Goal: Transaction & Acquisition: Purchase product/service

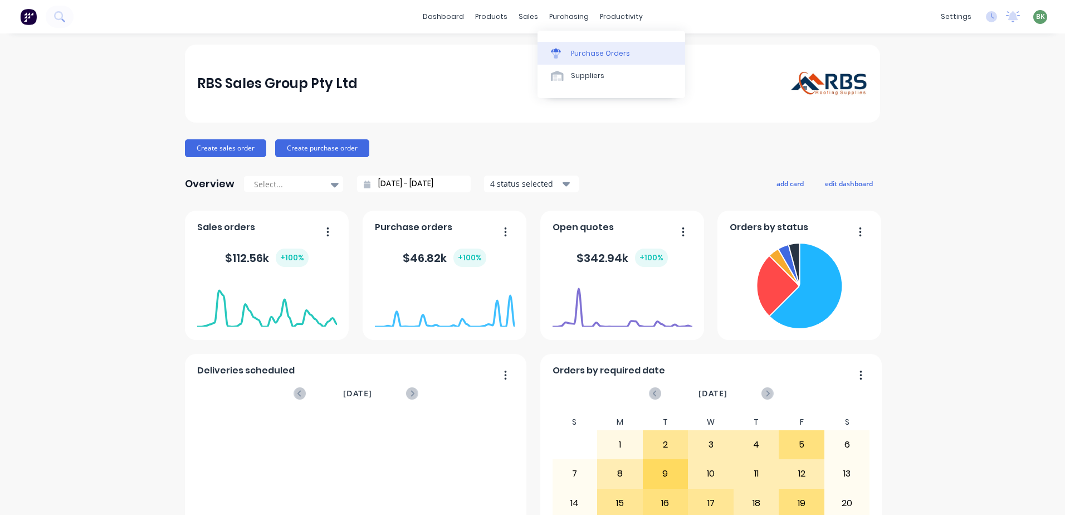
click at [587, 52] on div "Purchase Orders" at bounding box center [600, 53] width 59 height 10
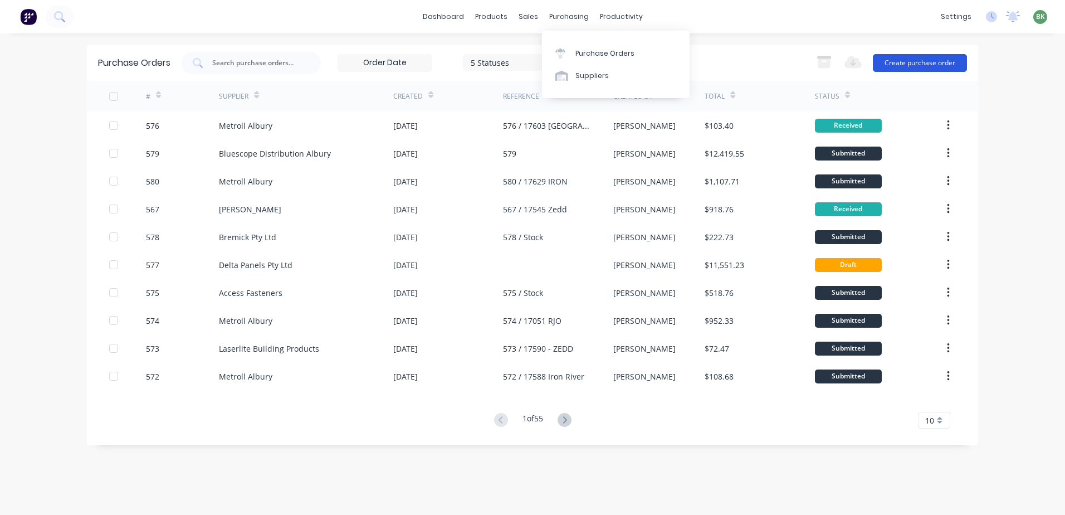
click at [923, 61] on button "Create purchase order" at bounding box center [920, 63] width 94 height 18
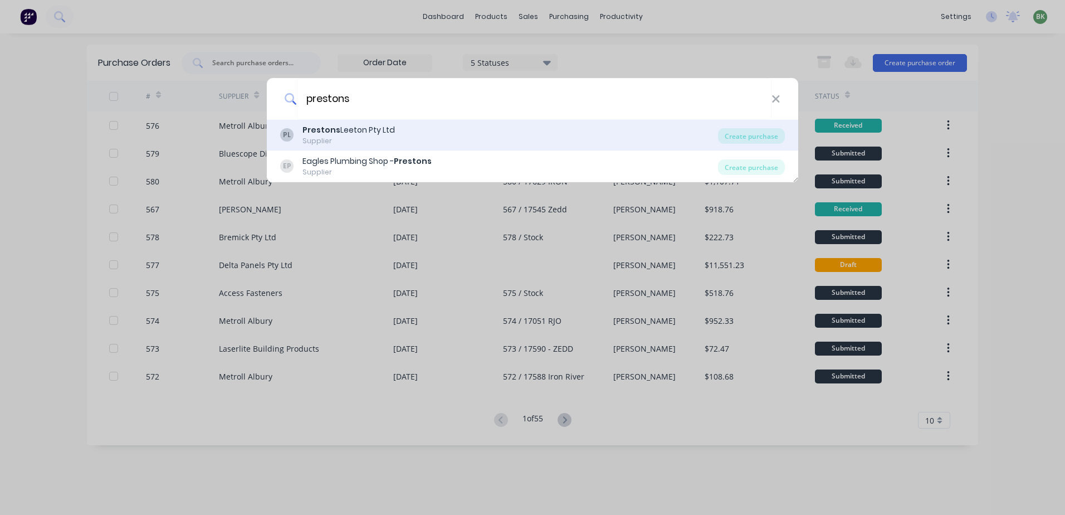
type input "prestons"
click at [352, 130] on div "Prestons Leeton Pty Ltd" at bounding box center [348, 130] width 92 height 12
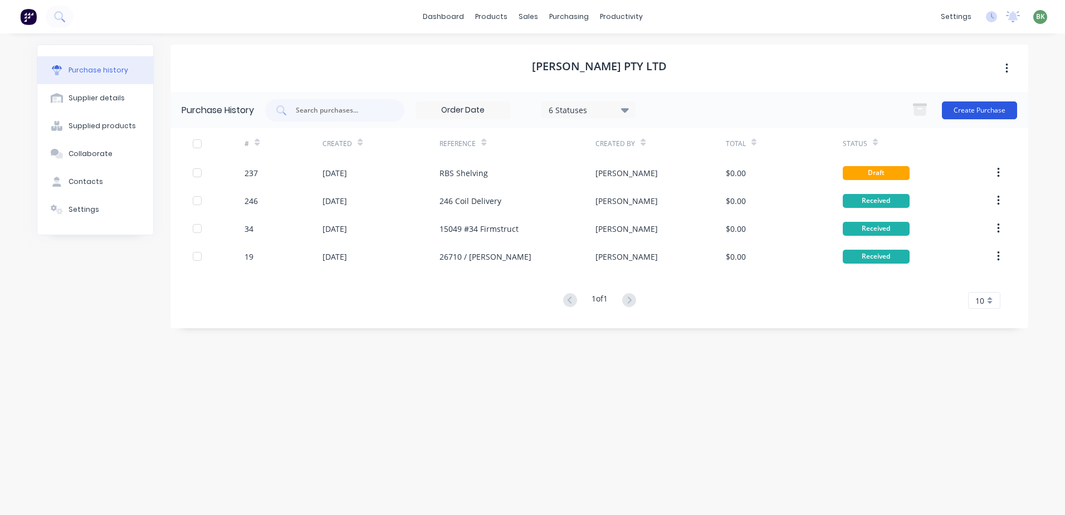
click at [980, 110] on button "Create Purchase" at bounding box center [979, 110] width 75 height 18
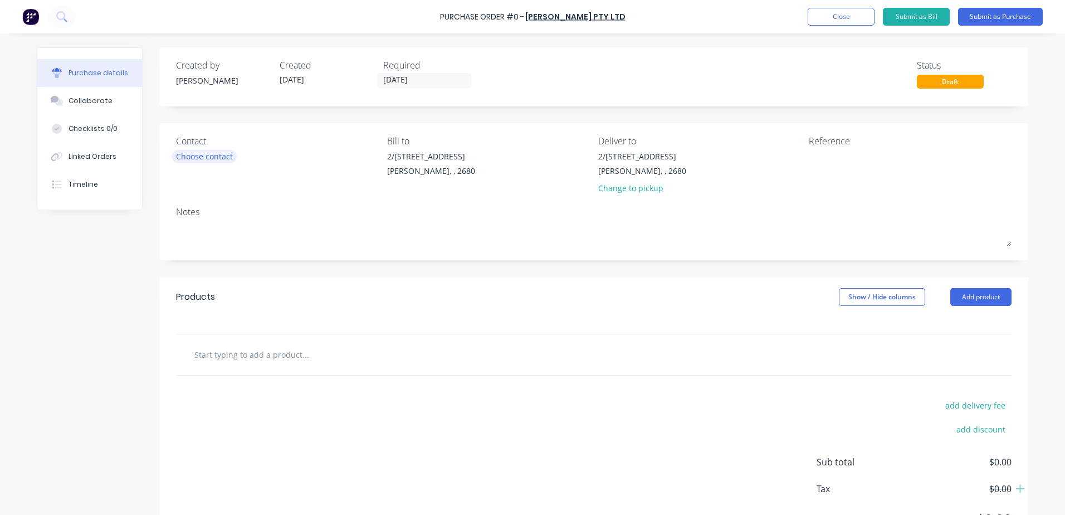
click at [192, 158] on div "Choose contact" at bounding box center [204, 156] width 57 height 12
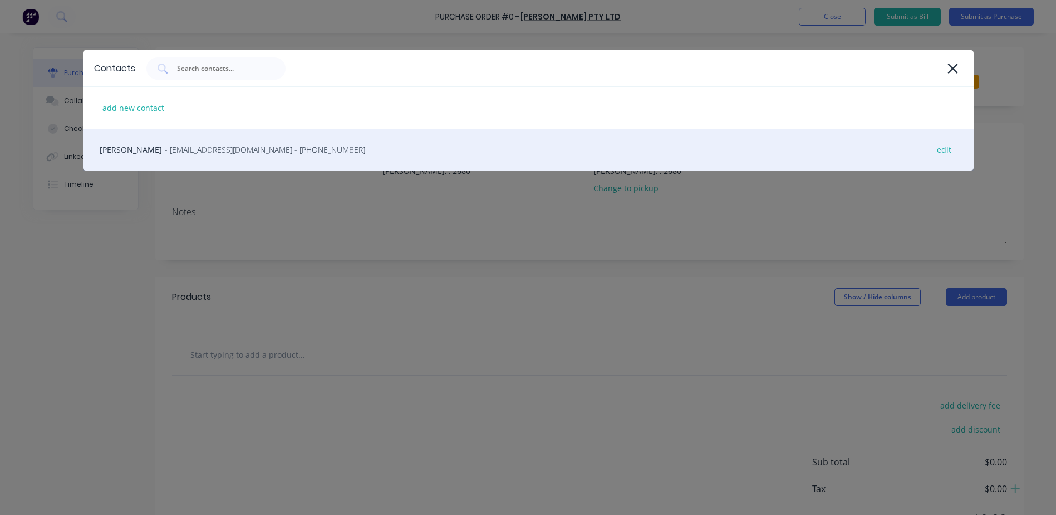
click at [195, 151] on span "- logistics@prestonsleeton.com.au - (02) 6953 2544" at bounding box center [265, 150] width 200 height 12
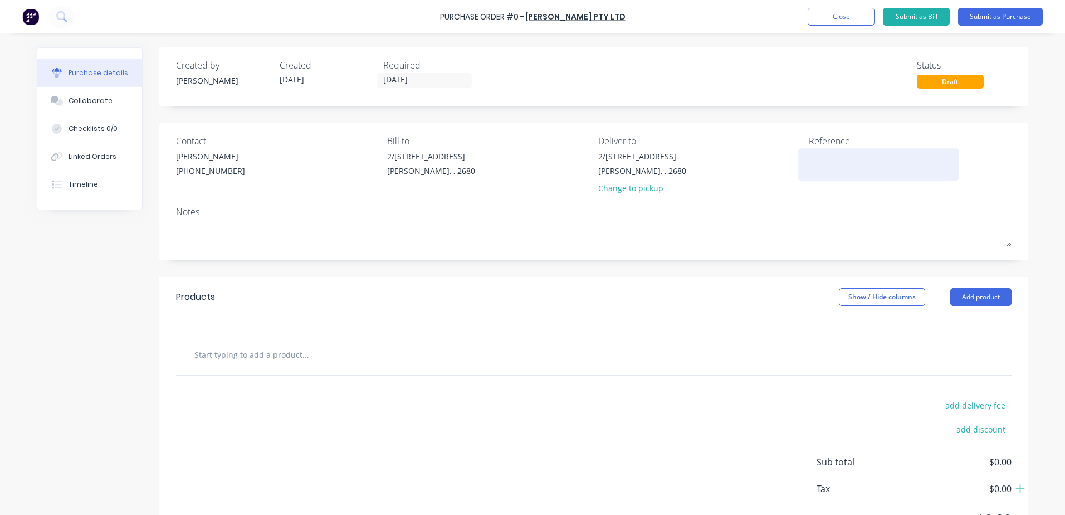
drag, startPoint x: 836, startPoint y: 153, endPoint x: 838, endPoint y: 158, distance: 5.8
click at [836, 155] on textarea at bounding box center [878, 162] width 139 height 25
click at [822, 160] on textarea at bounding box center [878, 162] width 139 height 25
click at [266, 355] on input "text" at bounding box center [305, 354] width 223 height 22
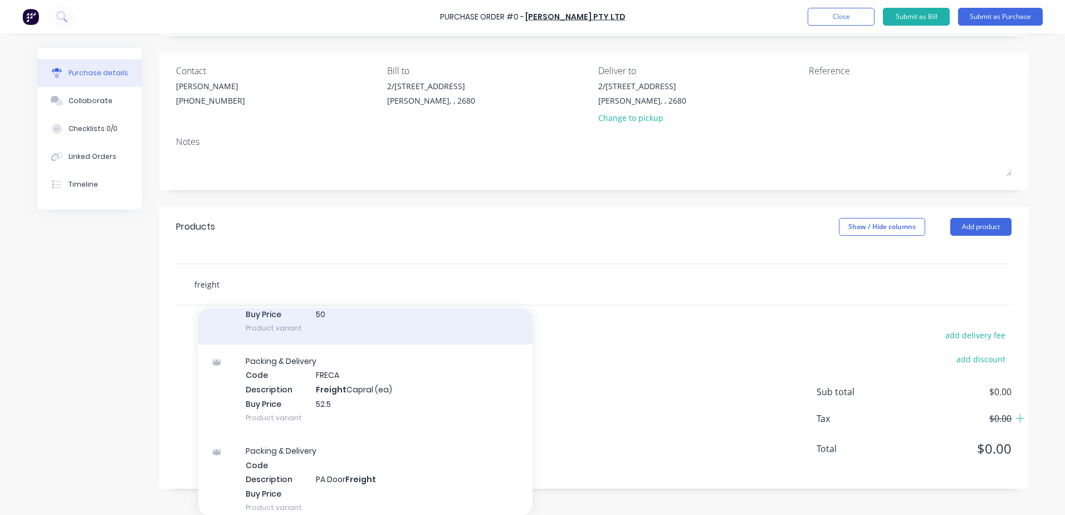
scroll to position [390, 0]
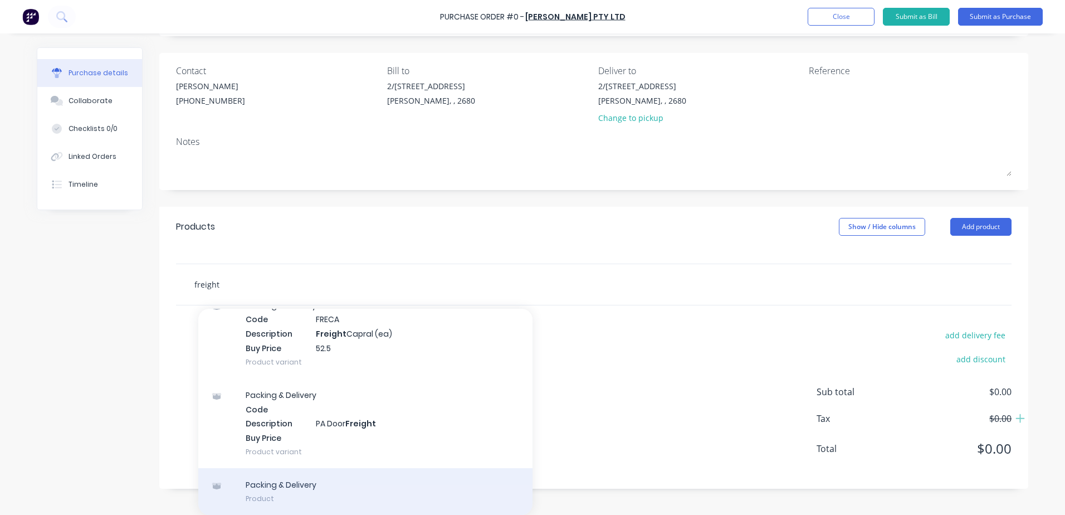
type input "freight"
click at [287, 485] on div "Packing & Delivery Product" at bounding box center [365, 491] width 334 height 47
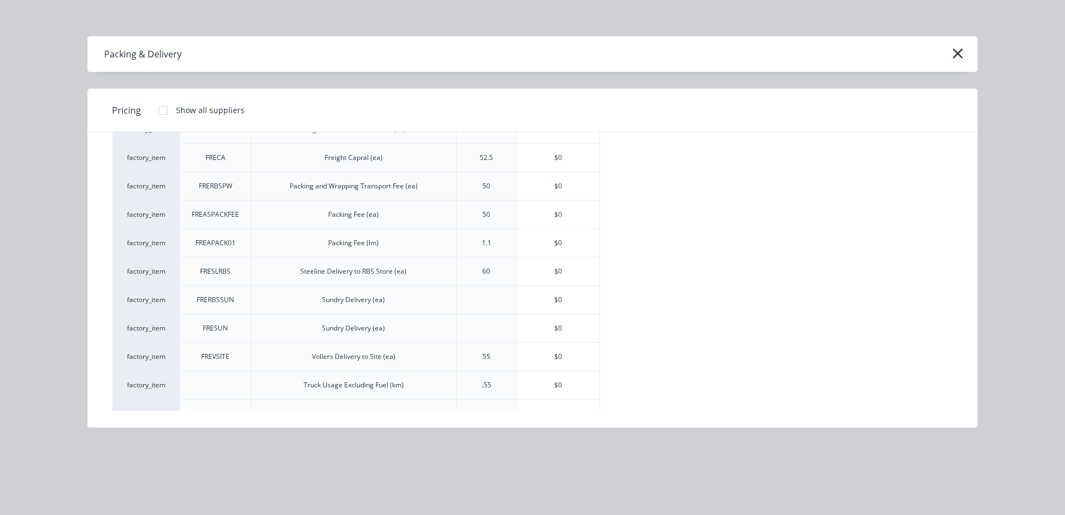
scroll to position [501, 0]
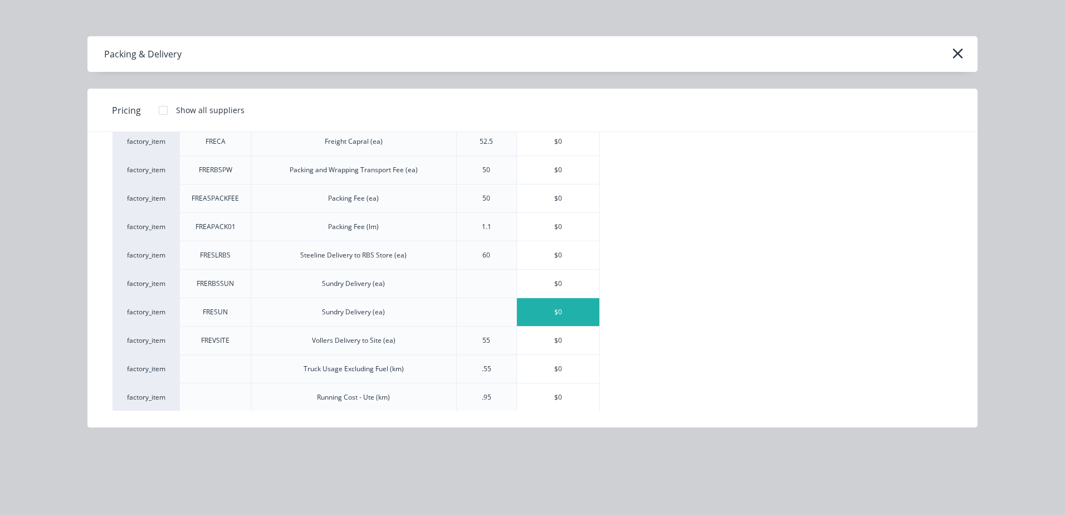
click at [563, 314] on div "$0" at bounding box center [558, 312] width 82 height 28
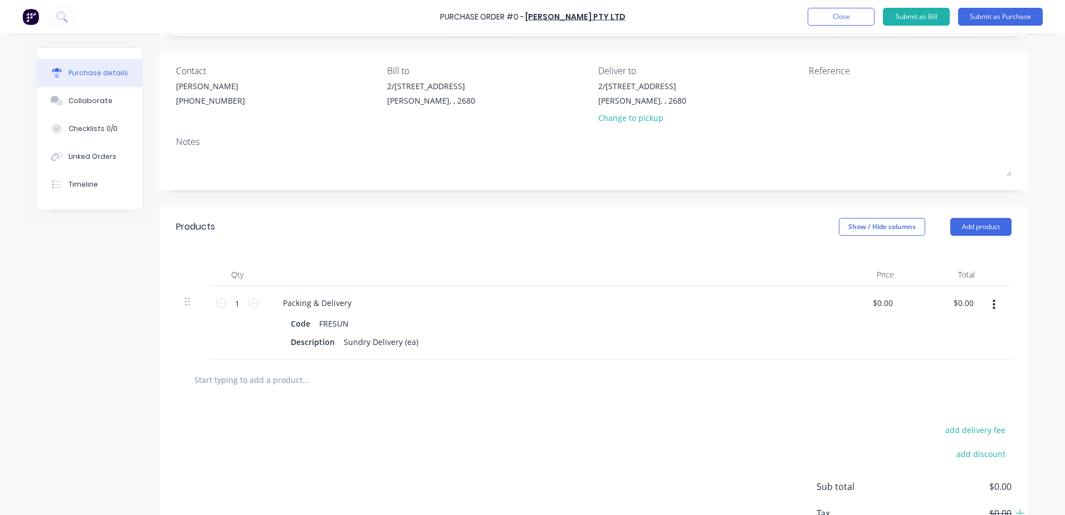
scroll to position [70, 0]
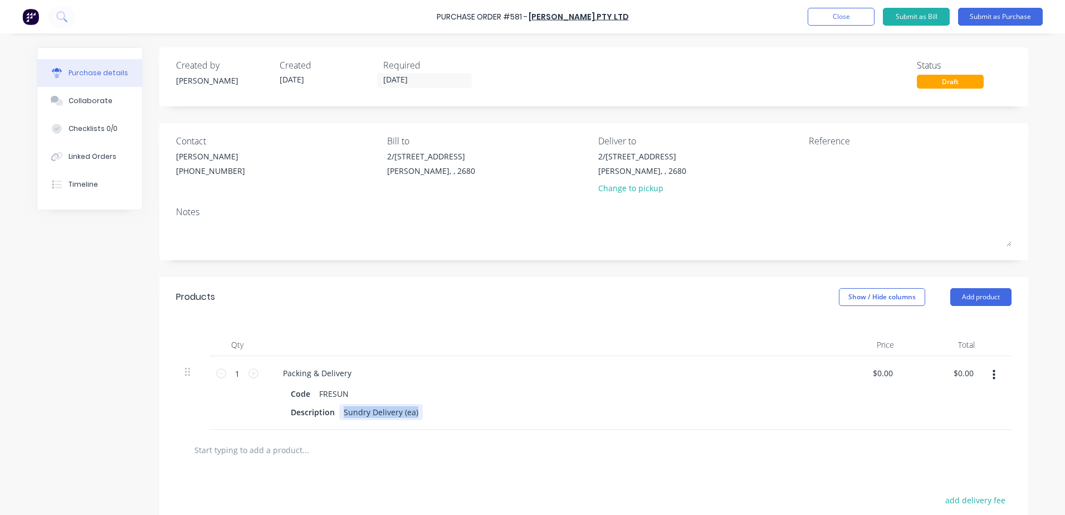
drag, startPoint x: 338, startPoint y: 411, endPoint x: 413, endPoint y: 411, distance: 75.2
click at [413, 411] on div "Sundry Delivery (ea)" at bounding box center [381, 412] width 84 height 16
click at [442, 424] on div "Cladding Freight From: MWJ Roofing Solutions" at bounding box center [397, 418] width 116 height 28
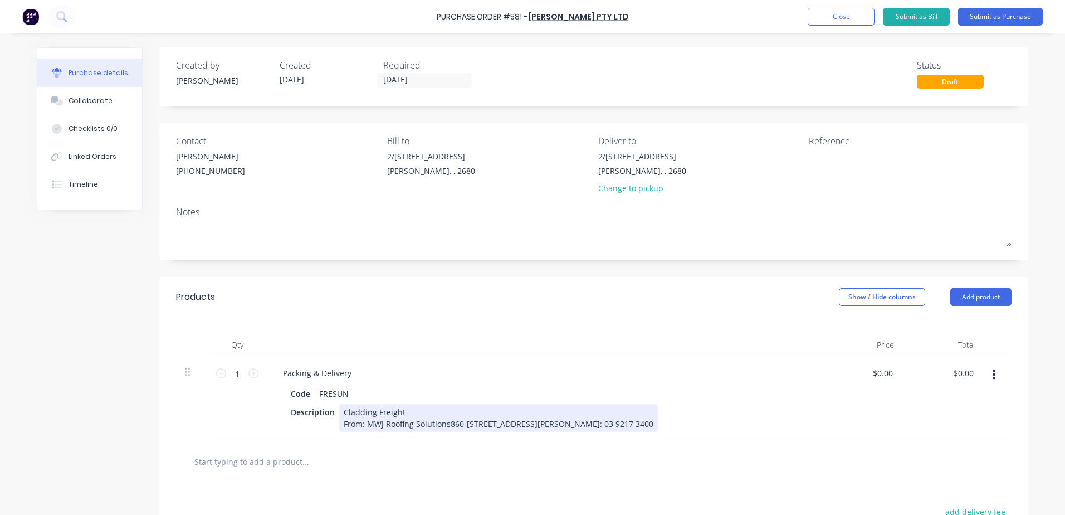
click at [443, 423] on div "Cladding Freight From: MWJ Roofing Solutions860-862 Cooper St Somerton VIC 3062…" at bounding box center [498, 418] width 319 height 28
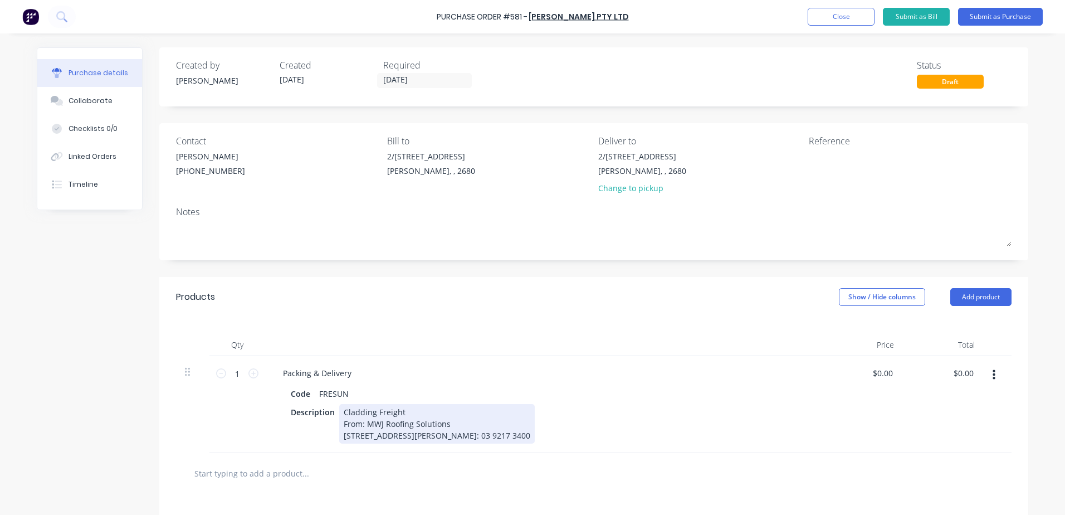
click at [408, 434] on div "Cladding Freight From: MWJ Roofing Solutions 860-862 Cooper St Somerton VIC 306…" at bounding box center [436, 424] width 195 height 40
click at [407, 447] on div "Cladding Freight From: MWJ Roofing Solutions 860-862 Cooper St Somerton VIC 306…" at bounding box center [410, 429] width 142 height 51
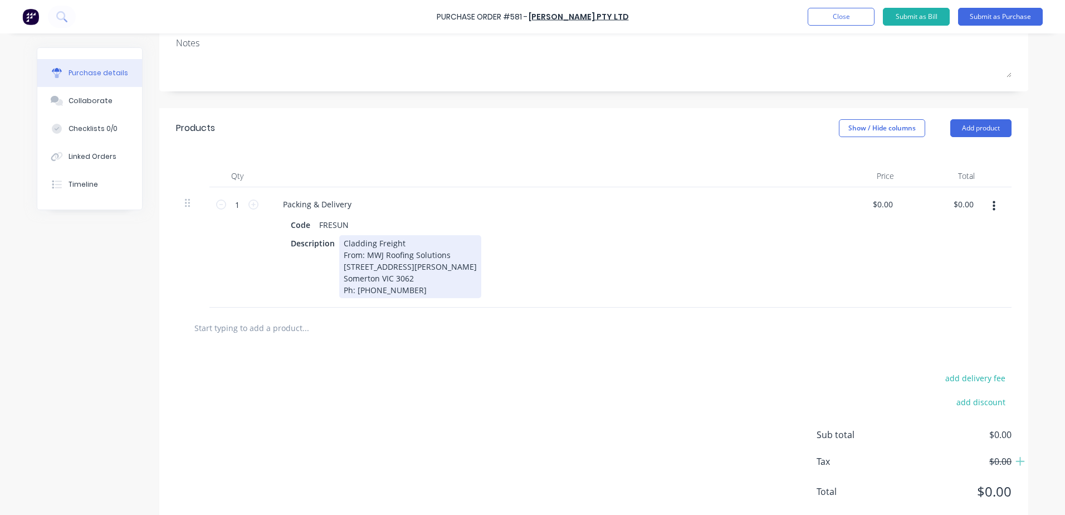
scroll to position [197, 0]
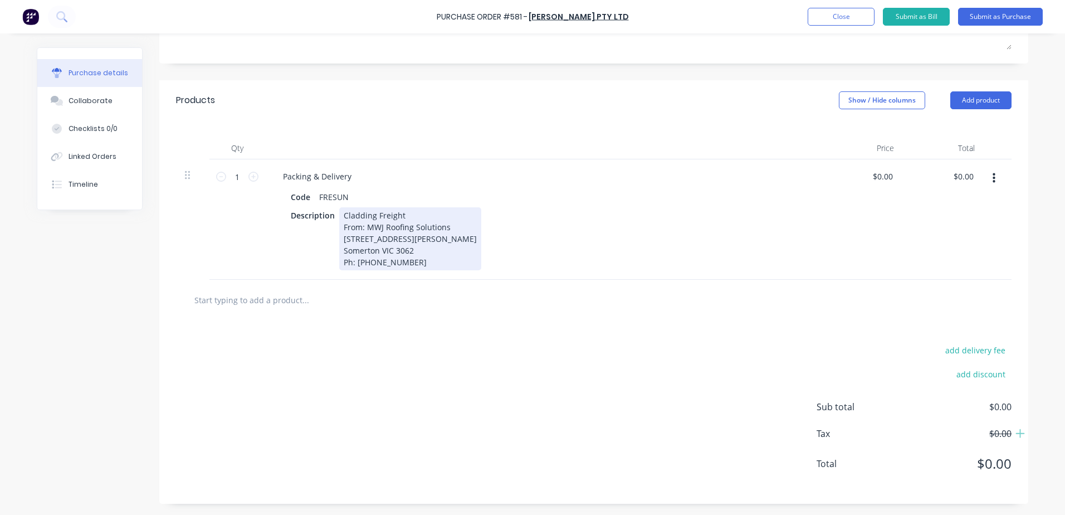
click at [436, 265] on div "Cladding Freight From: MWJ Roofing Solutions 860-862 Cooper St Somerton VIC 306…" at bounding box center [410, 238] width 142 height 63
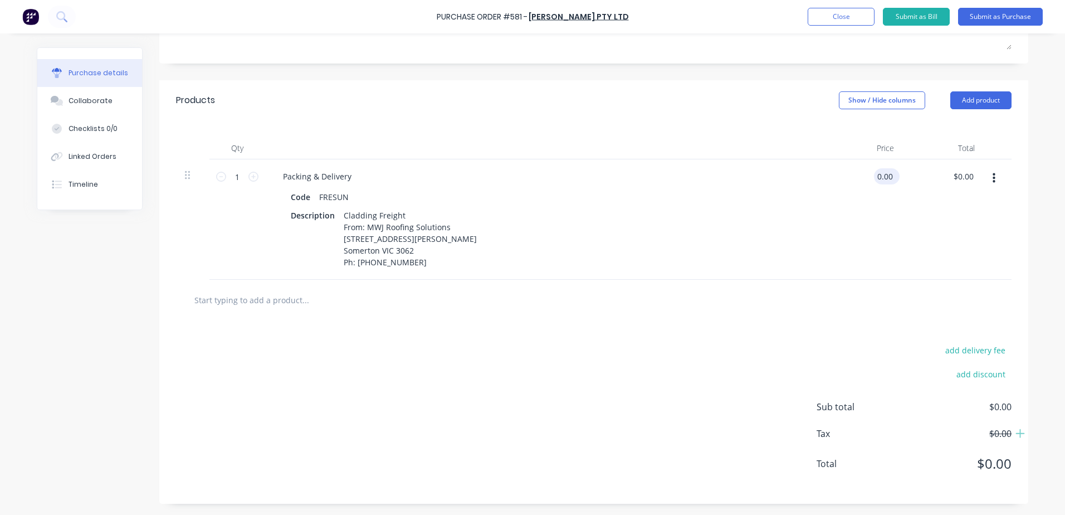
click at [875, 178] on input "0.00" at bounding box center [884, 176] width 21 height 16
click at [892, 174] on div "$0.00 00" at bounding box center [889, 176] width 20 height 16
click at [889, 176] on input "0.00" at bounding box center [882, 176] width 26 height 16
type input "0"
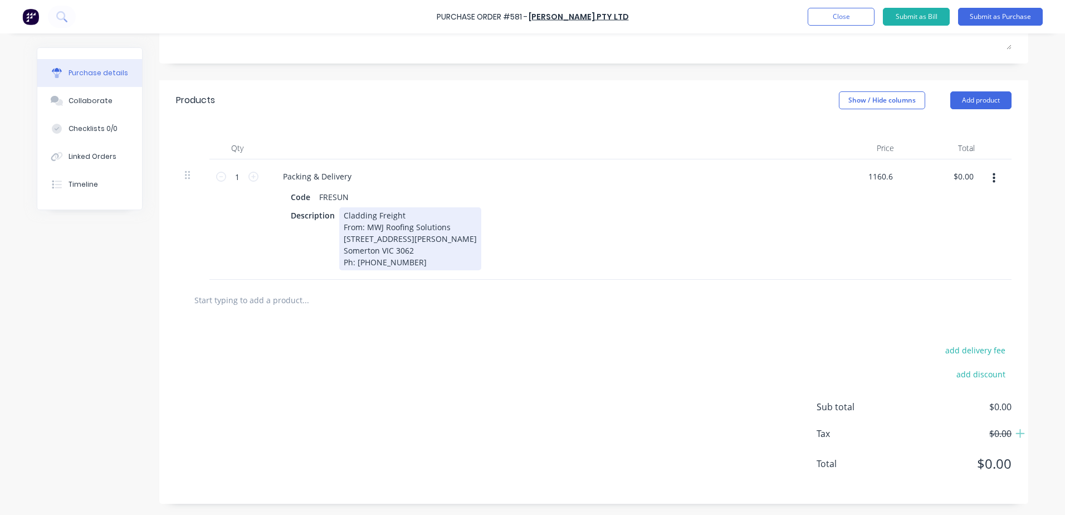
type input "$1,160.60"
click at [791, 218] on div "Description Cladding Freight From: MWJ Roofing Solutions 860-862 Cooper St Some…" at bounding box center [541, 238] width 510 height 63
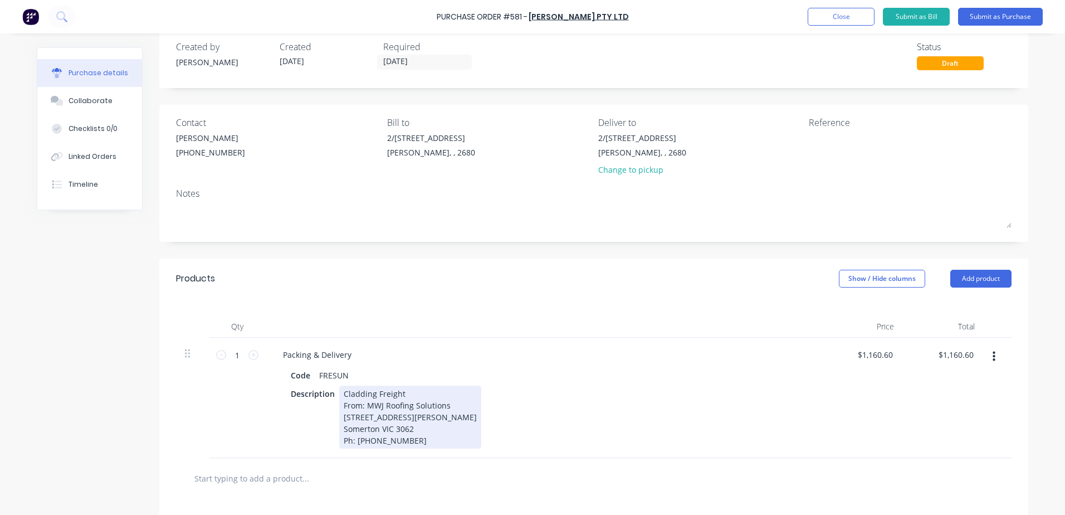
scroll to position [0, 0]
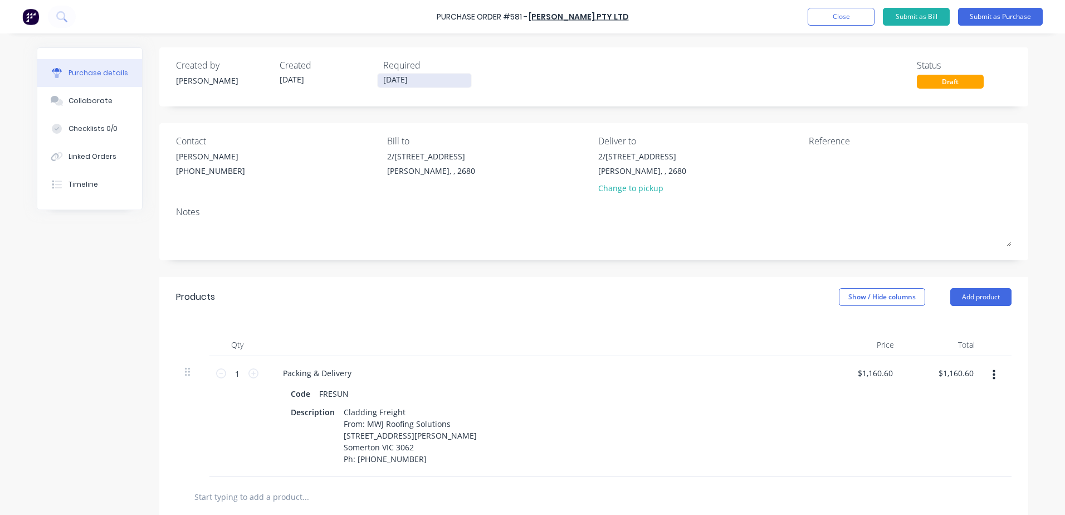
click at [414, 80] on input "[DATE]" at bounding box center [425, 81] width 94 height 14
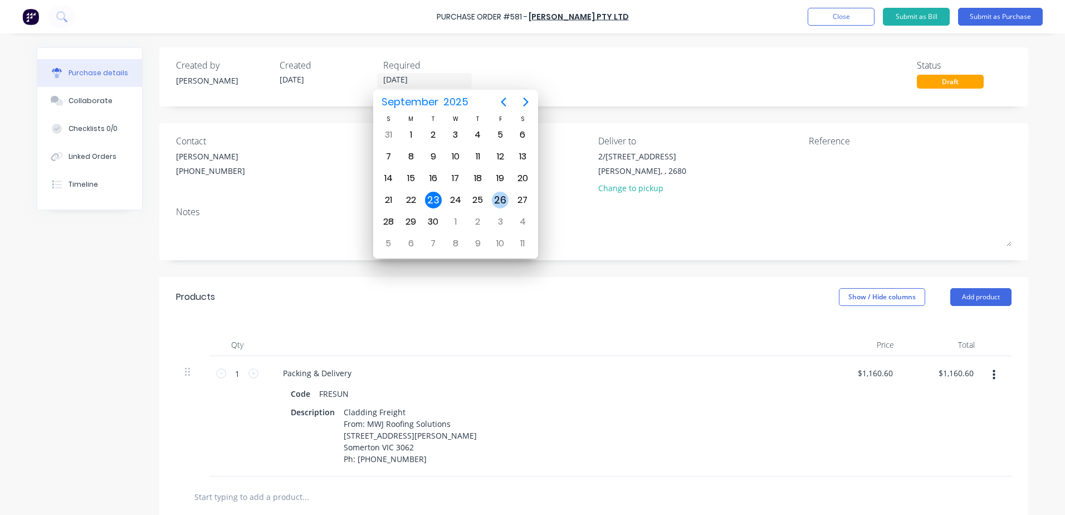
click at [500, 200] on div "26" at bounding box center [500, 200] width 17 height 17
type input "26/09/25"
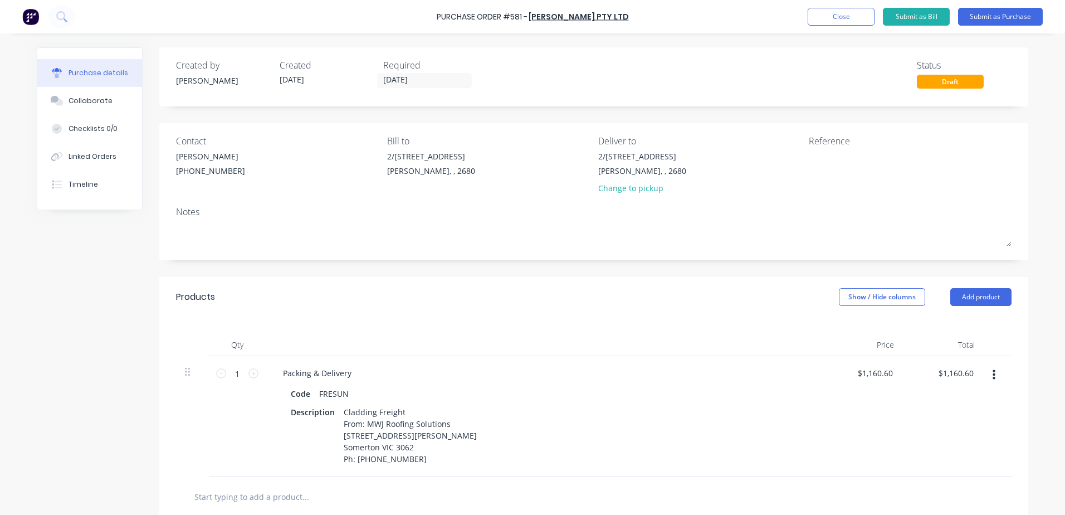
drag, startPoint x: 996, startPoint y: 17, endPoint x: 749, endPoint y: 296, distance: 372.8
click at [785, 295] on div "Purchase Order #581 - Prestons Leeton Pty Ltd Add product Close Submit as Bill …" at bounding box center [532, 257] width 1065 height 515
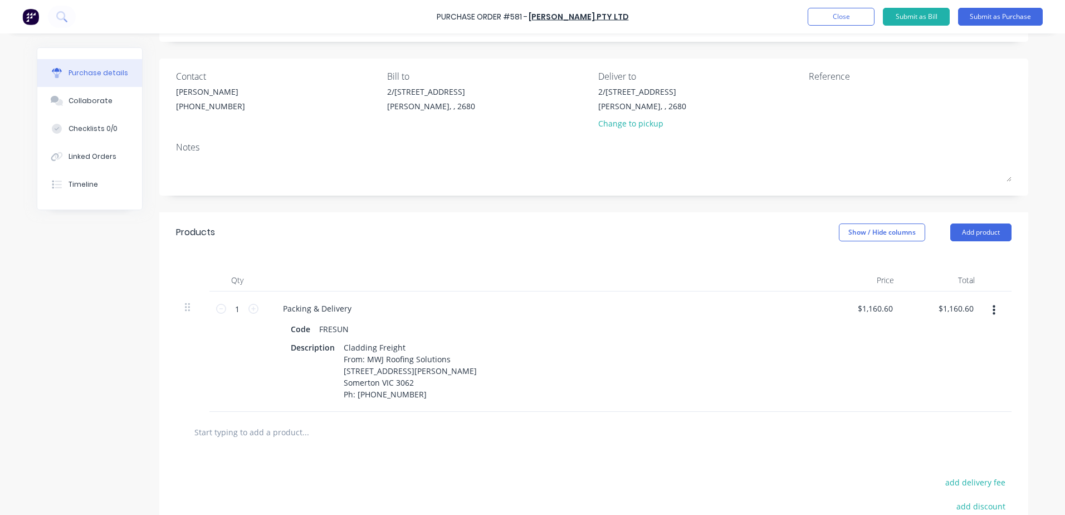
scroll to position [197, 0]
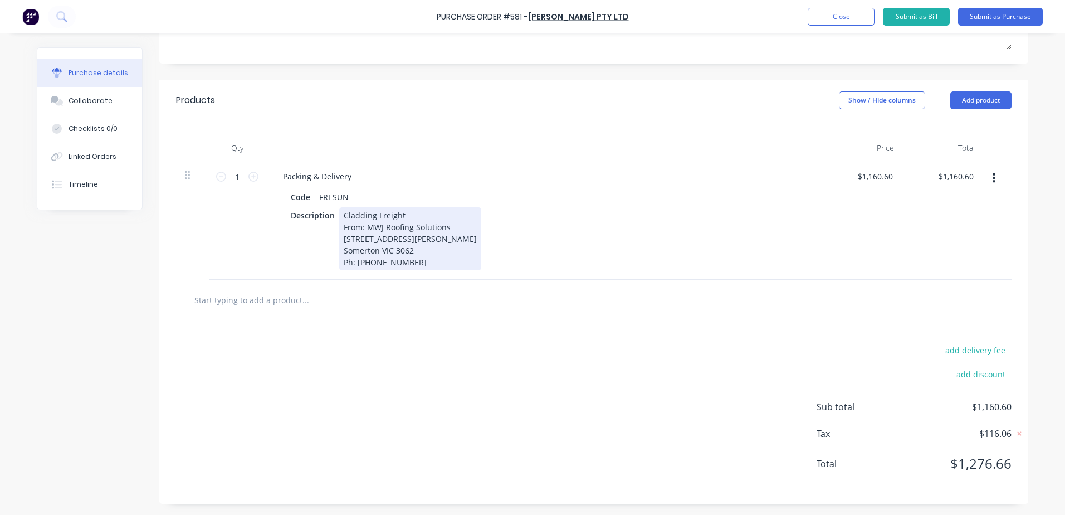
click at [422, 271] on div "Packing & Delivery Code FRESUN Description Cladding Freight From: MWJ Roofing S…" at bounding box center [543, 219] width 557 height 120
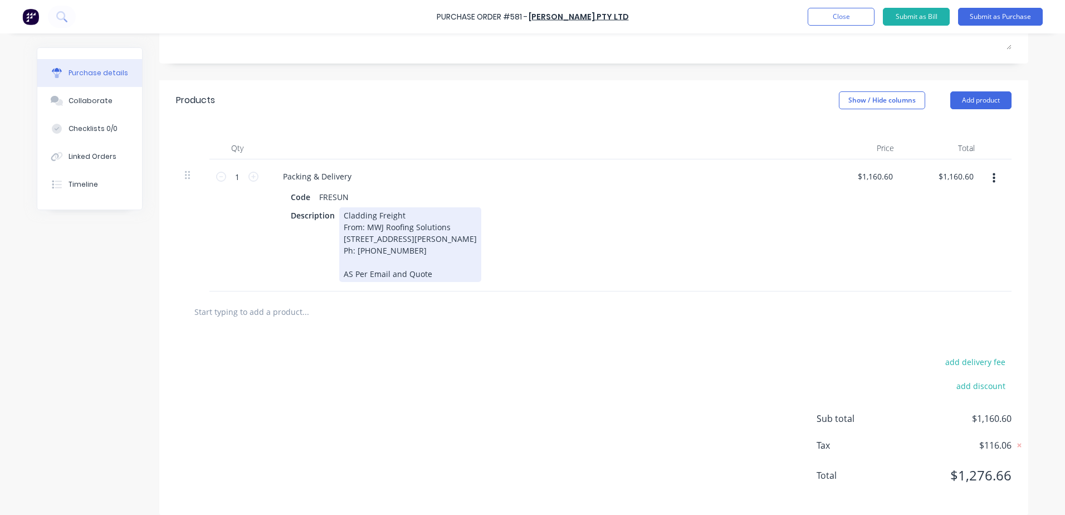
click at [346, 282] on div "Cladding Freight From: MWJ Roofing Solutions 860-862 Cooper St Somerton VIC 306…" at bounding box center [410, 244] width 142 height 75
click at [442, 291] on div "Packing & Delivery Code FRESUN Description Cladding Freight From: MWJ Roofing S…" at bounding box center [543, 225] width 557 height 132
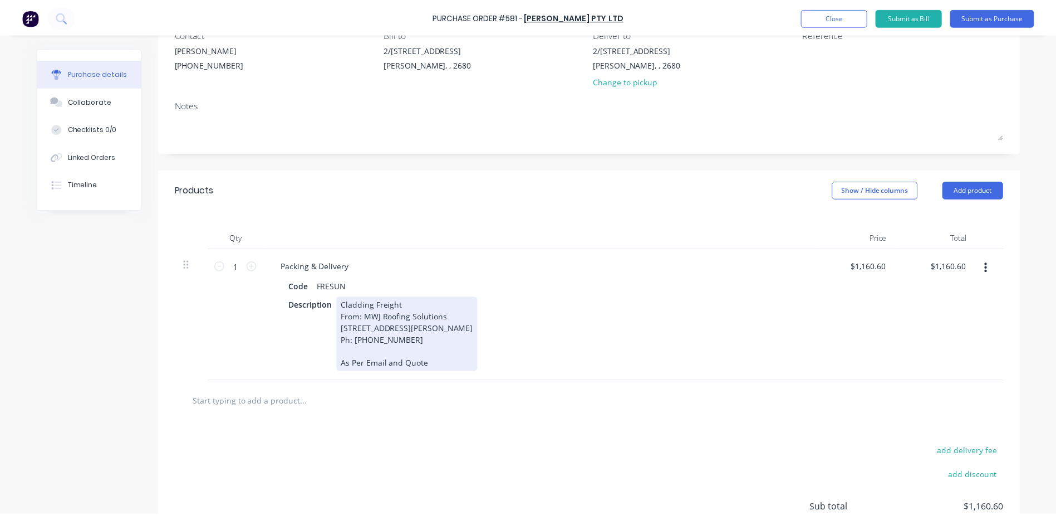
scroll to position [0, 0]
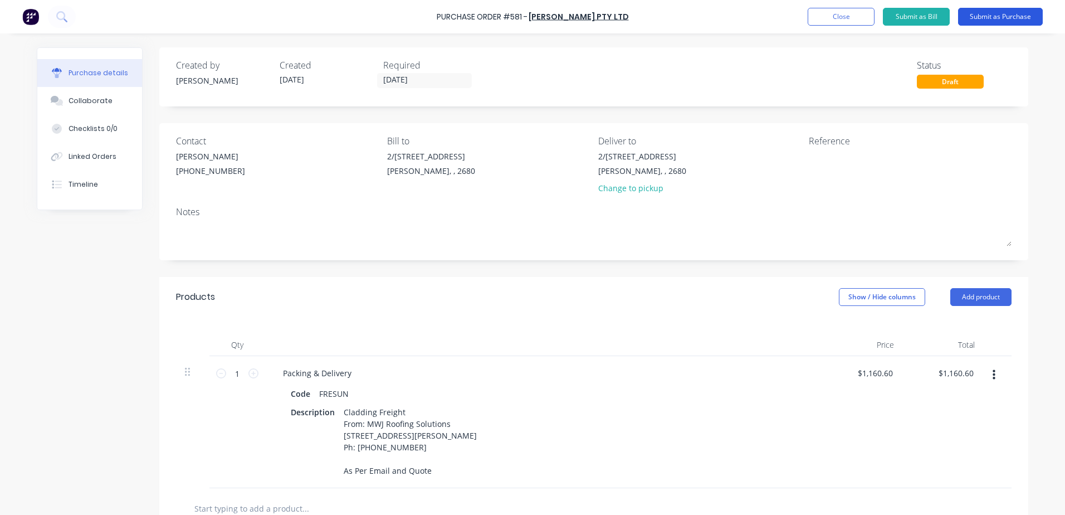
click at [1013, 15] on button "Submit as Purchase" at bounding box center [1000, 17] width 85 height 18
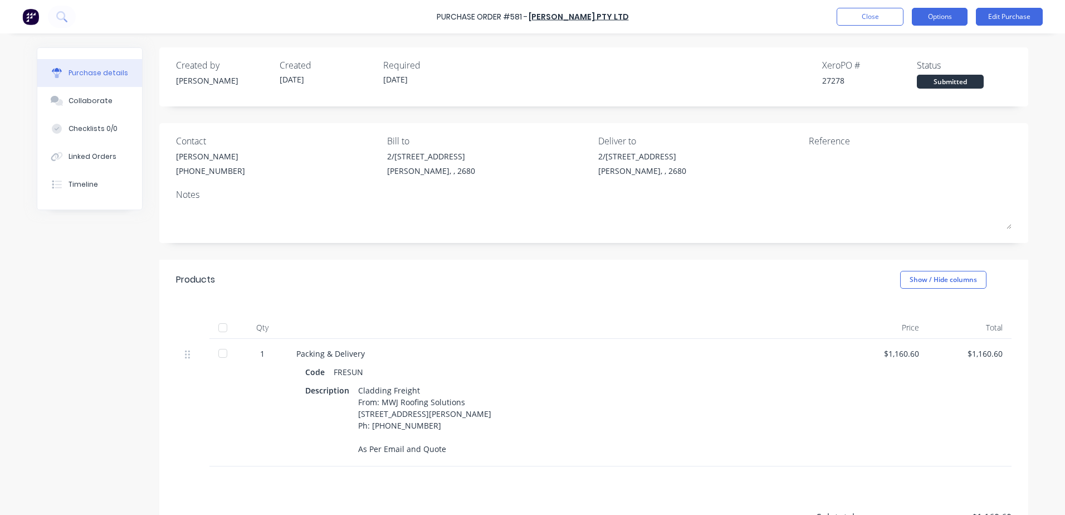
click at [949, 16] on button "Options" at bounding box center [940, 17] width 56 height 18
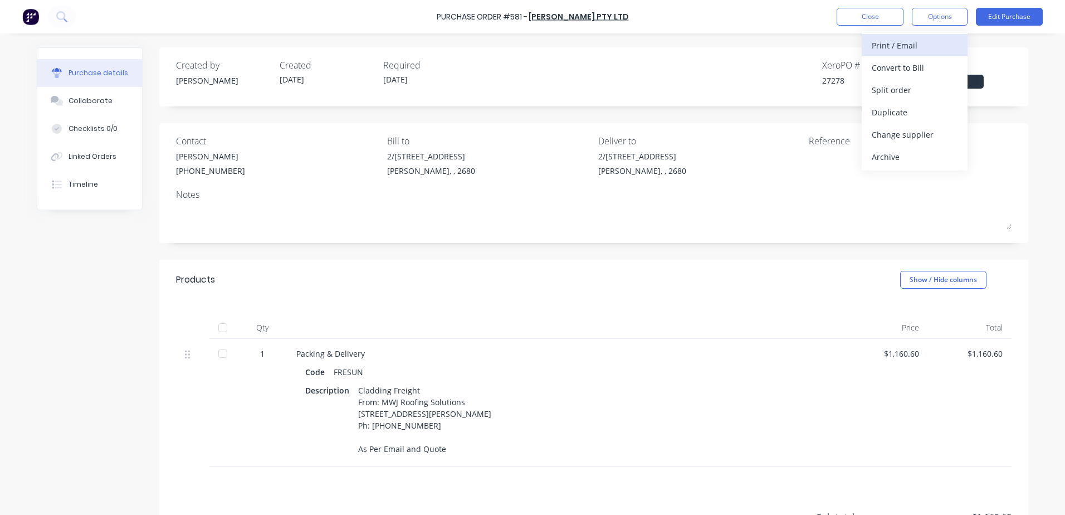
click at [914, 42] on div "Print / Email" at bounding box center [915, 45] width 86 height 16
click at [909, 70] on div "With pricing" at bounding box center [915, 68] width 86 height 16
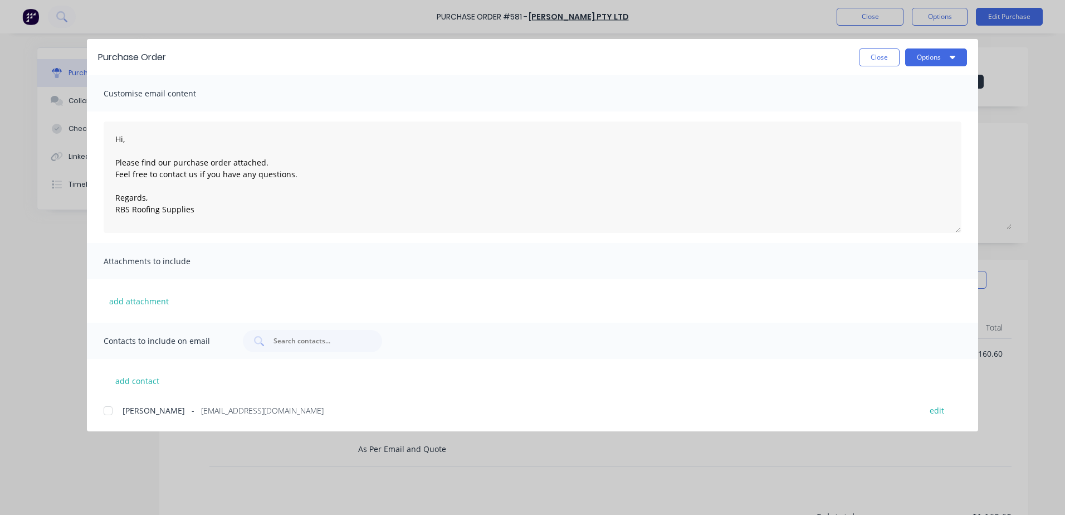
click at [106, 414] on div at bounding box center [108, 410] width 22 height 22
click at [122, 140] on textarea "Hi, Please find our purchase order attached. Feel free to contact us if you hav…" at bounding box center [533, 176] width 858 height 111
type textarea "Hi Phil, Please find our purchase order attached. Feel free to contact us if yo…"
click at [934, 63] on button "Options" at bounding box center [936, 57] width 62 height 18
click at [893, 128] on div "Email" at bounding box center [914, 130] width 86 height 16
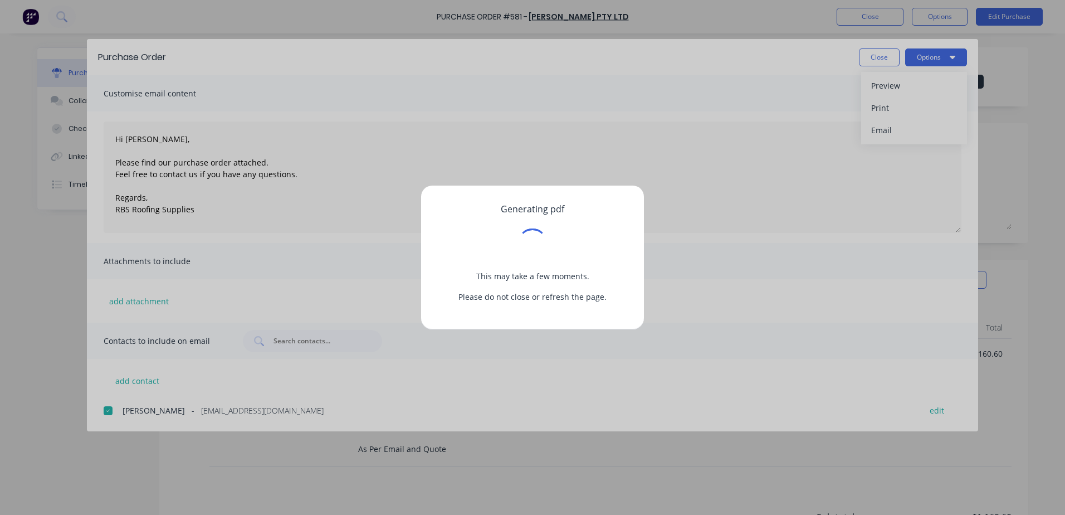
click at [874, 52] on div "Generating pdf This may take a few moments. Please do not close or refresh the …" at bounding box center [532, 257] width 1065 height 515
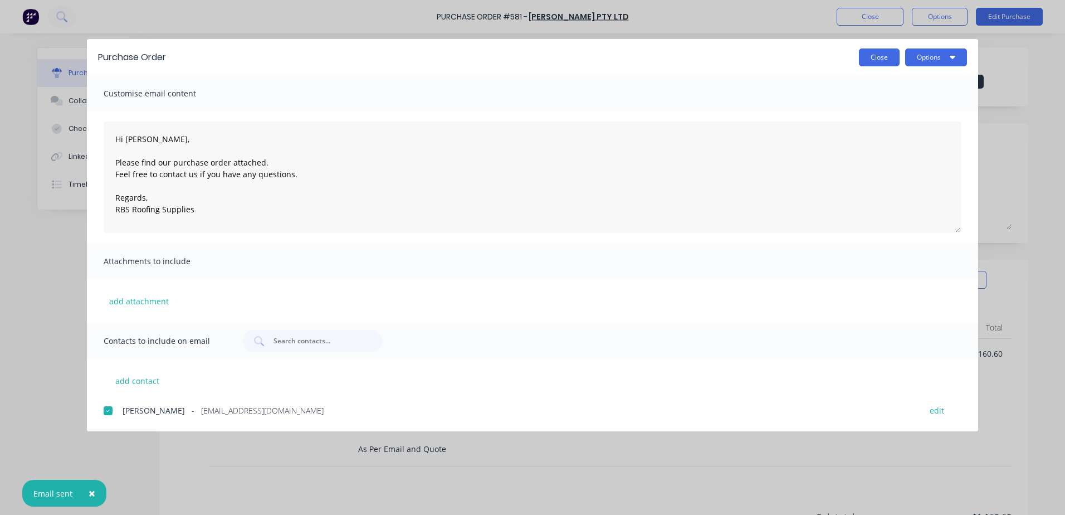
click at [878, 57] on button "Close" at bounding box center [879, 57] width 41 height 18
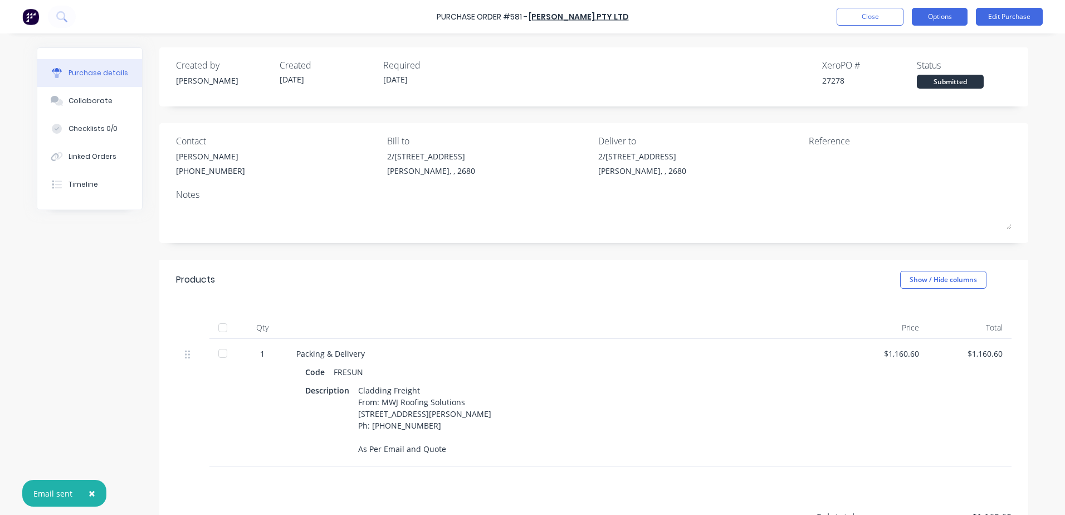
click at [939, 17] on button "Options" at bounding box center [940, 17] width 56 height 18
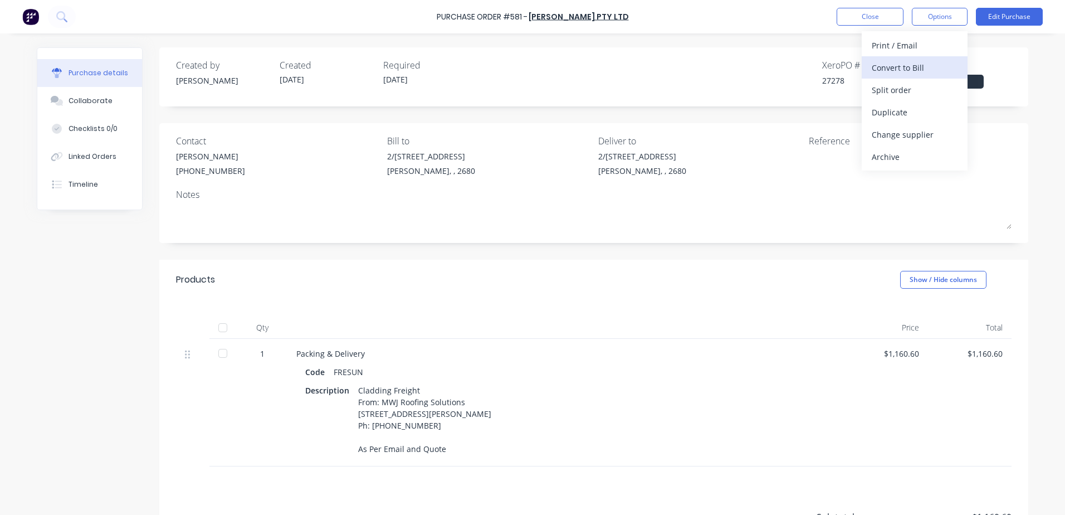
click at [911, 69] on div "Convert to Bill" at bounding box center [915, 68] width 86 height 16
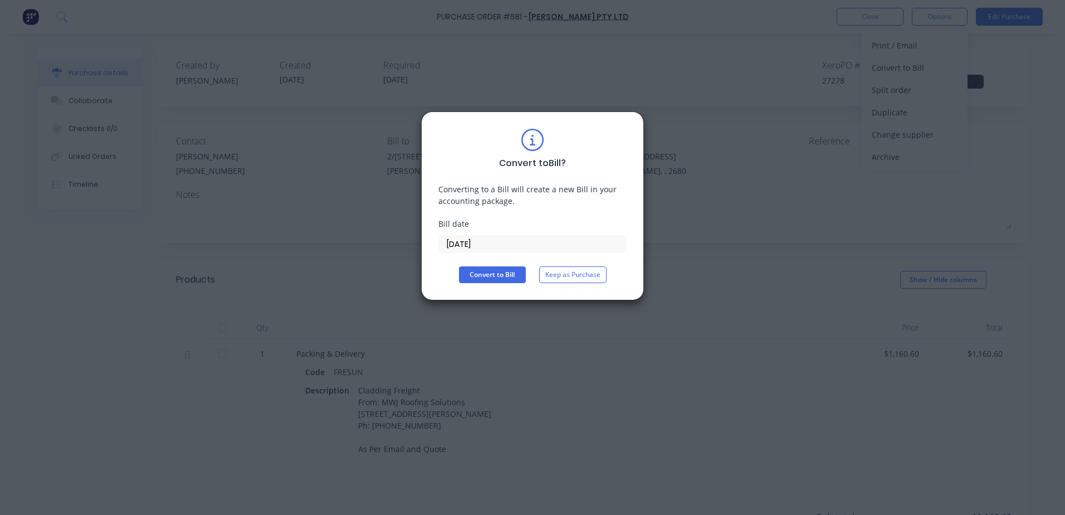
click at [697, 301] on div "Convert to Bill ? Converting to a Bill will create a new Bill in your accountin…" at bounding box center [532, 257] width 1065 height 515
click at [573, 277] on button "Keep as Purchase" at bounding box center [572, 274] width 67 height 17
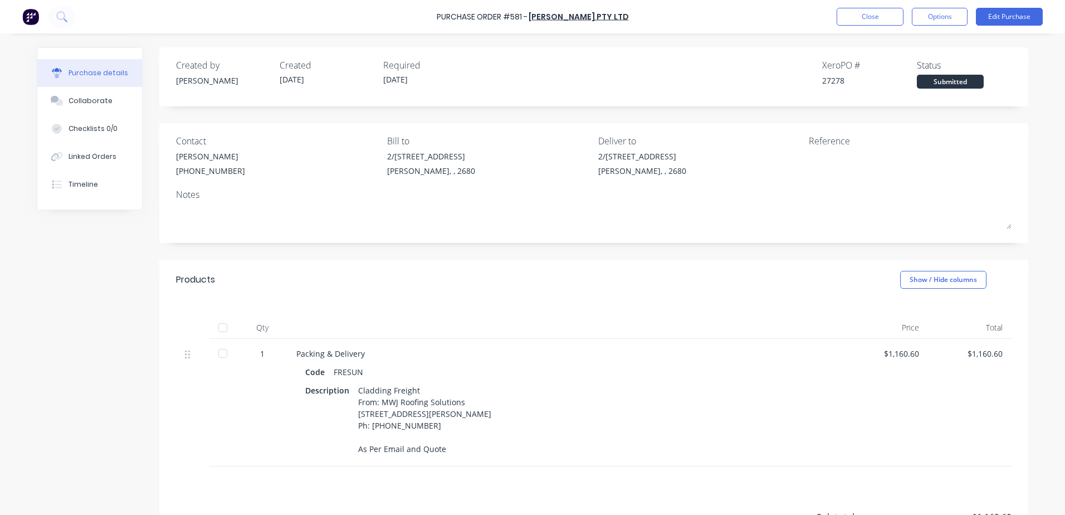
drag, startPoint x: 883, startPoint y: 13, endPoint x: 864, endPoint y: 119, distance: 106.9
click at [866, 87] on div "Purchase Order #581 - Prestons Leeton Pty Ltd Close Options Edit Purchase Purch…" at bounding box center [532, 257] width 1065 height 515
click at [839, 147] on div "Reference" at bounding box center [910, 140] width 203 height 13
click at [944, 16] on button "Options" at bounding box center [940, 17] width 56 height 18
click at [1002, 16] on button "Edit Purchase" at bounding box center [1009, 17] width 67 height 18
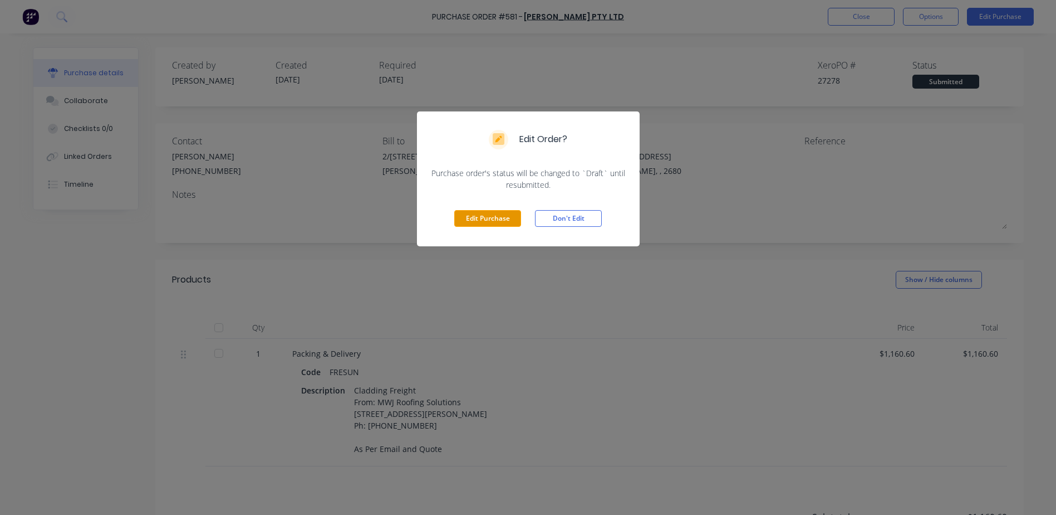
click at [476, 218] on button "Edit Purchase" at bounding box center [487, 218] width 67 height 17
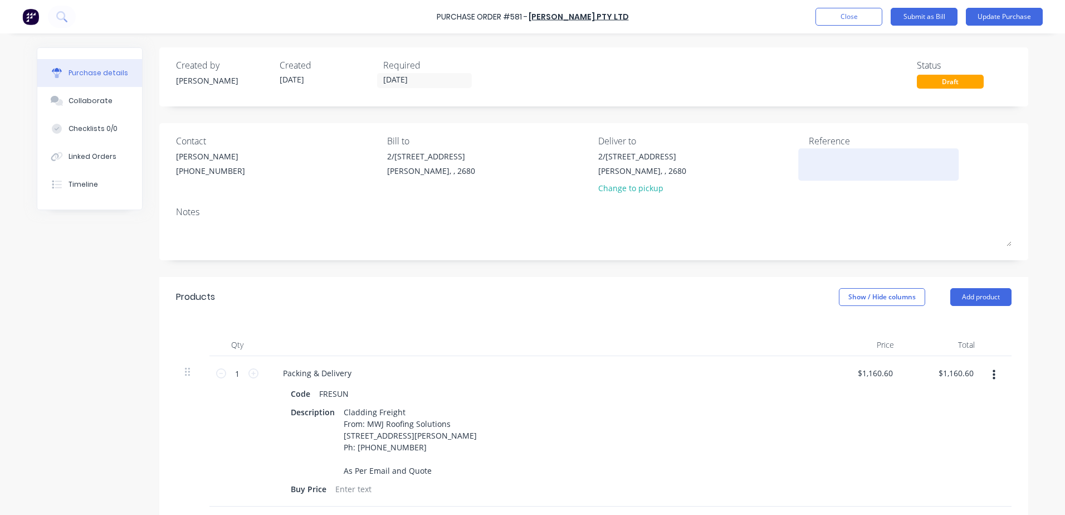
click at [838, 157] on textarea at bounding box center [878, 162] width 139 height 25
type textarea "581/ ZEDD"
type textarea "x"
type textarea "581/ ZEDD"
type textarea "x"
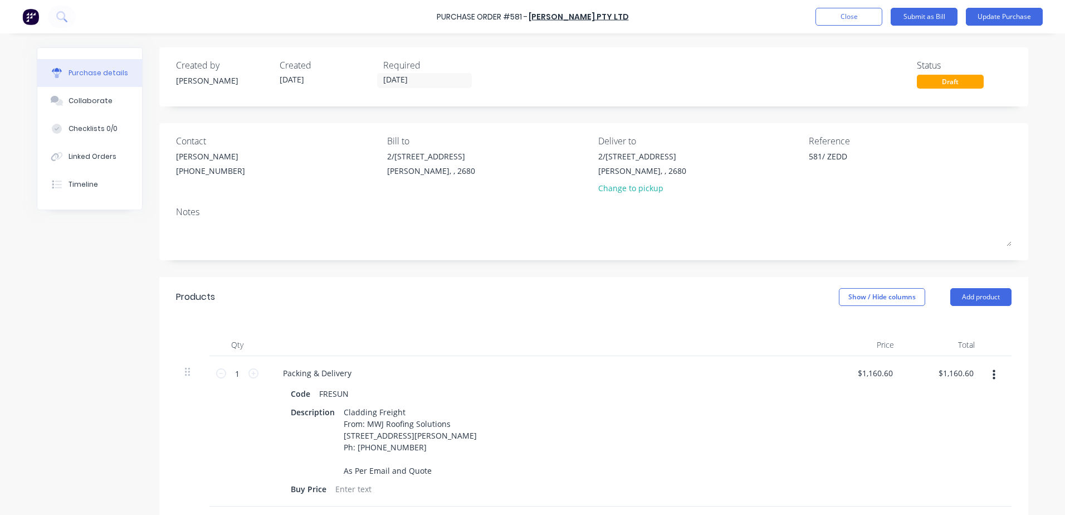
type textarea "581/ ZEDD C"
type textarea "x"
type textarea "581/ ZEDD Cl"
type textarea "x"
type textarea "581/ ZEDD Cla"
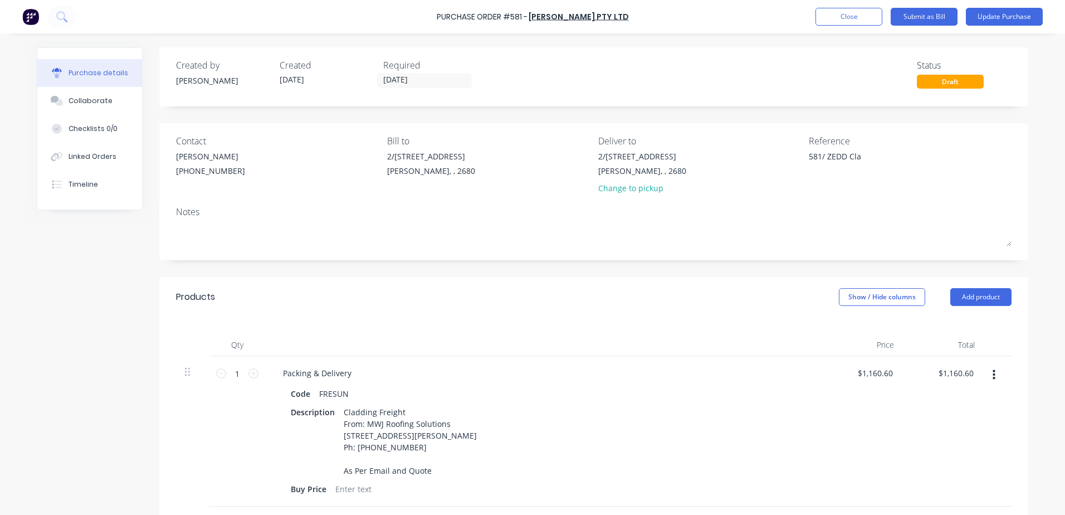
type textarea "x"
type textarea "581/ ZEDD Clad"
type textarea "x"
type textarea "581/ ZEDD Cladd"
type textarea "x"
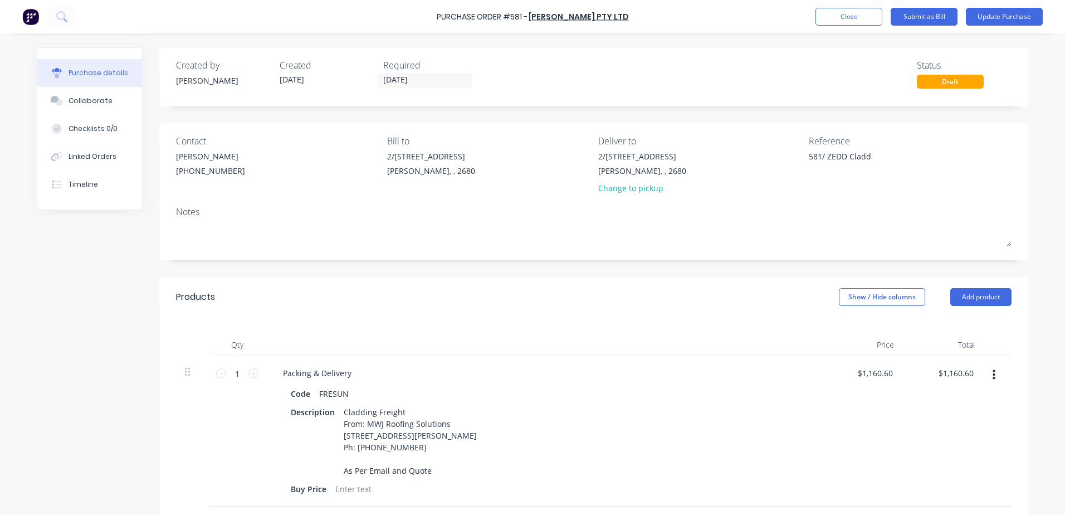
type textarea "581/ ZEDD Claddi"
type textarea "x"
type textarea "581/ ZEDD Claddin"
type textarea "x"
type textarea "581/ ZEDD Cladding"
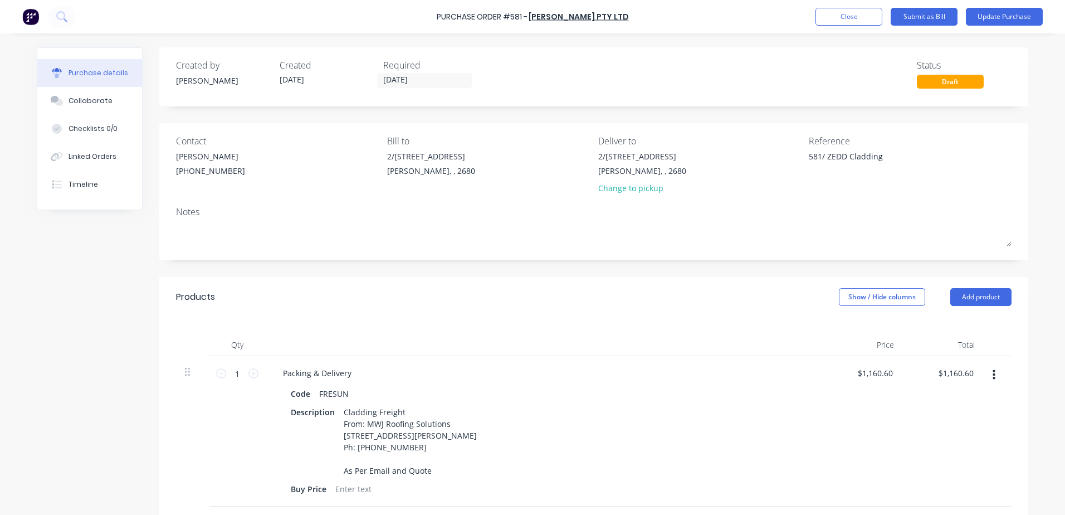
type textarea "x"
type textarea "581/ ZEDD Cladding"
click at [786, 209] on div "Notes" at bounding box center [593, 211] width 835 height 13
click at [996, 17] on button "Update Purchase" at bounding box center [1004, 17] width 77 height 18
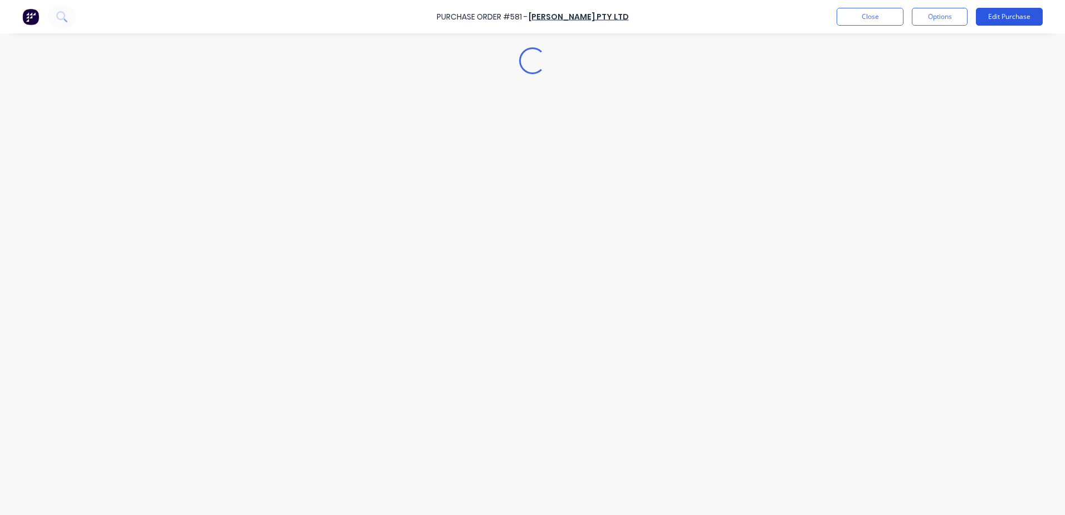
type textarea "x"
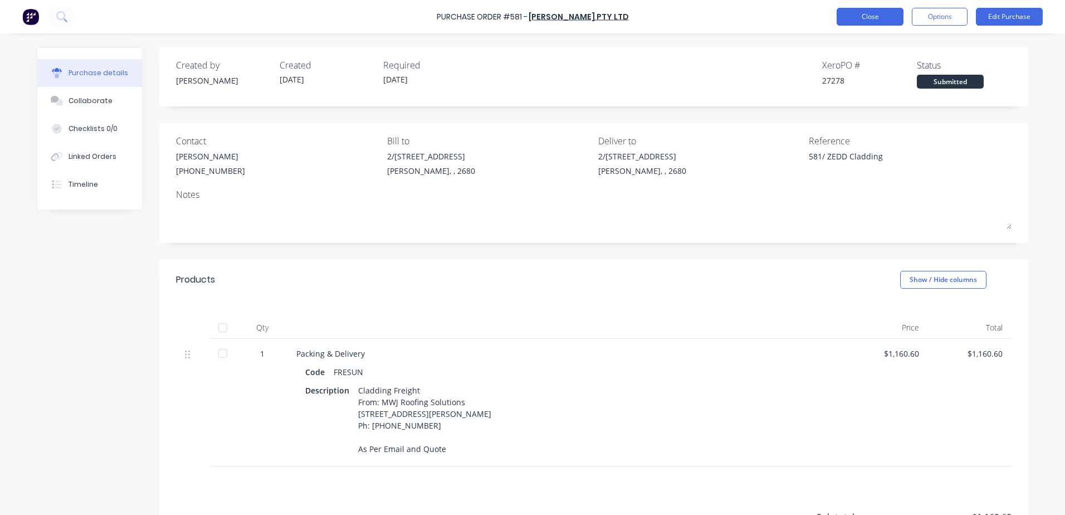
click at [872, 19] on button "Close" at bounding box center [869, 17] width 67 height 18
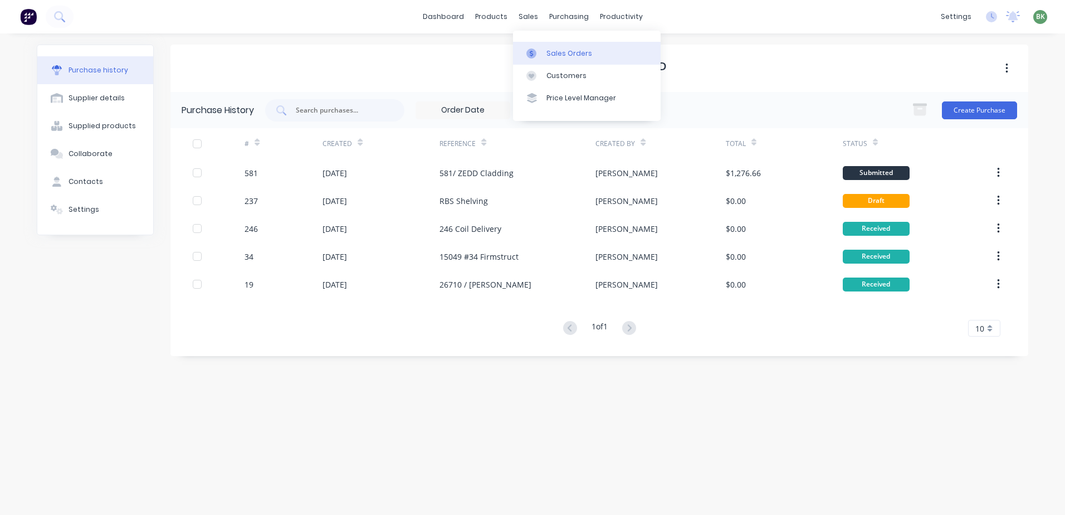
click at [564, 53] on div "Sales Orders" at bounding box center [569, 53] width 46 height 10
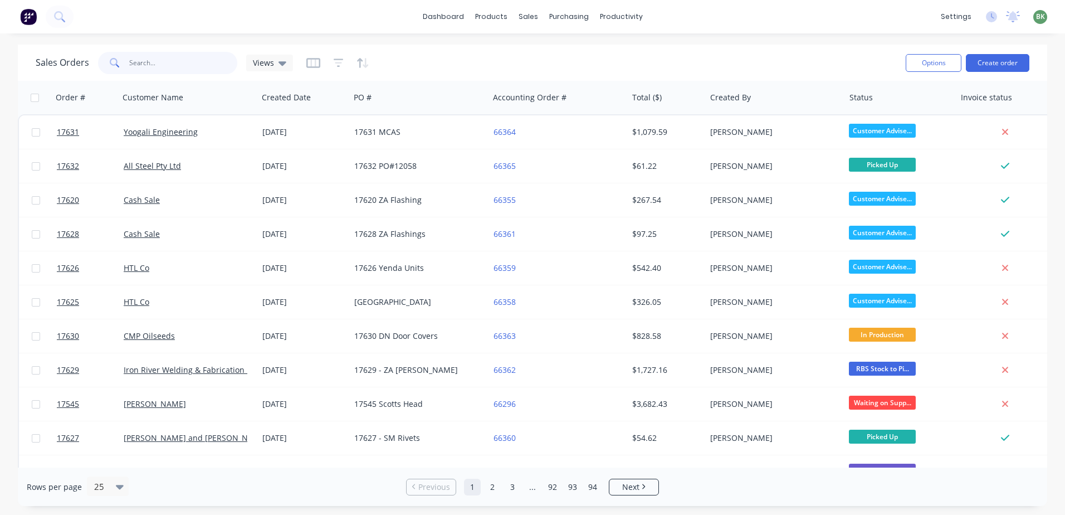
click at [180, 65] on input "text" at bounding box center [183, 63] width 109 height 22
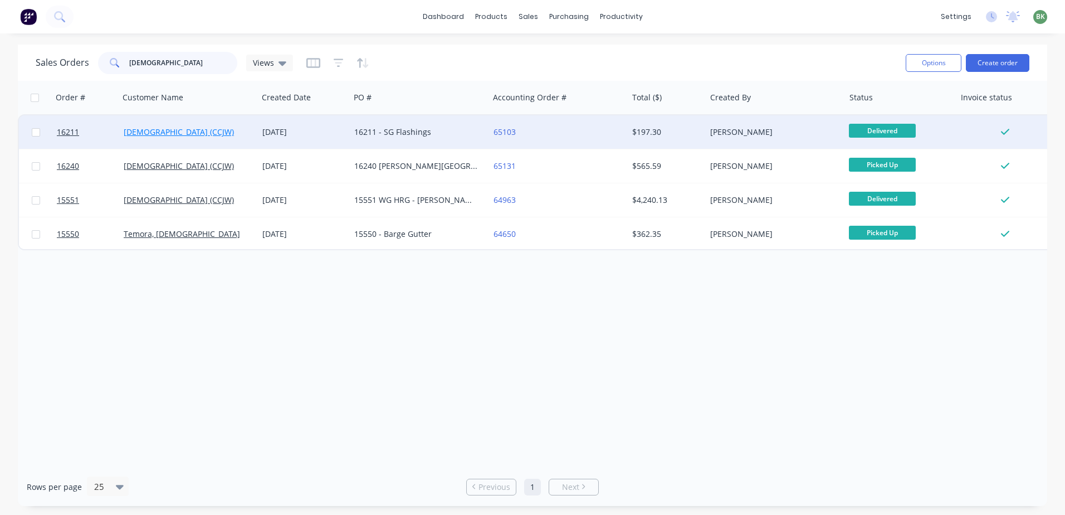
type input "jehovah"
click at [185, 134] on link "Christian Congregation of Jehovah's Witnesses (CCJW)" at bounding box center [179, 131] width 110 height 11
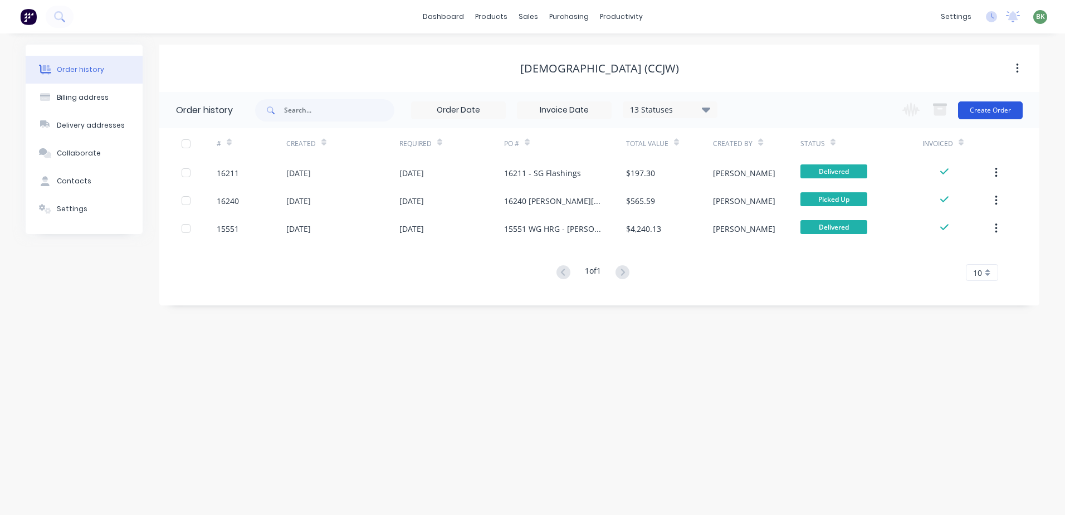
click at [994, 108] on button "Create Order" at bounding box center [990, 110] width 65 height 18
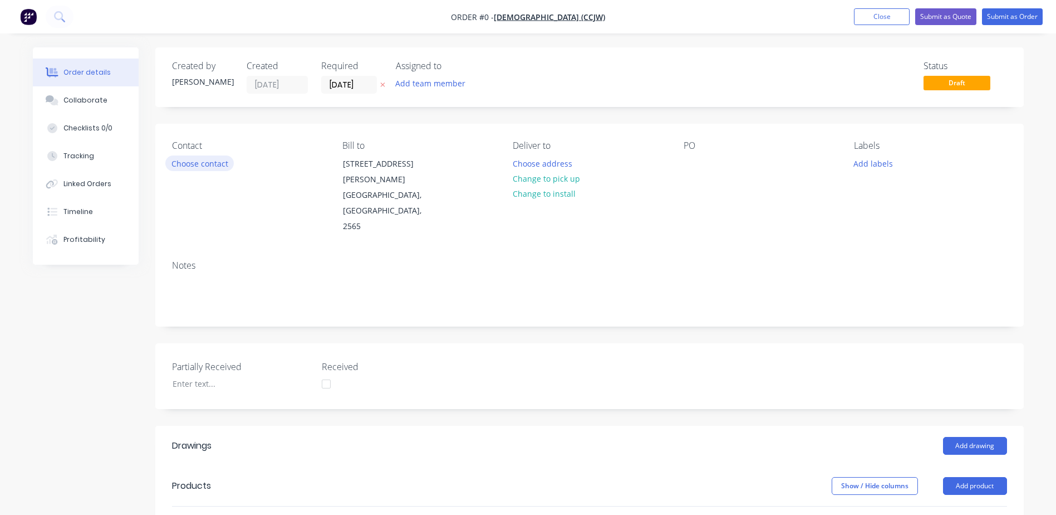
click at [202, 168] on button "Choose contact" at bounding box center [199, 162] width 68 height 15
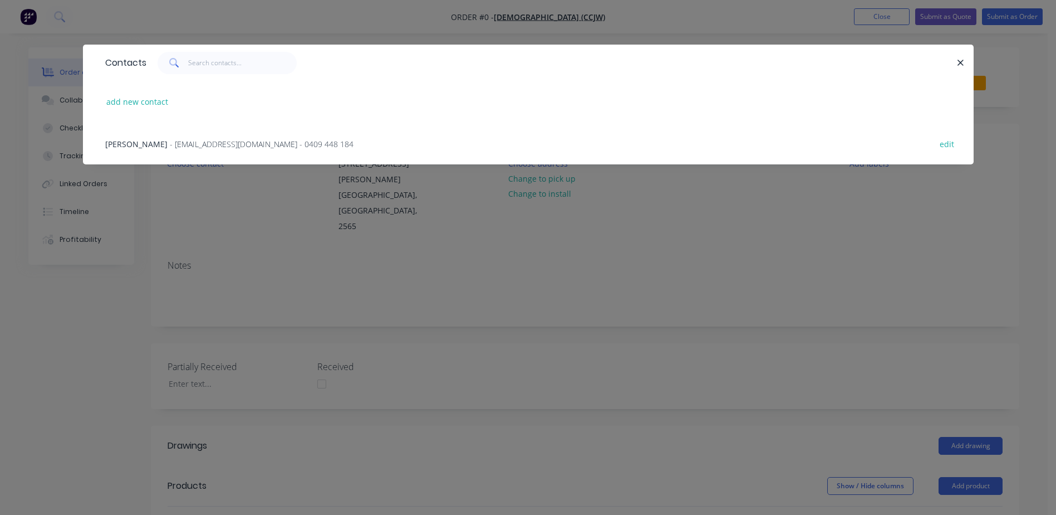
click at [198, 146] on span "- hutleydn@hotmail.com - 0409 448 184" at bounding box center [262, 144] width 184 height 11
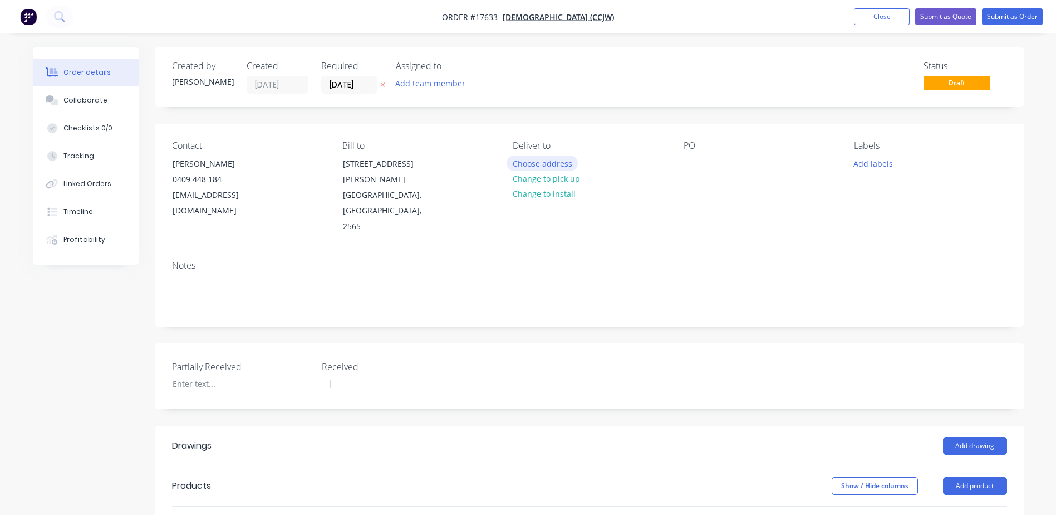
click at [542, 164] on button "Choose address" at bounding box center [542, 162] width 71 height 15
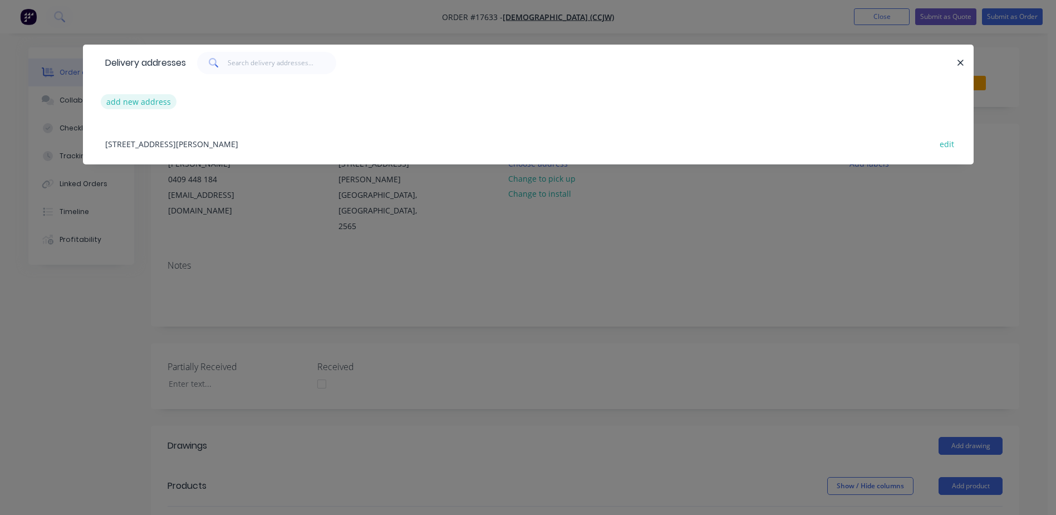
click at [146, 101] on button "add new address" at bounding box center [139, 101] width 76 height 15
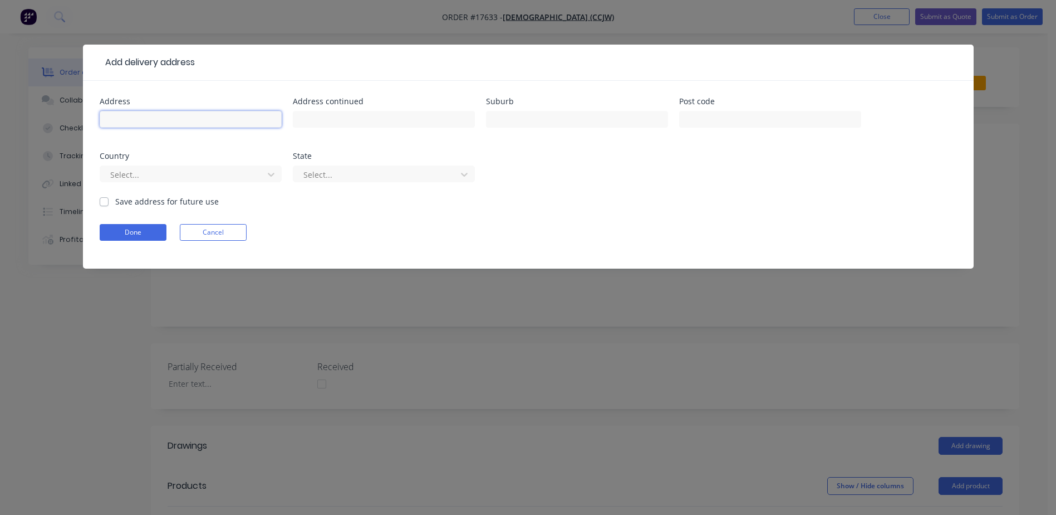
click at [163, 115] on input "text" at bounding box center [191, 119] width 182 height 17
type input "2 Curtiss St"
type input "Singleton"
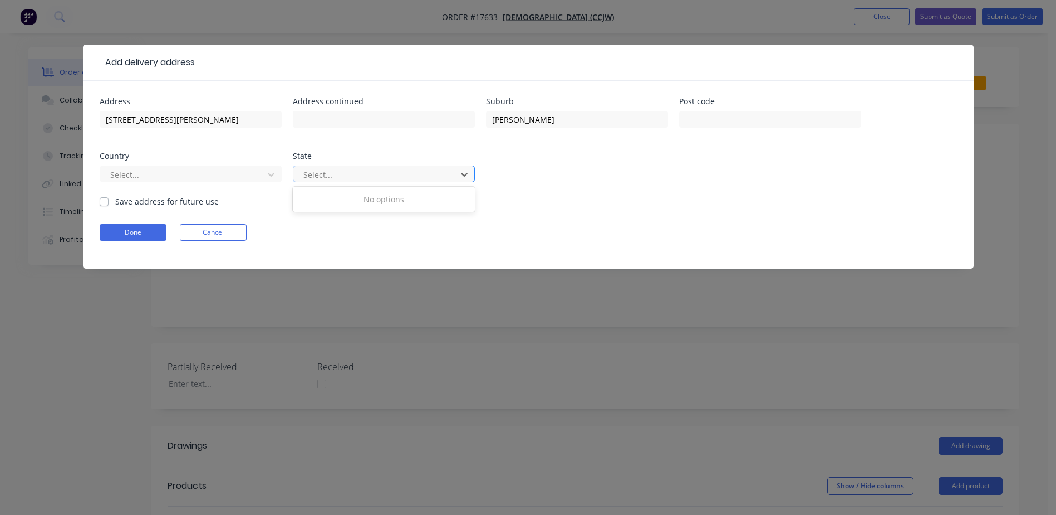
click at [346, 182] on div "Select..." at bounding box center [376, 174] width 155 height 17
type input "nsw"
drag, startPoint x: 340, startPoint y: 170, endPoint x: 298, endPoint y: 177, distance: 42.3
click at [294, 177] on div "Select..." at bounding box center [384, 173] width 182 height 17
click at [319, 177] on div at bounding box center [376, 175] width 149 height 14
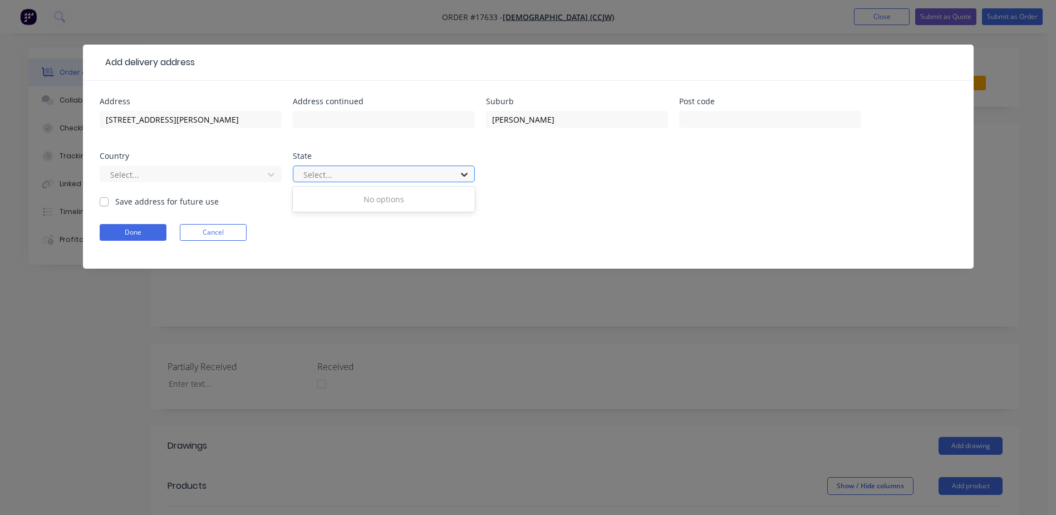
click at [463, 178] on icon at bounding box center [464, 174] width 11 height 11
click at [395, 177] on div at bounding box center [376, 175] width 149 height 14
type input "NSW"
click at [115, 204] on label "Save address for future use" at bounding box center [167, 201] width 104 height 12
click at [104, 204] on input "Save address for future use" at bounding box center [104, 200] width 9 height 11
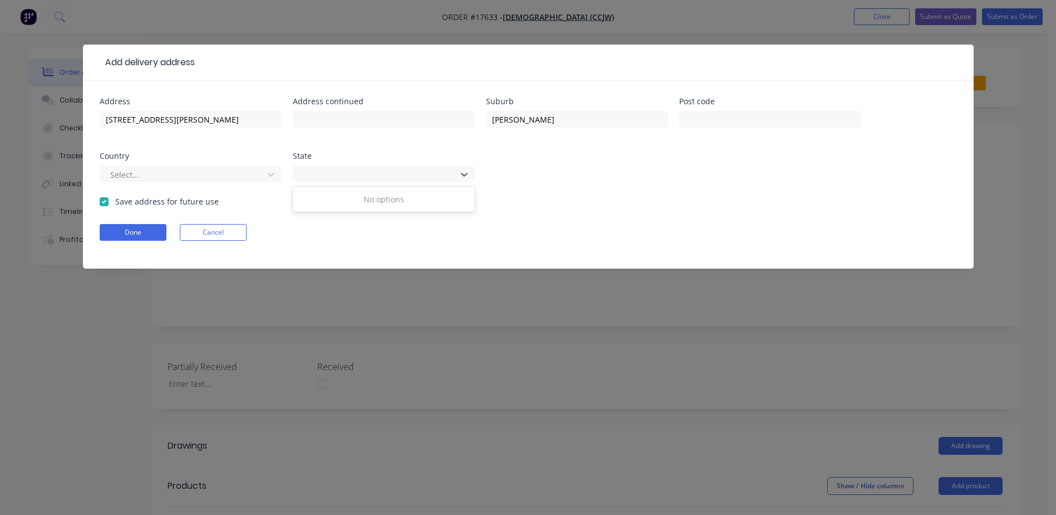
checkbox input "true"
click at [124, 235] on button "Done" at bounding box center [133, 232] width 67 height 17
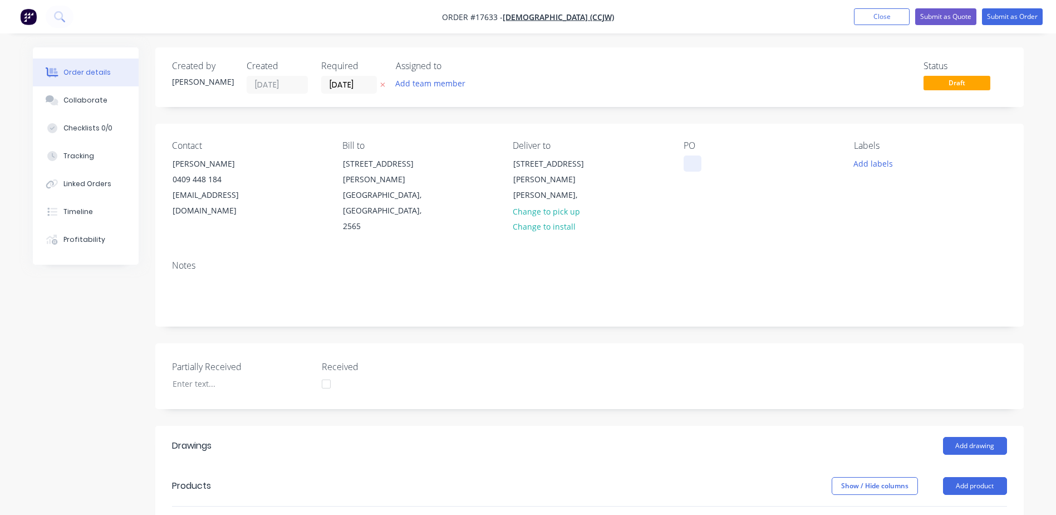
click at [684, 159] on div at bounding box center [693, 163] width 18 height 16
click at [759, 160] on div "17633 - Singleton M Gutters" at bounding box center [753, 169] width 139 height 28
click at [766, 164] on div "17633 - Singleton 'M Gutters" at bounding box center [753, 169] width 139 height 28
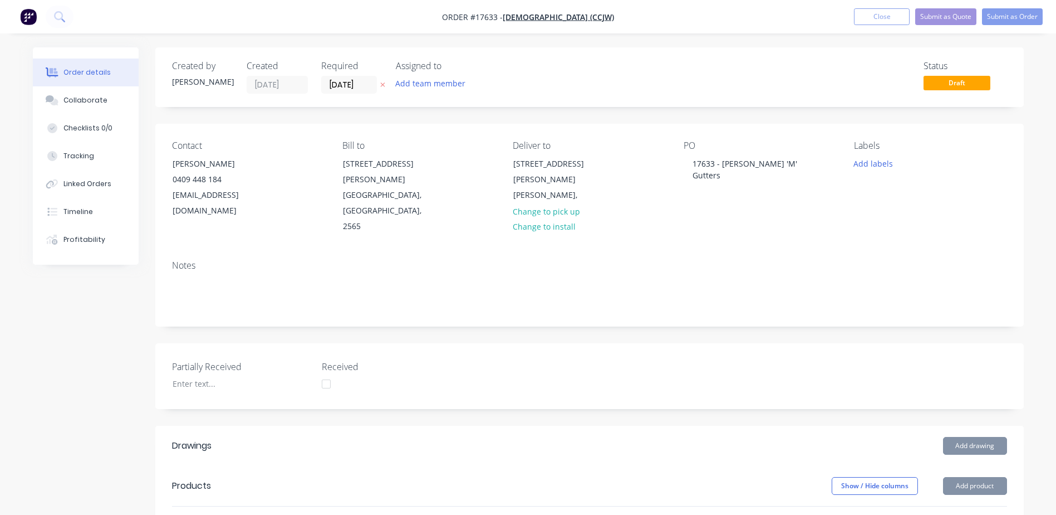
click at [610, 294] on div "Notes" at bounding box center [589, 288] width 869 height 75
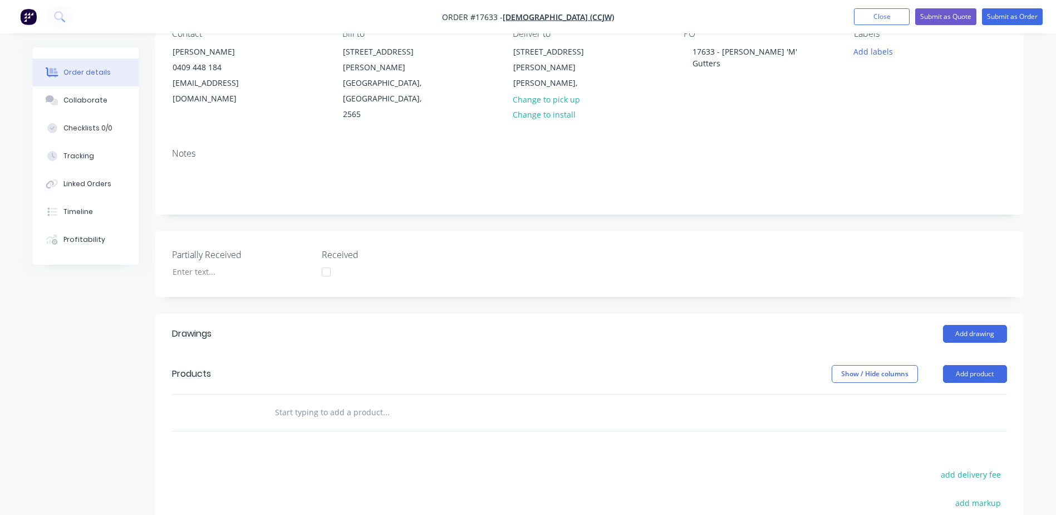
scroll to position [167, 0]
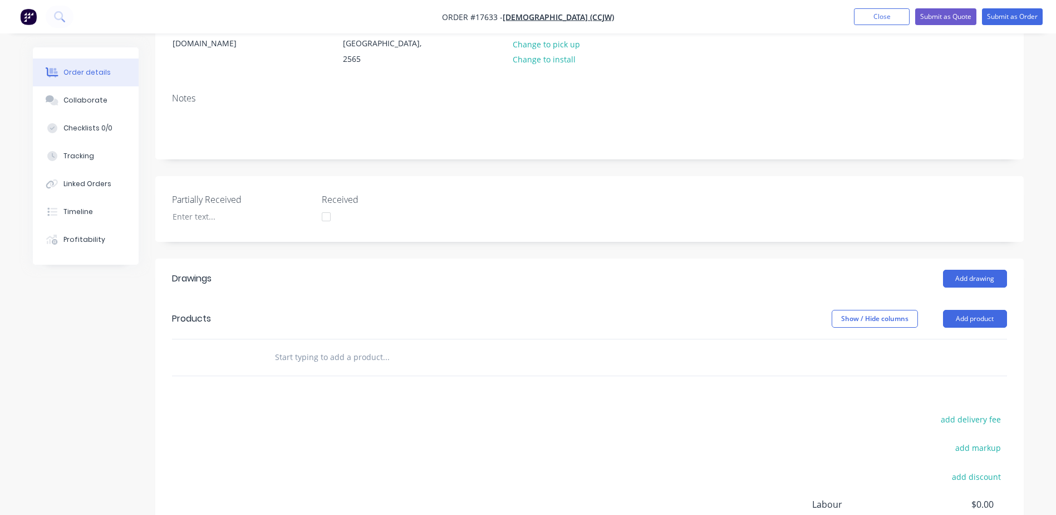
click at [326, 346] on input "text" at bounding box center [386, 357] width 223 height 22
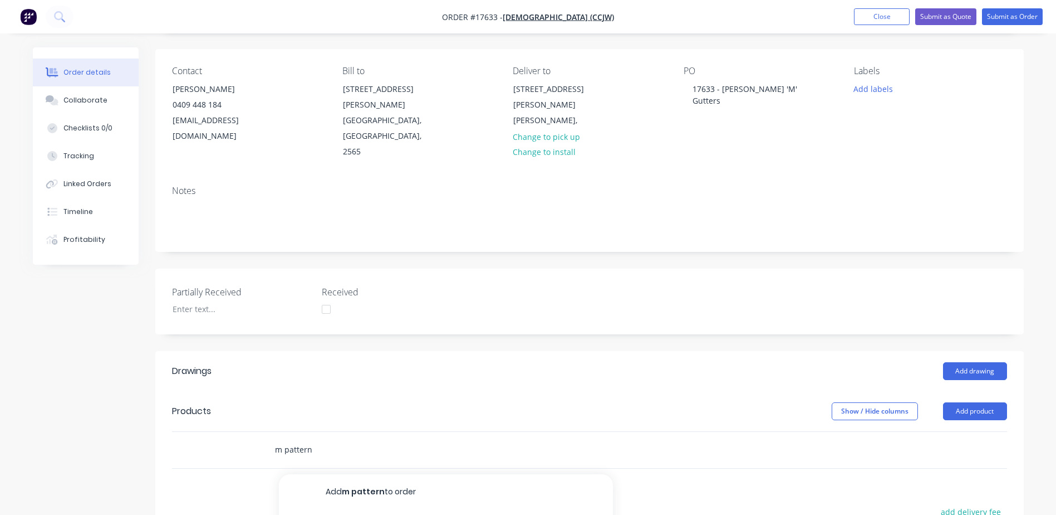
scroll to position [74, 0]
type input "m pattern"
click at [980, 403] on button "Add product" at bounding box center [975, 412] width 64 height 18
click at [953, 432] on div "Product catalogue" at bounding box center [955, 440] width 86 height 16
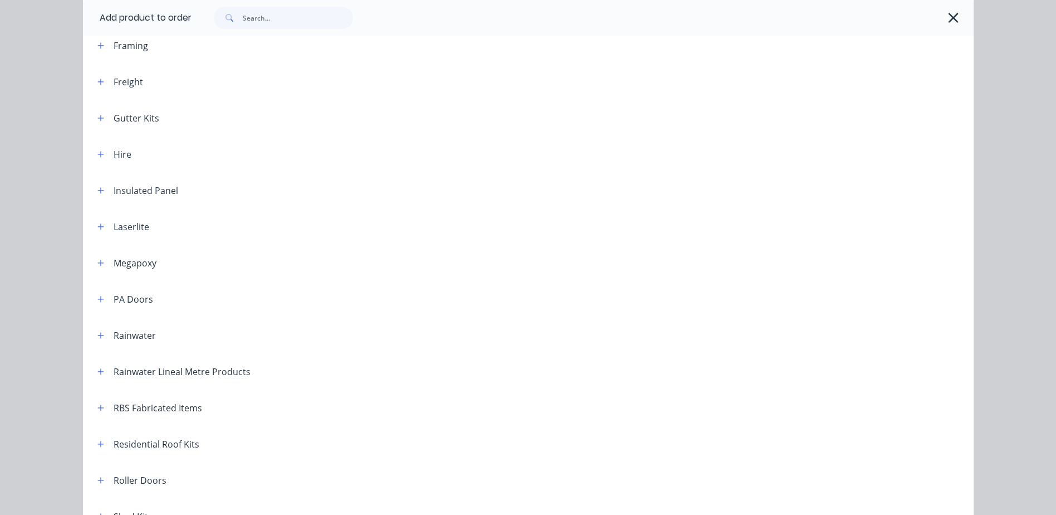
scroll to position [302, 0]
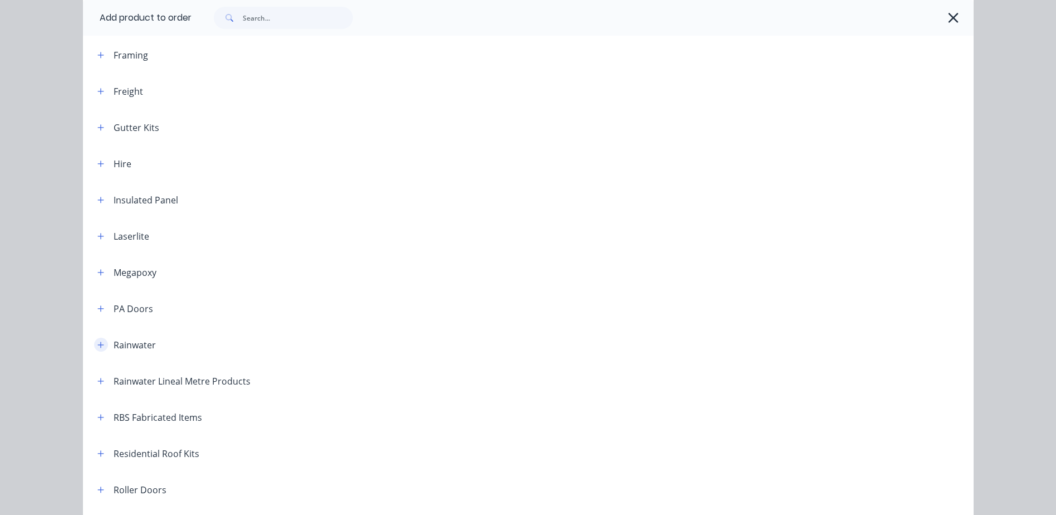
click at [97, 346] on icon "button" at bounding box center [100, 345] width 7 height 8
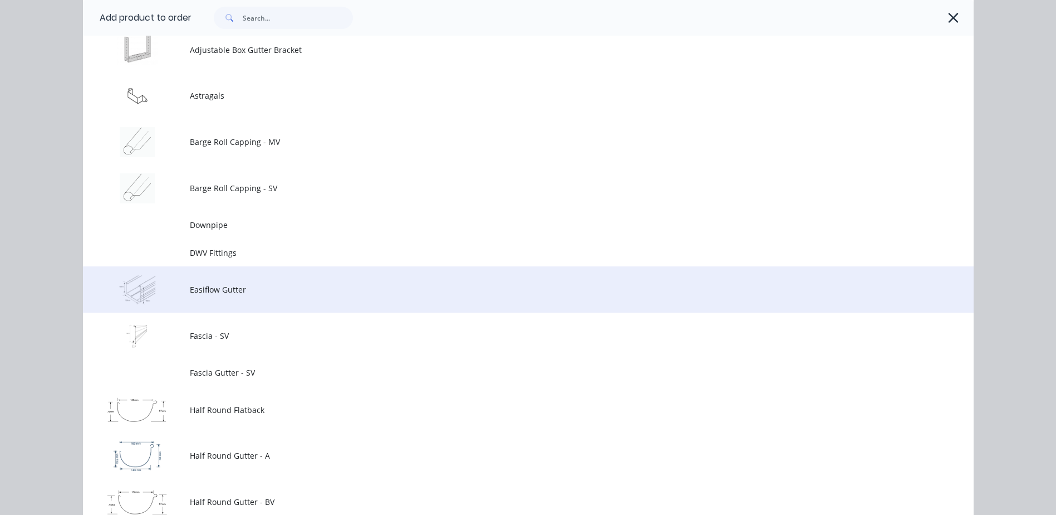
scroll to position [692, 0]
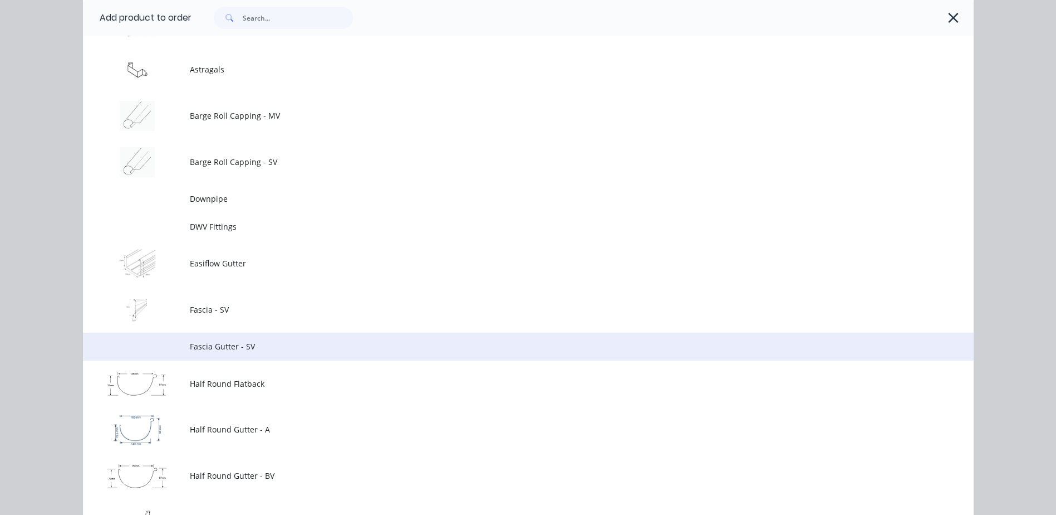
click at [228, 349] on span "Fascia Gutter - SV" at bounding box center [503, 346] width 627 height 12
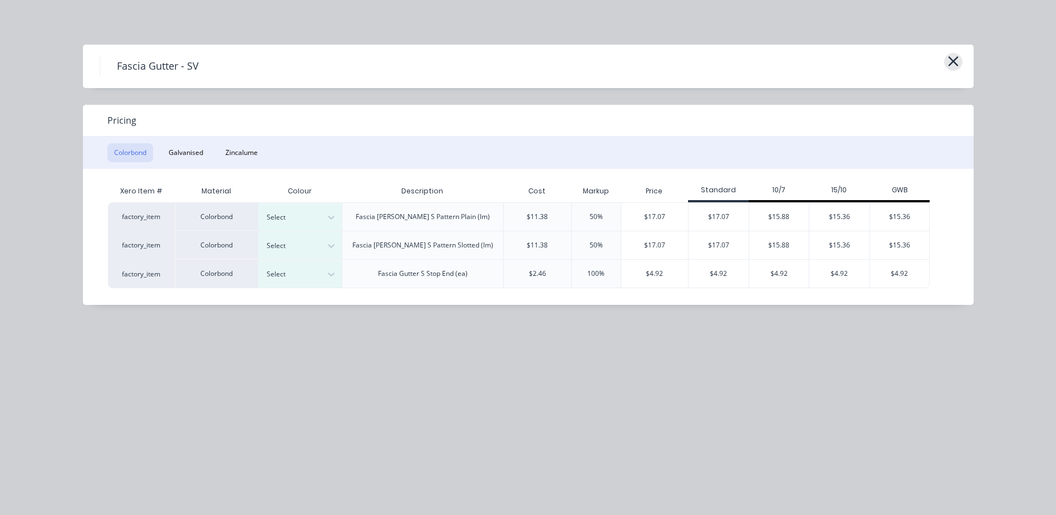
click at [954, 60] on icon "button" at bounding box center [954, 61] width 12 height 16
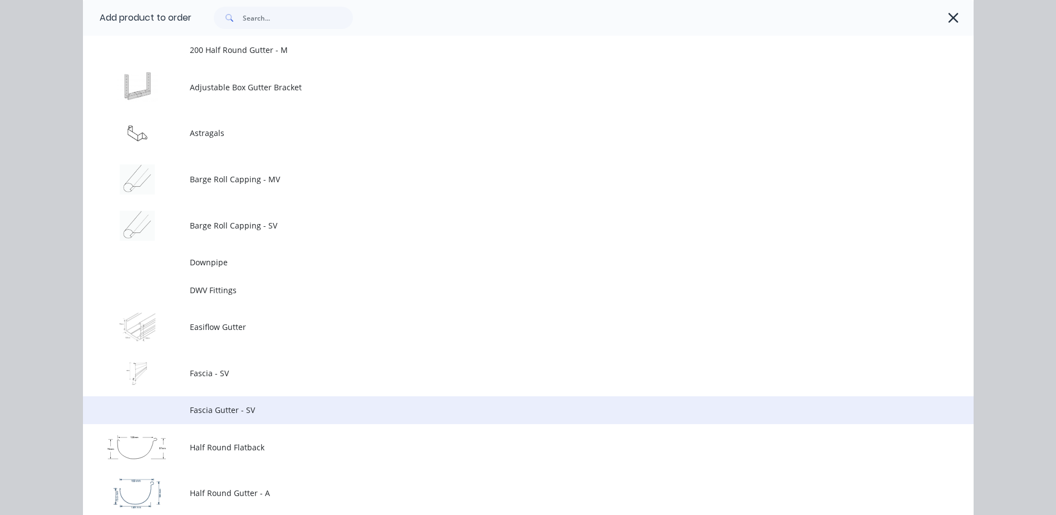
click at [217, 415] on span "Fascia Gutter - SV" at bounding box center [503, 410] width 627 height 12
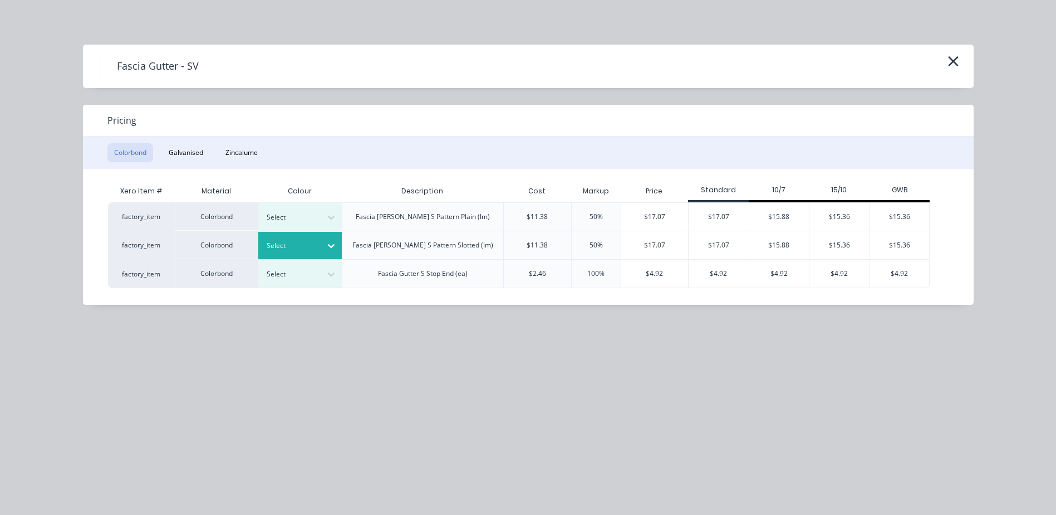
click at [331, 241] on icon at bounding box center [331, 245] width 11 height 11
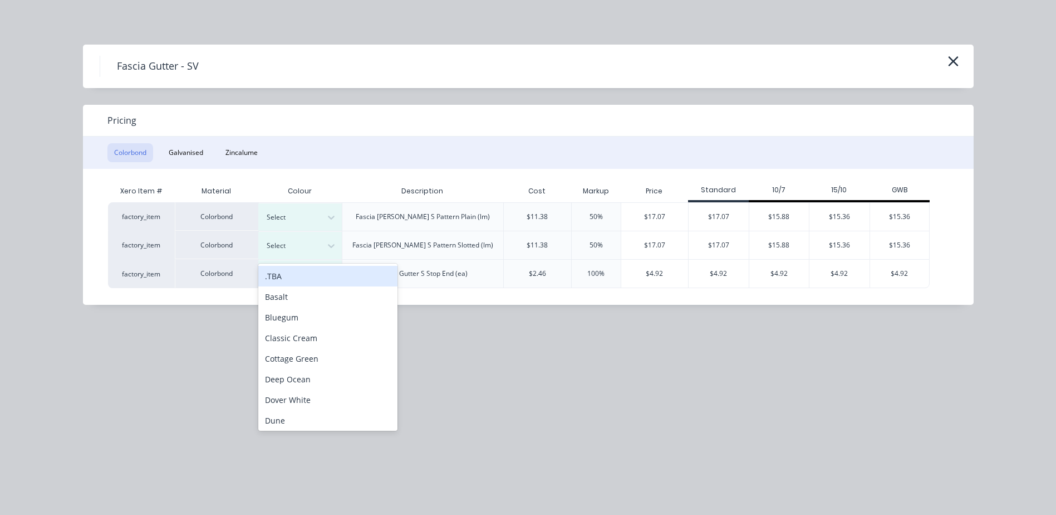
click at [282, 280] on div ".TBA" at bounding box center [327, 276] width 139 height 21
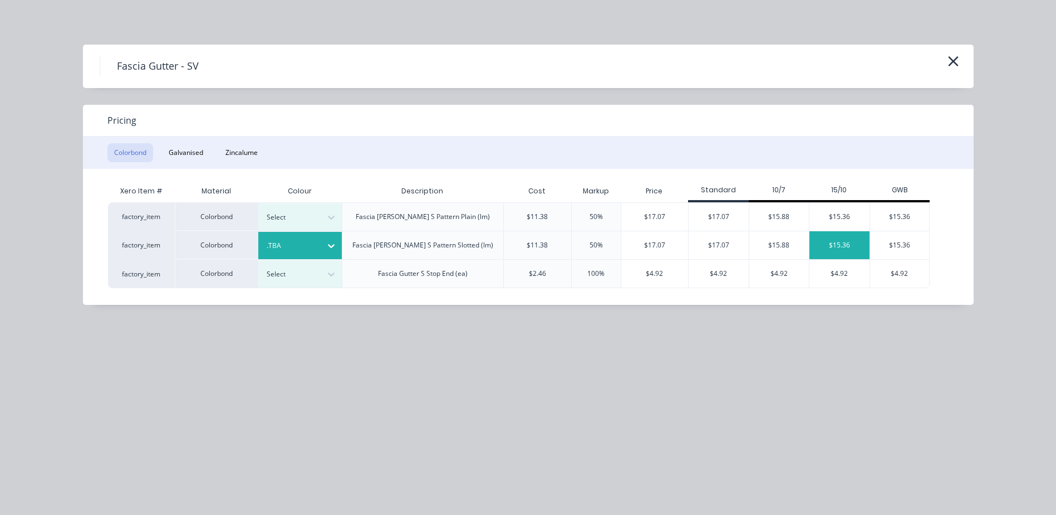
click at [843, 245] on div "$15.36" at bounding box center [840, 245] width 60 height 28
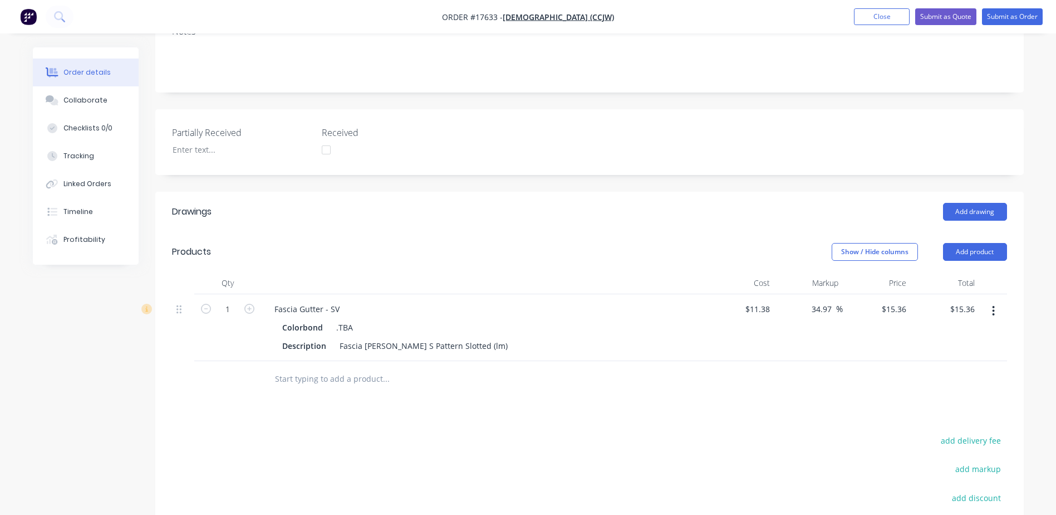
scroll to position [297, 0]
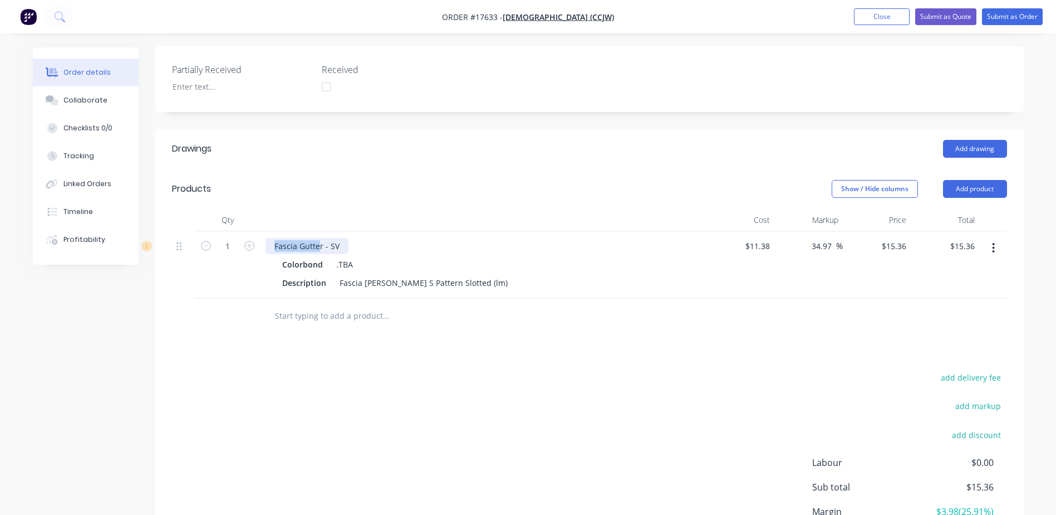
drag, startPoint x: 320, startPoint y: 231, endPoint x: 261, endPoint y: 231, distance: 59.0
click at [261, 231] on div "Fascia Gutter - SV Colorbond .TBA Description Fascia Gutter S Pattern Slotted (…" at bounding box center [484, 264] width 446 height 67
click at [351, 238] on div "M Pattern Gutter - SV" at bounding box center [314, 246] width 97 height 16
click at [391, 275] on div "Fascia Gutter S Pattern Slotted (lm)" at bounding box center [423, 283] width 177 height 16
click at [395, 275] on div "Fascia Gutter S Pattern Slotted (lm)" at bounding box center [423, 283] width 177 height 16
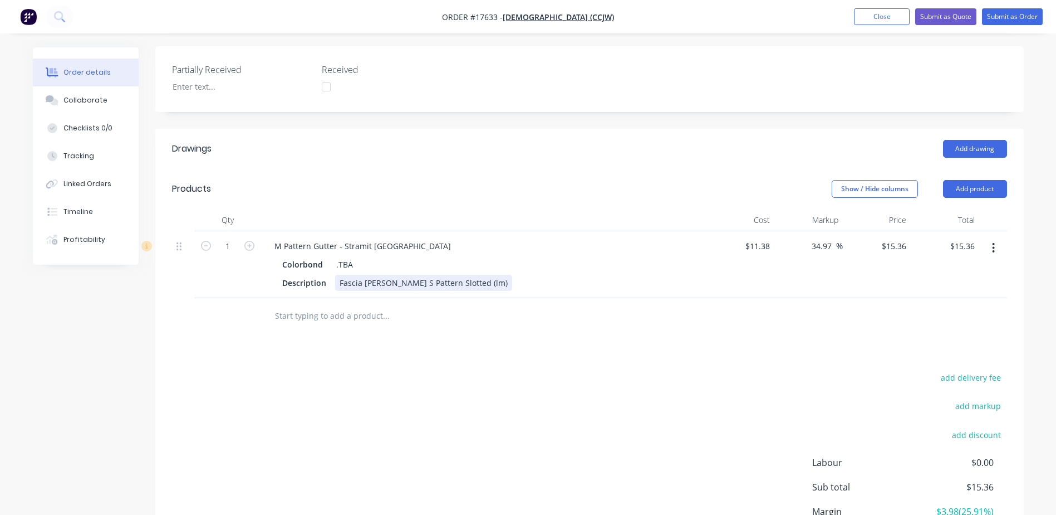
drag, startPoint x: 393, startPoint y: 267, endPoint x: 424, endPoint y: 263, distance: 31.4
click at [394, 275] on div "Fascia Gutter S Pattern Slotted (lm)" at bounding box center [423, 283] width 177 height 16
drag, startPoint x: 309, startPoint y: 229, endPoint x: 269, endPoint y: 229, distance: 40.1
click at [269, 238] on div "M Pattern Gutter - Stramit NSW" at bounding box center [363, 246] width 194 height 16
click at [306, 238] on div "Facsia Gutter - Stramit NSW" at bounding box center [356, 246] width 180 height 16
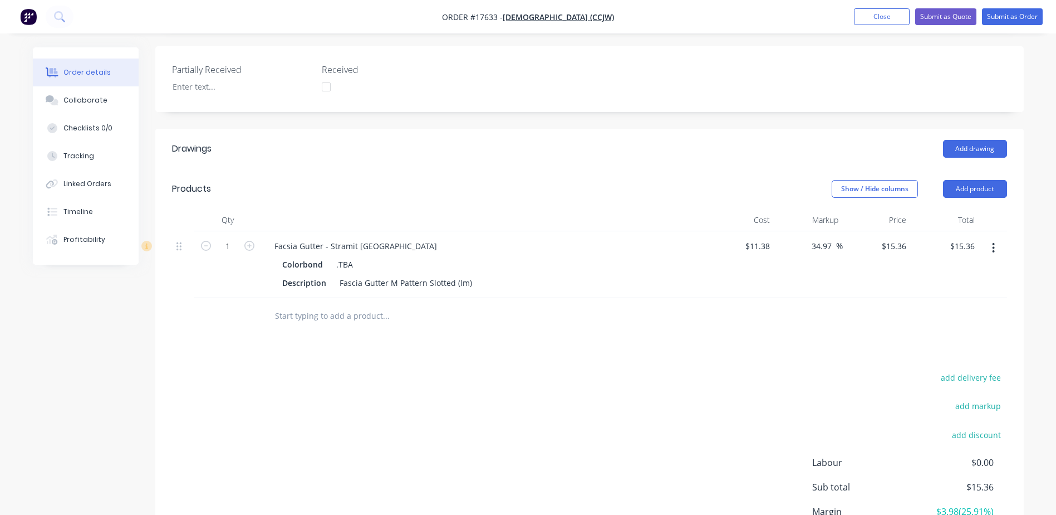
click at [476, 256] on div "Colorbond .TBA" at bounding box center [483, 264] width 403 height 16
click at [290, 238] on div "Facsia Gutter - Stramit NSW" at bounding box center [356, 246] width 180 height 16
click at [321, 238] on div "Fascia Gutter - Stramit NSW" at bounding box center [356, 246] width 180 height 16
click at [434, 256] on div "Colorbond .TBA" at bounding box center [483, 264] width 403 height 16
click at [469, 275] on div "Fascia Gutter M Pattern Slotted (lm)" at bounding box center [405, 283] width 141 height 16
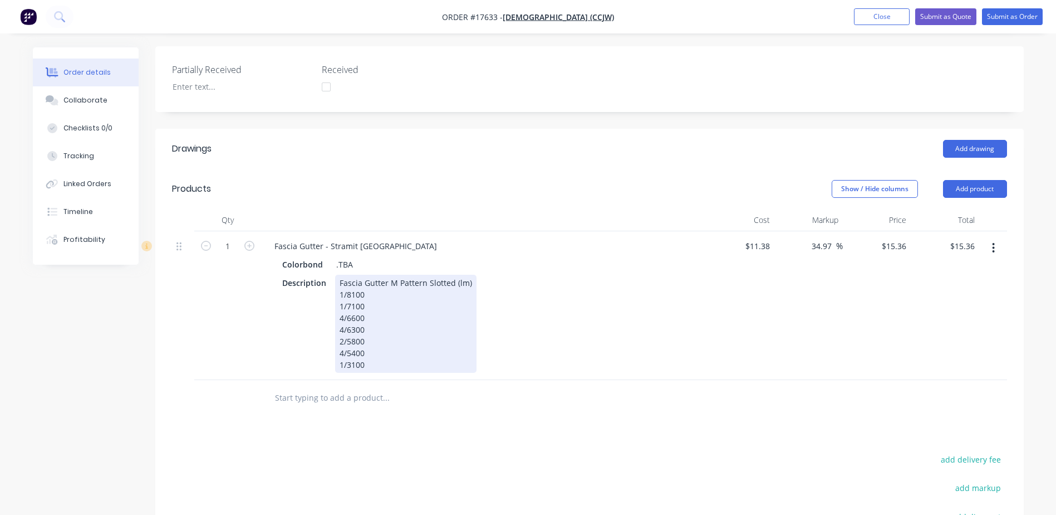
click at [343, 336] on div "Fascia Gutter M Pattern Slotted (lm) 1/8100 1/7100 4/6600 4/6300 2/5800 4/5400 …" at bounding box center [405, 324] width 141 height 98
click at [386, 340] on div "Fascia Gutter M Pattern Slotted (lm) 1/8100 1/7100 4/6600 4/6300 2/5800 5/5400 …" at bounding box center [405, 324] width 141 height 98
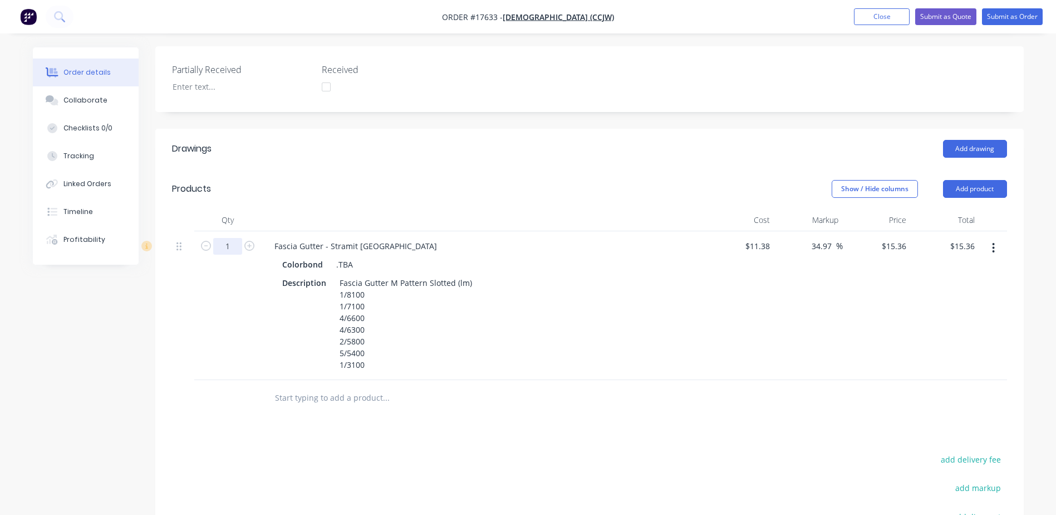
drag, startPoint x: 233, startPoint y: 232, endPoint x: 239, endPoint y: 232, distance: 6.7
click at [233, 238] on input "1" at bounding box center [227, 246] width 29 height 17
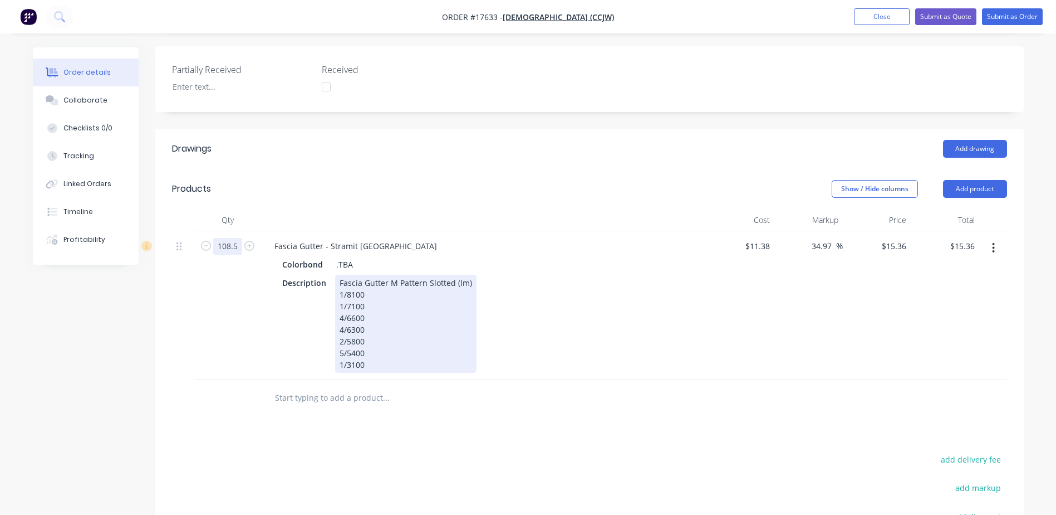
type input "108.5"
type input "$1,666.56"
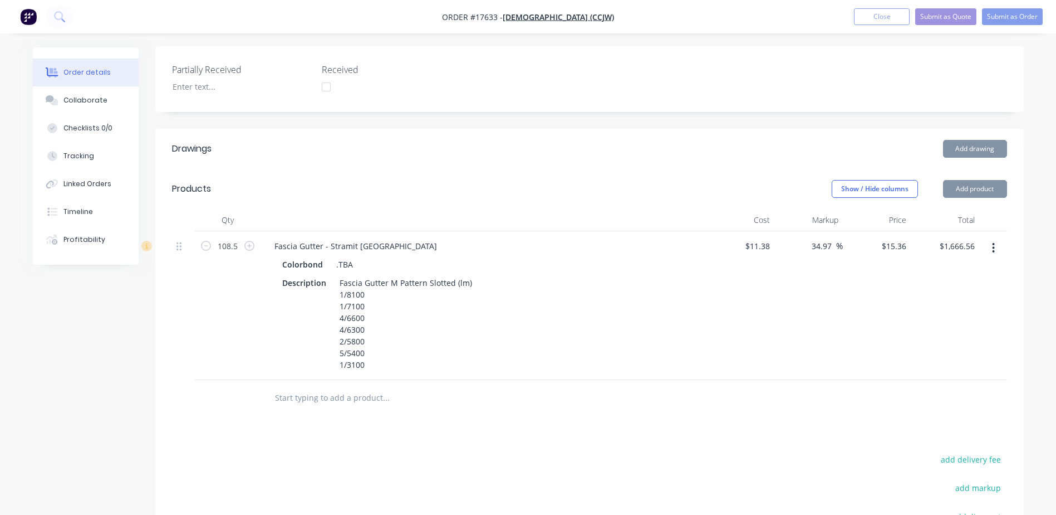
click at [373, 350] on div "Fascia Gutter M Pattern Slotted (lm) 1/8100 1/7100 4/6600 4/6300 2/5800 5/5400 …" at bounding box center [405, 324] width 141 height 98
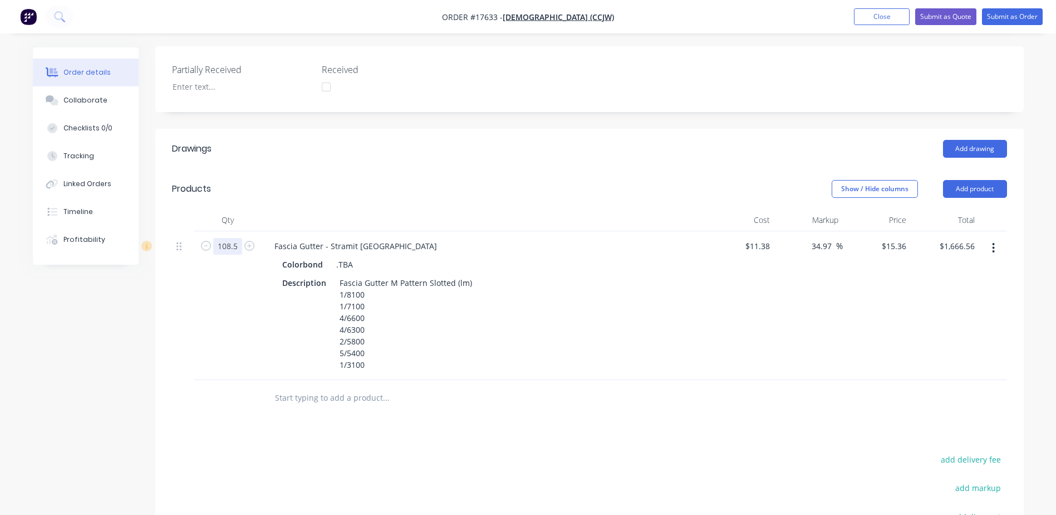
click at [235, 238] on input "108.5" at bounding box center [227, 246] width 29 height 17
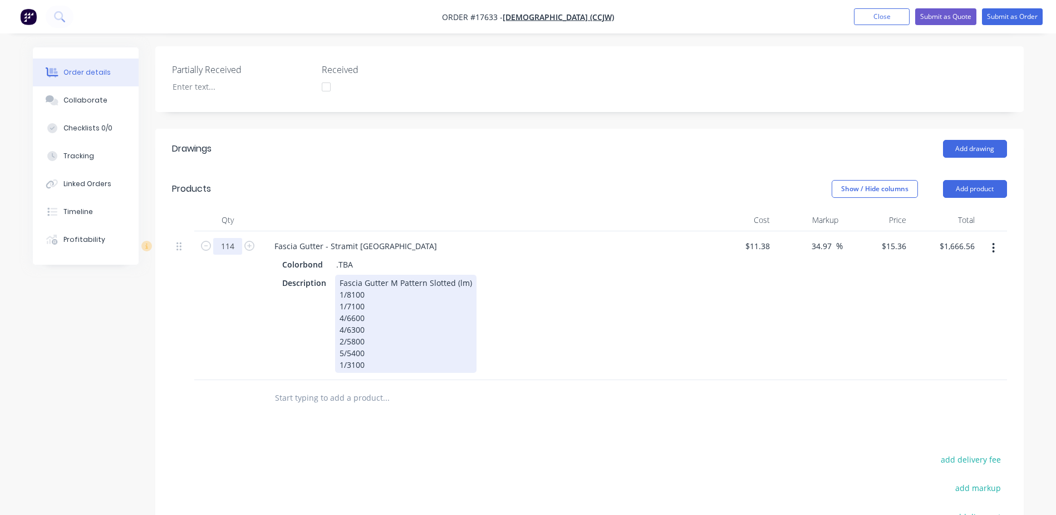
type input "114"
type input "$1,751.04"
click at [422, 347] on div "Fascia Gutter M Pattern Slotted (lm) 1/8100 1/7100 4/6600 4/6300 2/5800 5/5400 …" at bounding box center [405, 324] width 141 height 98
click at [374, 350] on div "Fascia Gutter M Pattern Slotted (lm) 1/8100 1/7100 4/6600 4/6300 2/5800 5/5400 …" at bounding box center [405, 324] width 141 height 98
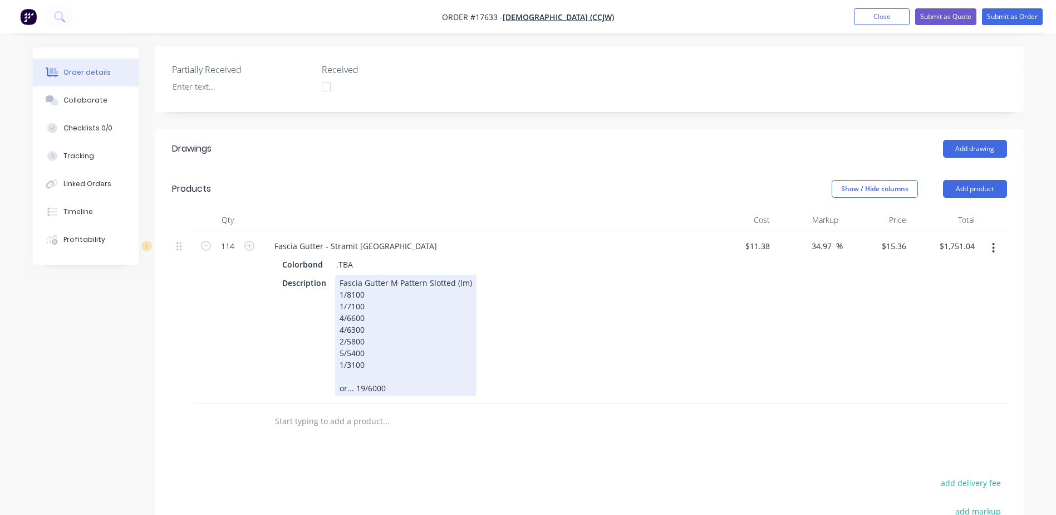
click at [537, 342] on div "Description Fascia Gutter M Pattern Slotted (lm) 1/8100 1/7100 4/6600 4/6300 2/…" at bounding box center [482, 335] width 408 height 121
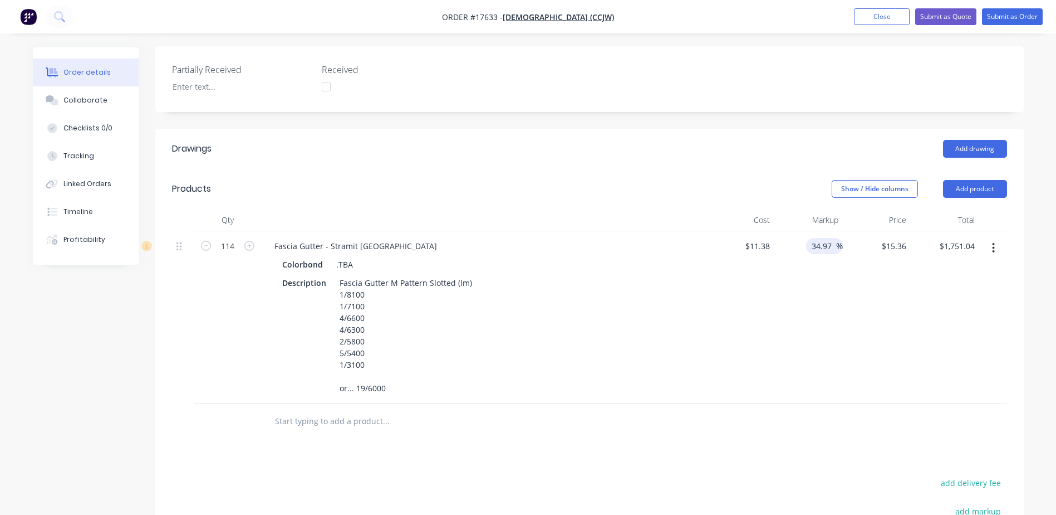
click at [825, 238] on input "34.97" at bounding box center [824, 246] width 26 height 16
drag, startPoint x: 835, startPoint y: 231, endPoint x: 801, endPoint y: 228, distance: 34.6
click at [801, 231] on div "34.97 34.97 %" at bounding box center [809, 317] width 68 height 172
type input "0"
type input "$11.38"
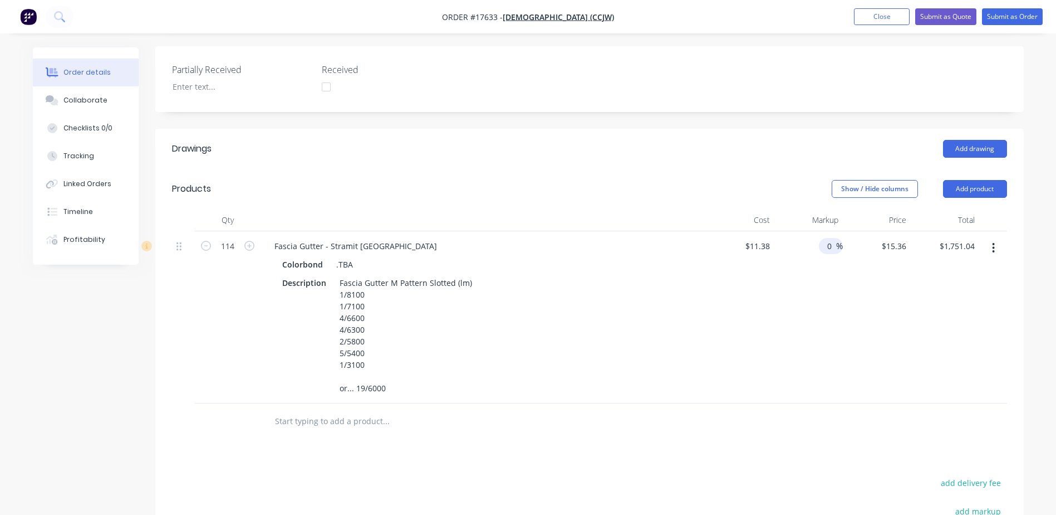
type input "$1,297.32"
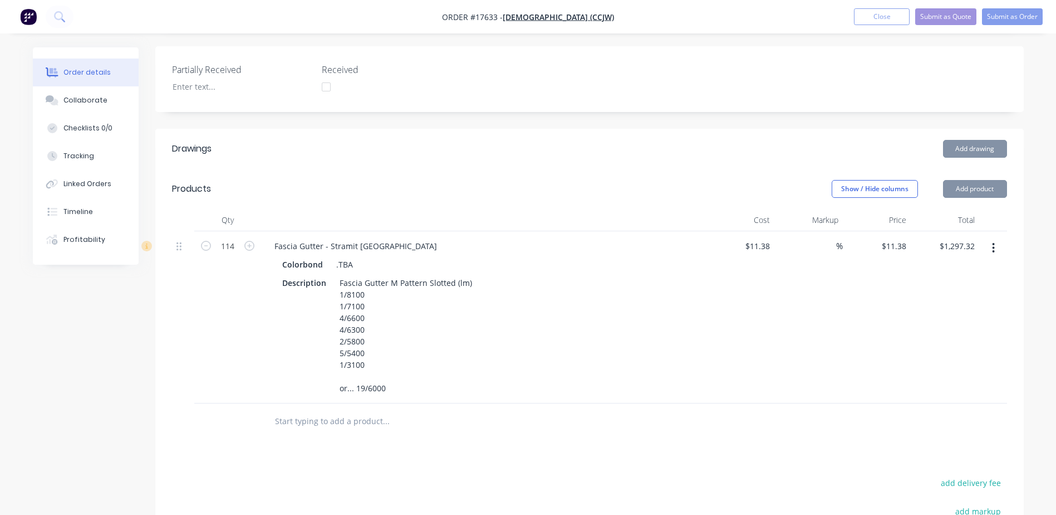
click at [763, 305] on div "$11.38 $11.38" at bounding box center [741, 317] width 68 height 172
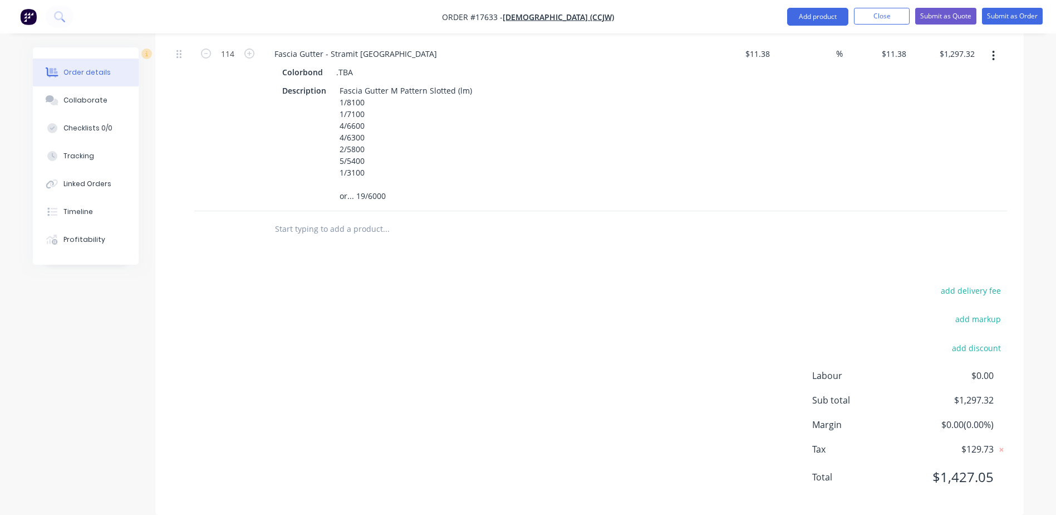
scroll to position [490, 0]
click at [344, 217] on input "text" at bounding box center [386, 228] width 223 height 22
click at [818, 21] on button "Add product" at bounding box center [817, 17] width 61 height 18
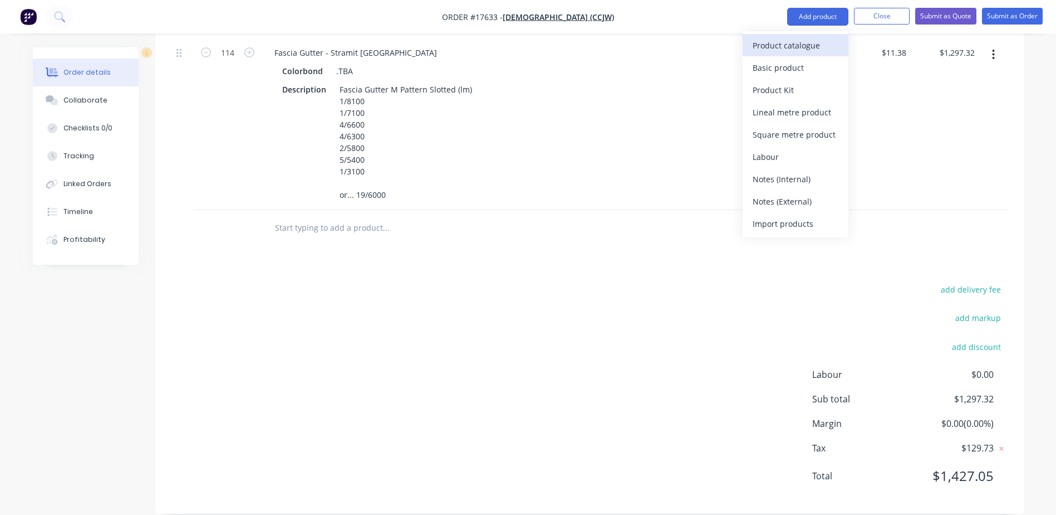
click at [790, 48] on div "Product catalogue" at bounding box center [796, 45] width 86 height 16
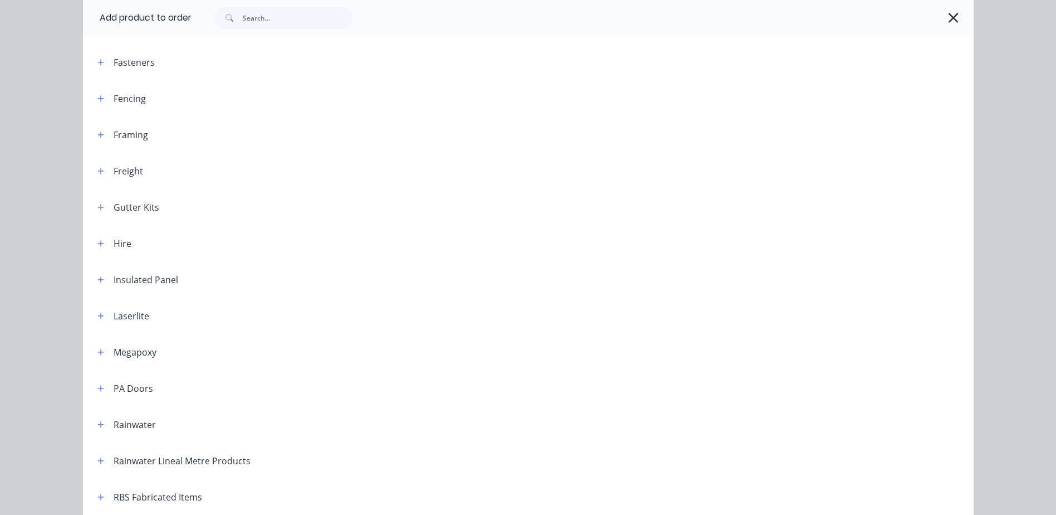
scroll to position [278, 0]
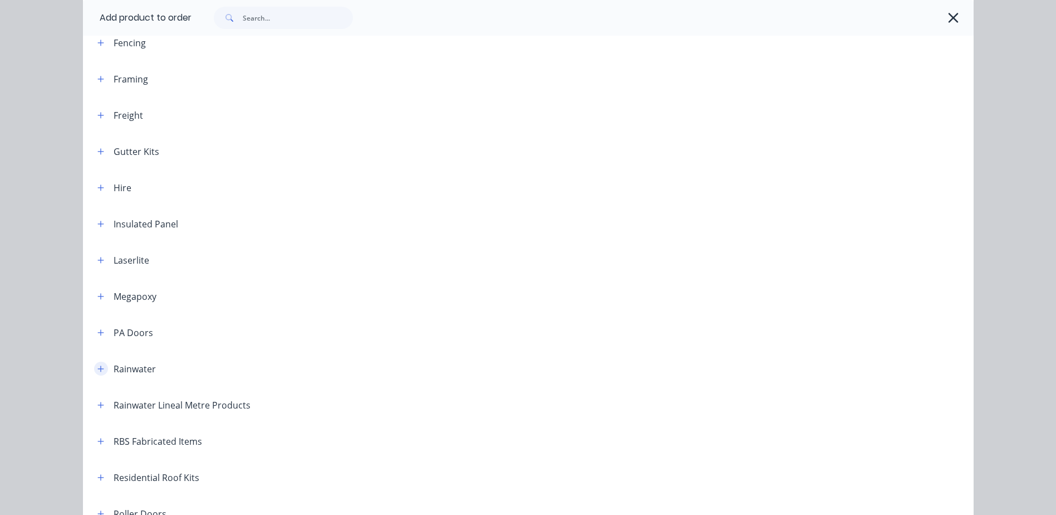
click at [100, 371] on button "button" at bounding box center [101, 368] width 14 height 14
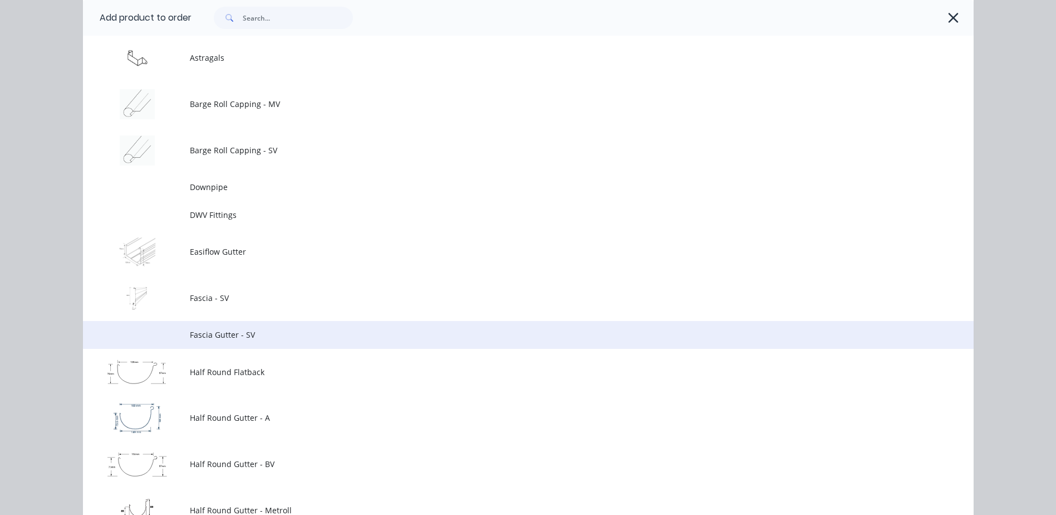
scroll to position [724, 0]
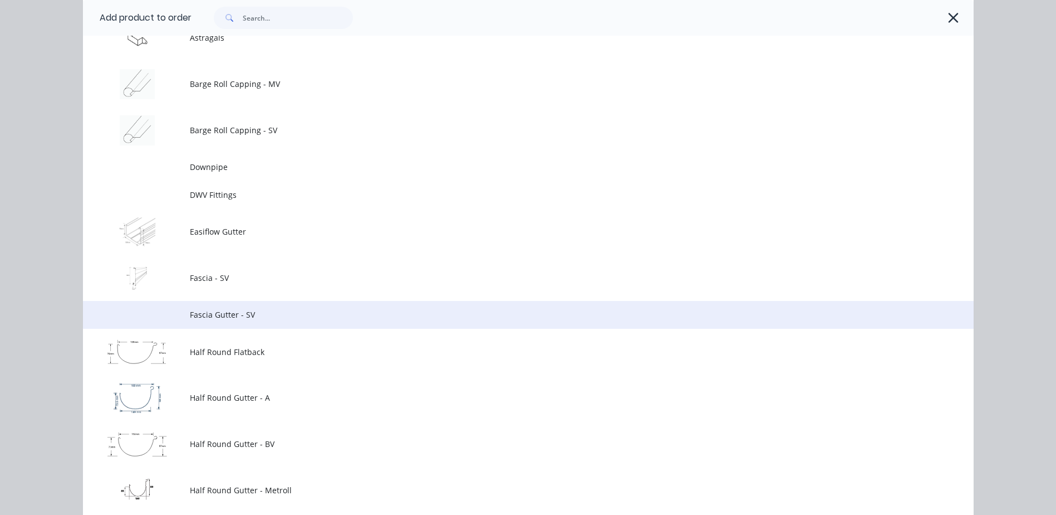
click at [220, 320] on span "Fascia Gutter - SV" at bounding box center [503, 315] width 627 height 12
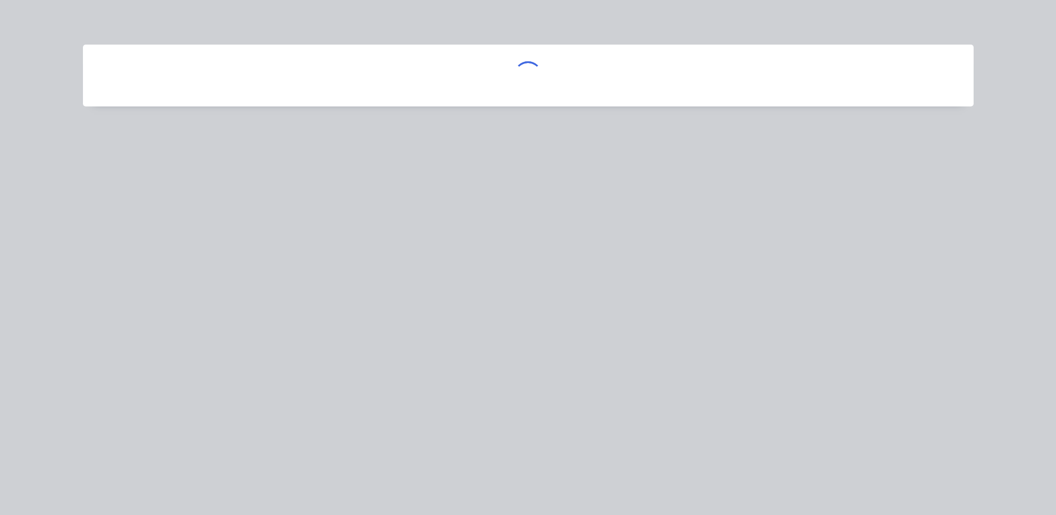
scroll to position [0, 0]
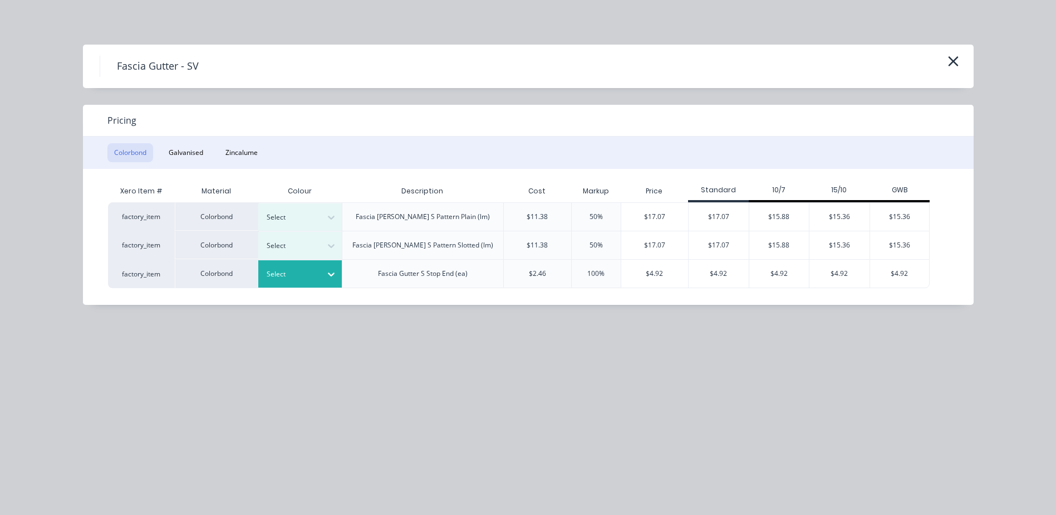
click at [331, 275] on icon at bounding box center [331, 274] width 7 height 4
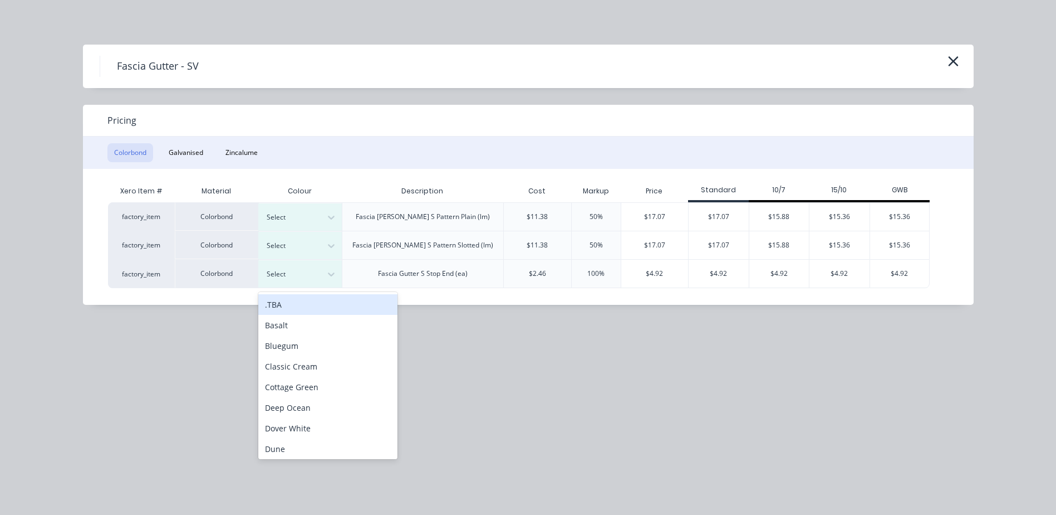
click at [291, 305] on div ".TBA" at bounding box center [327, 304] width 139 height 21
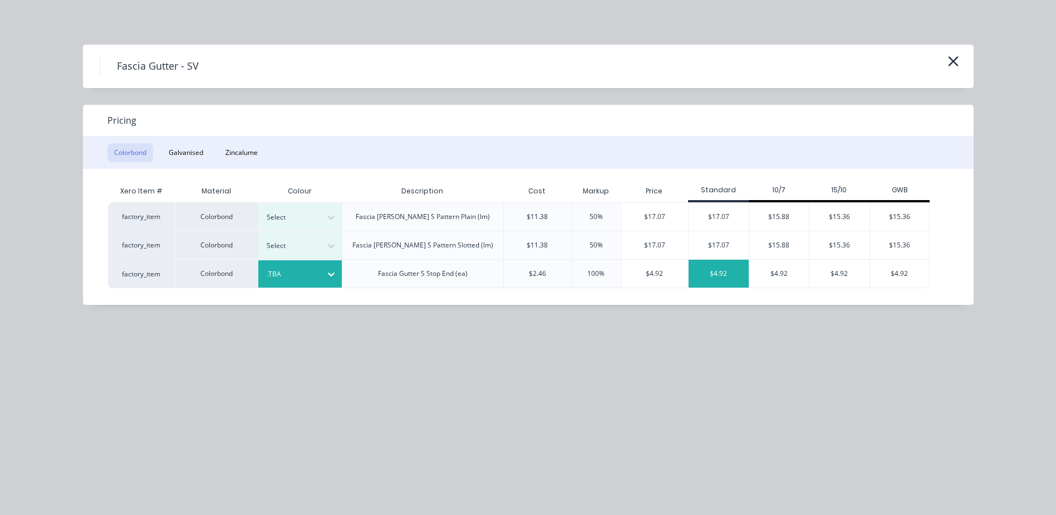
click at [720, 273] on div "$4.92" at bounding box center [719, 274] width 60 height 28
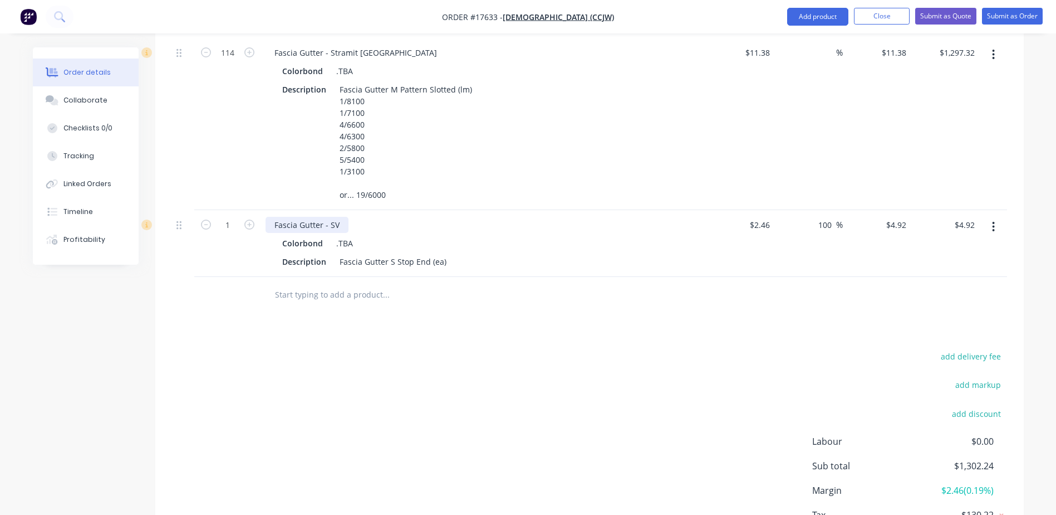
click at [336, 217] on div "Fascia Gutter - SV" at bounding box center [307, 225] width 83 height 16
click at [393, 253] on div "Fascia Gutter S Stop End (ea)" at bounding box center [393, 261] width 116 height 16
click at [392, 253] on div "Fascia Gutter S Stop End (ea)" at bounding box center [393, 261] width 116 height 16
click at [399, 283] on input "text" at bounding box center [386, 294] width 223 height 22
click at [452, 253] on div "Description Fascia Gutter M Stop End (ea)" at bounding box center [482, 261] width 408 height 16
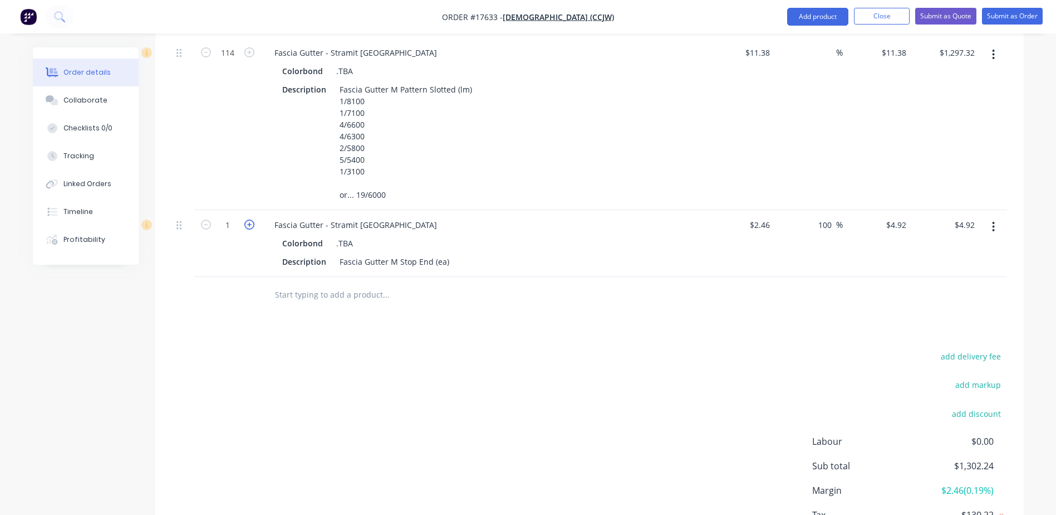
click at [251, 219] on icon "button" at bounding box center [249, 224] width 10 height 10
type input "2"
type input "$9.84"
click at [311, 284] on input "text" at bounding box center [386, 294] width 223 height 22
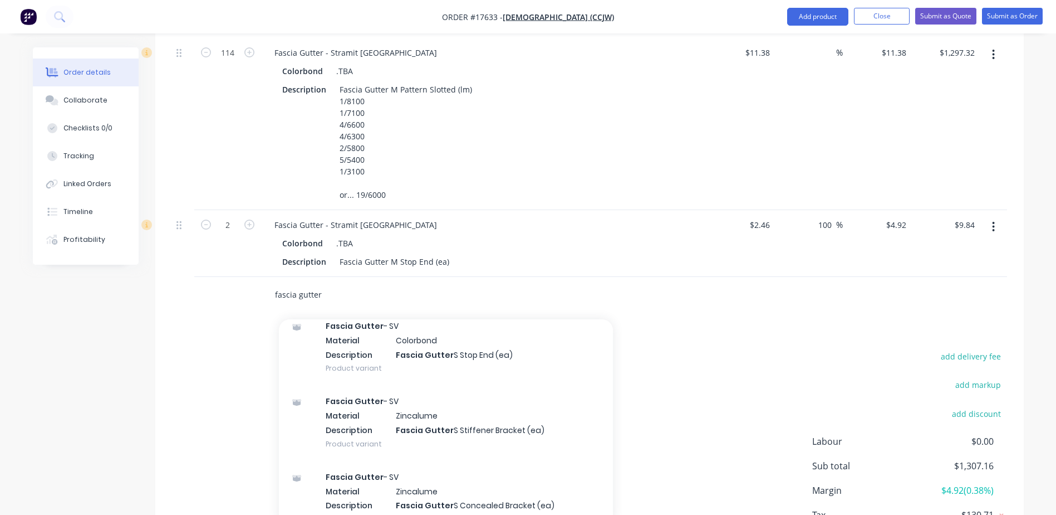
scroll to position [781, 0]
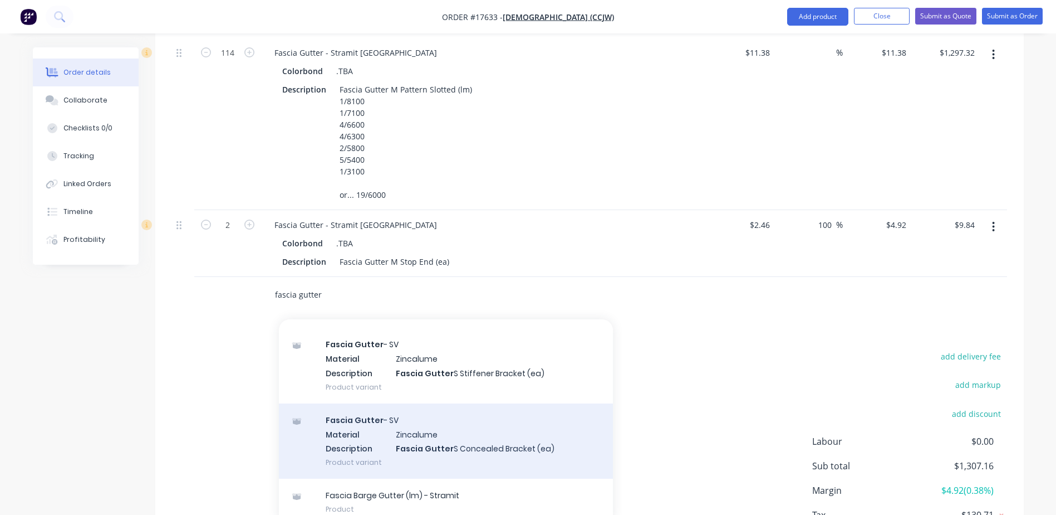
type input "fascia gutter"
click at [414, 408] on div "Fascia Gutter - SV Material Zincalume Description Fascia Gutter S Concealed Bra…" at bounding box center [446, 440] width 334 height 75
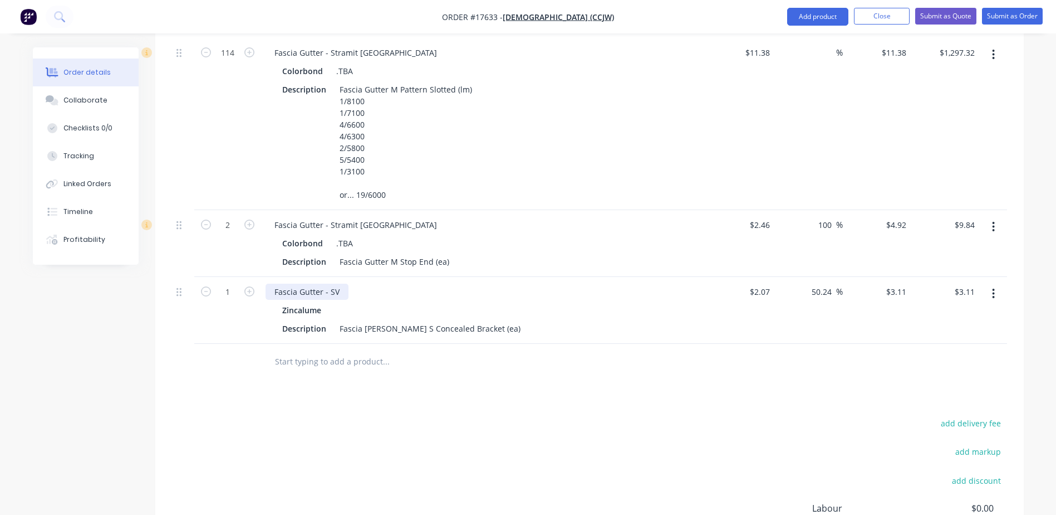
click at [334, 283] on div "Fascia Gutter - SV" at bounding box center [307, 291] width 83 height 16
click at [339, 283] on div "Fascia Gutter - SV" at bounding box center [307, 291] width 83 height 16
click at [392, 320] on div "Fascia Gutter S Concealed Bracket (ea)" at bounding box center [430, 328] width 190 height 16
click at [470, 350] on input "text" at bounding box center [386, 361] width 223 height 22
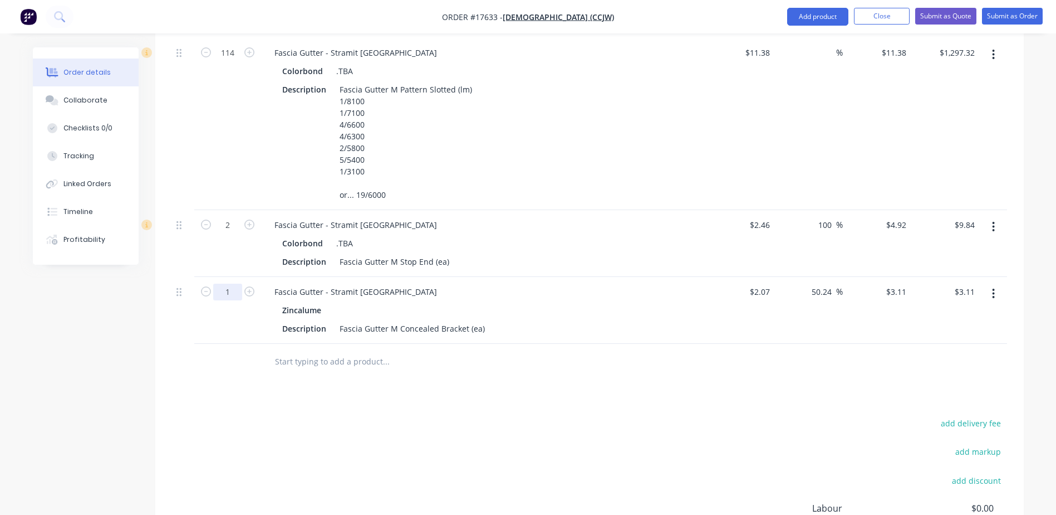
click at [230, 283] on input "1" at bounding box center [227, 291] width 29 height 17
type input "110"
type input "$342.10"
click at [570, 358] on div at bounding box center [461, 362] width 401 height 36
click at [833, 283] on input "50.24" at bounding box center [824, 291] width 26 height 16
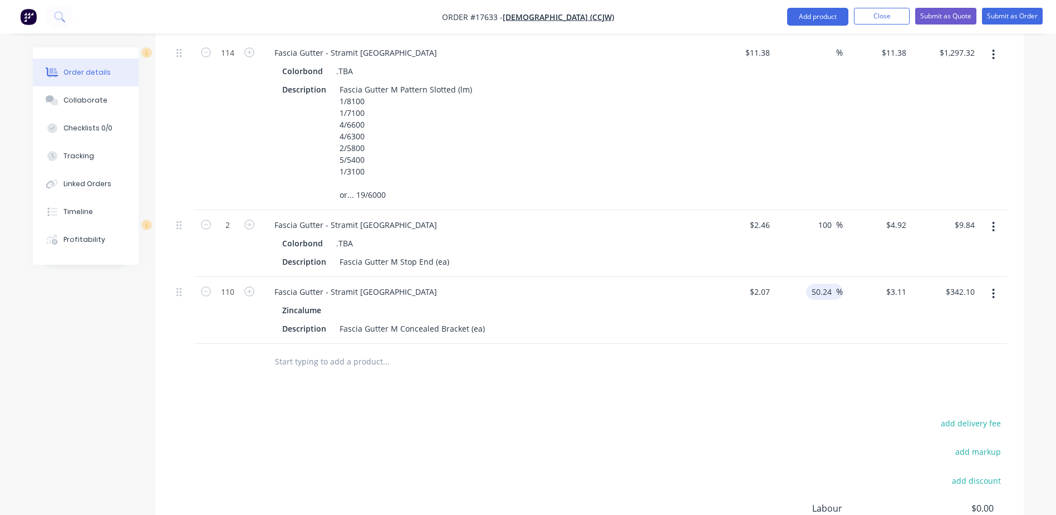
drag, startPoint x: 834, startPoint y: 274, endPoint x: 804, endPoint y: 272, distance: 29.6
click at [804, 277] on div "50.24 50.24 %" at bounding box center [809, 310] width 68 height 67
type input "0"
type input "$2.07"
type input "$227.70"
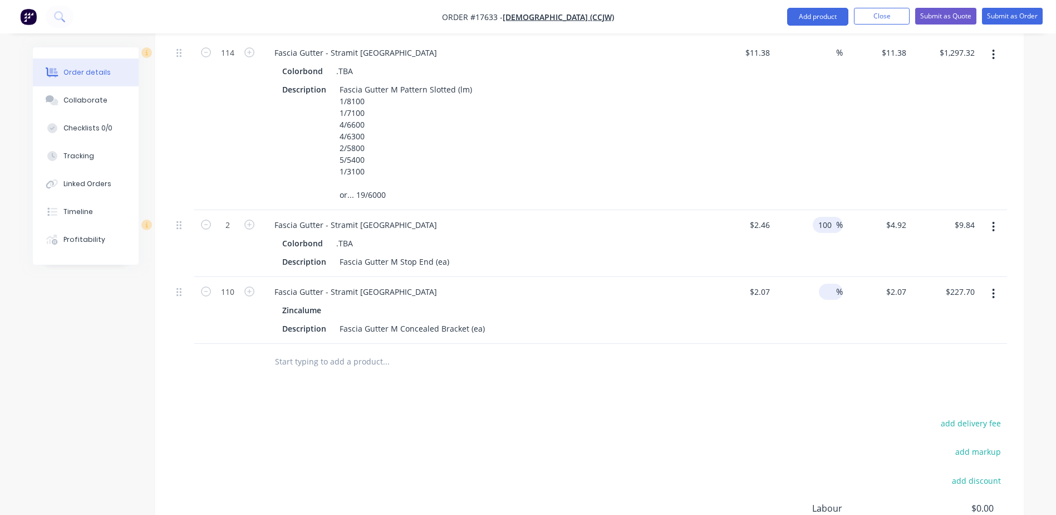
click at [828, 217] on input "100" at bounding box center [827, 225] width 19 height 16
type input "0"
type input "$2.46"
type input "$4.92"
click at [810, 236] on div "%" at bounding box center [809, 243] width 68 height 67
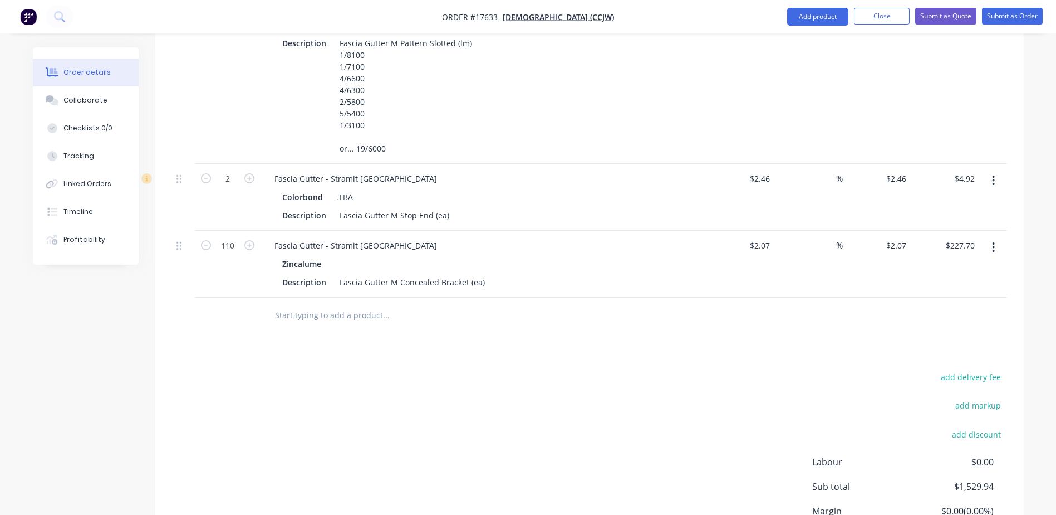
scroll to position [624, 0]
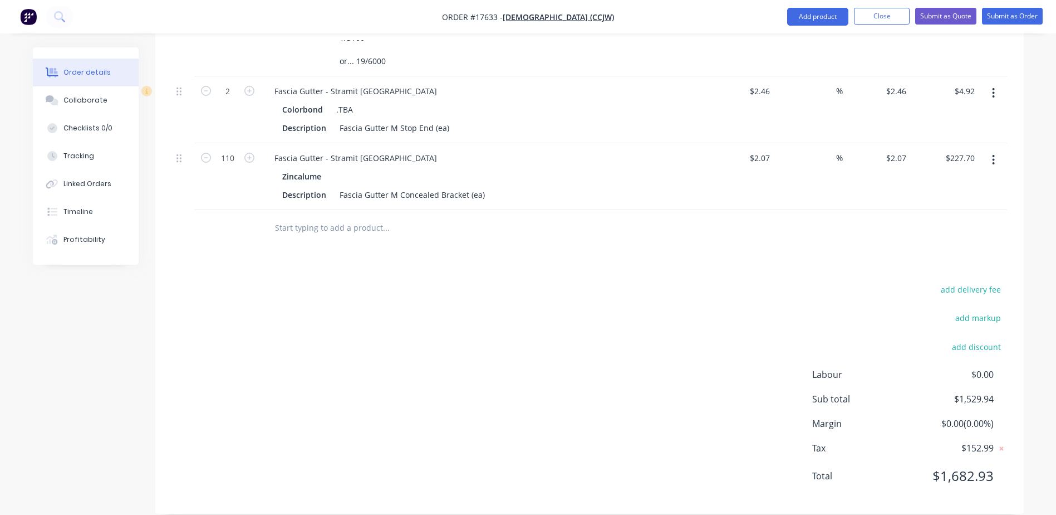
click at [353, 217] on input "text" at bounding box center [386, 228] width 223 height 22
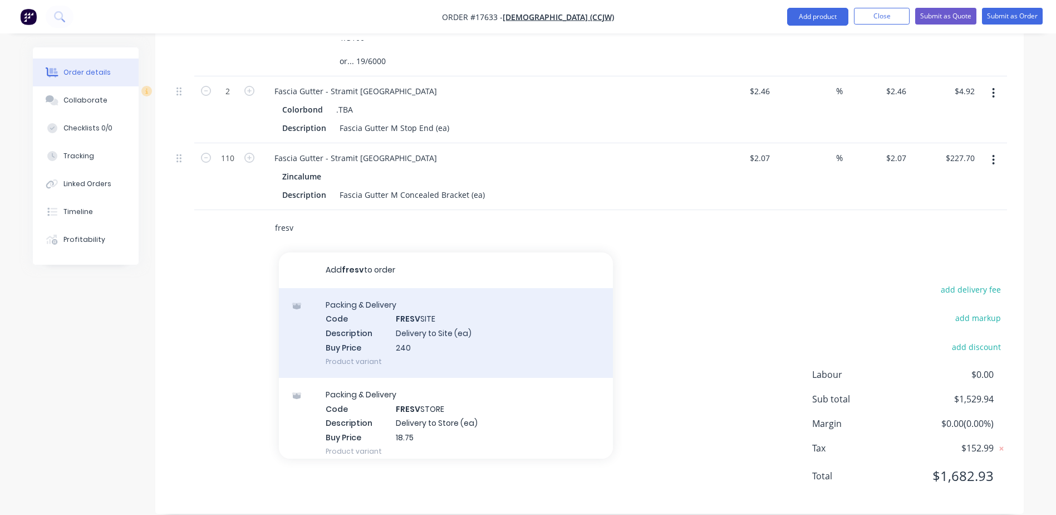
type input "fresv"
click at [384, 317] on div "Packing & Delivery Code FRESV SITE Description Delivery to Site (ea) Buy Price …" at bounding box center [446, 333] width 334 height 90
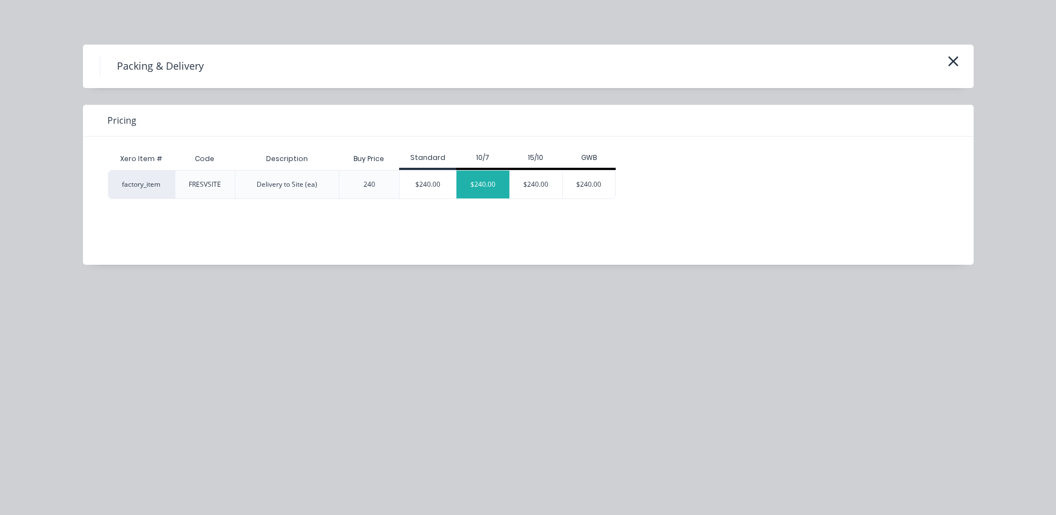
click at [490, 185] on div "$240.00" at bounding box center [483, 184] width 53 height 28
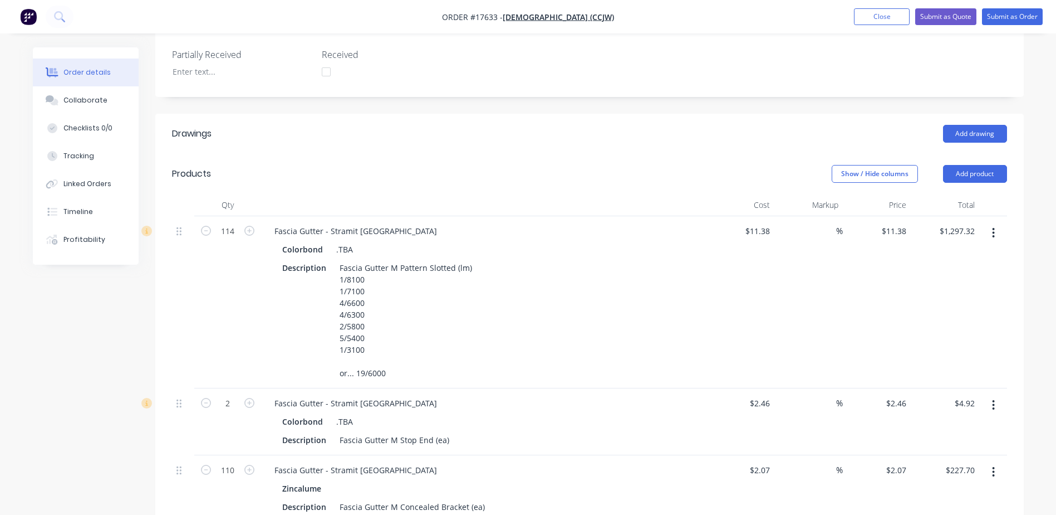
scroll to position [303, 0]
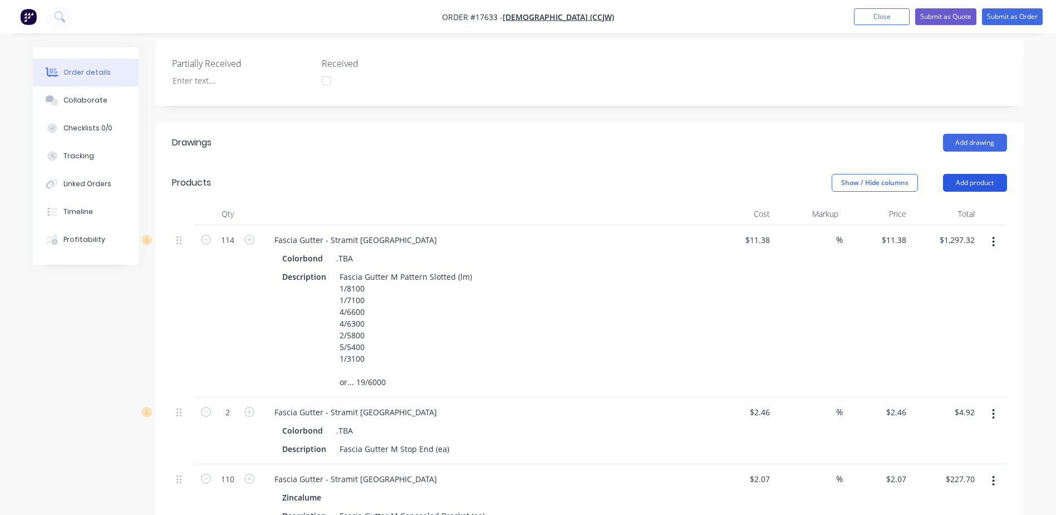
click at [980, 174] on button "Add product" at bounding box center [975, 183] width 64 height 18
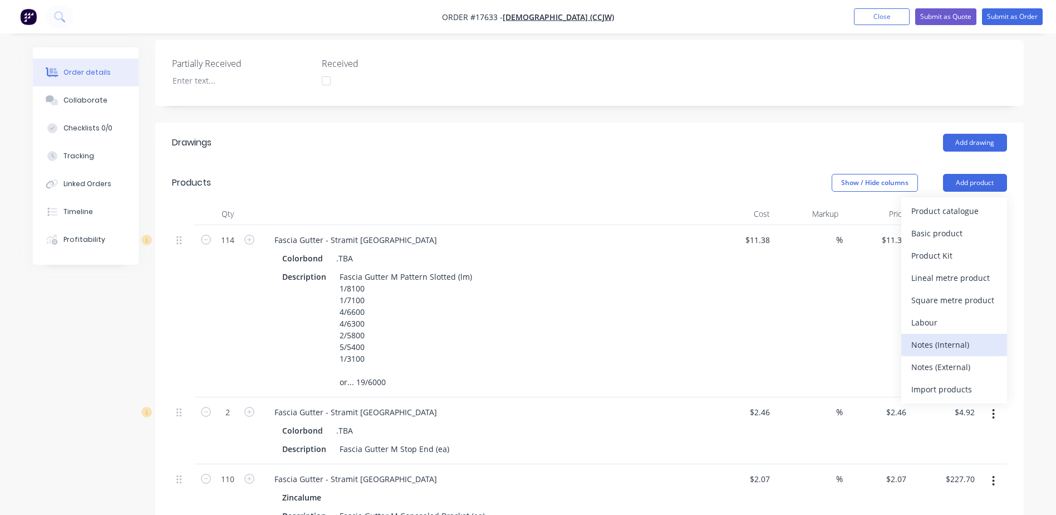
click at [936, 336] on div "Notes (Internal)" at bounding box center [955, 344] width 86 height 16
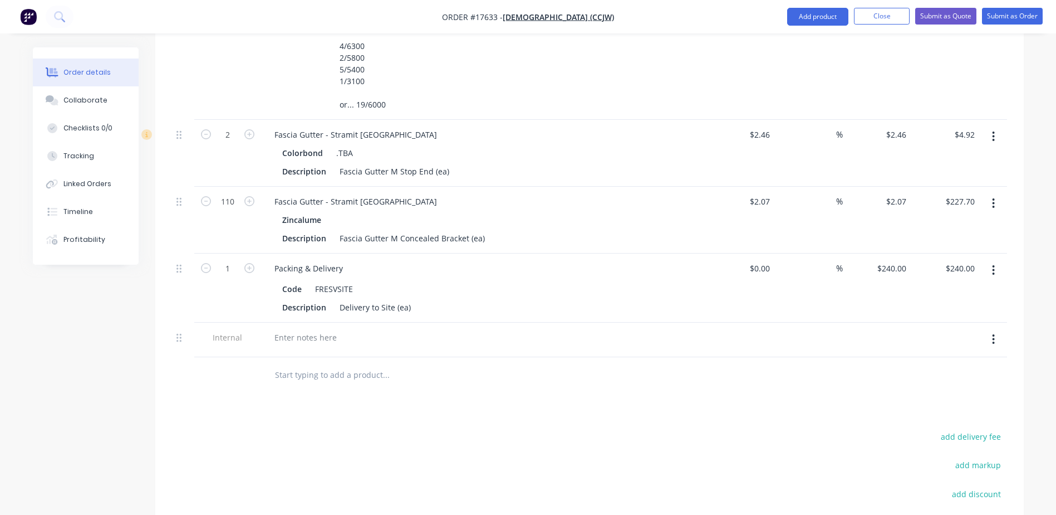
scroll to position [693, 0]
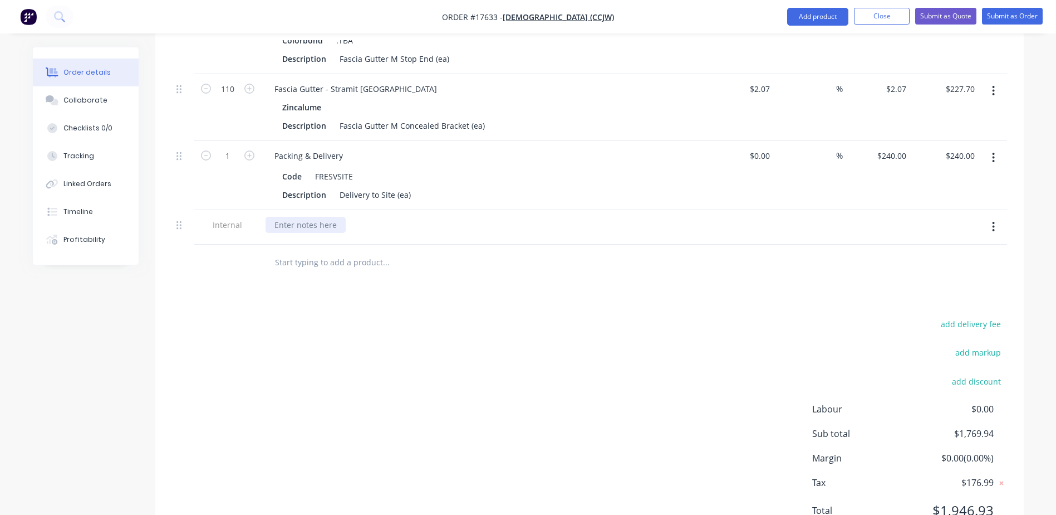
click at [288, 217] on div at bounding box center [306, 225] width 80 height 16
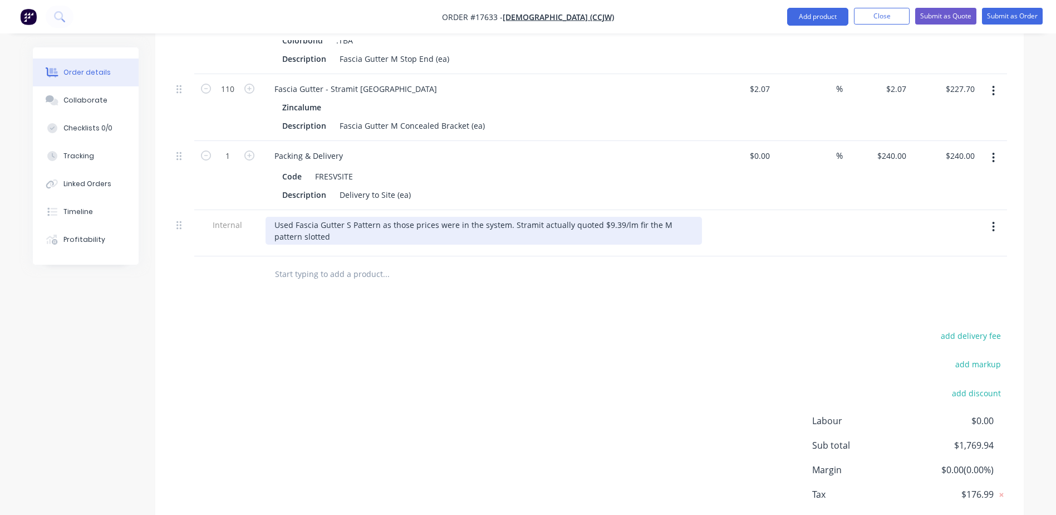
click at [632, 217] on div "Used Fascia Gutter S Pattern as those prices were in the system. Stramit actual…" at bounding box center [484, 231] width 437 height 28
click at [634, 217] on div "Used Fascia Gutter S Pattern as those prices were in the system. Stramit actual…" at bounding box center [484, 231] width 437 height 28
click at [309, 222] on div "Used Fascia Gutter S Pattern as those prices were in the system. Stramit actual…" at bounding box center [484, 231] width 437 height 28
click at [575, 221] on div "Used Fascia Gutter S Pattern as those prices were in the system. Stramit actual…" at bounding box center [484, 231] width 437 height 28
drag, startPoint x: 566, startPoint y: 221, endPoint x: 588, endPoint y: 222, distance: 21.2
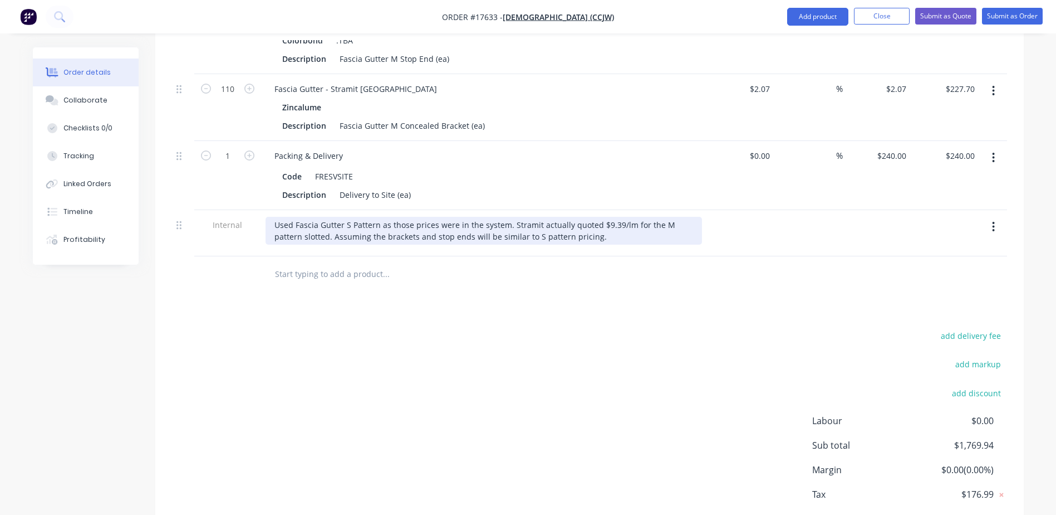
click at [567, 221] on div "Used Fascia Gutter S Pattern as those prices were in the system. Stramit actual…" at bounding box center [484, 231] width 437 height 28
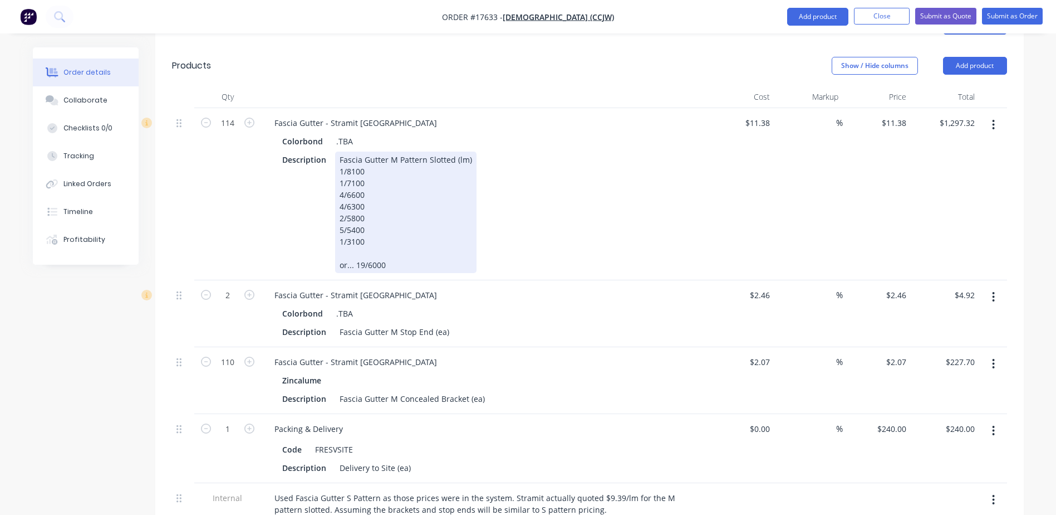
scroll to position [414, 0]
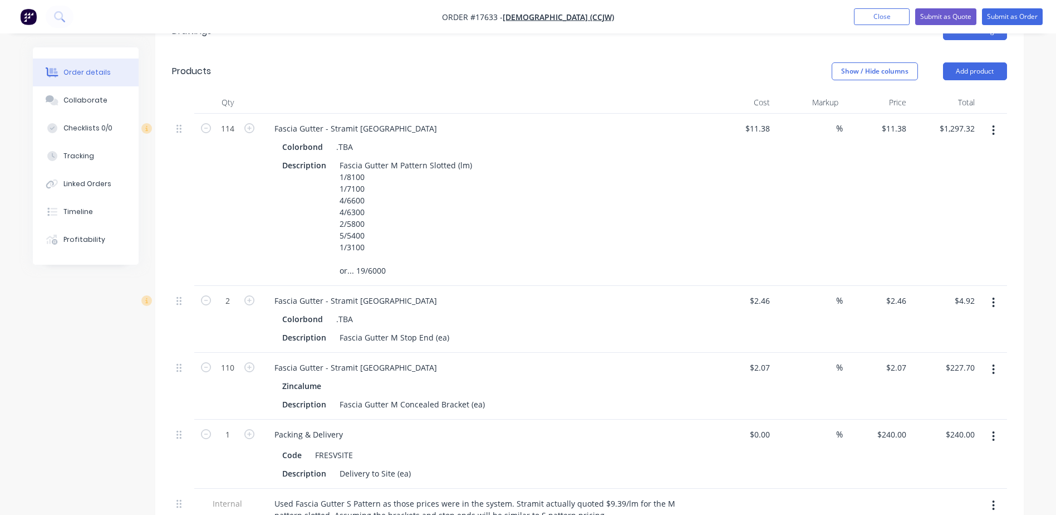
click at [996, 120] on button "button" at bounding box center [994, 130] width 26 height 20
click at [957, 151] on div "Edit" at bounding box center [955, 159] width 86 height 16
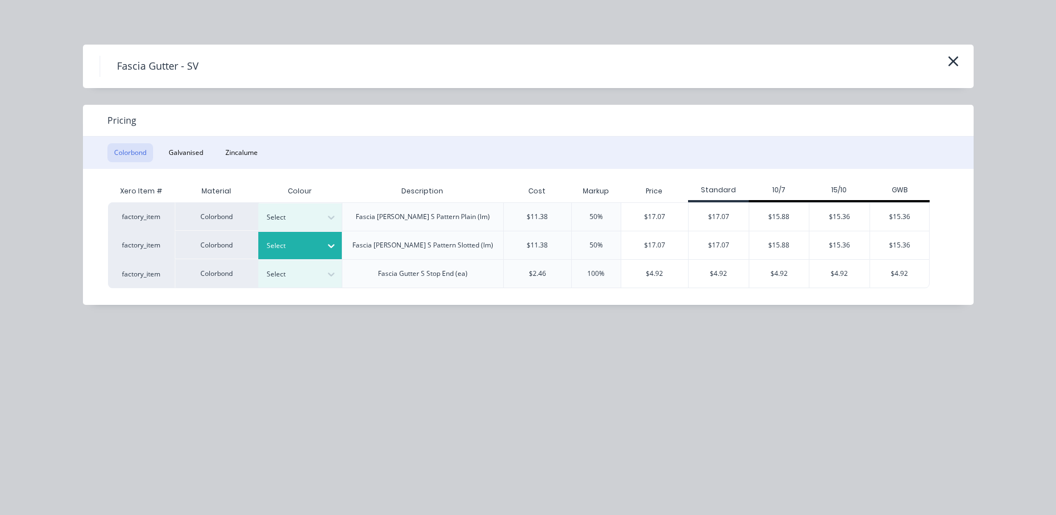
click at [331, 242] on icon at bounding box center [331, 245] width 11 height 11
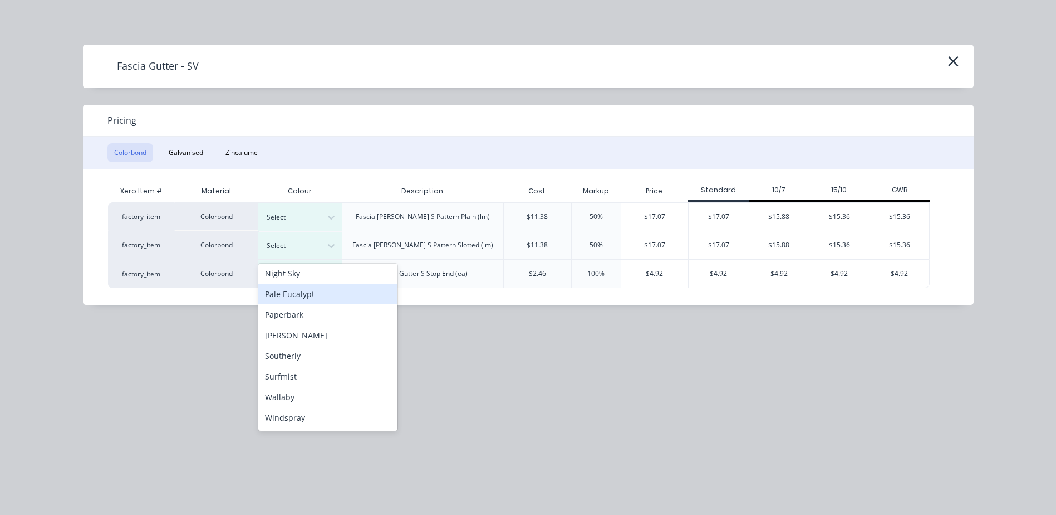
scroll to position [311, 0]
click at [297, 418] on div "Woodland Grey" at bounding box center [327, 418] width 139 height 21
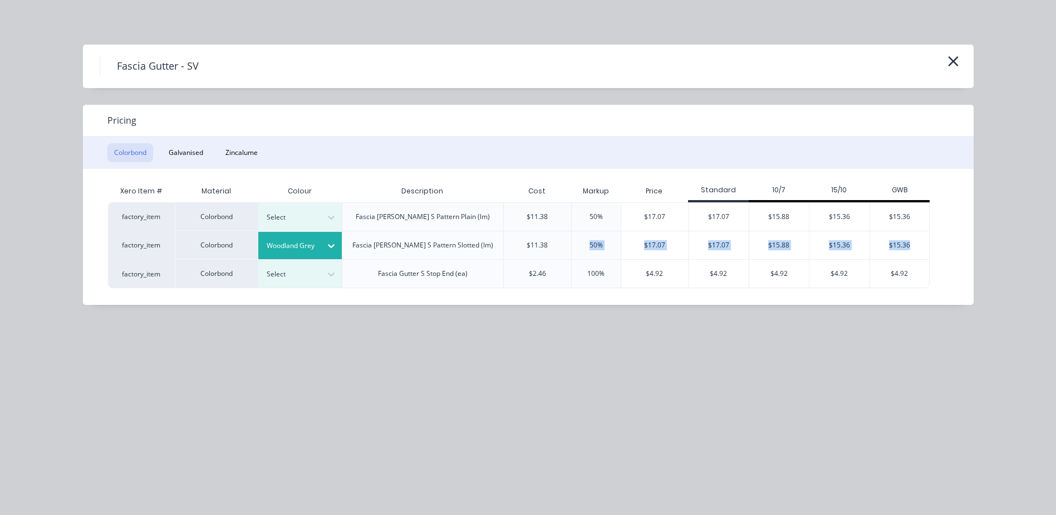
drag, startPoint x: 912, startPoint y: 242, endPoint x: 613, endPoint y: 255, distance: 298.8
click at [613, 255] on div "factory_item Colorbond Woodland Grey Fascia Gutter S Pattern Slotted (lm) $11.3…" at bounding box center [519, 245] width 823 height 28
drag, startPoint x: 613, startPoint y: 255, endPoint x: 660, endPoint y: 247, distance: 47.4
click at [660, 247] on div "$17.07" at bounding box center [655, 245] width 67 height 28
type input "50"
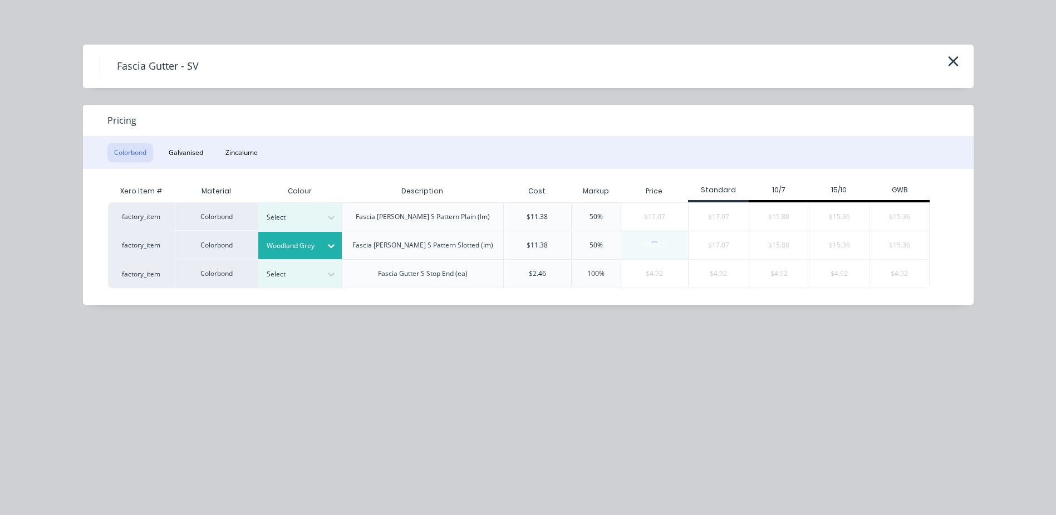
type input "$17.07"
type input "$1,945.98"
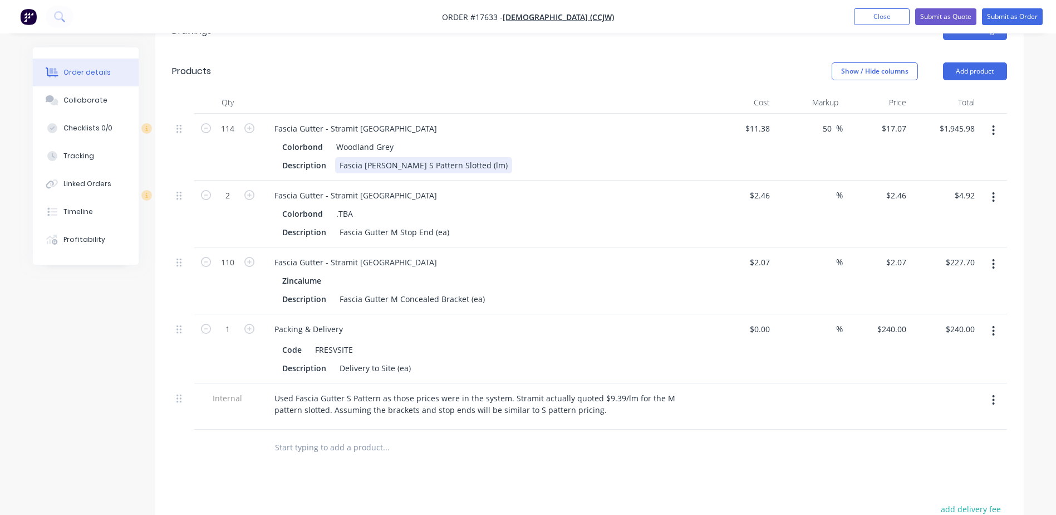
click at [390, 157] on div "Fascia Gutter S Pattern Slotted (lm)" at bounding box center [423, 165] width 177 height 16
click at [393, 157] on div "Fascia Gutter S Pattern Slotted (lm)" at bounding box center [423, 165] width 177 height 16
click at [351, 205] on div "Colorbond .TBA" at bounding box center [483, 213] width 403 height 16
click at [347, 205] on div ".TBA" at bounding box center [342, 213] width 21 height 16
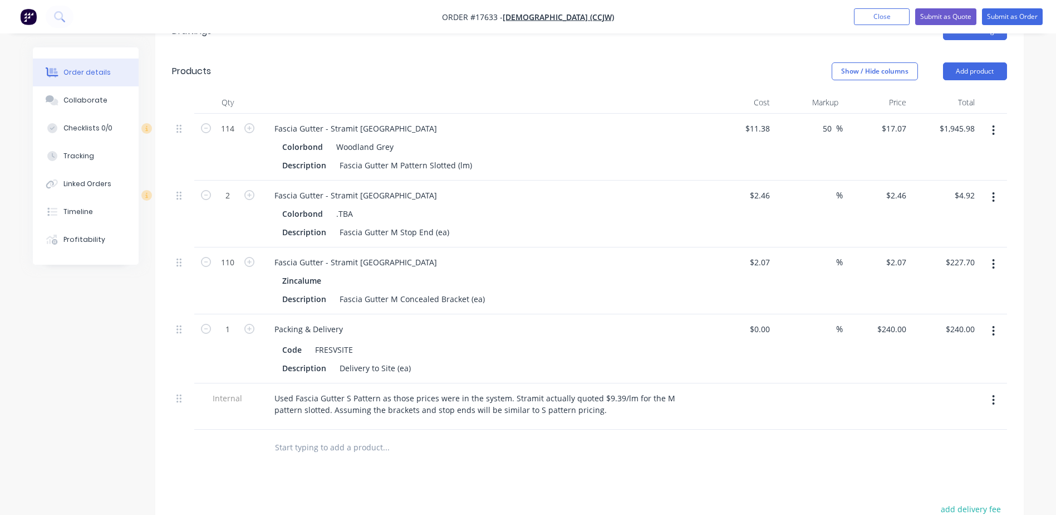
click at [994, 192] on icon "button" at bounding box center [994, 197] width 2 height 10
click at [919, 218] on div "Edit" at bounding box center [955, 226] width 86 height 16
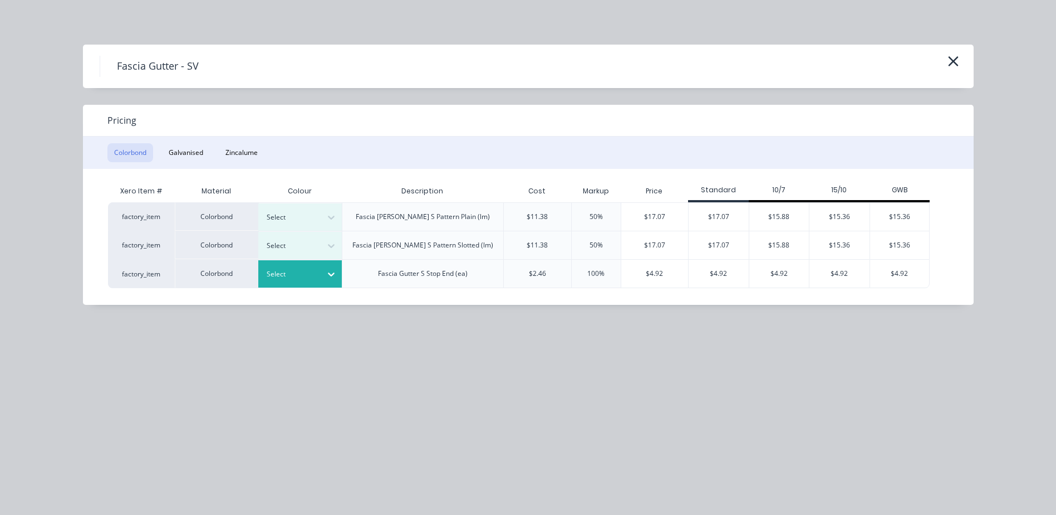
click at [327, 270] on icon at bounding box center [331, 273] width 11 height 11
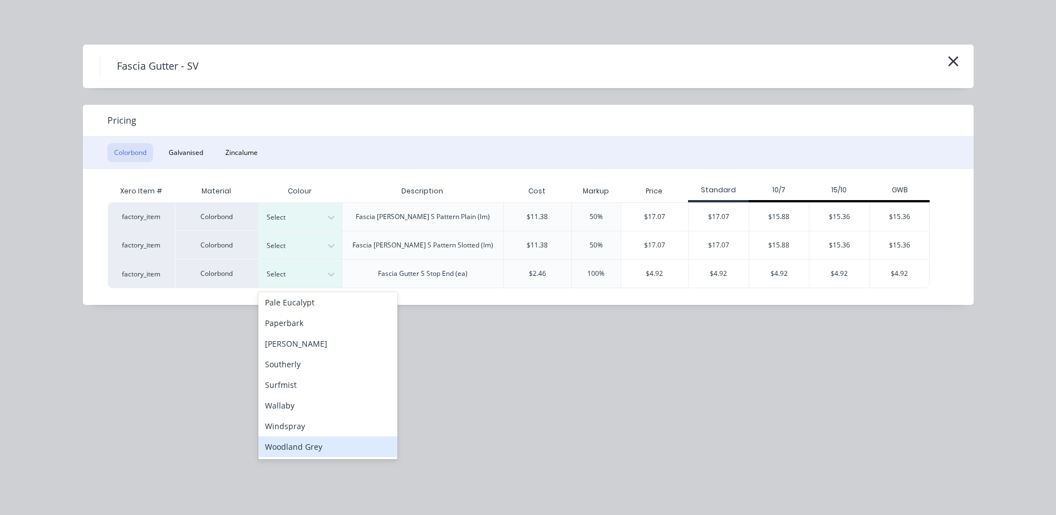
click at [300, 448] on div "Woodland Grey" at bounding box center [327, 446] width 139 height 21
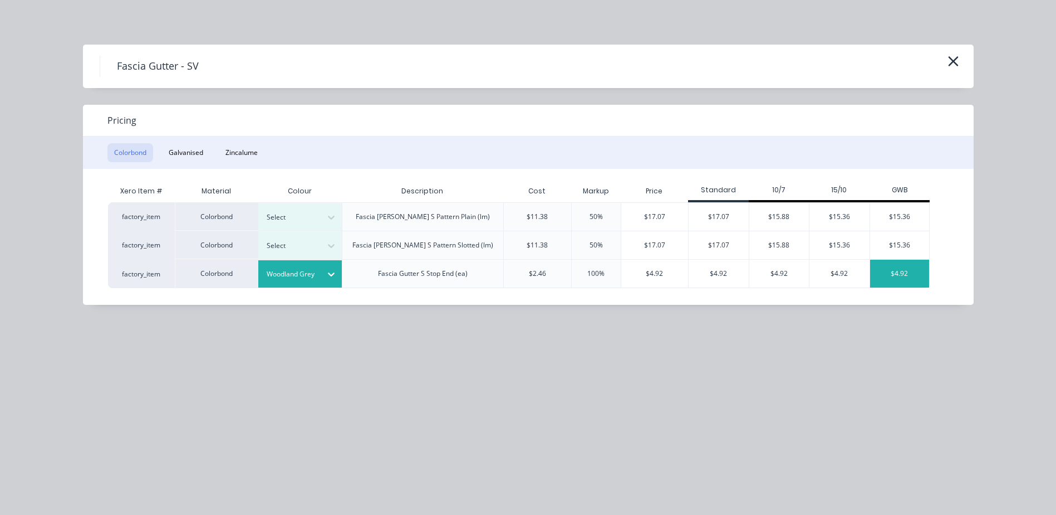
click at [908, 275] on div "$4.92" at bounding box center [900, 274] width 60 height 28
type input "100"
type input "$4.92"
type input "$9.84"
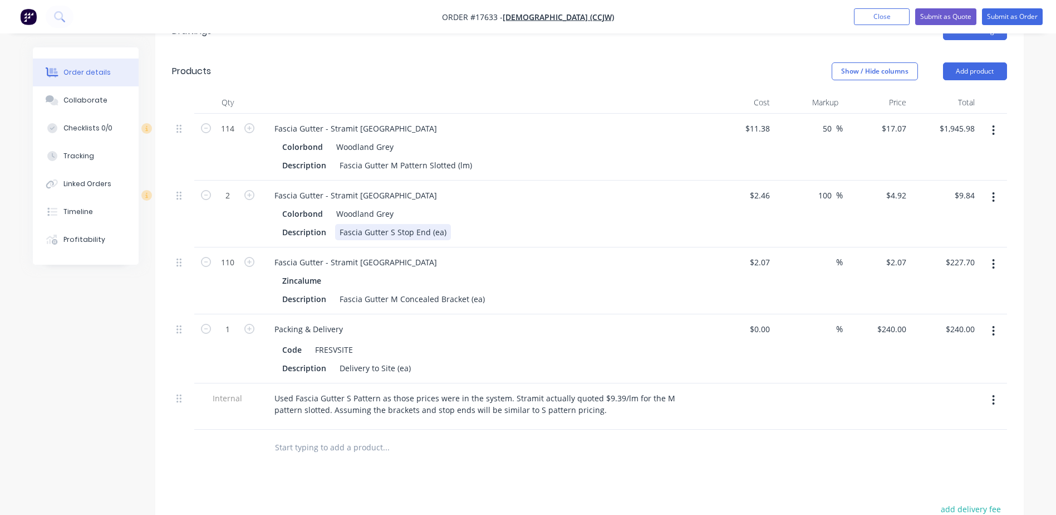
click at [390, 224] on div "Fascia Gutter S Stop End (ea)" at bounding box center [393, 232] width 116 height 16
click at [393, 224] on div "Fascia Gutter S Stop End (ea)" at bounding box center [393, 232] width 116 height 16
click at [397, 224] on div "Fascia Gutter M STOP END (ea)" at bounding box center [396, 232] width 123 height 16
click at [395, 291] on div "Fascia Gutter M Concealed Bracket (ea)" at bounding box center [412, 299] width 154 height 16
click at [424, 157] on div "Fascia Gutter M Pattern Slotted (lm)" at bounding box center [405, 165] width 141 height 16
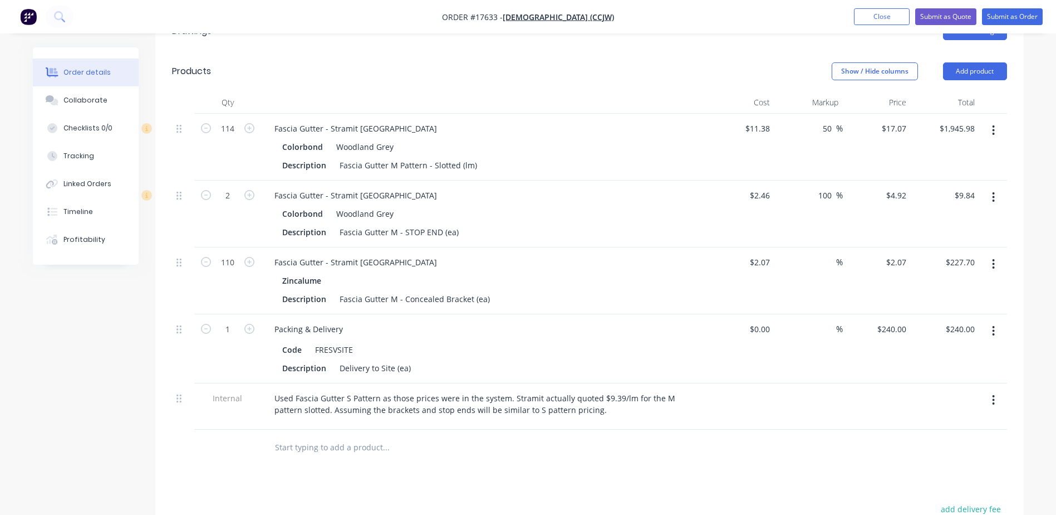
drag, startPoint x: 505, startPoint y: 201, endPoint x: 511, endPoint y: 199, distance: 6.3
click at [506, 205] on div "Colorbond Woodland Grey" at bounding box center [483, 213] width 403 height 16
click at [325, 120] on div "Fascia Gutter - Stramit NSW" at bounding box center [356, 128] width 180 height 16
click at [324, 187] on div "Fascia Gutter - Stramit NSW" at bounding box center [356, 195] width 180 height 16
click at [322, 187] on div "Fascia Gutter - Stramit NSW" at bounding box center [356, 195] width 180 height 16
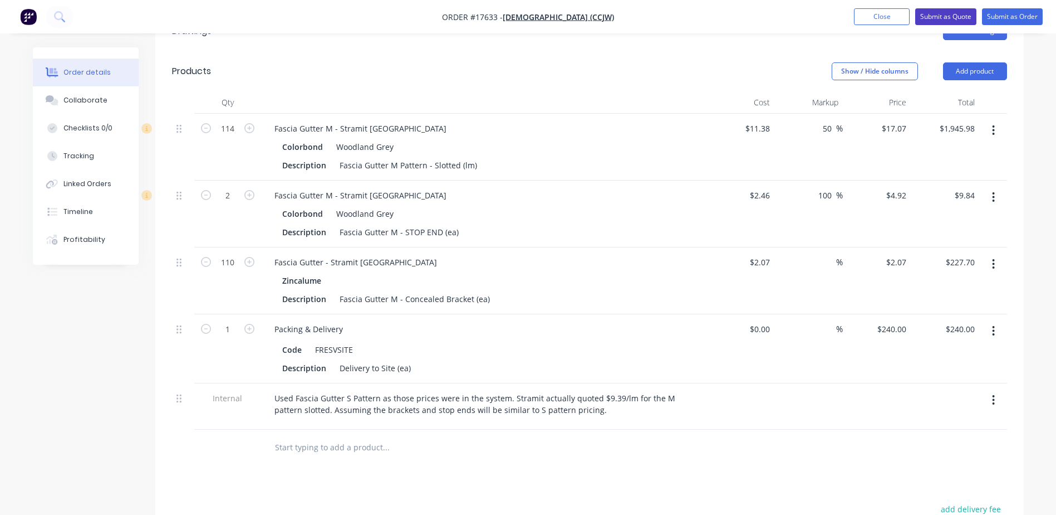
click at [943, 14] on button "Submit as Quote" at bounding box center [946, 16] width 61 height 17
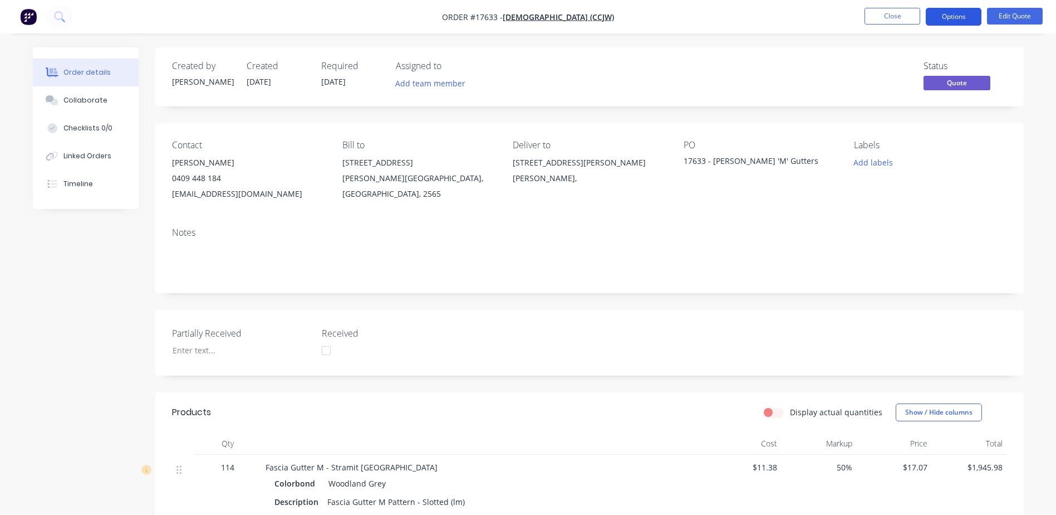
click at [951, 14] on button "Options" at bounding box center [954, 17] width 56 height 18
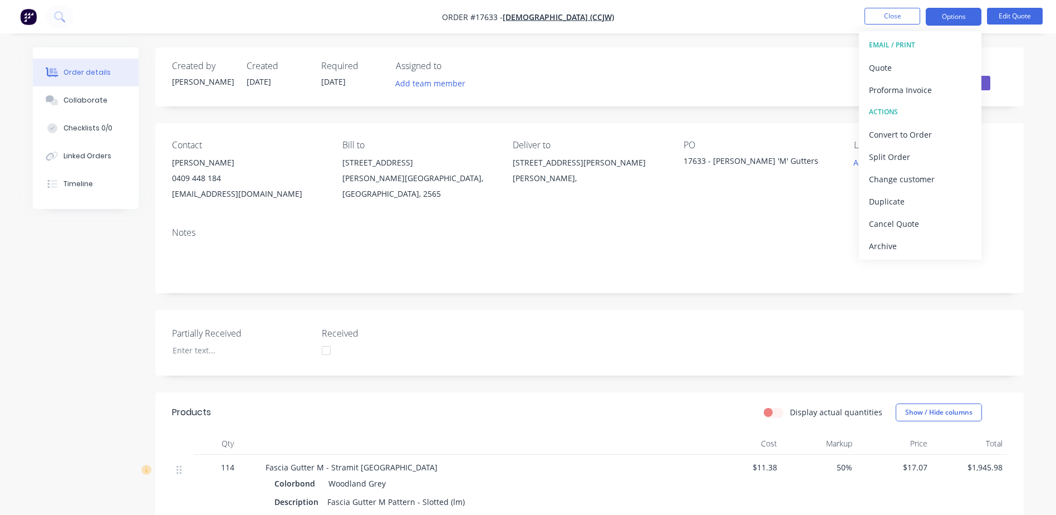
drag, startPoint x: 905, startPoint y: 65, endPoint x: 454, endPoint y: 340, distance: 528.2
click at [469, 340] on div "Order #17633 - Christian Congregation of Jehovah's Witnesses (CCJW) Close Optio…" at bounding box center [528, 473] width 1056 height 946
click at [888, 70] on div "Quote" at bounding box center [920, 68] width 102 height 16
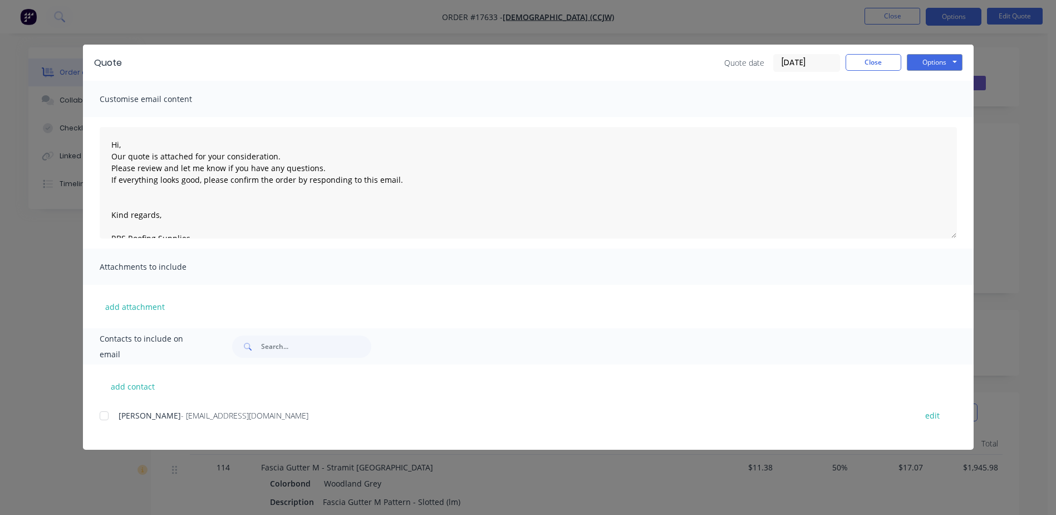
click at [106, 414] on div at bounding box center [104, 415] width 22 height 22
click at [875, 63] on button "Close" at bounding box center [874, 62] width 56 height 17
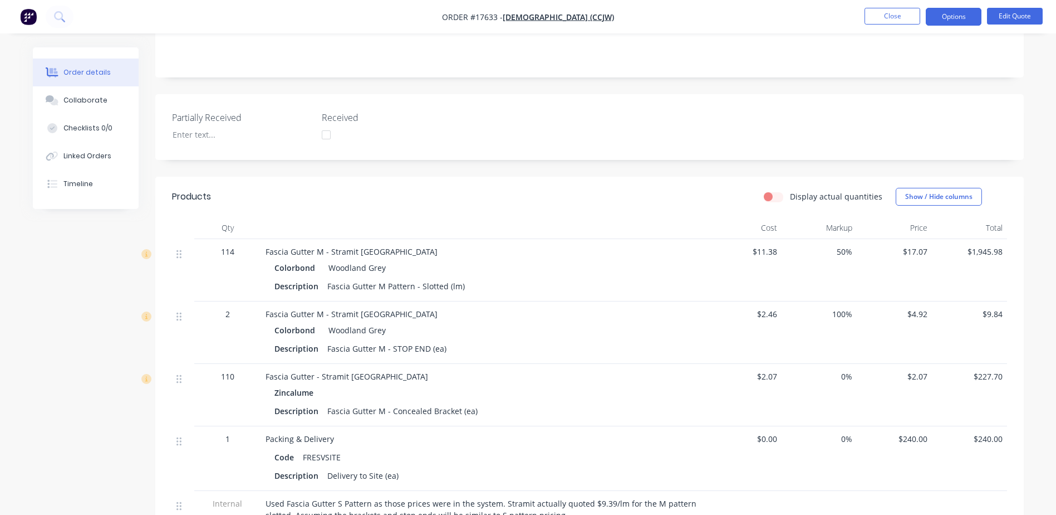
scroll to position [153, 0]
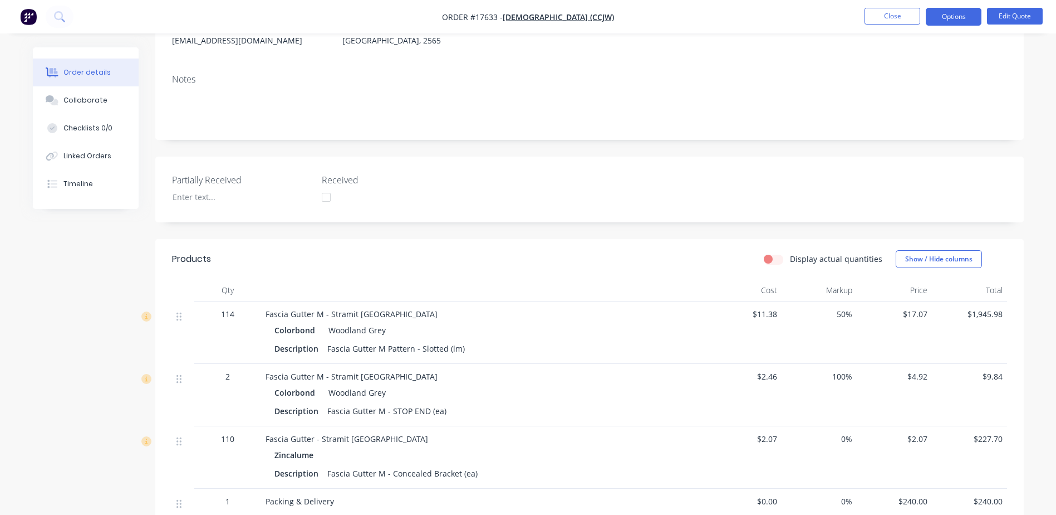
click at [846, 320] on div "50%" at bounding box center [819, 332] width 75 height 62
click at [843, 312] on span "50%" at bounding box center [819, 314] width 66 height 12
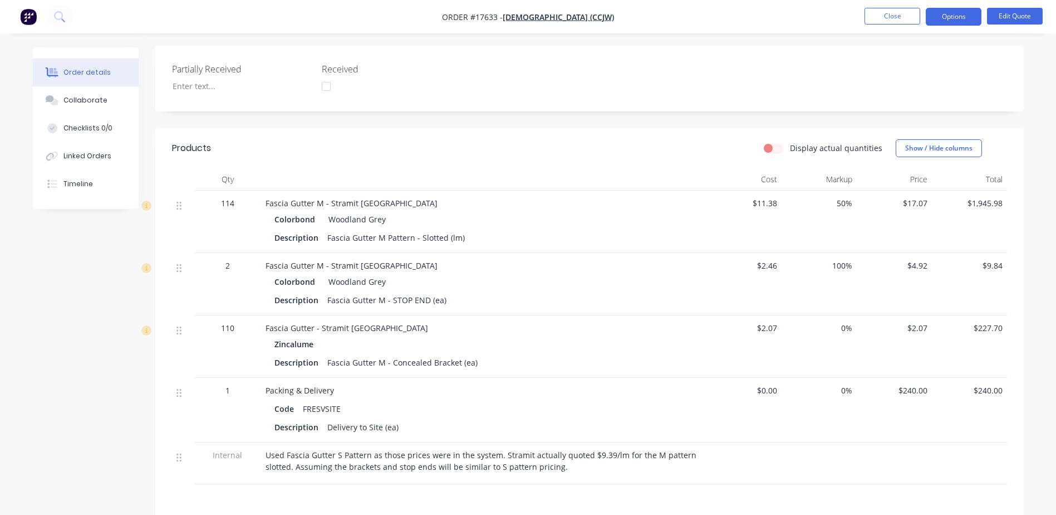
scroll to position [265, 0]
click at [832, 265] on span "100%" at bounding box center [819, 265] width 66 height 12
click at [844, 266] on span "100%" at bounding box center [819, 265] width 66 height 12
drag, startPoint x: 828, startPoint y: 263, endPoint x: 843, endPoint y: 267, distance: 15.5
click at [843, 267] on span "100%" at bounding box center [819, 265] width 66 height 12
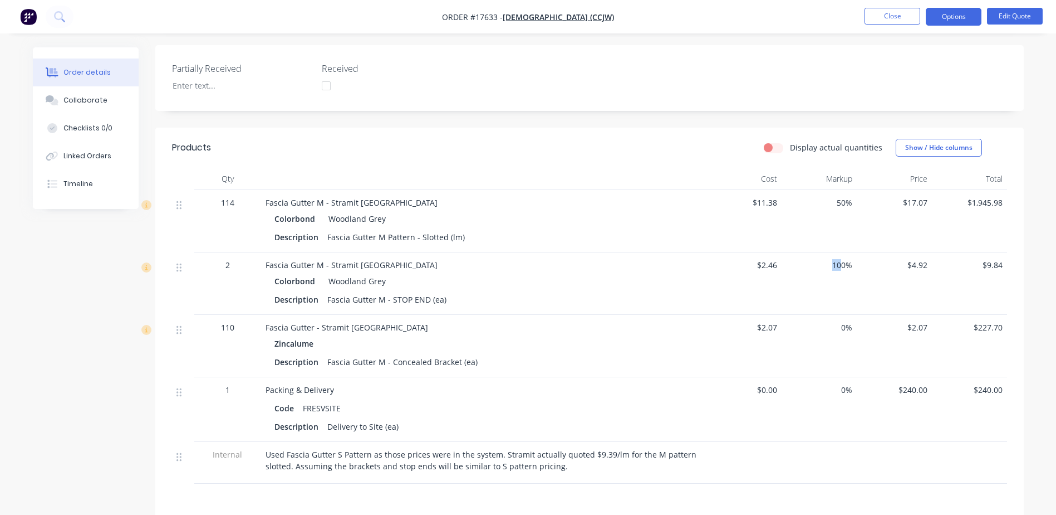
drag, startPoint x: 843, startPoint y: 267, endPoint x: 840, endPoint y: 273, distance: 6.2
click at [840, 273] on div "100%" at bounding box center [819, 283] width 75 height 62
drag, startPoint x: 842, startPoint y: 266, endPoint x: 827, endPoint y: 263, distance: 15.2
click at [827, 263] on span "100%" at bounding box center [819, 265] width 66 height 12
drag, startPoint x: 827, startPoint y: 263, endPoint x: 914, endPoint y: 224, distance: 96.0
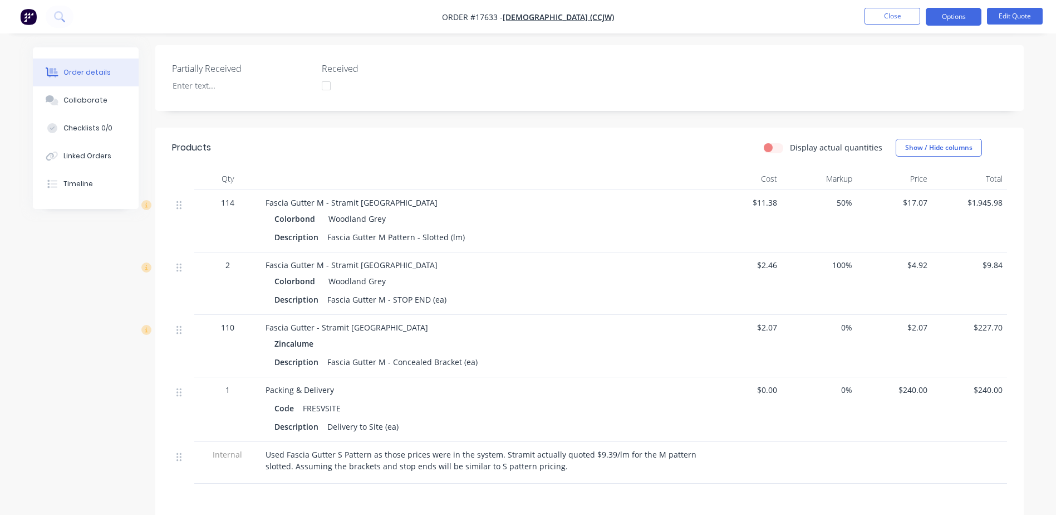
click at [846, 280] on div "100%" at bounding box center [819, 283] width 75 height 62
click at [1015, 14] on button "Edit Quote" at bounding box center [1015, 16] width 56 height 17
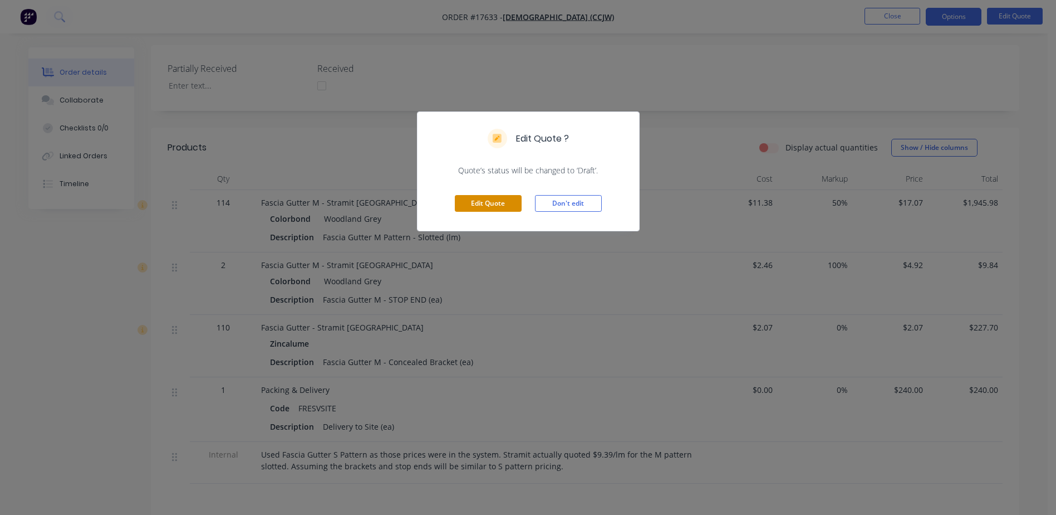
click at [481, 204] on button "Edit Quote" at bounding box center [488, 203] width 67 height 17
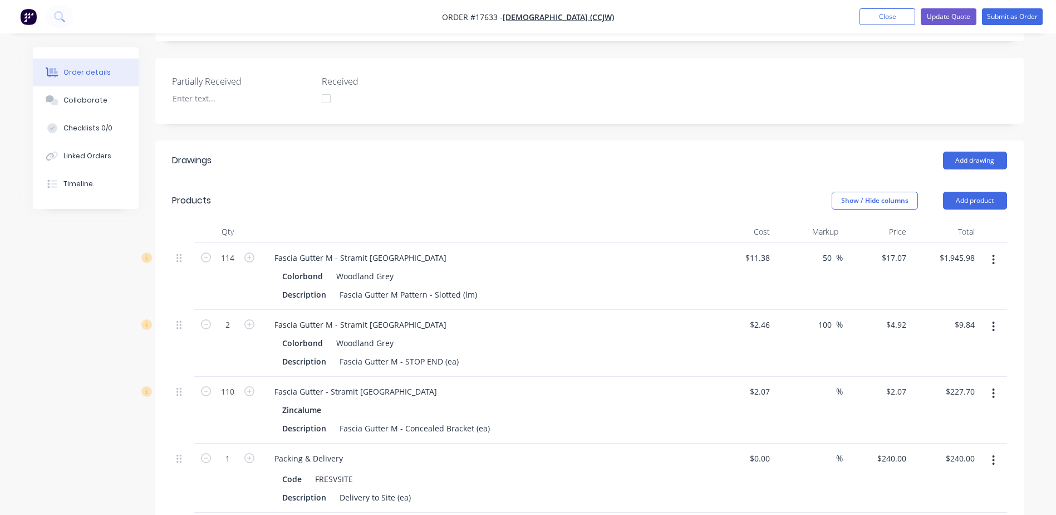
scroll to position [334, 0]
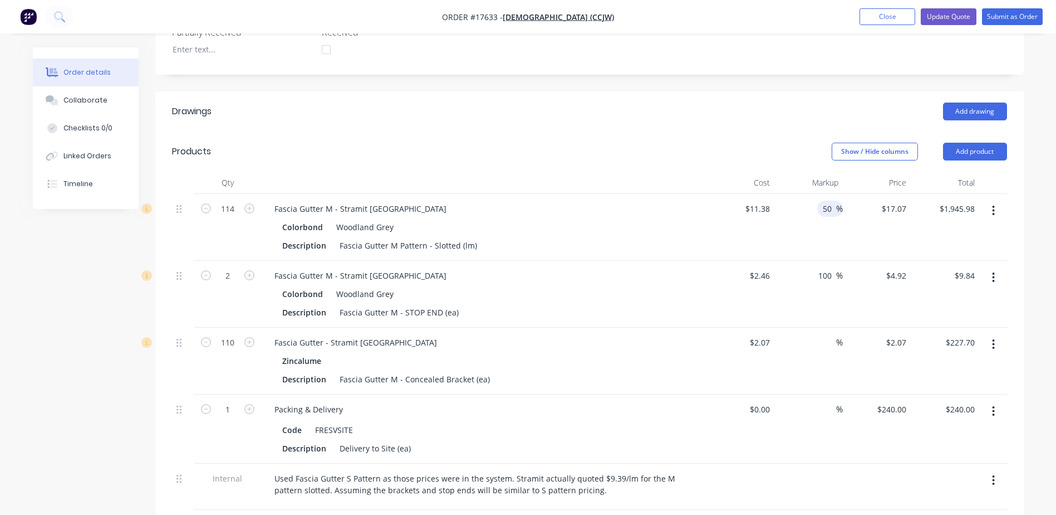
click at [830, 200] on input "50" at bounding box center [829, 208] width 14 height 16
click at [827, 200] on input "50" at bounding box center [829, 208] width 14 height 16
type input "0"
type input "$11.38"
type input "$1,297.32"
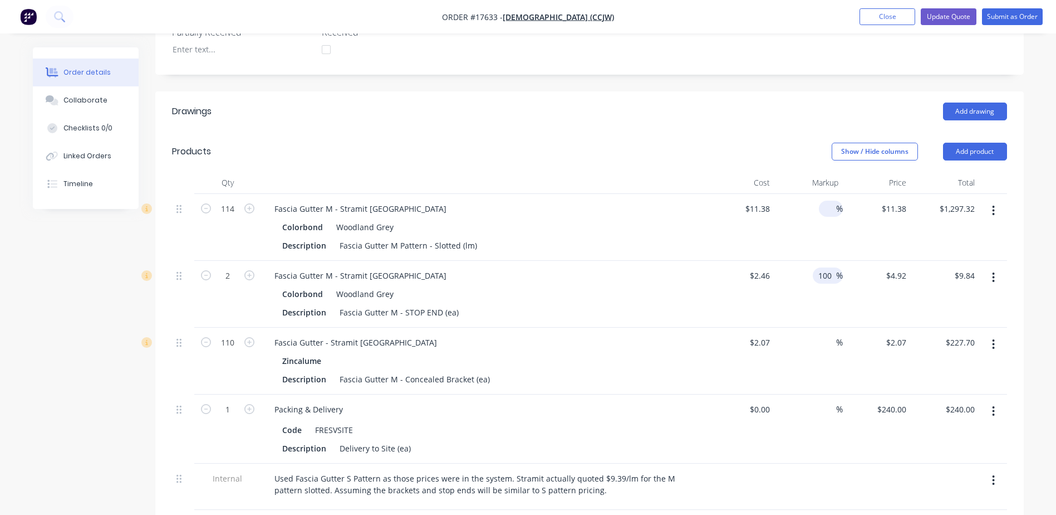
click at [825, 267] on input "100" at bounding box center [827, 275] width 19 height 16
type input "00"
type input "$2.46"
type input "$4.92"
click at [831, 272] on div "00 %" at bounding box center [809, 294] width 68 height 67
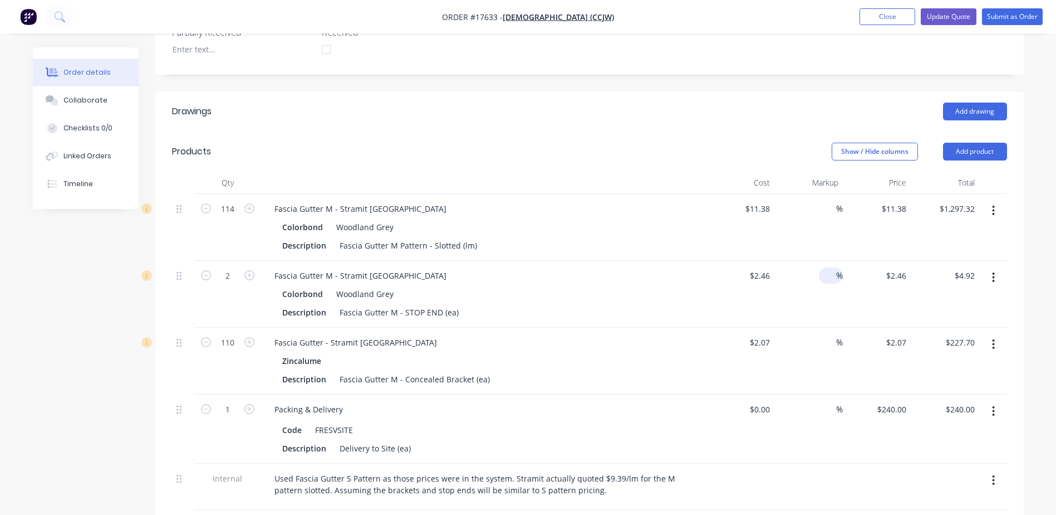
click at [831, 267] on input at bounding box center [830, 275] width 13 height 16
type input "0"
click at [836, 308] on div "0 0 %" at bounding box center [809, 294] width 68 height 67
click at [834, 267] on input "0" at bounding box center [830, 275] width 13 height 16
click at [868, 290] on div "$2.46 $2.46" at bounding box center [877, 294] width 68 height 67
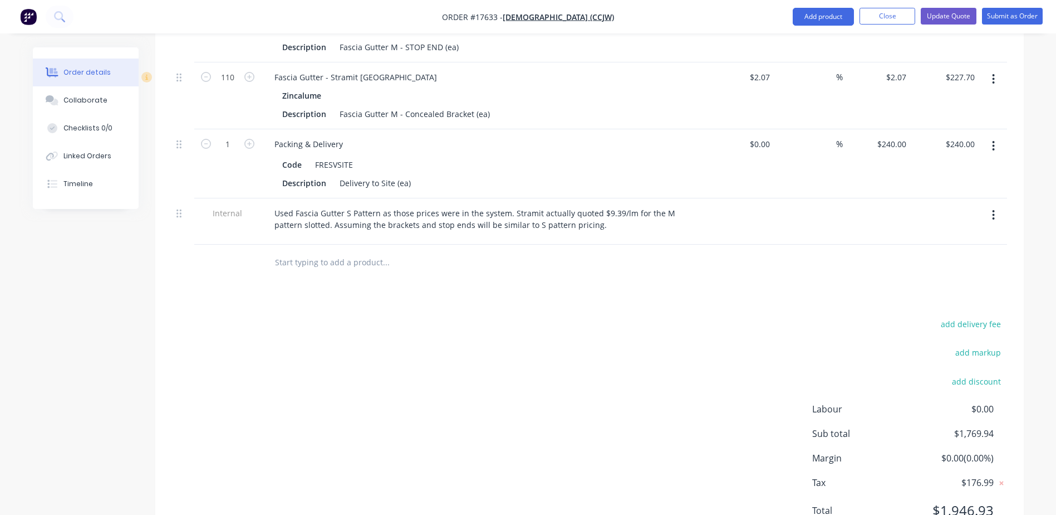
scroll to position [634, 0]
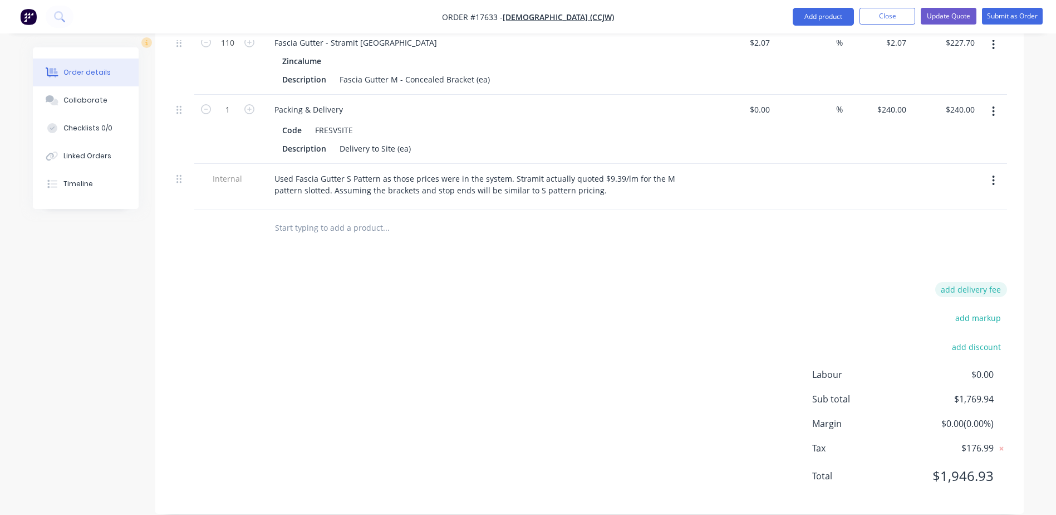
click at [965, 282] on button "add delivery fee" at bounding box center [972, 289] width 72 height 15
drag, startPoint x: 863, startPoint y: 276, endPoint x: 924, endPoint y: 290, distance: 62.8
click at [924, 290] on div "Delivery fee Delivery fee Delivery fee name (Optional) $0" at bounding box center [925, 298] width 164 height 26
drag, startPoint x: 867, startPoint y: 275, endPoint x: 924, endPoint y: 305, distance: 64.5
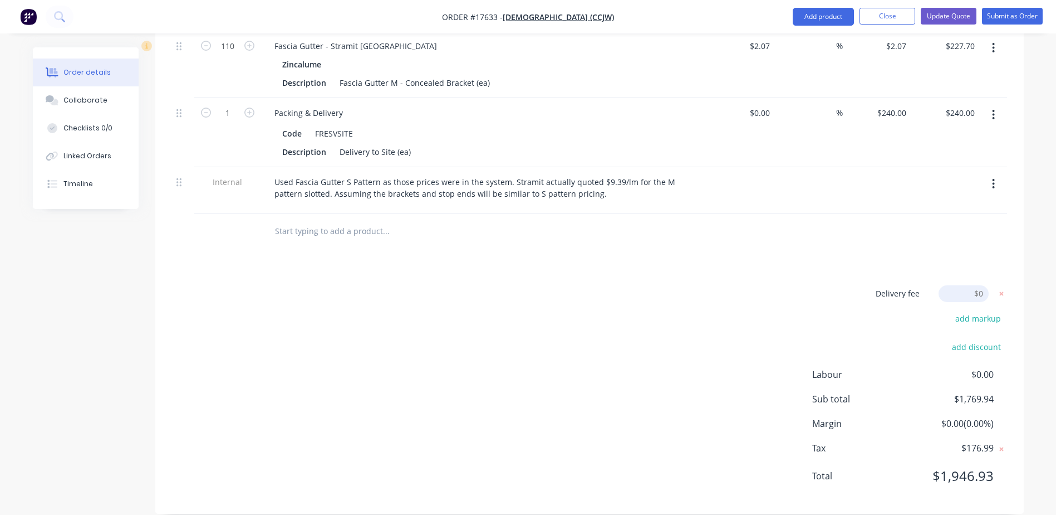
click at [924, 311] on div "add markup" at bounding box center [937, 325] width 139 height 28
click at [1001, 291] on icon at bounding box center [1002, 293] width 4 height 4
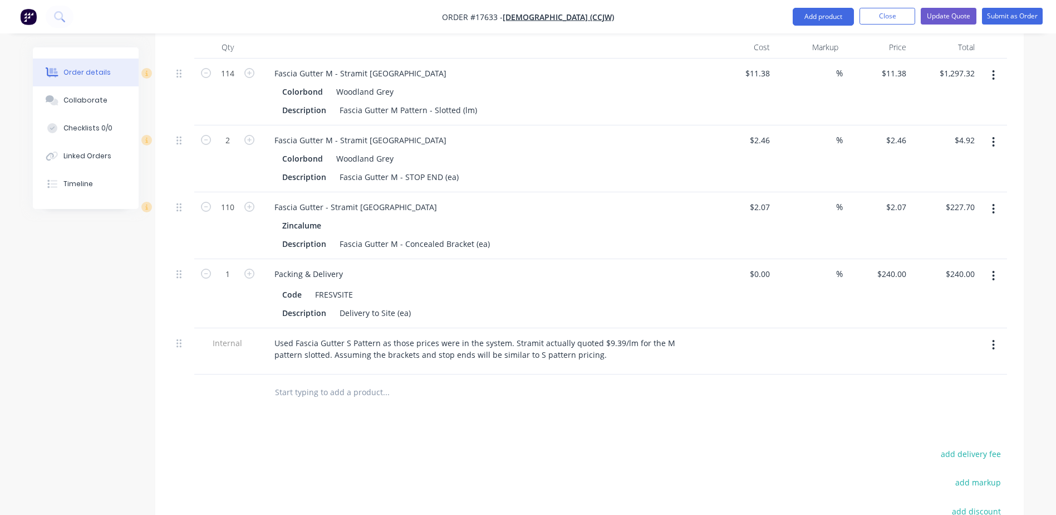
scroll to position [463, 0]
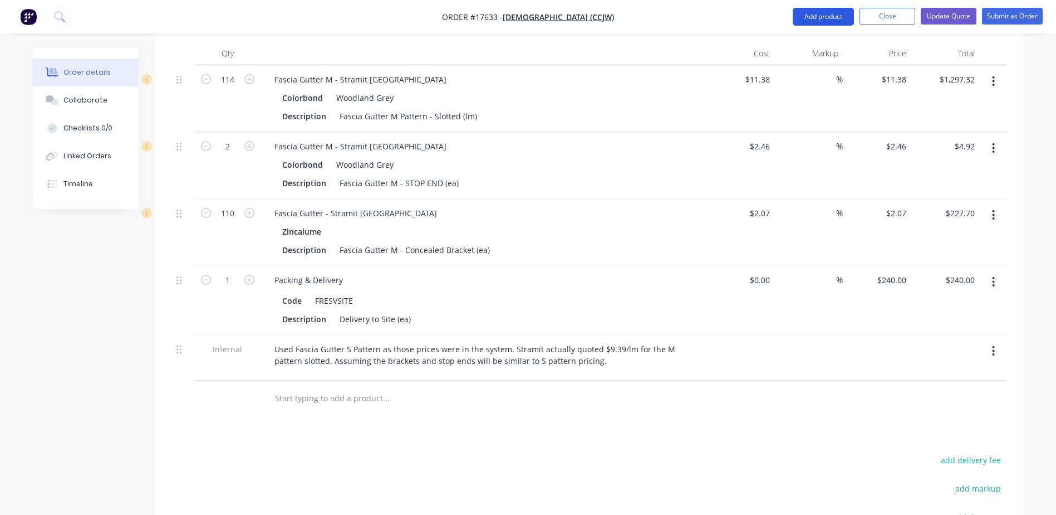
click at [815, 16] on button "Add product" at bounding box center [823, 17] width 61 height 18
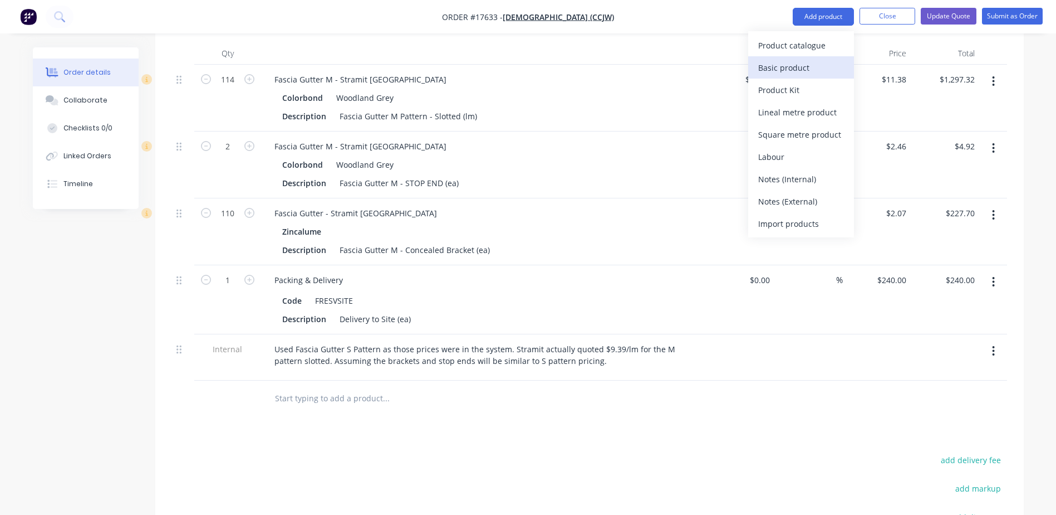
click at [799, 67] on div "Basic product" at bounding box center [802, 68] width 86 height 16
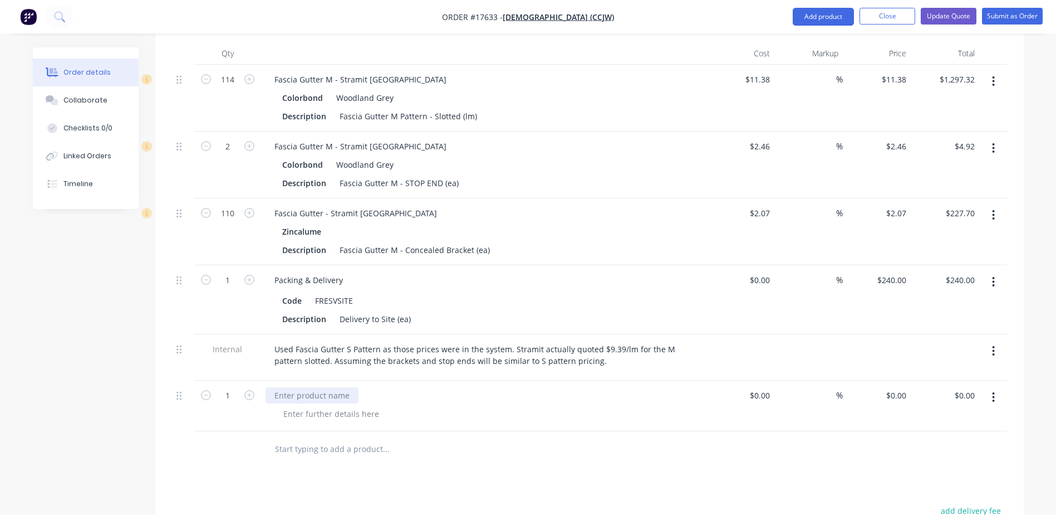
click at [313, 387] on div at bounding box center [312, 395] width 93 height 16
type input "$100.00"
click at [856, 453] on div "Drawings Add drawing Products Show / Hide columns Add product Qty Cost Markup P…" at bounding box center [589, 348] width 869 height 772
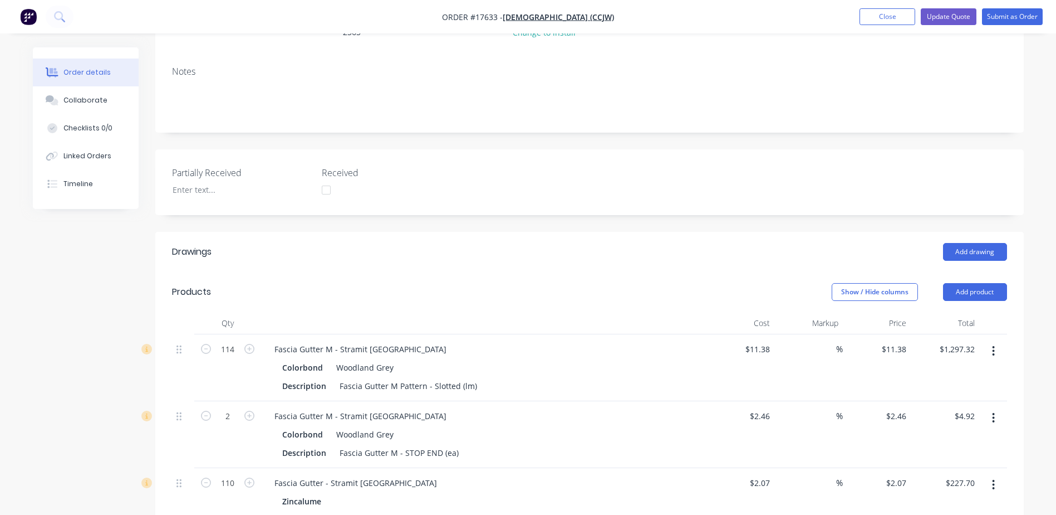
scroll to position [183, 0]
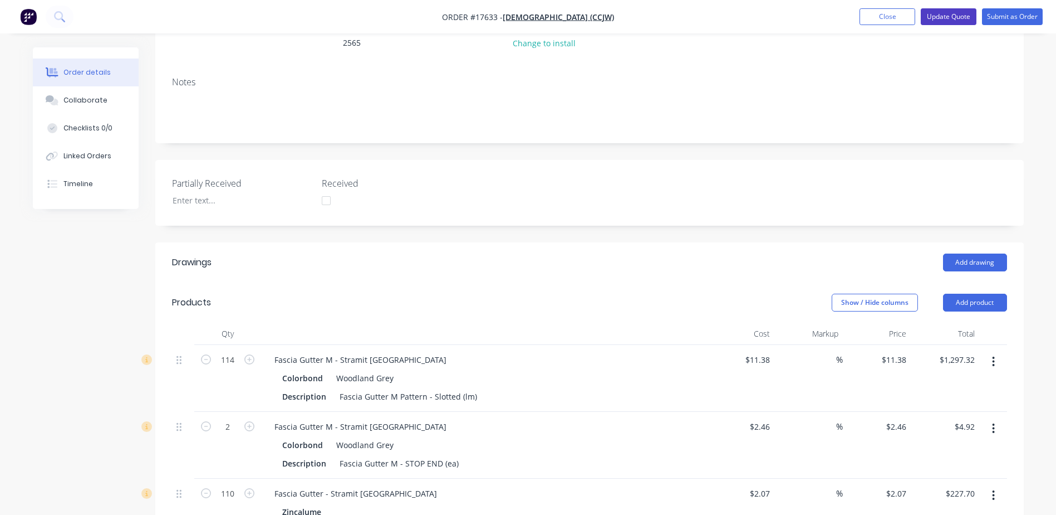
click at [947, 14] on button "Update Quote" at bounding box center [949, 16] width 56 height 17
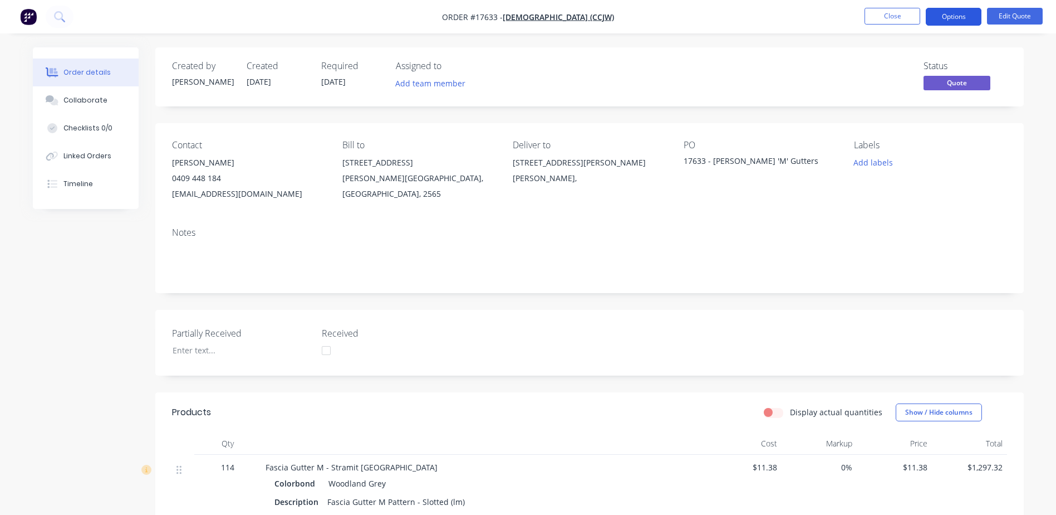
click at [957, 17] on button "Options" at bounding box center [954, 17] width 56 height 18
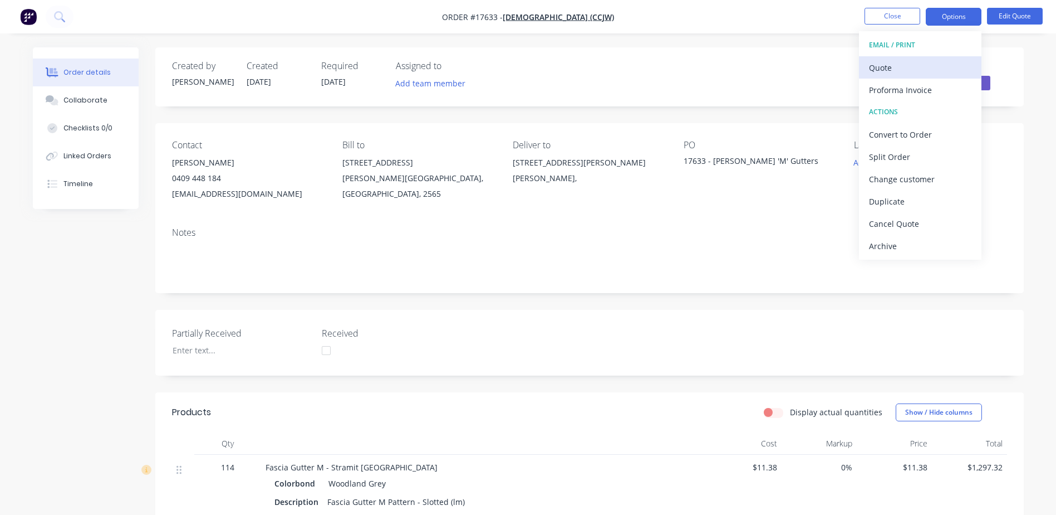
click at [890, 70] on div "Quote" at bounding box center [920, 68] width 102 height 16
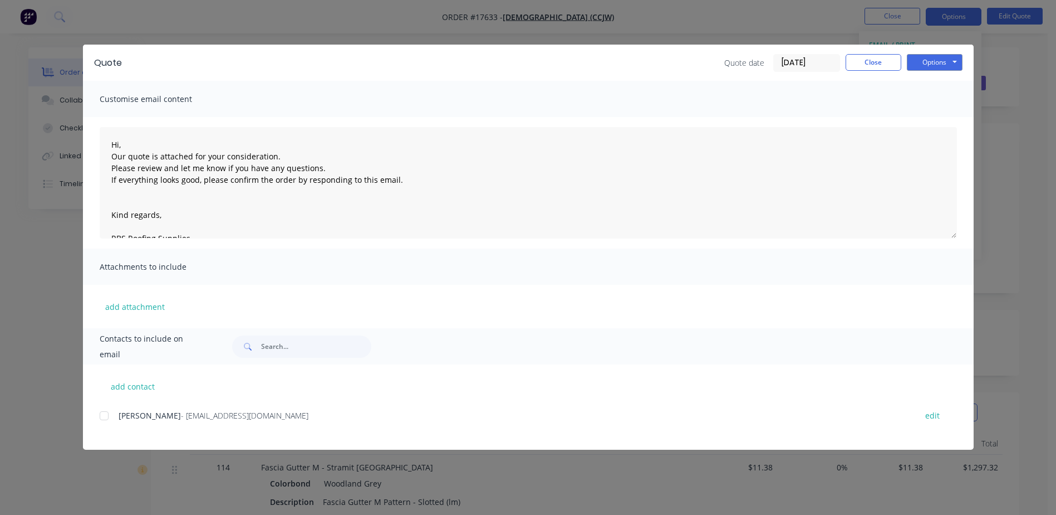
click at [104, 413] on div at bounding box center [104, 415] width 22 height 22
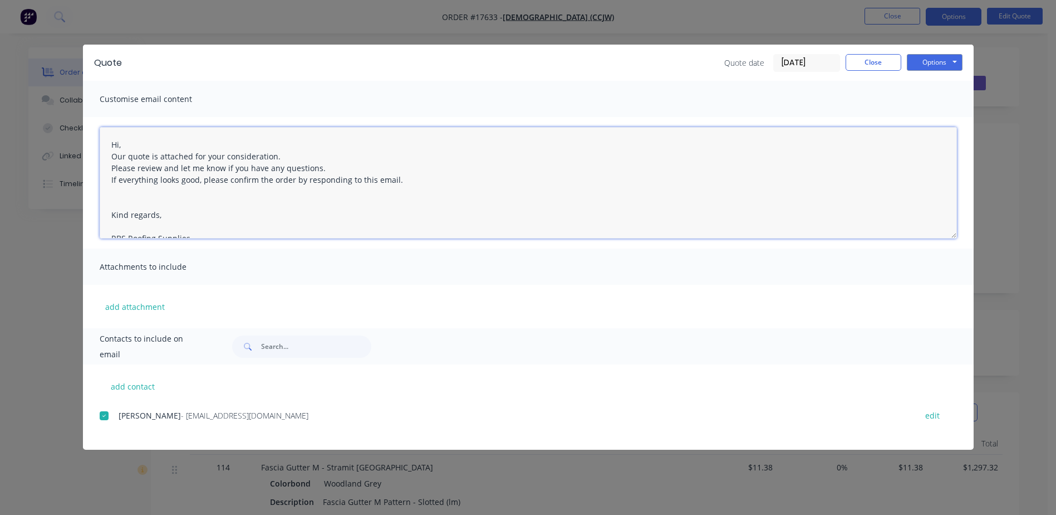
click at [118, 144] on textarea "Hi, Our quote is attached for your consideration. Please review and let me know…" at bounding box center [529, 182] width 858 height 111
click at [123, 145] on textarea "Hi, Our quote is attached for your consideration. Please review and let me know…" at bounding box center [529, 182] width 858 height 111
click at [119, 144] on textarea "Hi, Our quote is attached for your consideration. Please review and let me know…" at bounding box center [529, 182] width 858 height 111
click at [132, 144] on textarea "Hi, Our quote is attached for your consideration. Please review and let me know…" at bounding box center [529, 182] width 858 height 111
drag, startPoint x: 123, startPoint y: 141, endPoint x: 96, endPoint y: 143, distance: 26.2
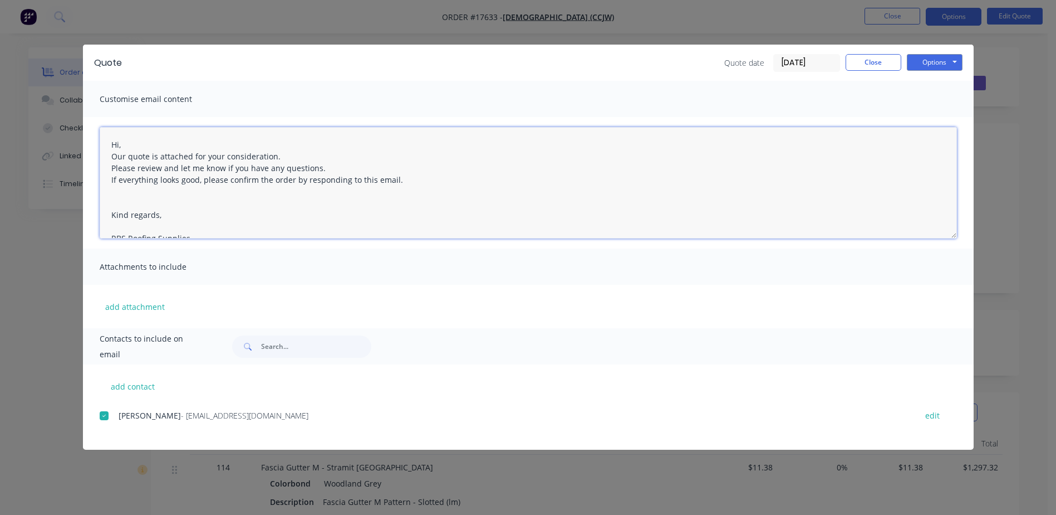
click at [96, 143] on div "Hi, Our quote is attached for your consideration. Please review and let me know…" at bounding box center [528, 182] width 891 height 131
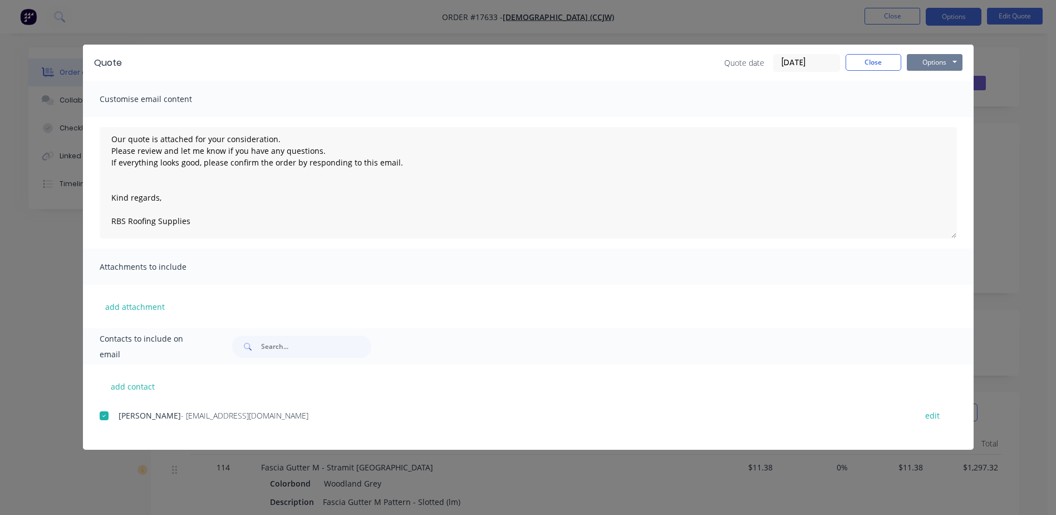
click at [937, 63] on button "Options" at bounding box center [935, 62] width 56 height 17
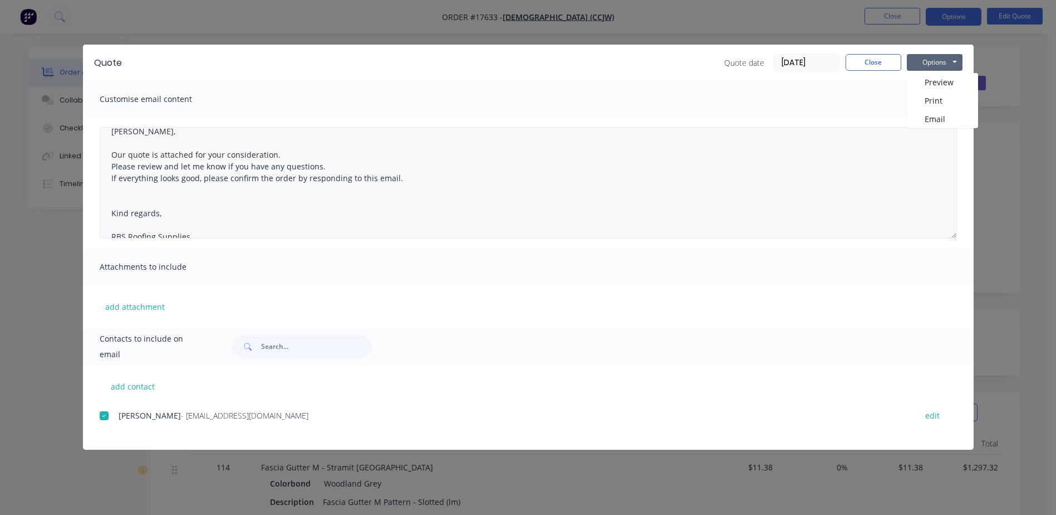
scroll to position [0, 0]
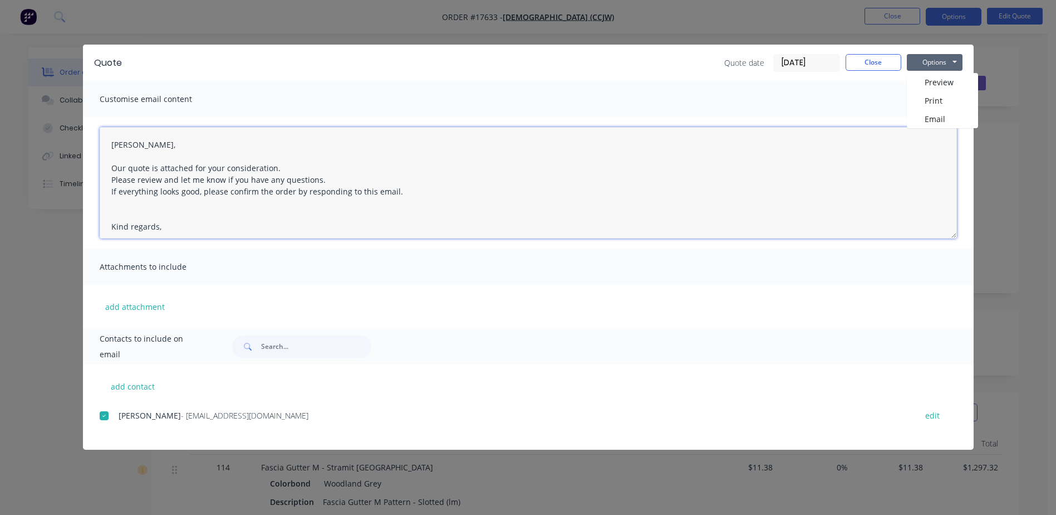
click at [146, 145] on textarea "Mr Hutley, Our quote is attached for your consideration. Please review and let …" at bounding box center [529, 182] width 858 height 111
click at [123, 145] on textarea "Mr Hutley Snr, Our quote is attached for your consideration. Please review and …" at bounding box center [529, 182] width 858 height 111
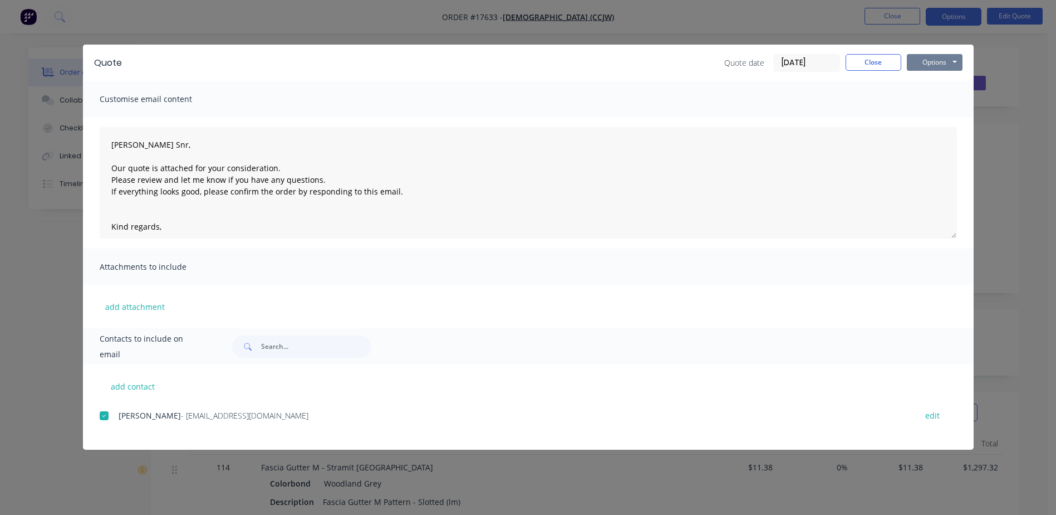
click at [938, 64] on button "Options" at bounding box center [935, 62] width 56 height 17
click at [941, 118] on button "Email" at bounding box center [942, 119] width 71 height 18
type textarea "Hi, Our quote is attached for your consideration. Please review and let me know…"
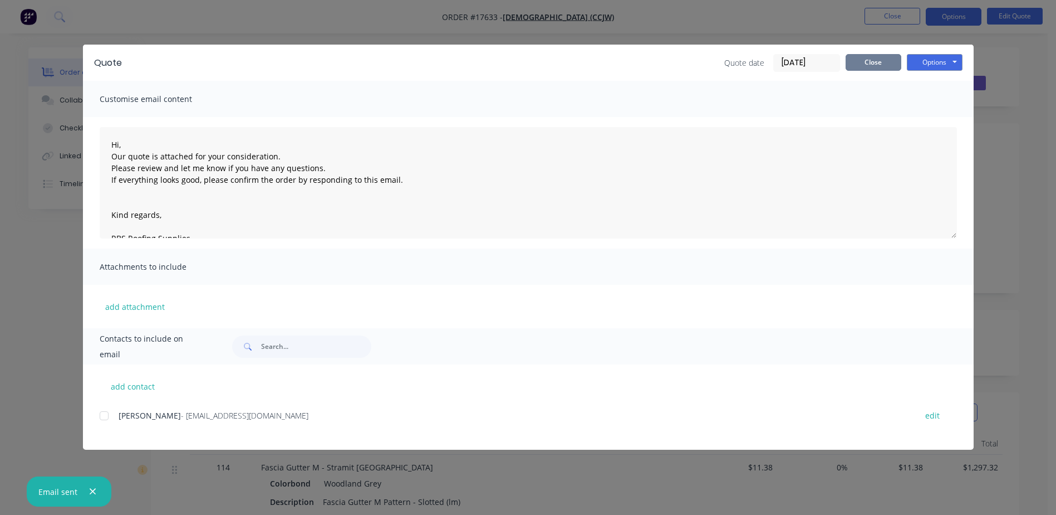
click at [859, 67] on button "Close" at bounding box center [874, 62] width 56 height 17
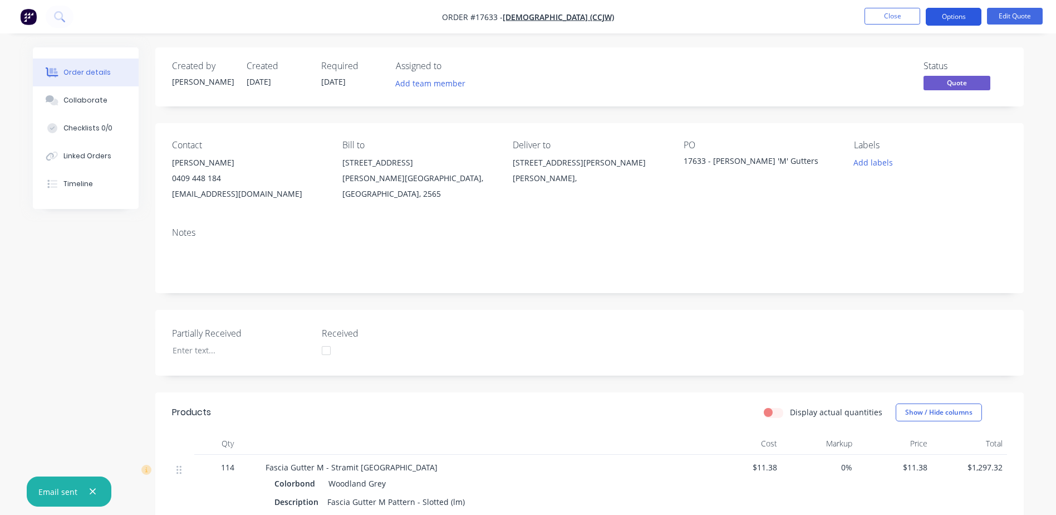
click at [956, 17] on button "Options" at bounding box center [954, 17] width 56 height 18
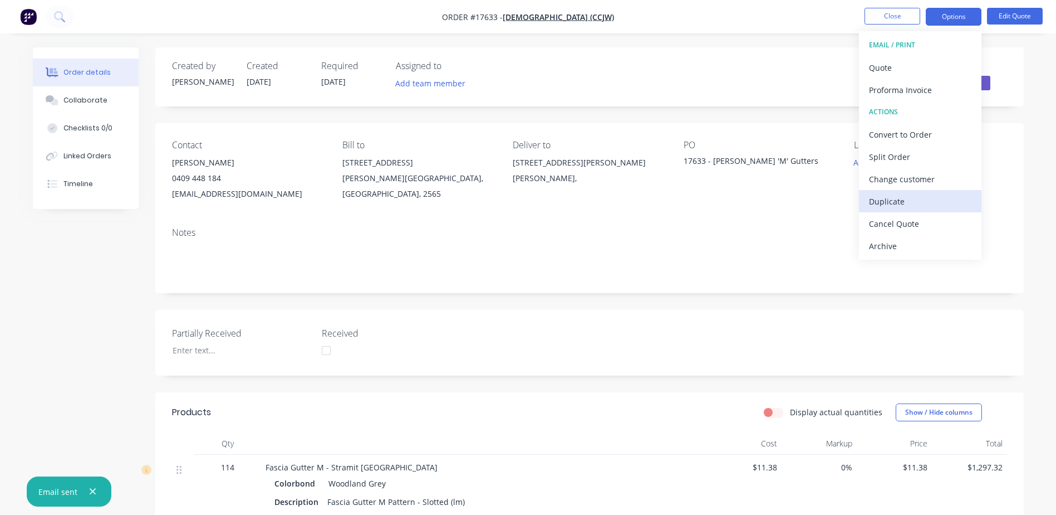
click at [894, 207] on div "Duplicate" at bounding box center [920, 201] width 102 height 16
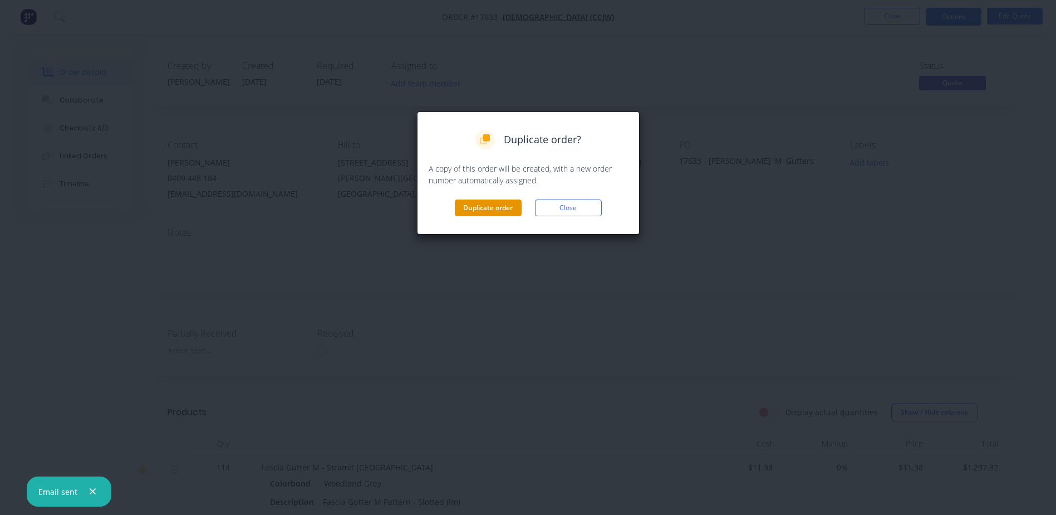
click at [479, 210] on button "Duplicate order" at bounding box center [488, 207] width 67 height 17
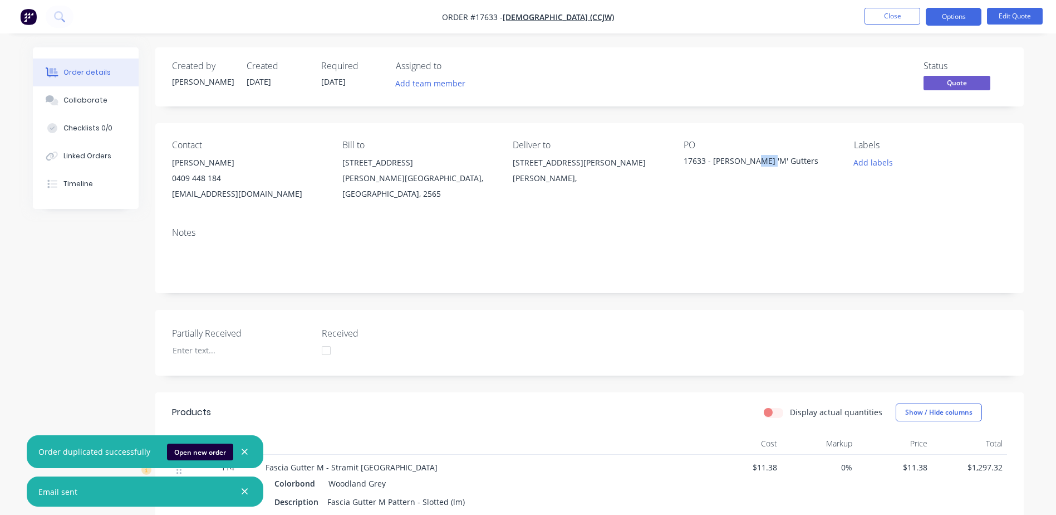
drag, startPoint x: 760, startPoint y: 160, endPoint x: 748, endPoint y: 158, distance: 11.9
click at [748, 158] on div "17633 - Singleton 'M' Gutters" at bounding box center [753, 163] width 139 height 16
click at [187, 453] on button "Open new order" at bounding box center [200, 451] width 66 height 17
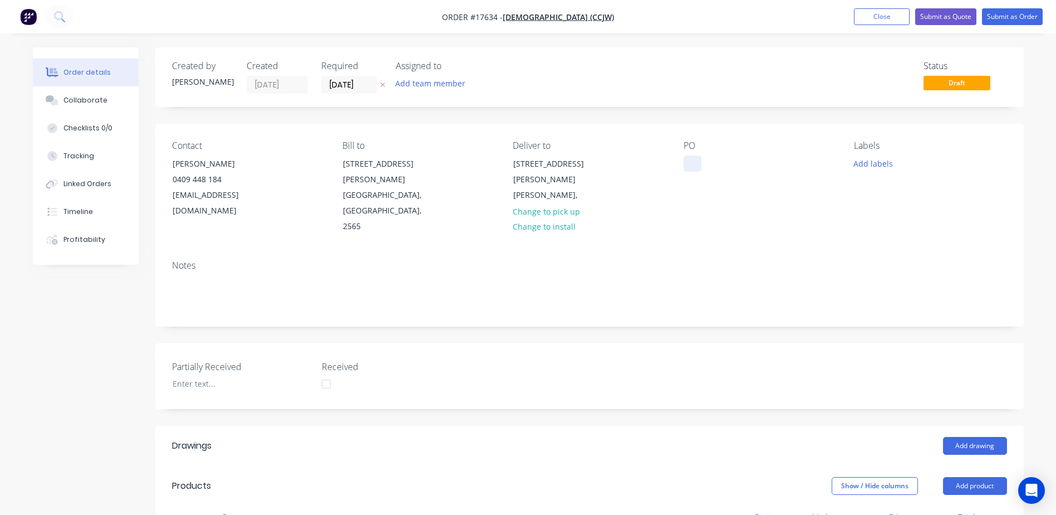
click at [688, 164] on div at bounding box center [693, 163] width 18 height 16
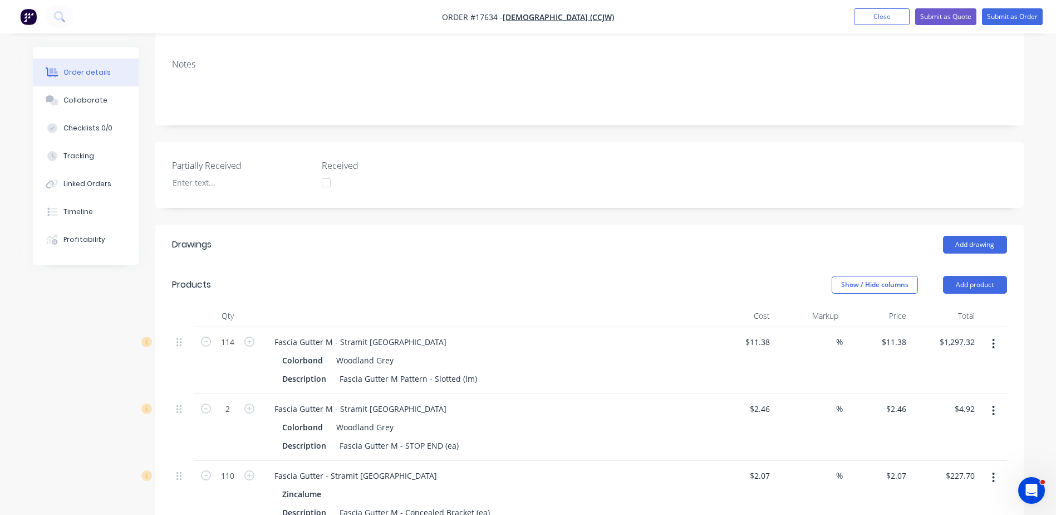
scroll to position [223, 0]
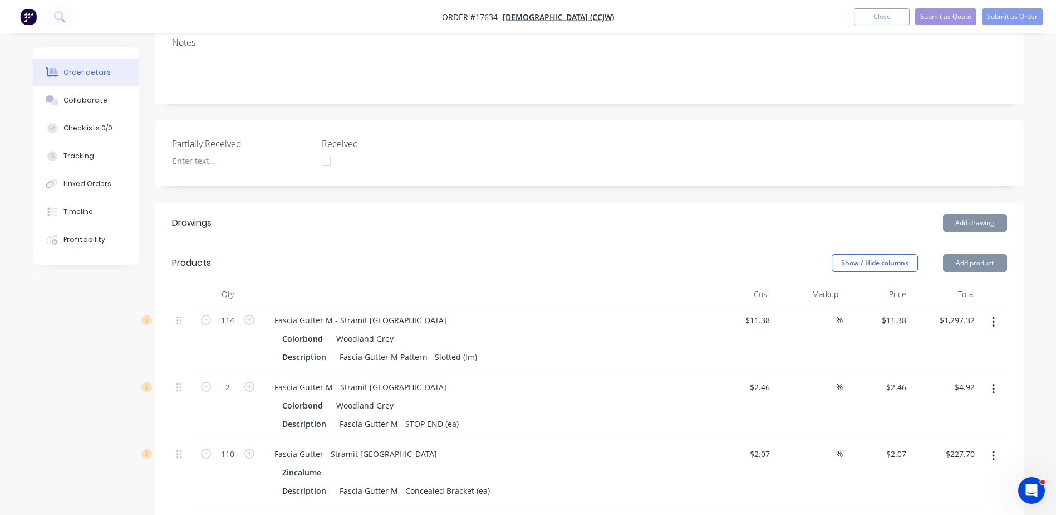
click at [992, 316] on icon "button" at bounding box center [993, 322] width 3 height 12
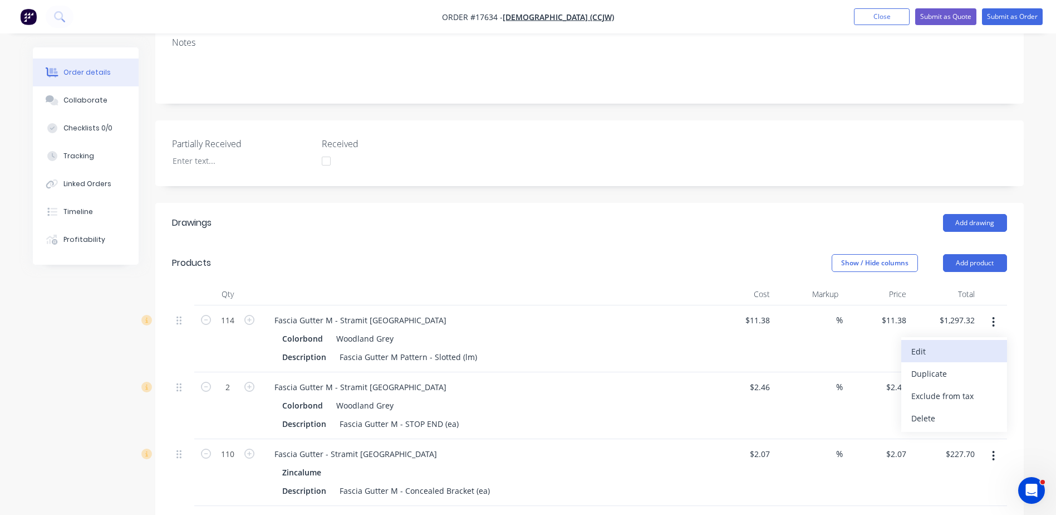
click at [925, 343] on div "Edit" at bounding box center [955, 351] width 86 height 16
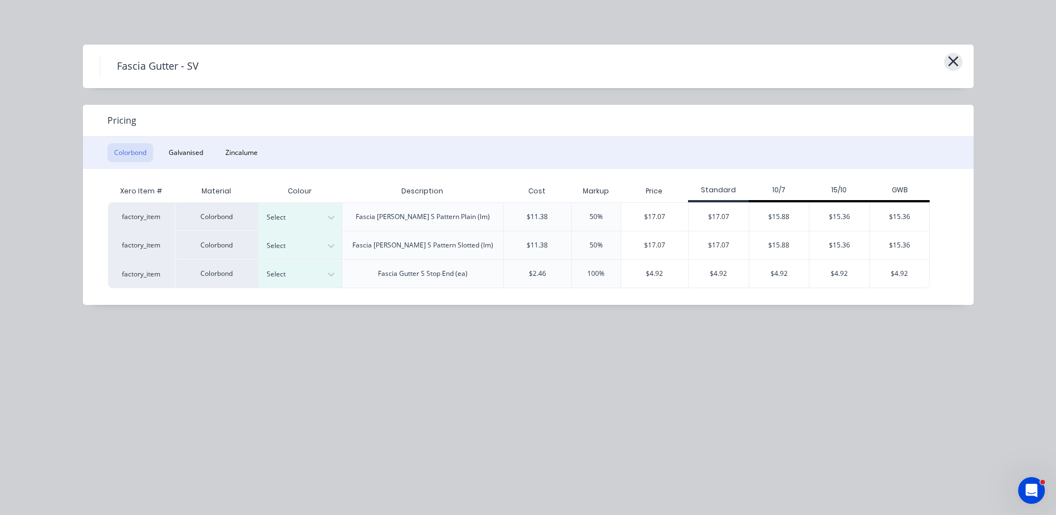
click at [957, 61] on icon "button" at bounding box center [954, 61] width 12 height 16
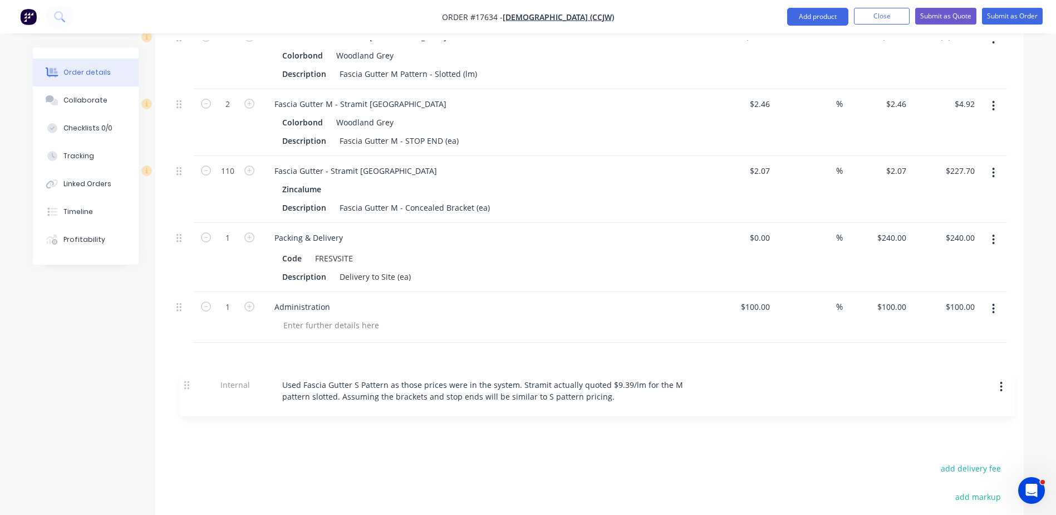
scroll to position [511, 0]
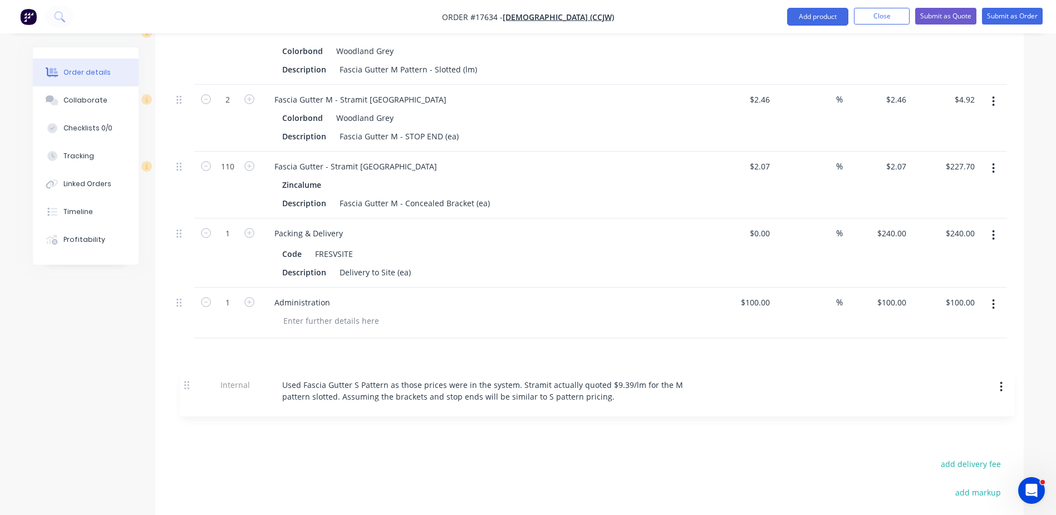
drag, startPoint x: 177, startPoint y: 292, endPoint x: 185, endPoint y: 377, distance: 85.1
click at [184, 386] on div "Qty Cost Markup Price Total 114 Fascia Gutter M - Stramit NSW Colorbond Woodlan…" at bounding box center [589, 207] width 869 height 425
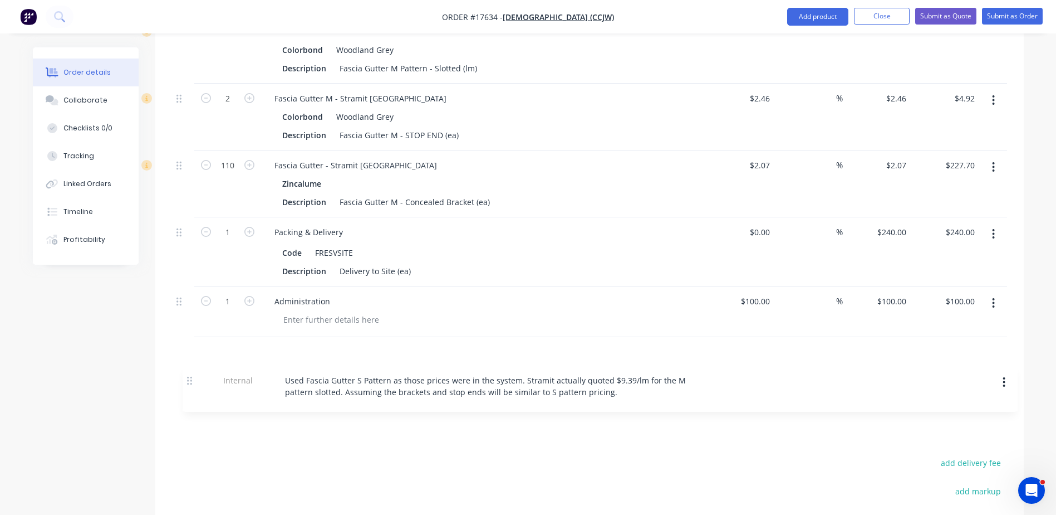
drag, startPoint x: 178, startPoint y: 289, endPoint x: 188, endPoint y: 383, distance: 94.6
click at [188, 383] on div "Qty Cost Markup Price Total 114 Fascia Gutter M - Stramit NSW Colorbond Woodlan…" at bounding box center [589, 206] width 869 height 425
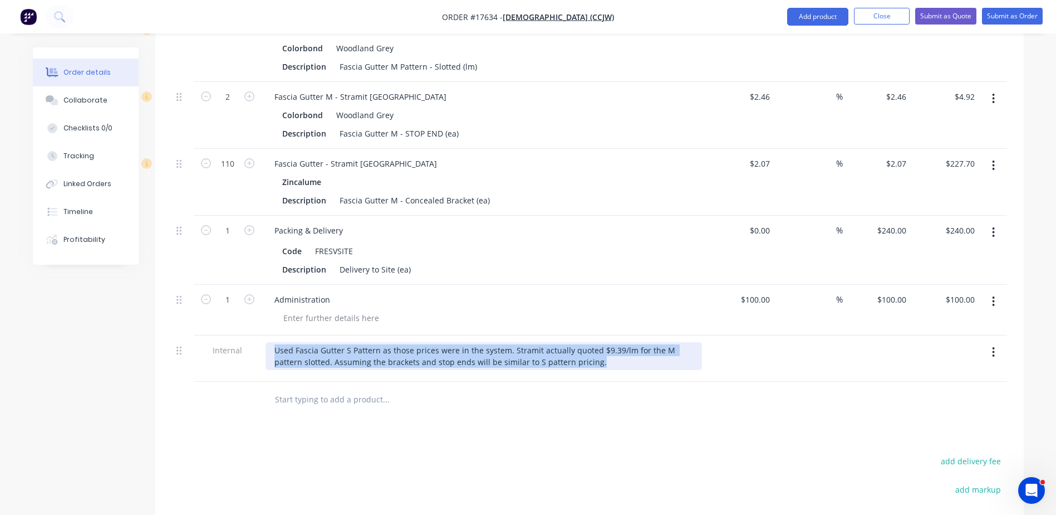
drag, startPoint x: 571, startPoint y: 353, endPoint x: 557, endPoint y: 351, distance: 14.0
click at [557, 351] on div "Used Fascia Gutter S Pattern as those prices were in the system. Stramit actual…" at bounding box center [484, 358] width 446 height 46
click at [992, 342] on button "button" at bounding box center [994, 352] width 26 height 20
click at [945, 395] on div "Delete" at bounding box center [955, 403] width 86 height 16
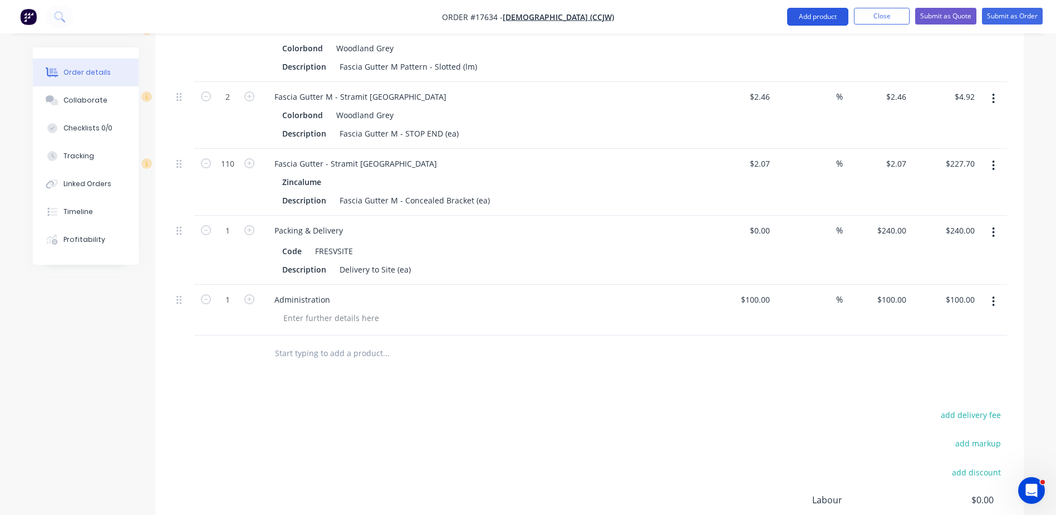
click at [805, 15] on button "Add product" at bounding box center [817, 17] width 61 height 18
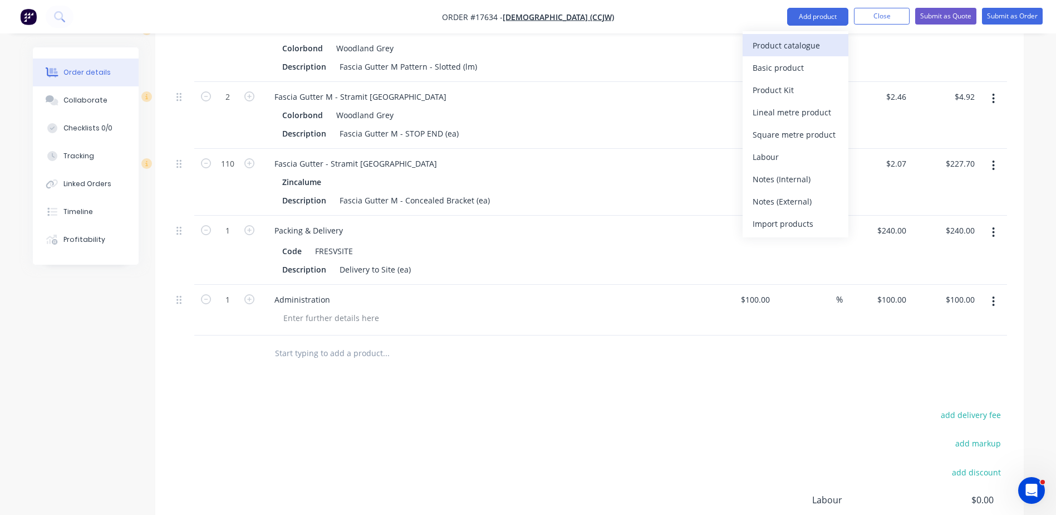
click at [775, 43] on div "Product catalogue" at bounding box center [796, 45] width 86 height 16
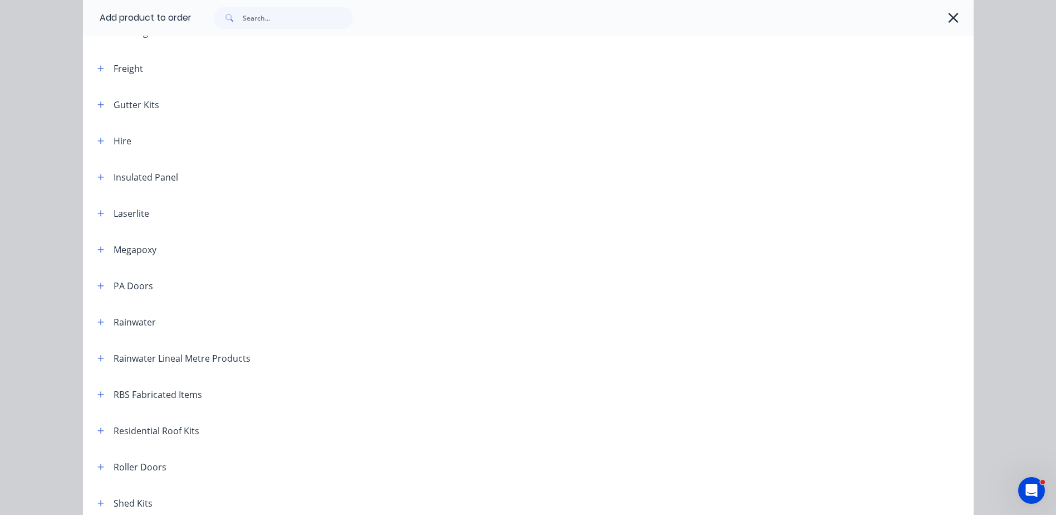
scroll to position [334, 0]
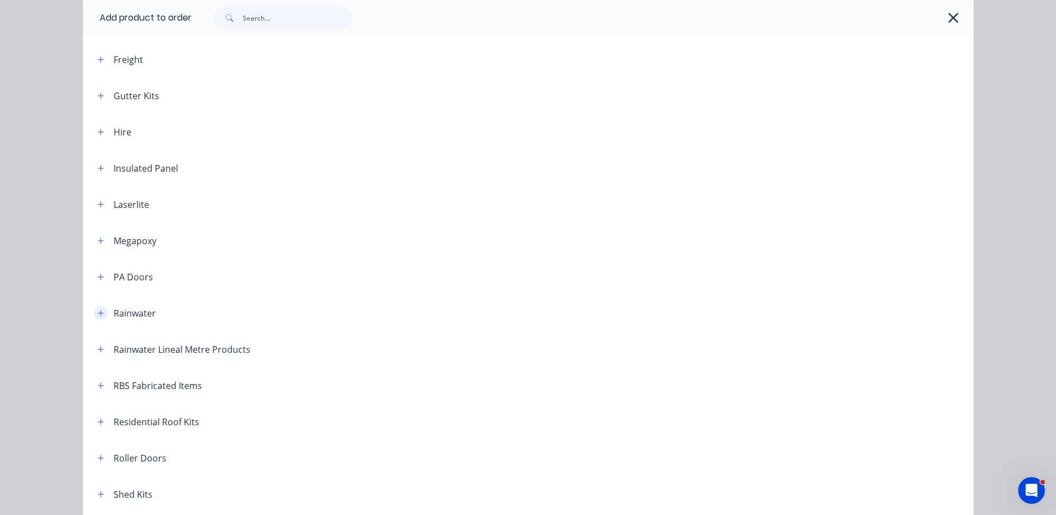
click at [97, 312] on icon "button" at bounding box center [100, 313] width 6 height 6
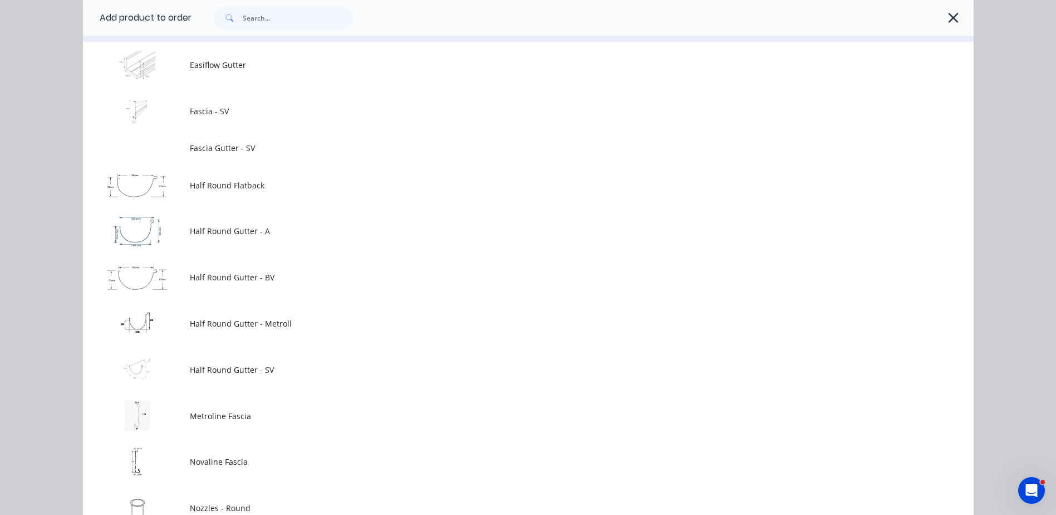
scroll to position [891, 0]
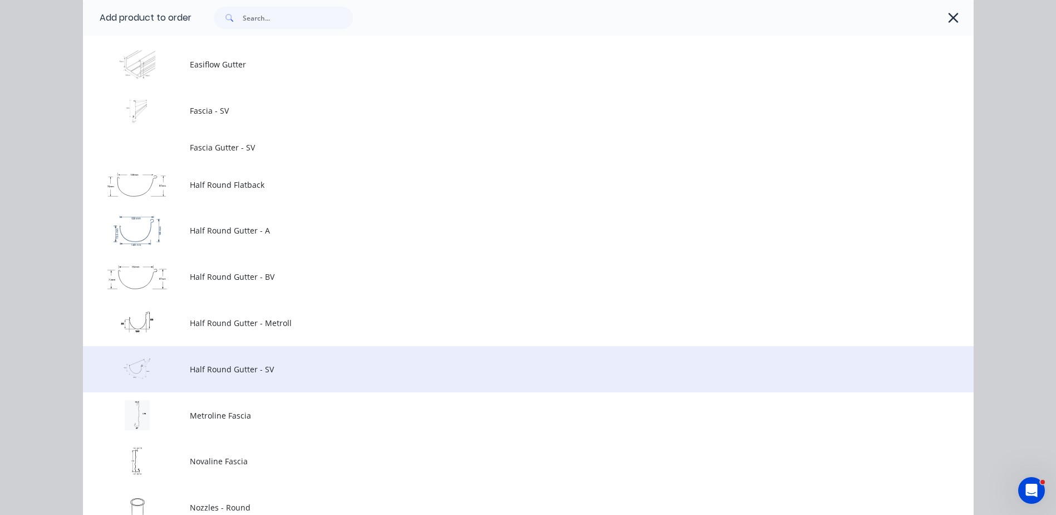
click at [222, 369] on span "Half Round Gutter - SV" at bounding box center [503, 369] width 627 height 12
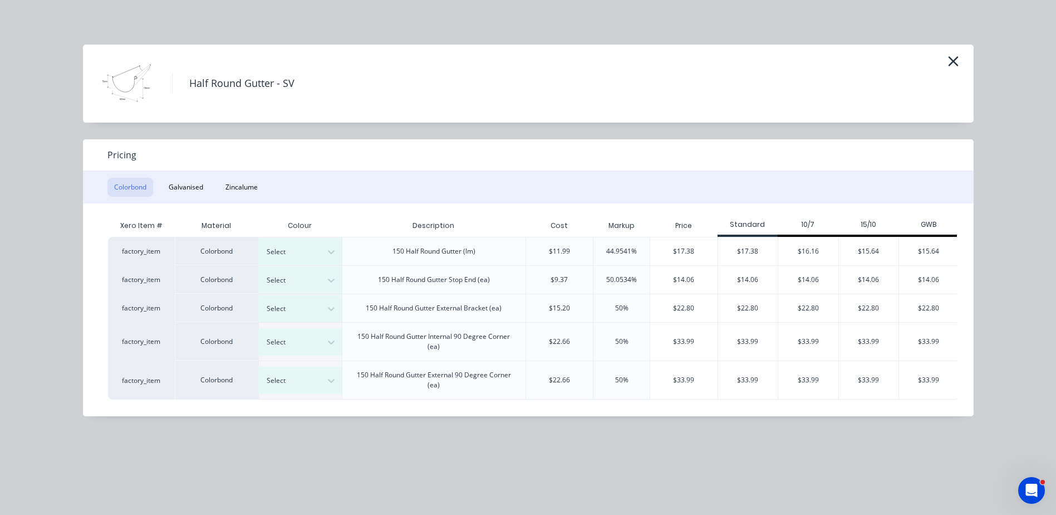
scroll to position [569, 0]
click at [955, 63] on icon "button" at bounding box center [953, 61] width 10 height 10
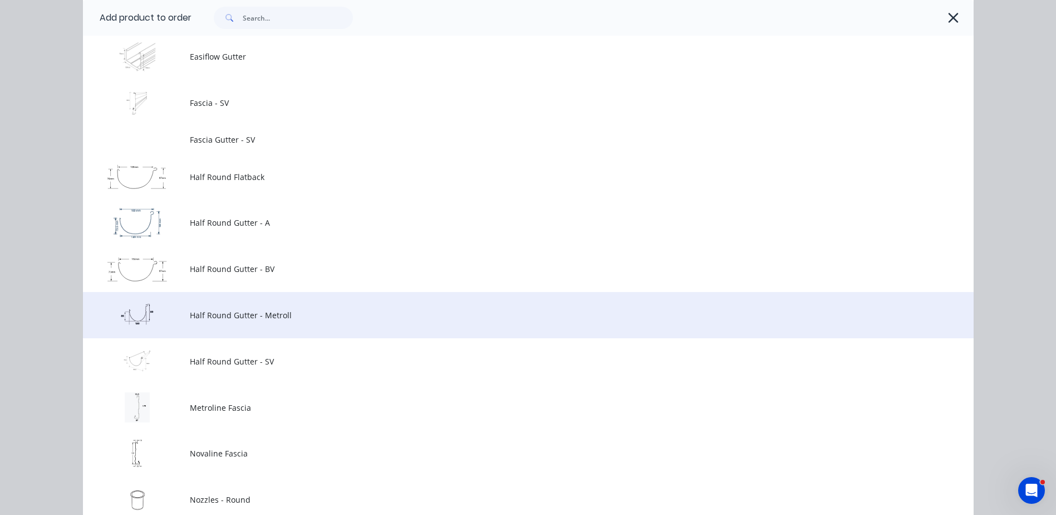
scroll to position [963, 0]
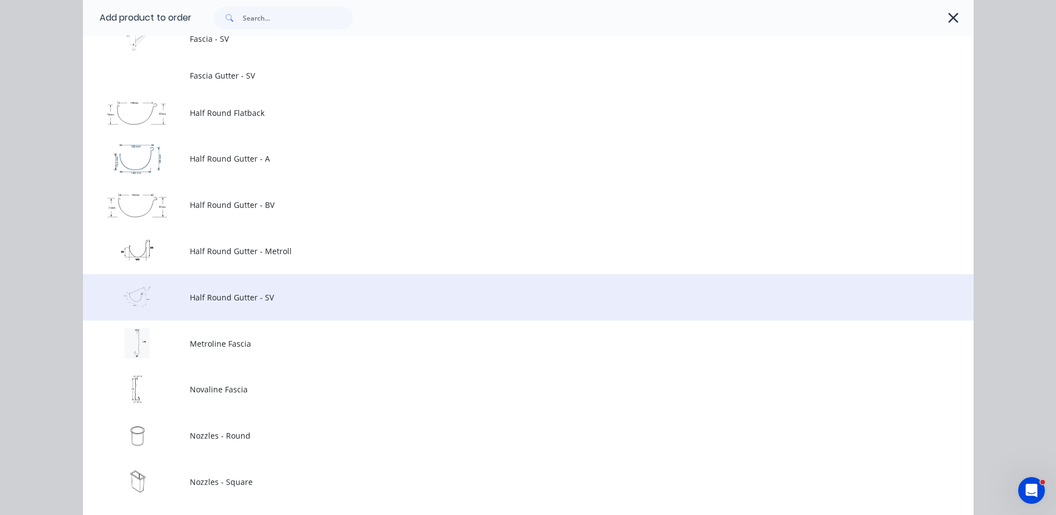
click at [219, 297] on span "Half Round Gutter - SV" at bounding box center [503, 297] width 627 height 12
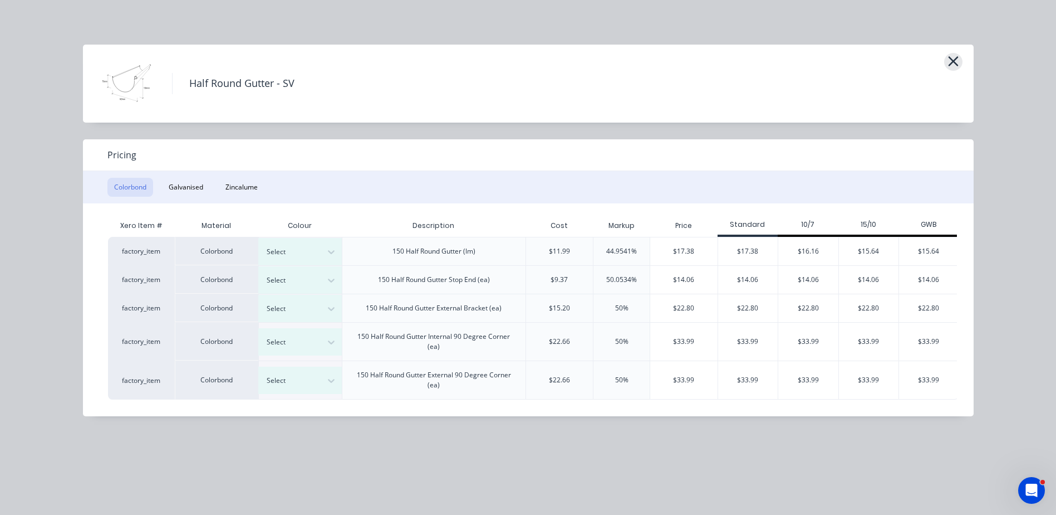
click at [951, 61] on icon "button" at bounding box center [954, 61] width 12 height 16
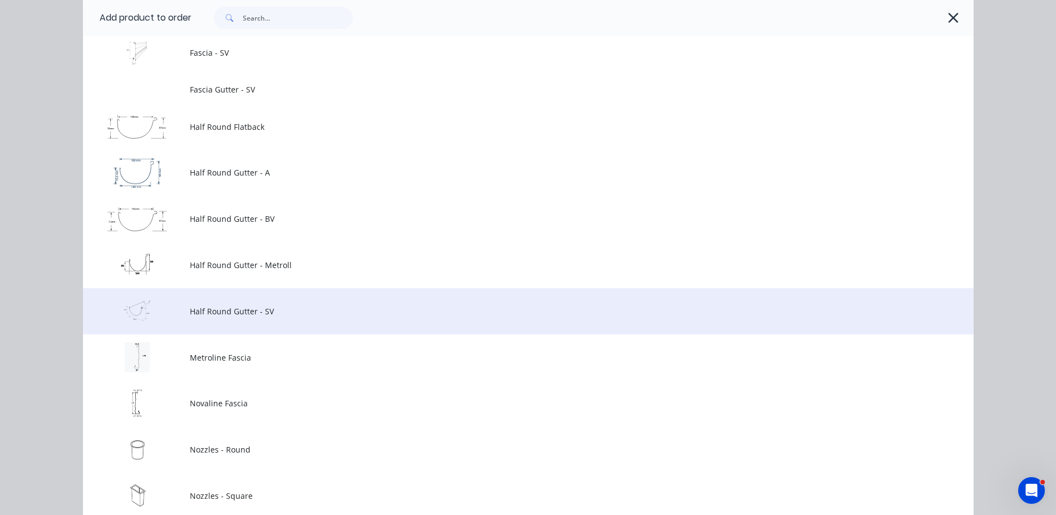
scroll to position [963, 0]
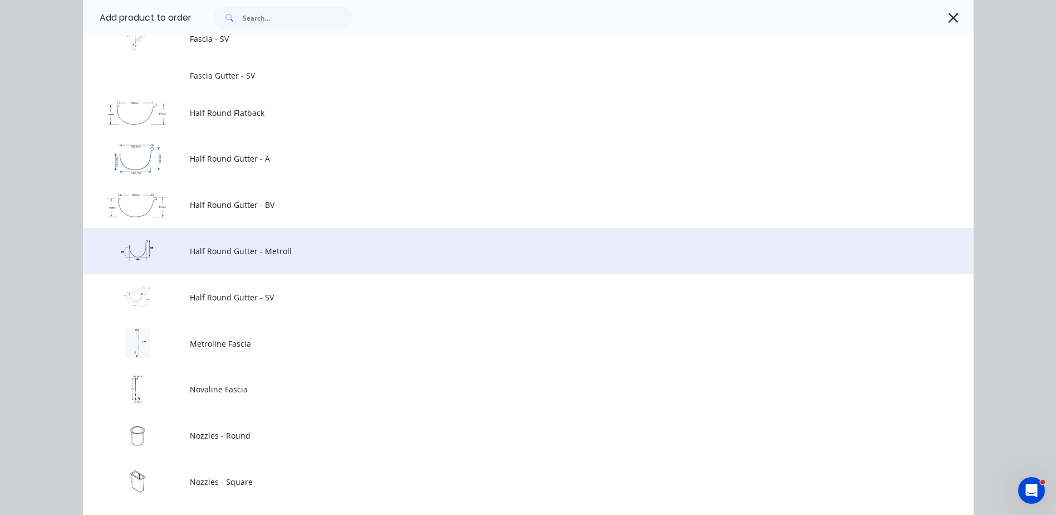
click at [234, 251] on span "Half Round Gutter - Metroll" at bounding box center [503, 251] width 627 height 12
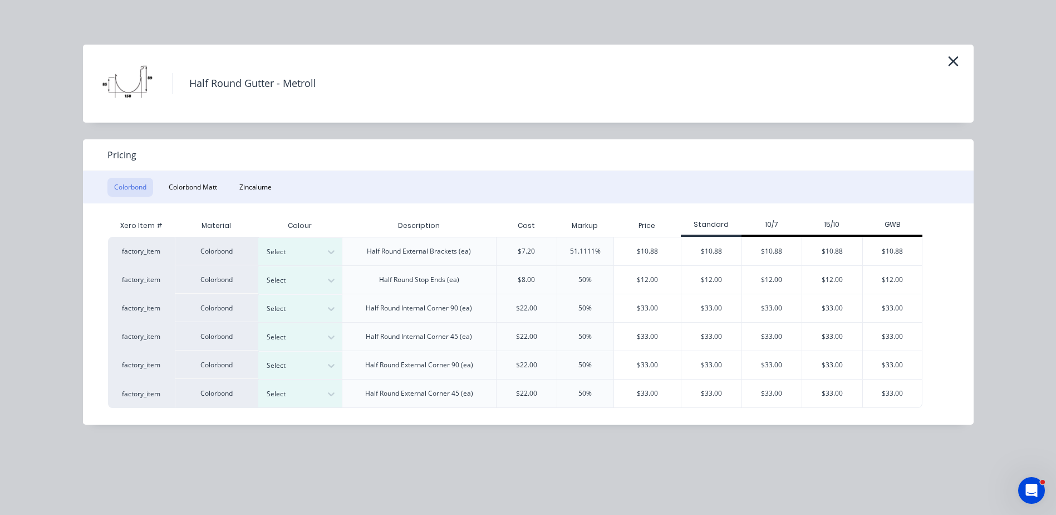
scroll to position [431, 0]
click at [952, 61] on icon "button" at bounding box center [954, 61] width 12 height 16
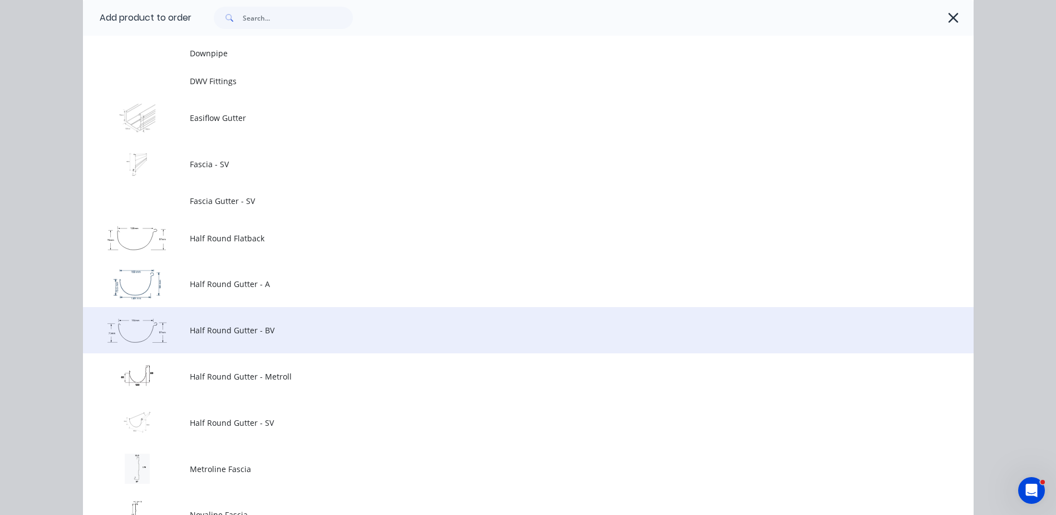
scroll to position [907, 0]
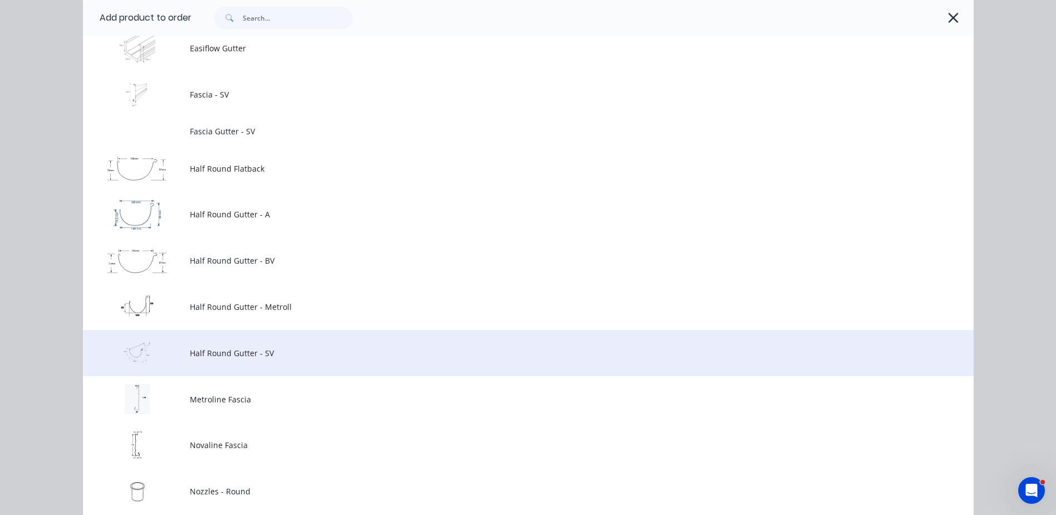
click at [205, 358] on span "Half Round Gutter - SV" at bounding box center [503, 353] width 627 height 12
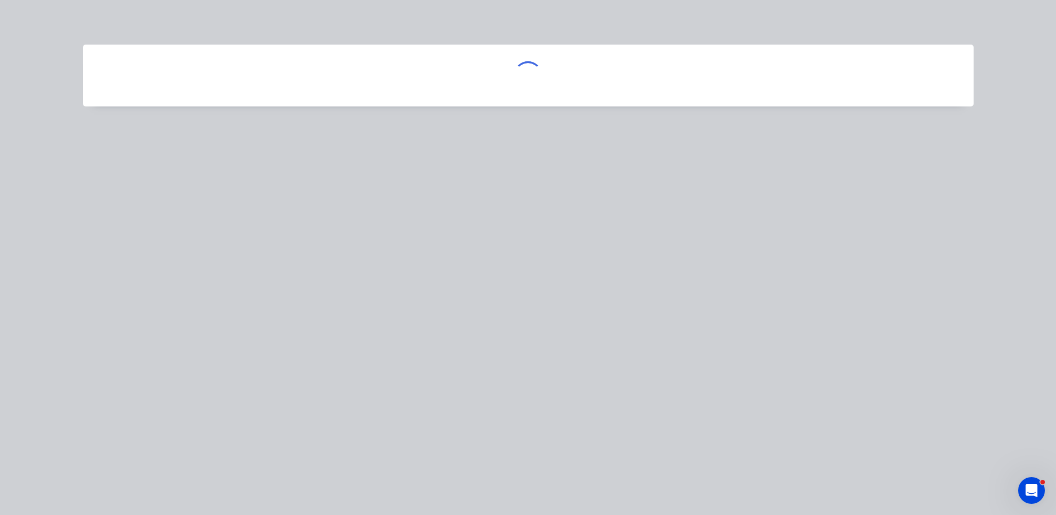
scroll to position [0, 0]
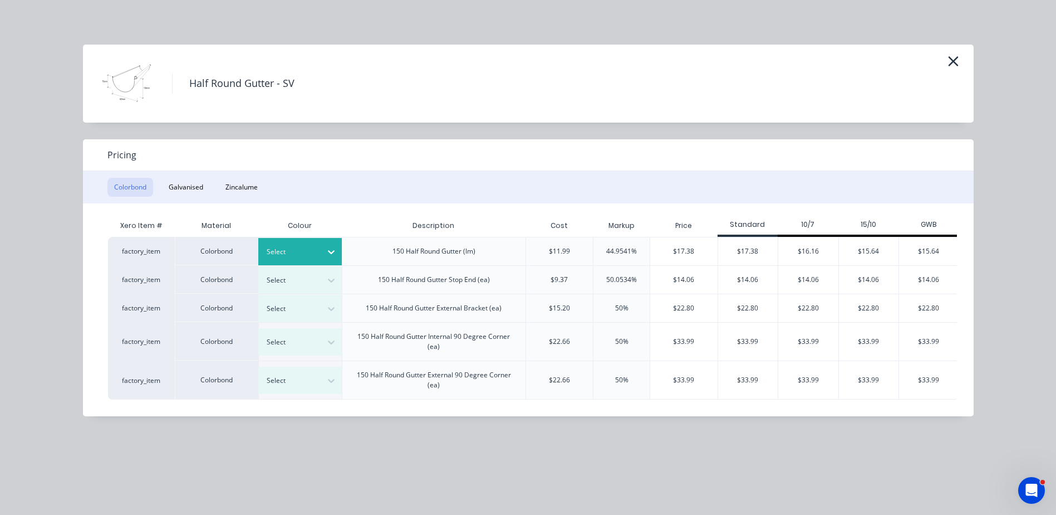
click at [330, 259] on div at bounding box center [331, 252] width 20 height 18
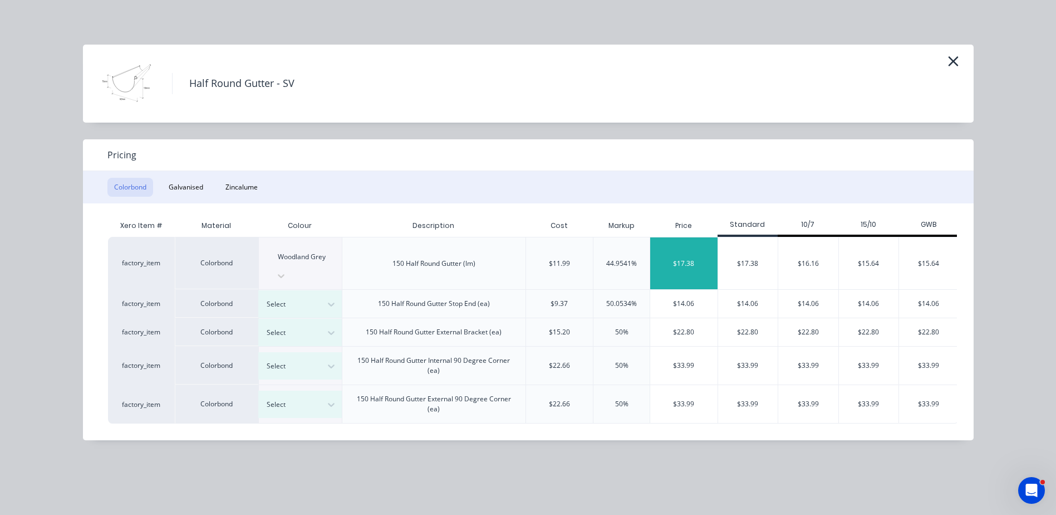
click at [688, 255] on div "$17.38" at bounding box center [683, 263] width 67 height 52
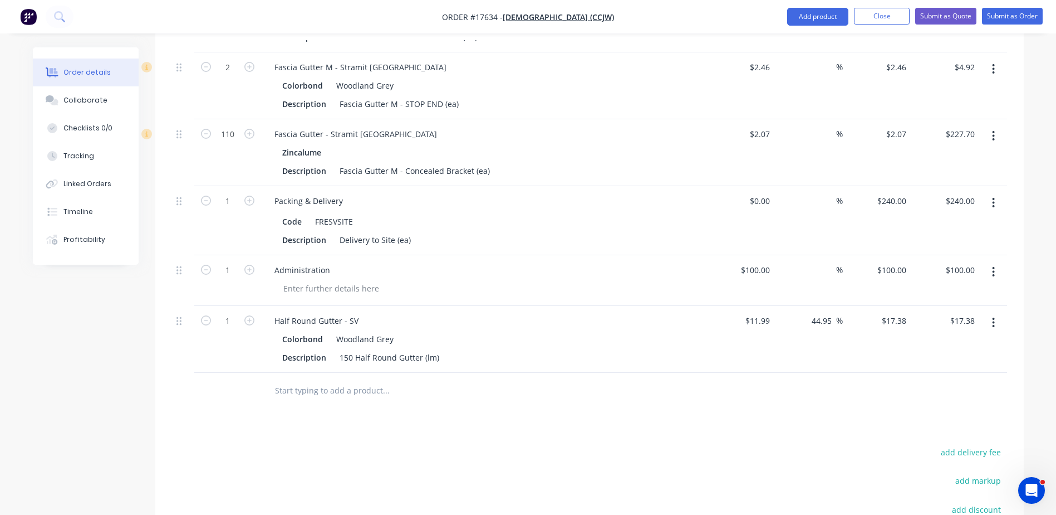
click at [995, 316] on icon "button" at bounding box center [993, 322] width 3 height 12
click at [926, 410] on div "Delete" at bounding box center [955, 418] width 86 height 16
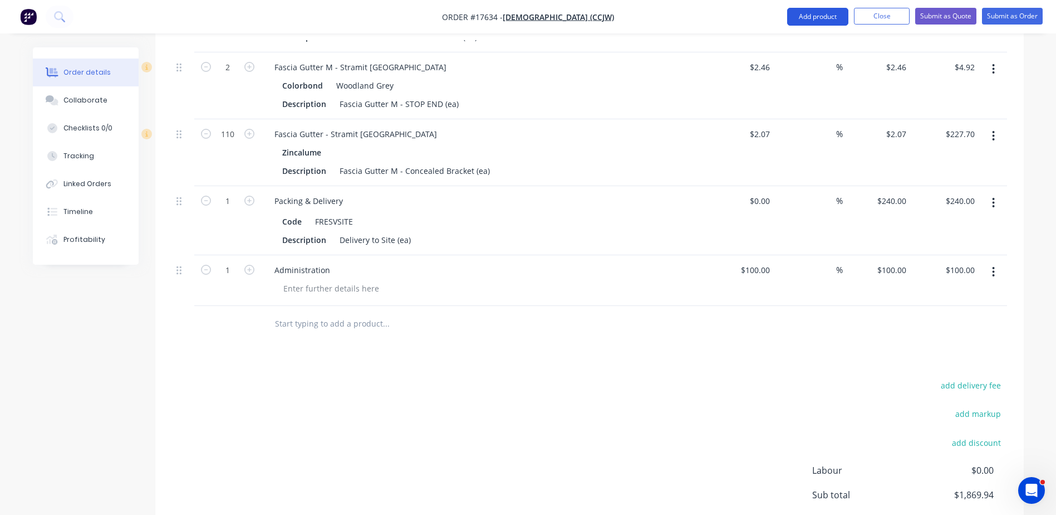
click at [819, 18] on button "Add product" at bounding box center [817, 17] width 61 height 18
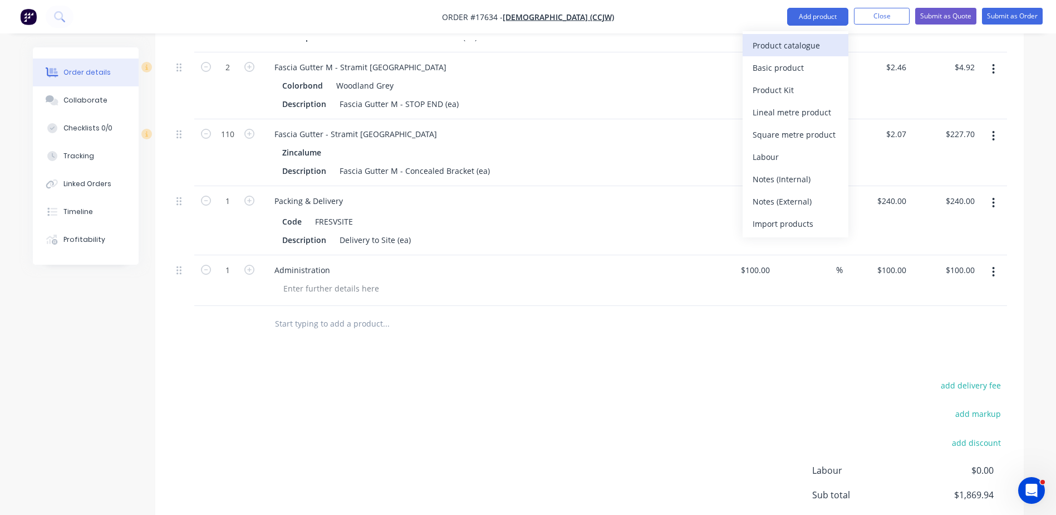
click at [764, 47] on div "Product catalogue" at bounding box center [796, 45] width 86 height 16
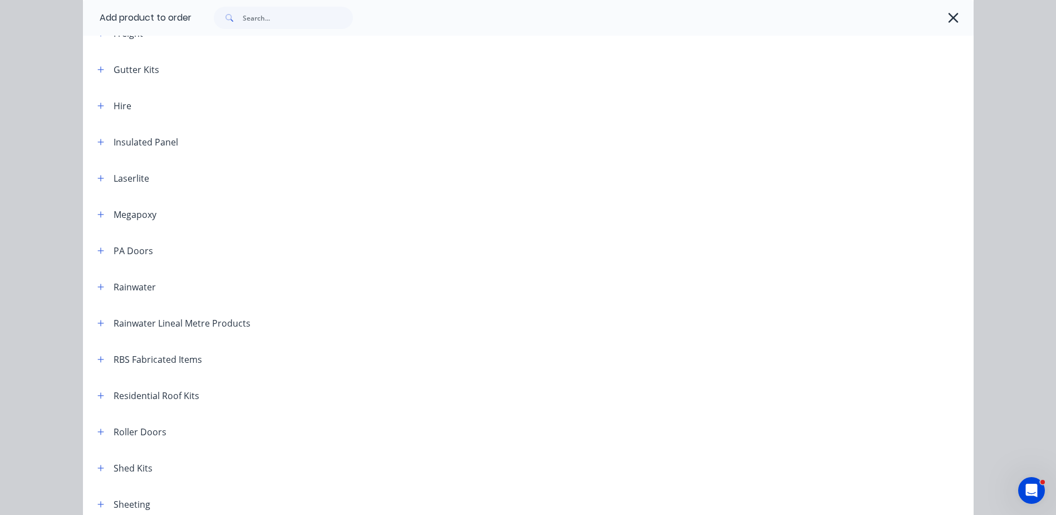
scroll to position [390, 0]
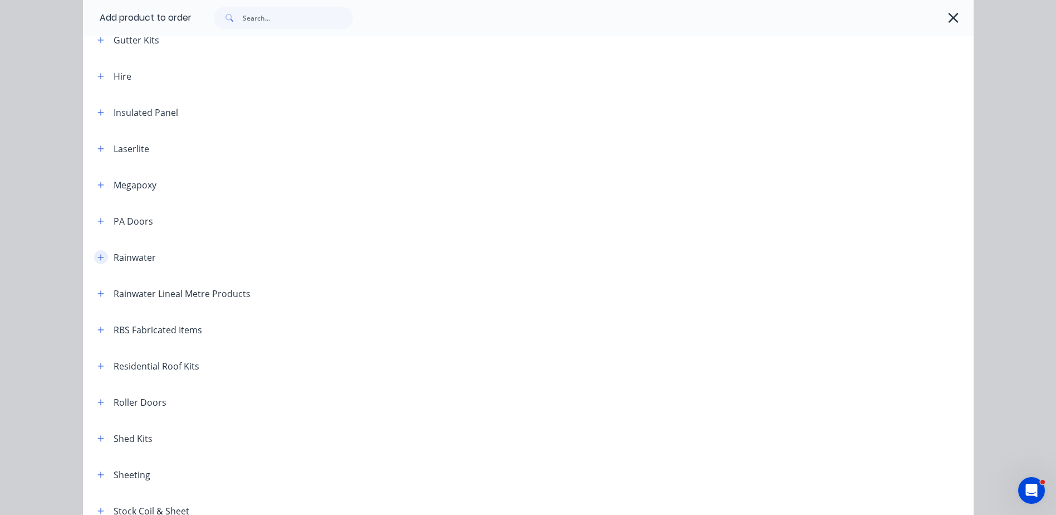
click at [97, 257] on icon "button" at bounding box center [100, 257] width 6 height 6
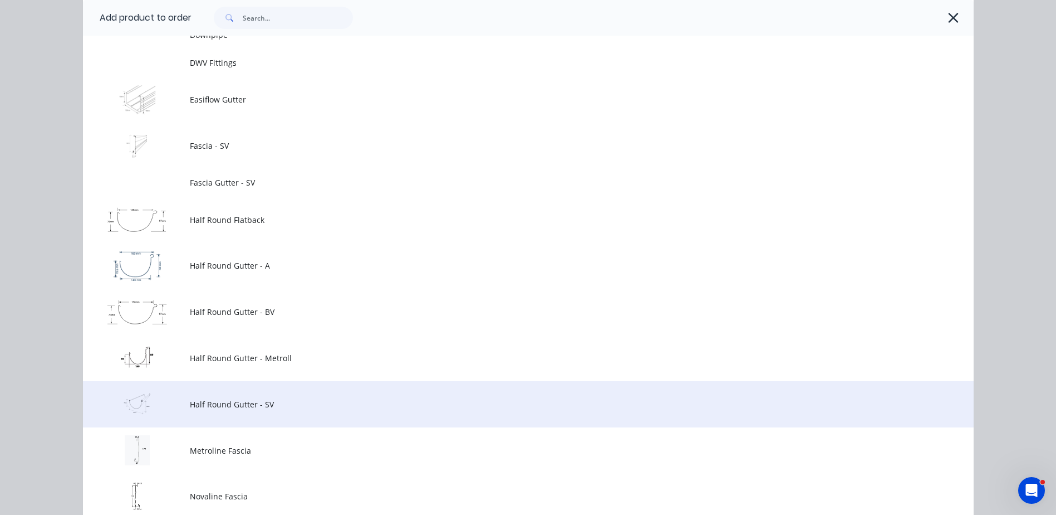
scroll to position [891, 0]
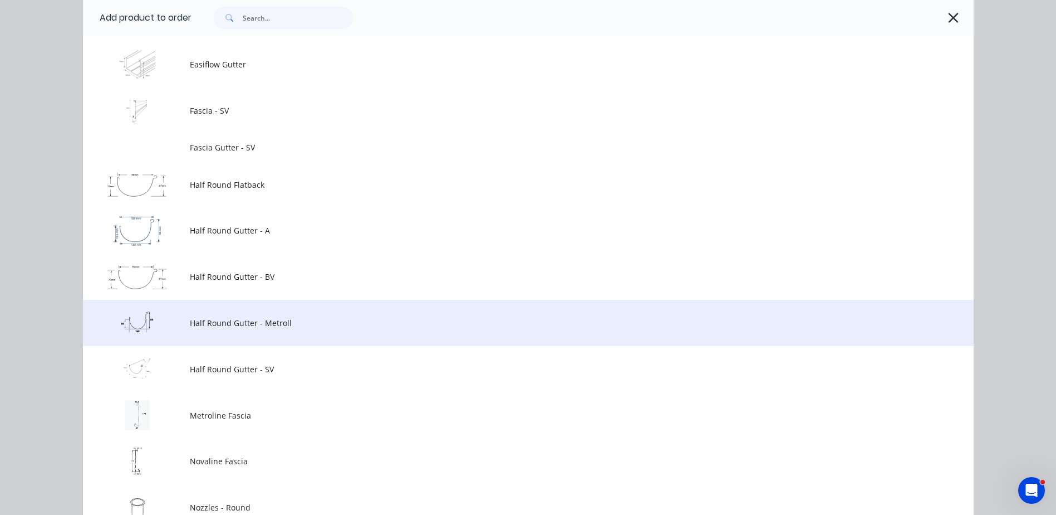
click at [229, 325] on span "Half Round Gutter - Metroll" at bounding box center [503, 323] width 627 height 12
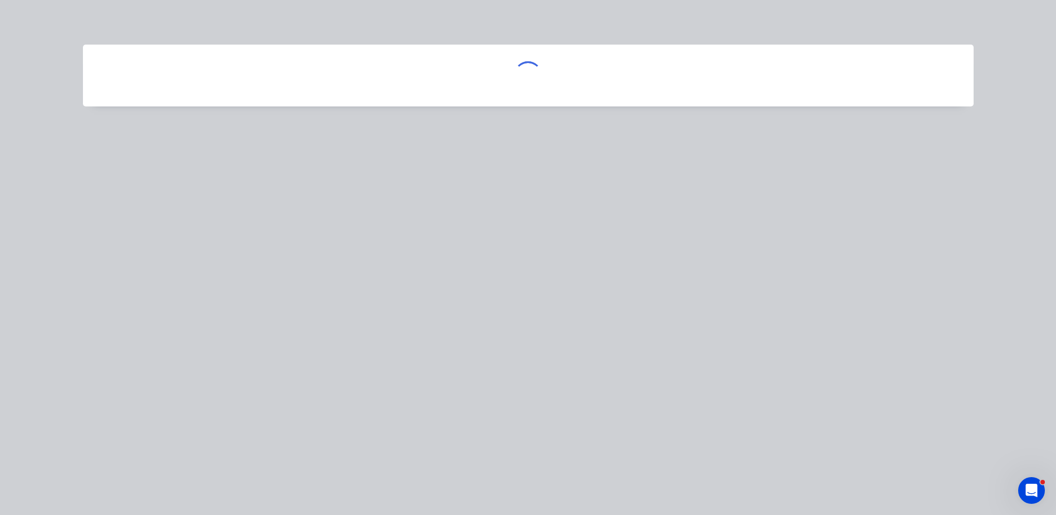
scroll to position [0, 0]
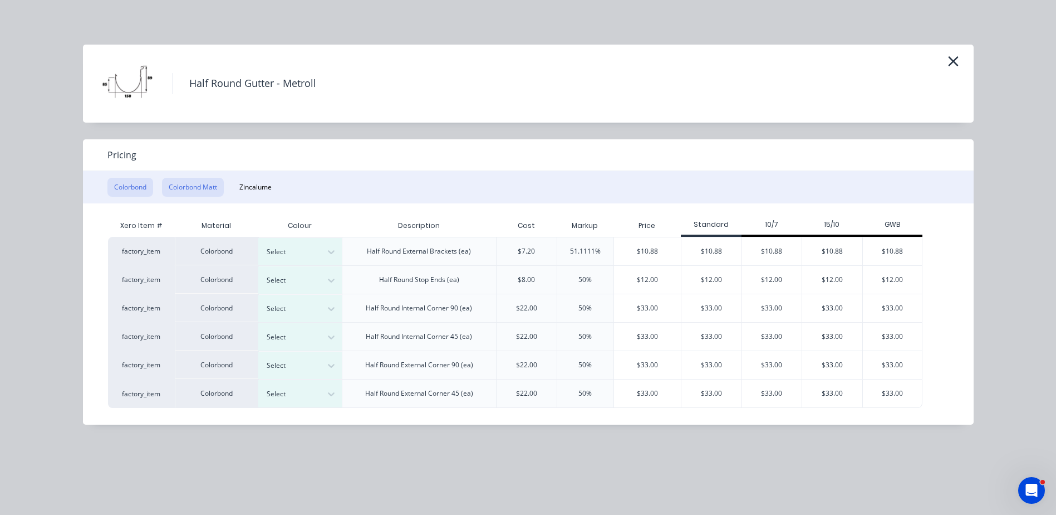
click at [198, 186] on button "Colorbond Matt" at bounding box center [193, 187] width 62 height 19
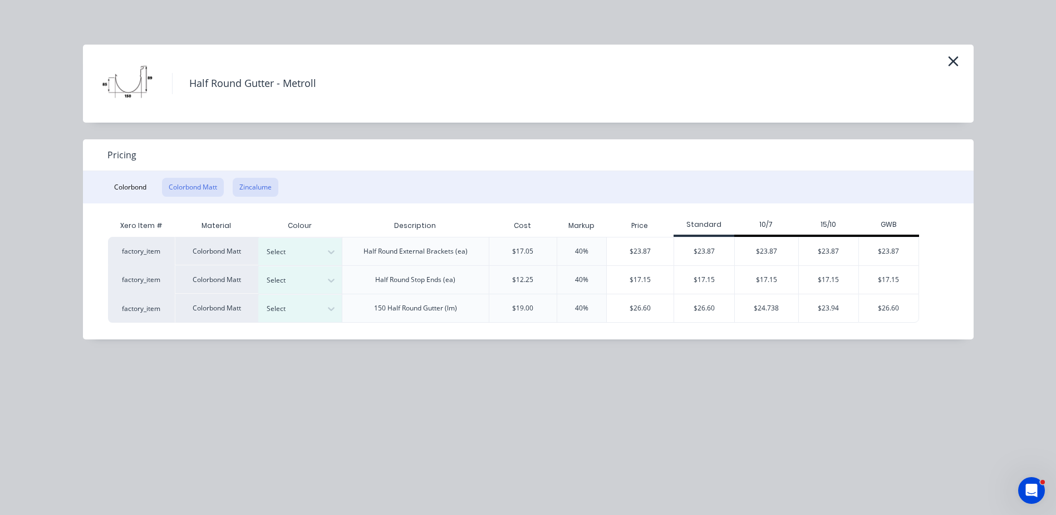
click at [252, 179] on button "Zincalume" at bounding box center [256, 187] width 46 height 19
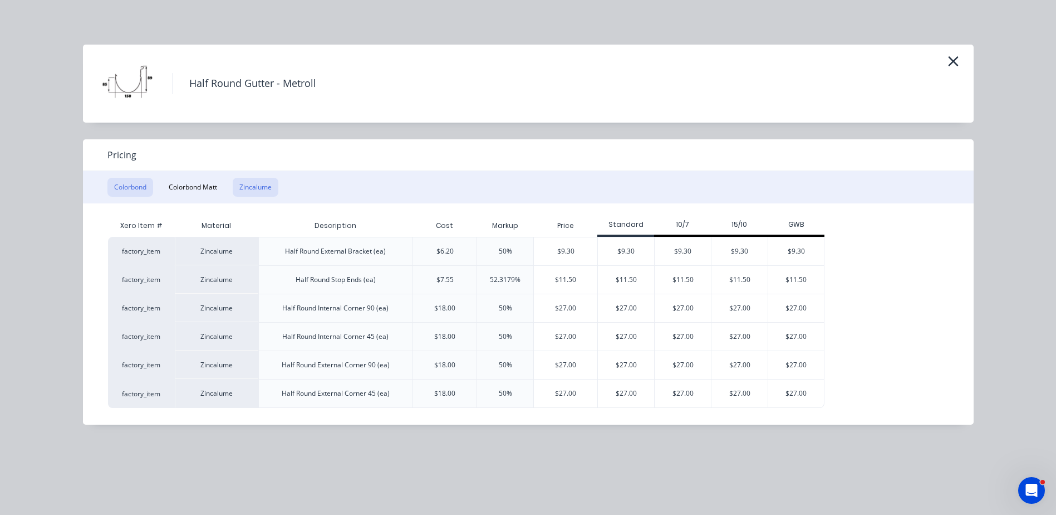
click at [130, 187] on button "Colorbond" at bounding box center [130, 187] width 46 height 19
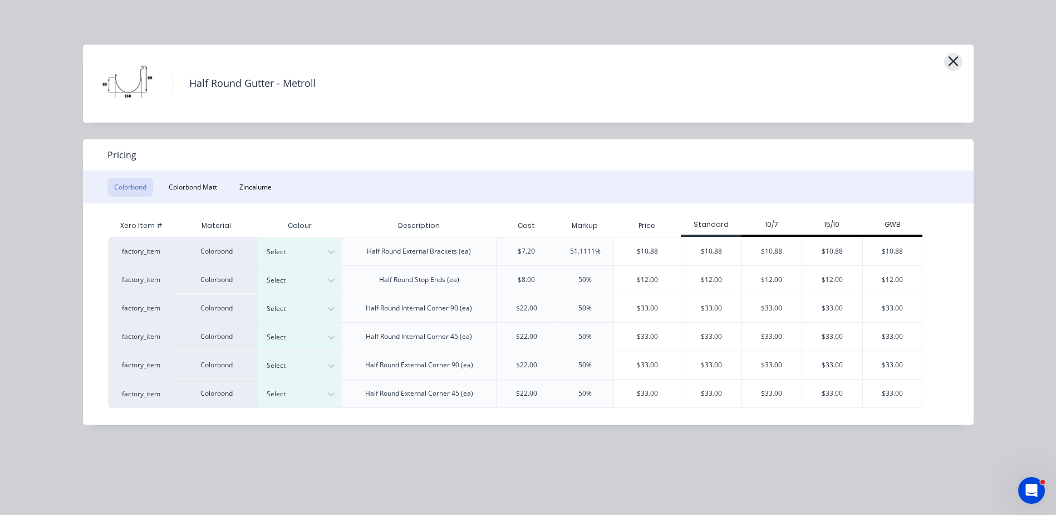
click at [955, 66] on icon "button" at bounding box center [954, 61] width 12 height 16
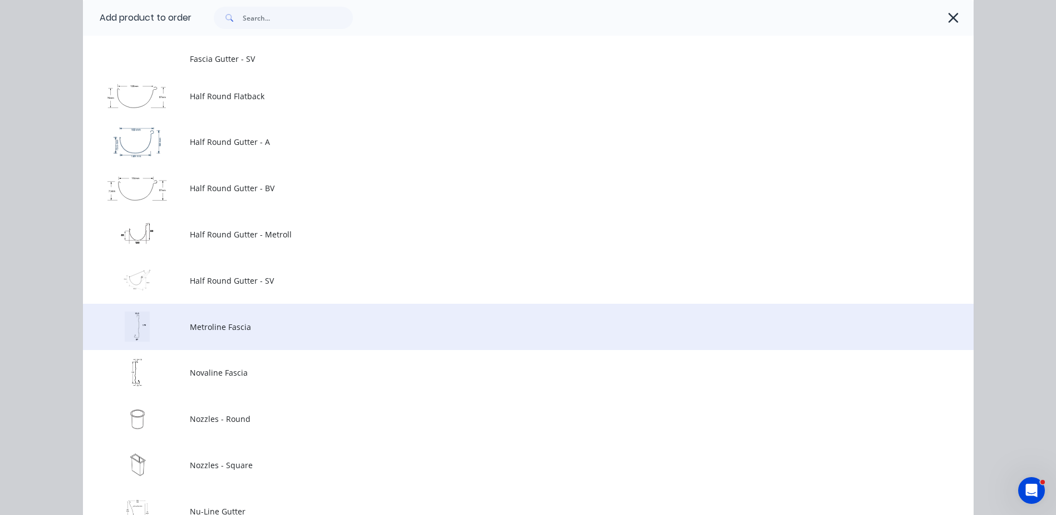
scroll to position [852, 0]
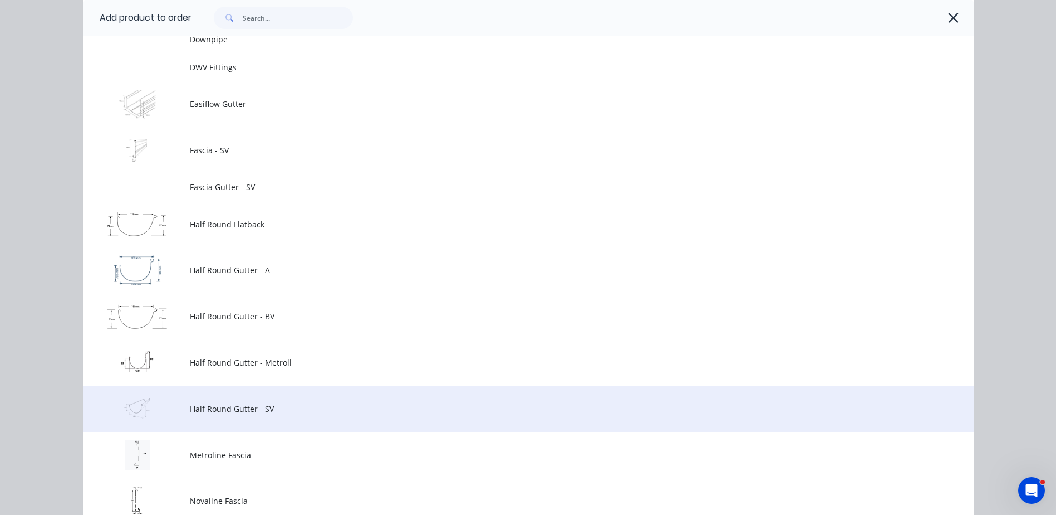
click at [231, 410] on span "Half Round Gutter - SV" at bounding box center [503, 409] width 627 height 12
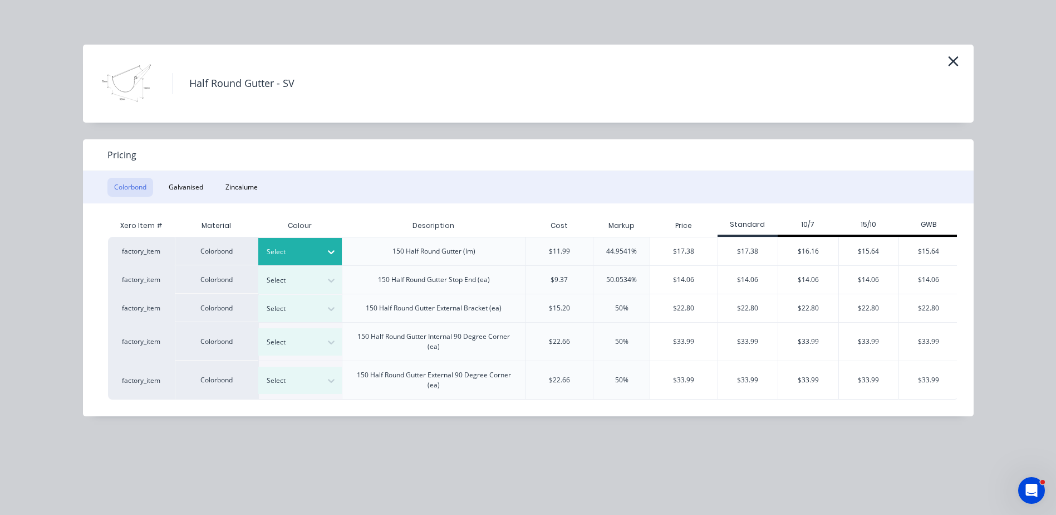
click at [335, 250] on icon at bounding box center [331, 251] width 11 height 11
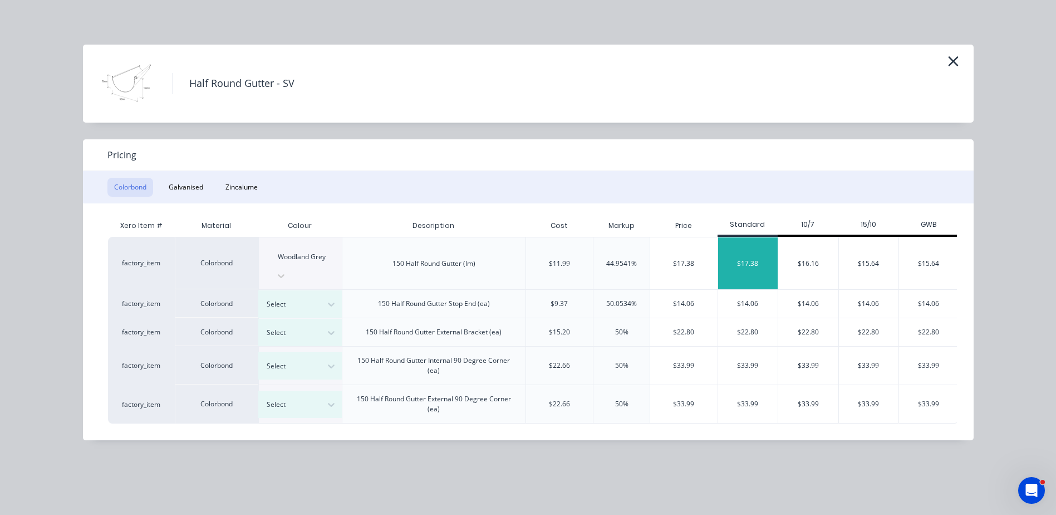
click at [720, 249] on div "$17.38" at bounding box center [748, 263] width 60 height 52
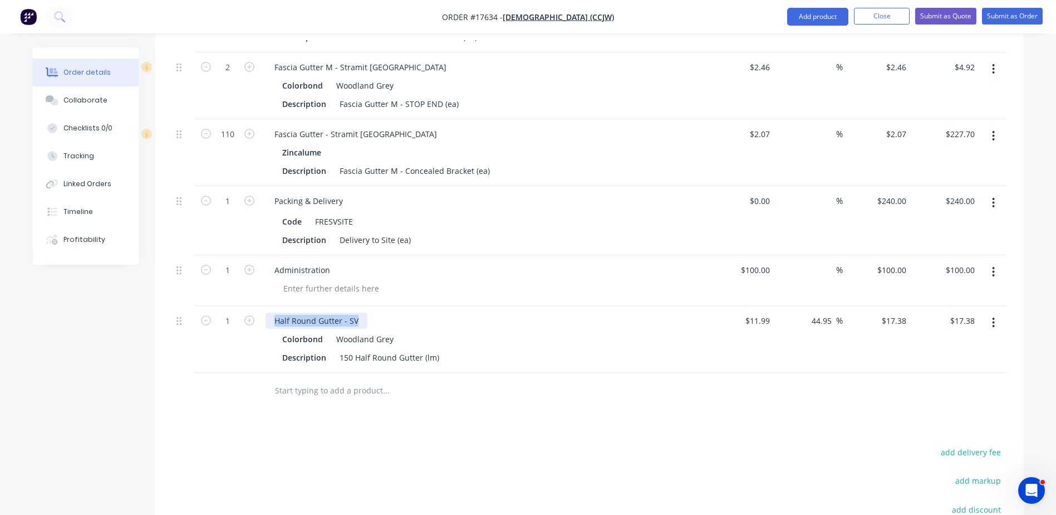
drag, startPoint x: 336, startPoint y: 304, endPoint x: 273, endPoint y: 304, distance: 62.9
click at [269, 312] on div "Half Round Gutter - SV" at bounding box center [317, 320] width 102 height 16
copy div "Half Round Gutter - SV"
click at [325, 379] on input "text" at bounding box center [386, 390] width 223 height 22
paste input "Half Round Gutter - SV"
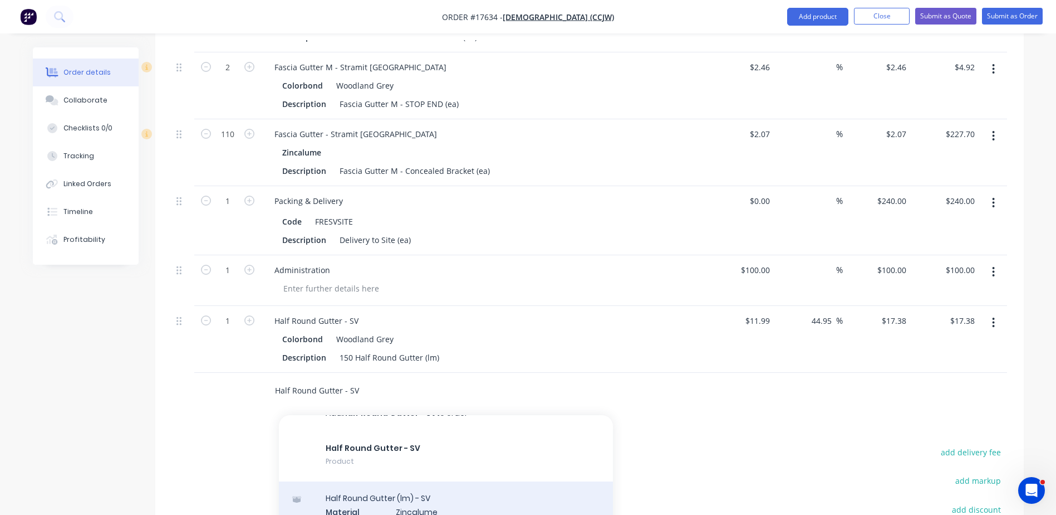
scroll to position [0, 0]
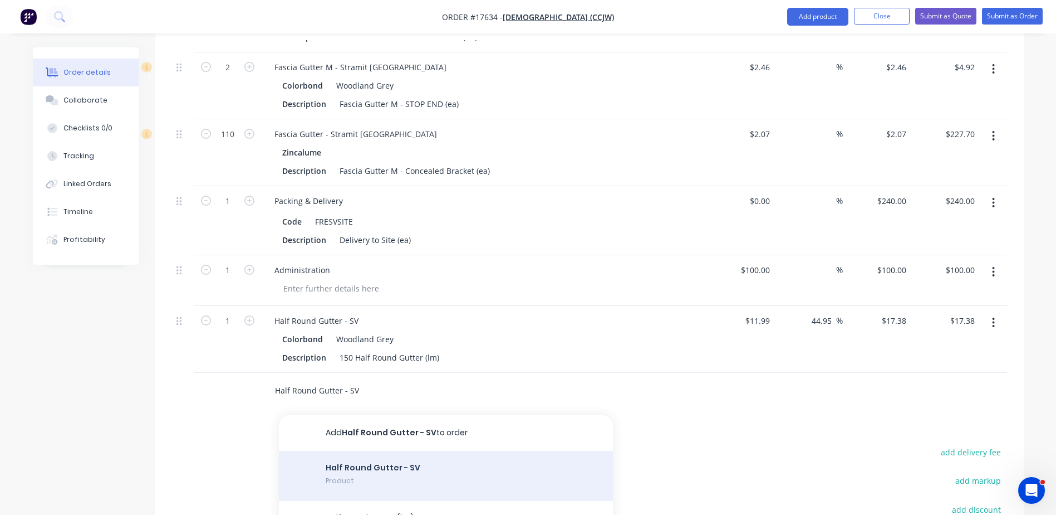
type input "Half Round Gutter - SV"
click at [392, 454] on div "Half Round Gutter - SV Product" at bounding box center [446, 476] width 334 height 50
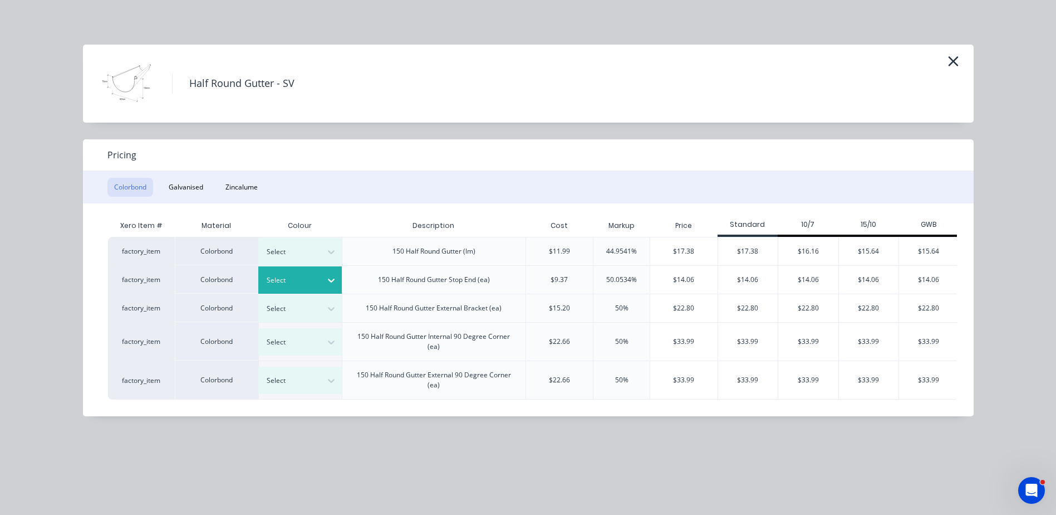
click at [323, 281] on div at bounding box center [331, 280] width 20 height 18
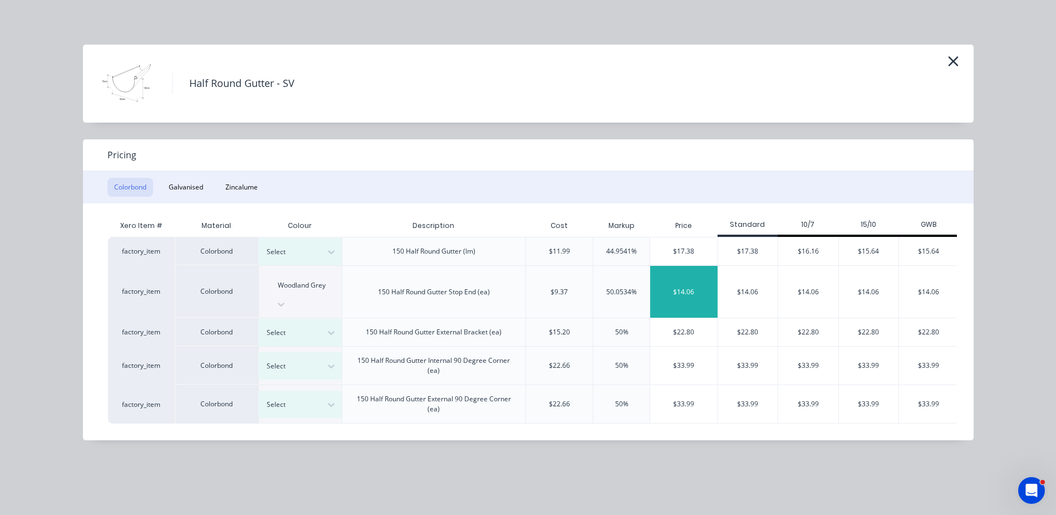
click at [699, 280] on div "$14.06" at bounding box center [683, 292] width 67 height 52
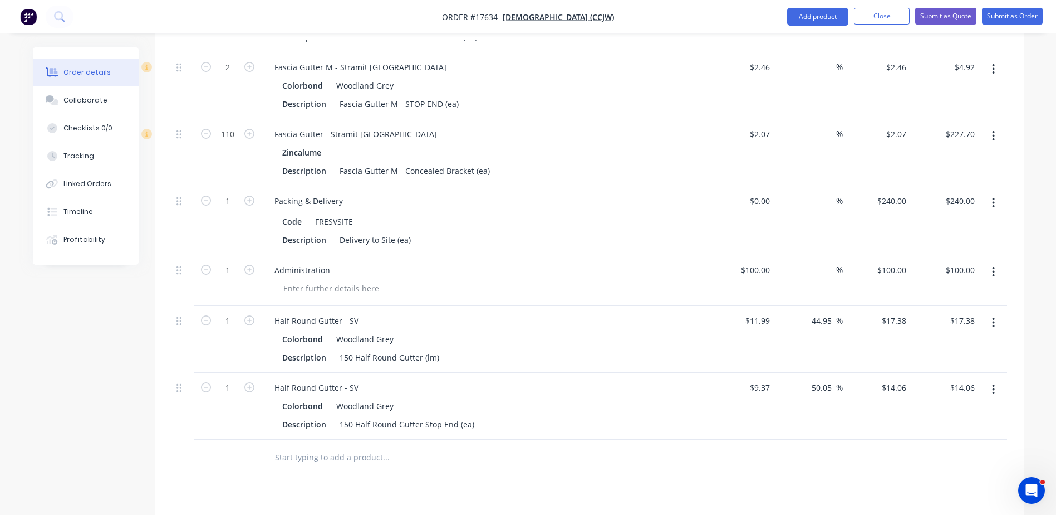
paste input "Half Round Gutter - SV"
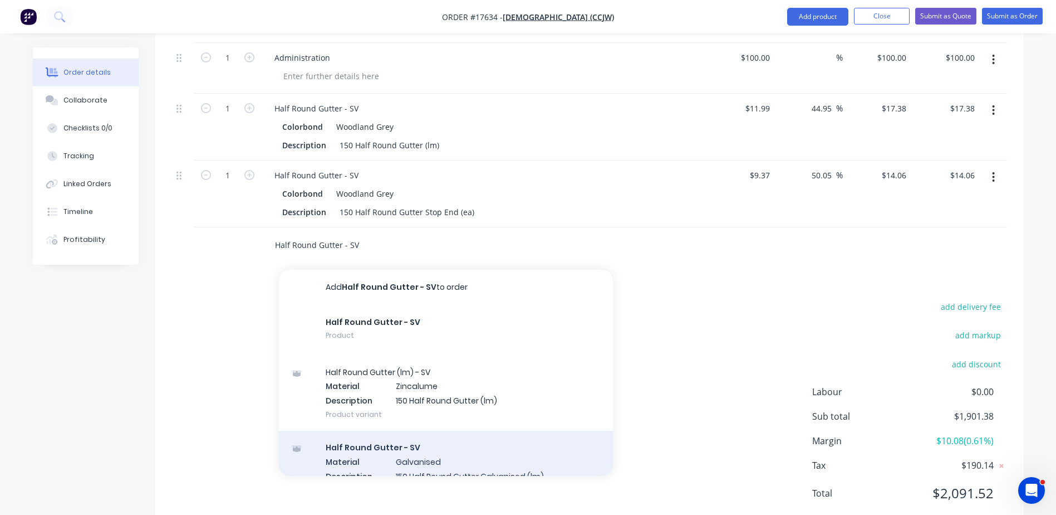
scroll to position [772, 0]
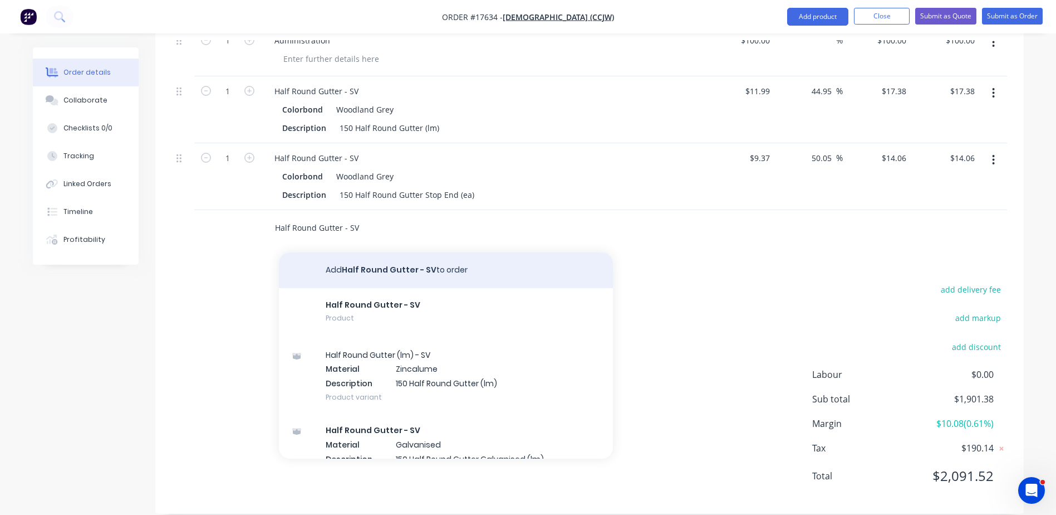
type input "Half Round Gutter - SV"
click at [393, 252] on button "Add Half Round Gutter - SV to order" at bounding box center [446, 270] width 334 height 36
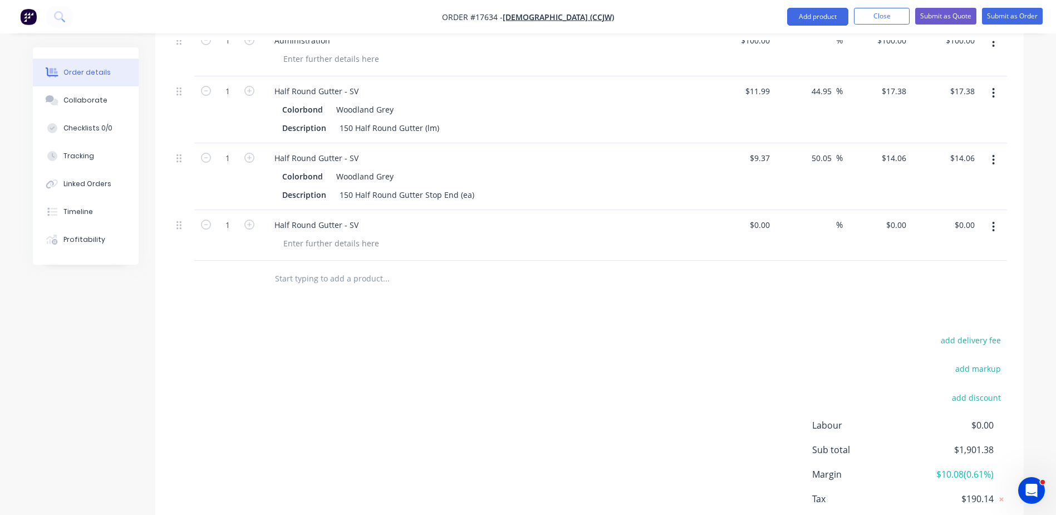
click at [993, 221] on icon "button" at bounding box center [993, 227] width 3 height 12
click at [931, 315] on div "Delete" at bounding box center [955, 323] width 86 height 16
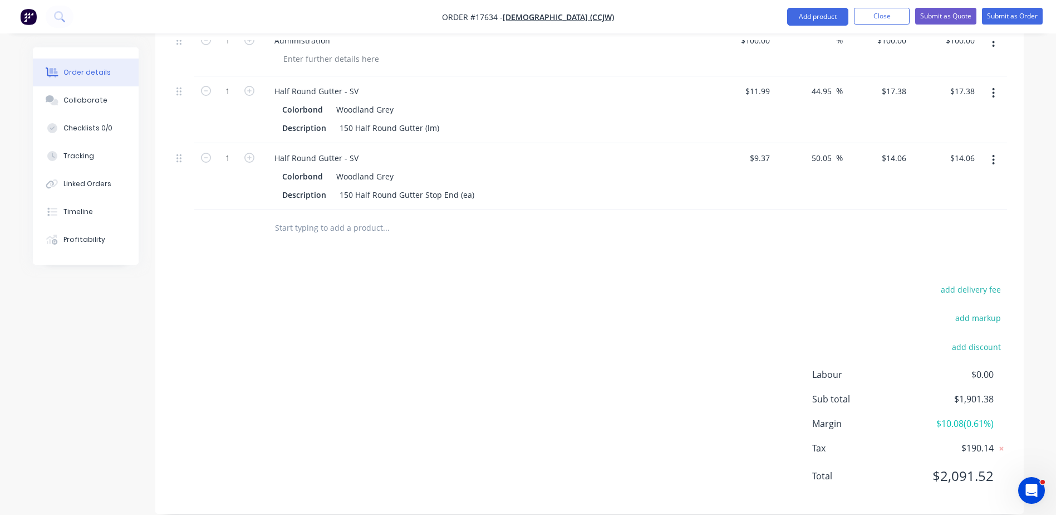
paste input "Half Round Gutter - SV"
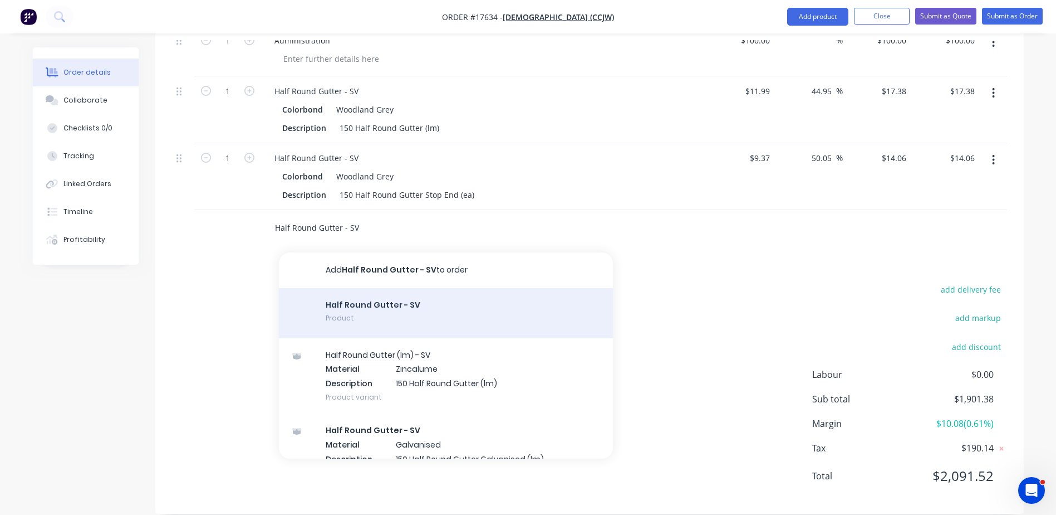
type input "Half Round Gutter - SV"
click at [379, 292] on div "Half Round Gutter - SV Product" at bounding box center [446, 313] width 334 height 50
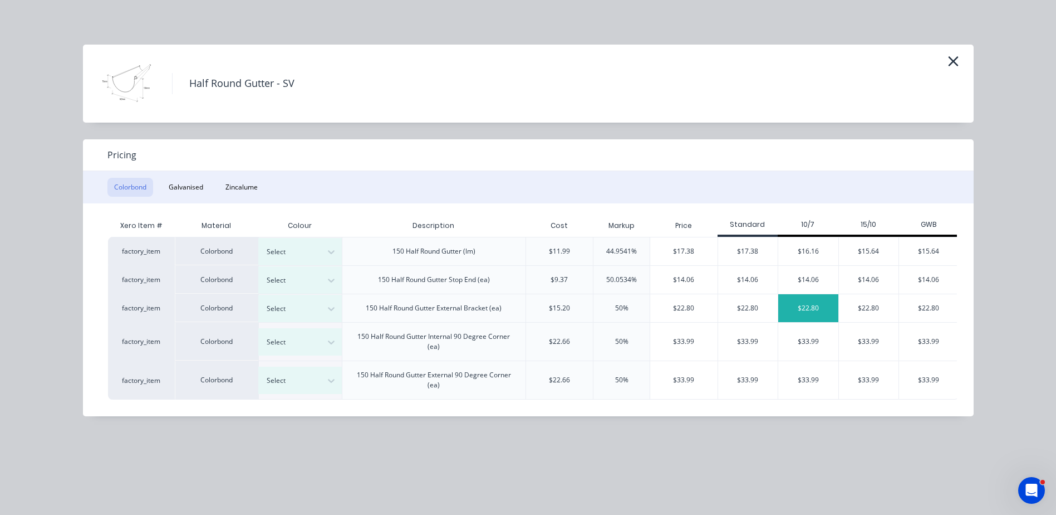
click at [811, 313] on div "$22.80" at bounding box center [809, 308] width 60 height 28
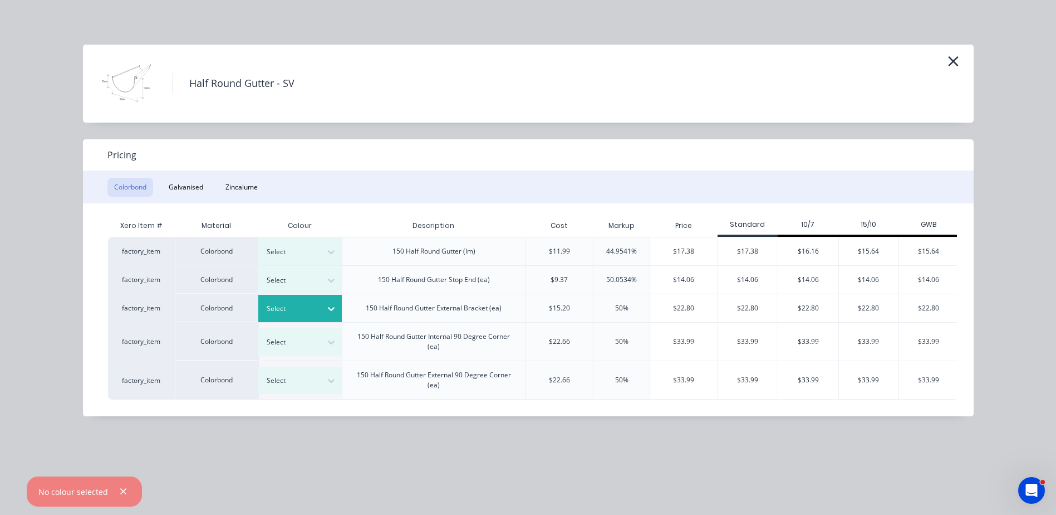
click at [317, 309] on div "Select" at bounding box center [290, 308] width 62 height 14
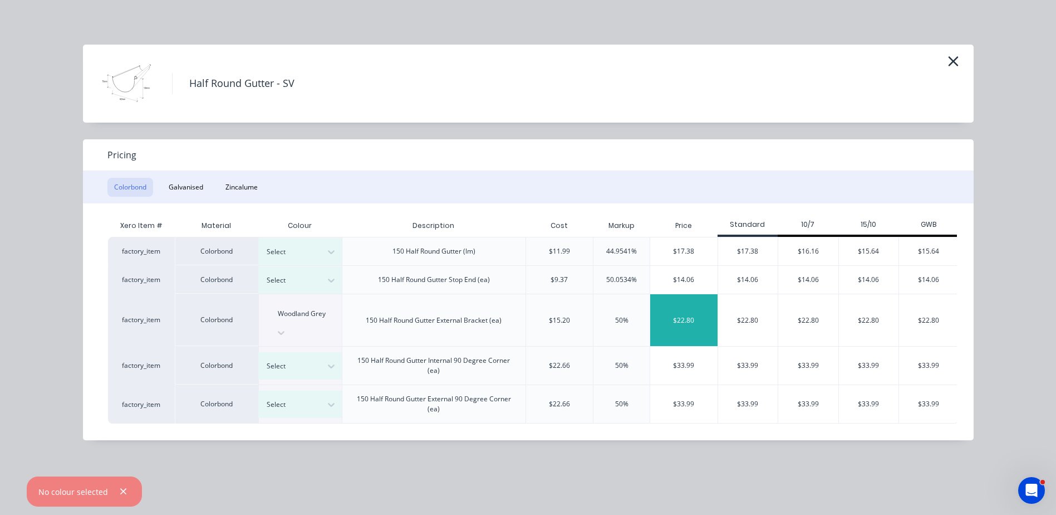
click at [711, 310] on div "$22.80" at bounding box center [683, 320] width 67 height 52
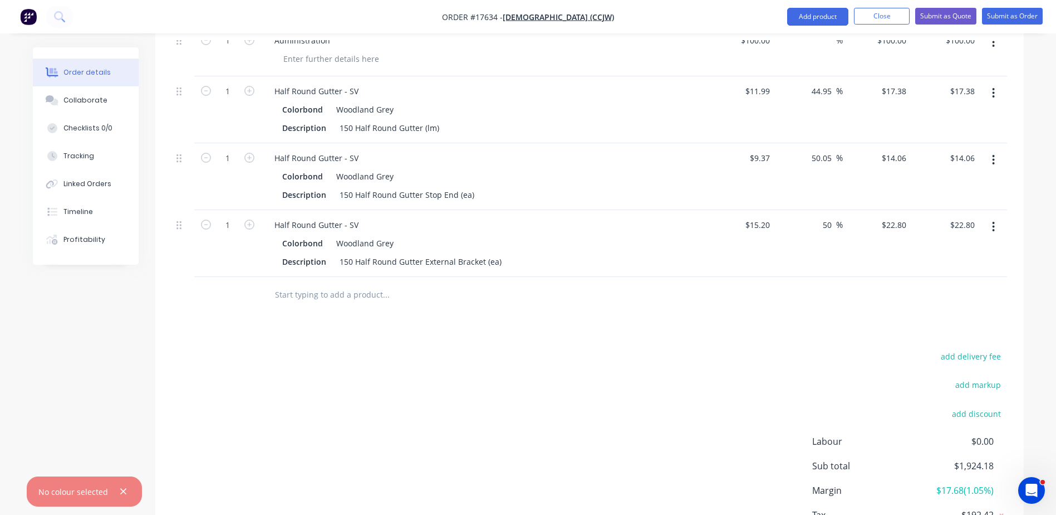
paste input "Half Round Gutter - SV"
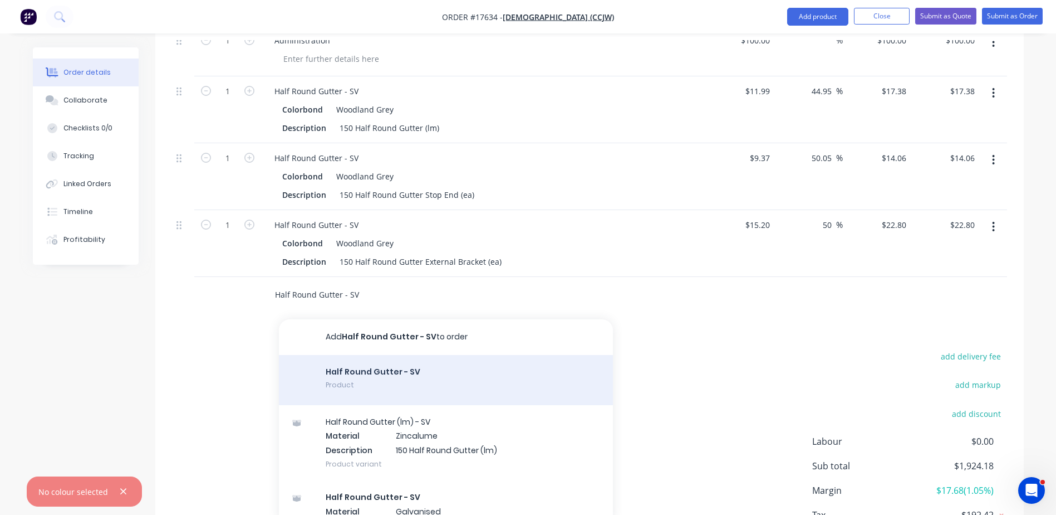
type input "Half Round Gutter - SV"
click at [363, 355] on div "Half Round Gutter - SV Product" at bounding box center [446, 380] width 334 height 50
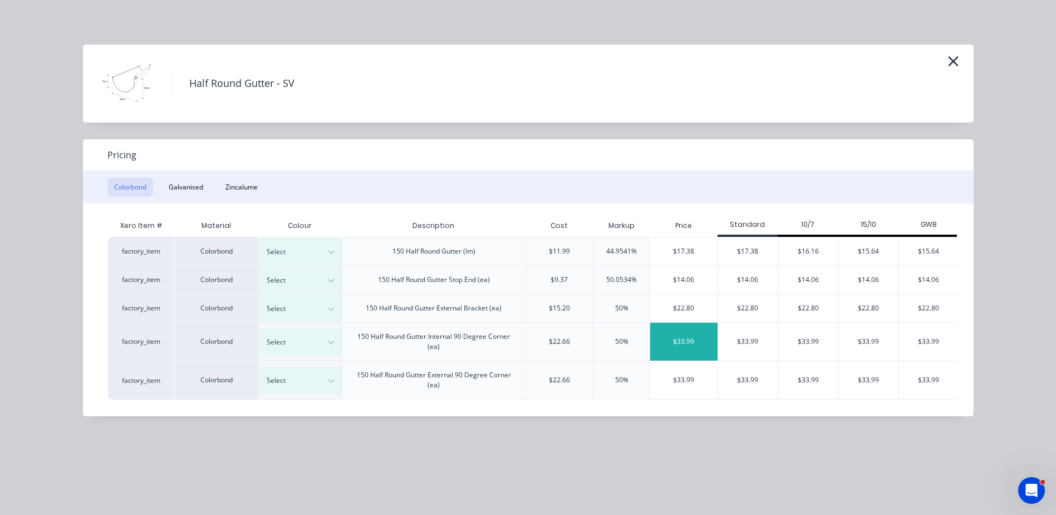
click at [692, 346] on div "$33.99" at bounding box center [683, 341] width 67 height 38
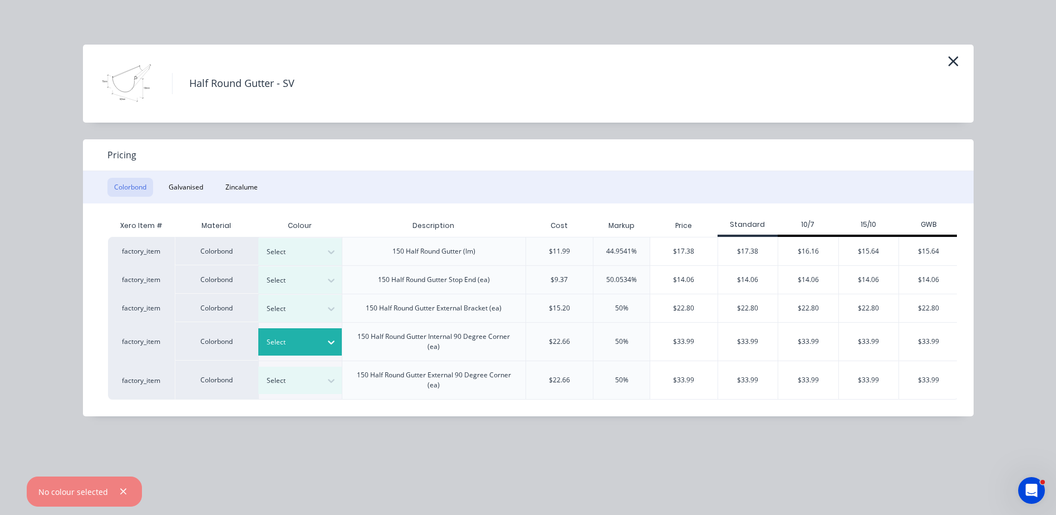
click at [332, 339] on icon at bounding box center [331, 341] width 11 height 11
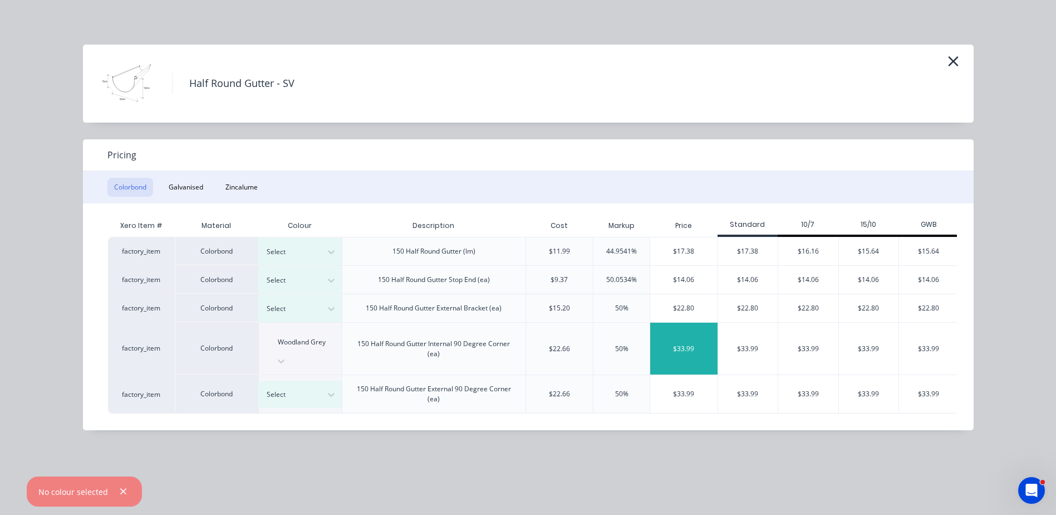
click at [696, 344] on div "$33.99" at bounding box center [683, 348] width 67 height 52
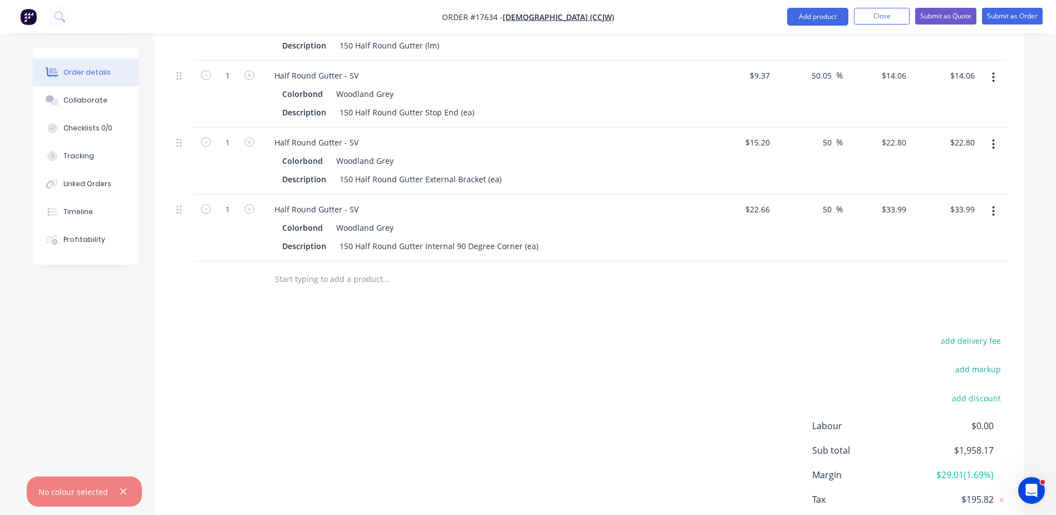
paste input "Half Round Gutter - SV"
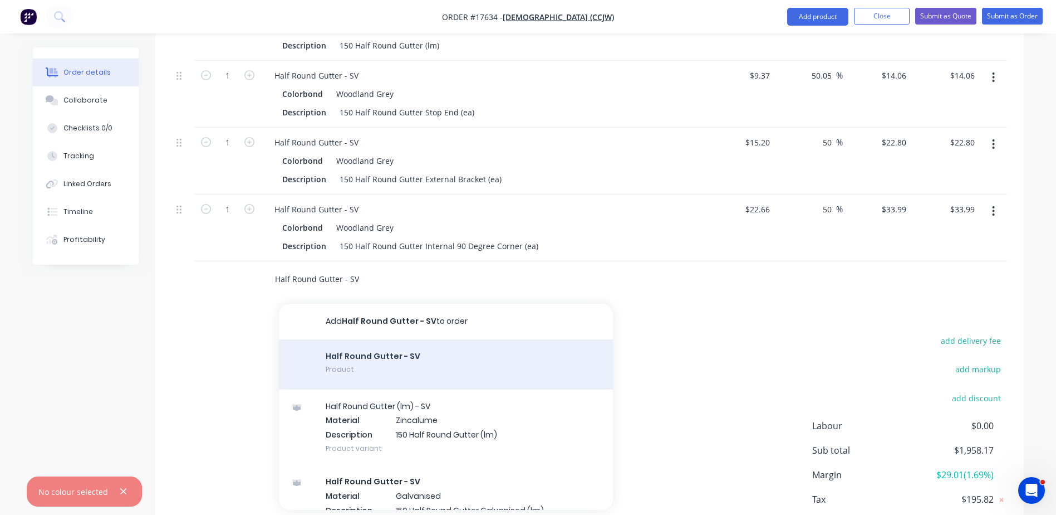
type input "Half Round Gutter - SV"
click at [346, 343] on div "Half Round Gutter - SV Product" at bounding box center [446, 364] width 334 height 50
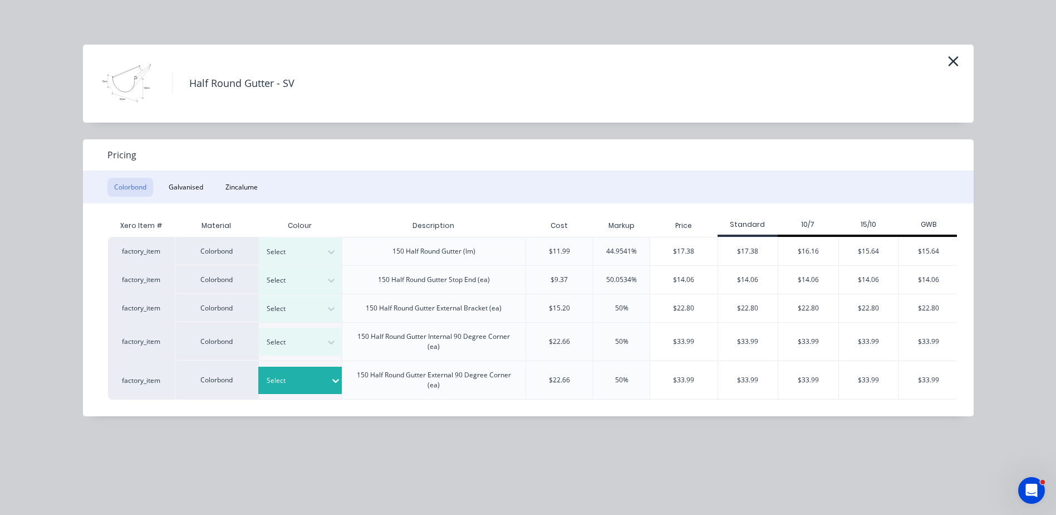
click at [330, 379] on div at bounding box center [335, 380] width 11 height 11
drag, startPoint x: 495, startPoint y: 487, endPoint x: 487, endPoint y: 482, distance: 9.5
click at [495, 487] on div "Half Round Gutter - SV Pricing Colorbond Galvanised Zincalume Xero Item # Mater…" at bounding box center [528, 257] width 1056 height 515
click at [331, 391] on div at bounding box center [335, 380] width 11 height 27
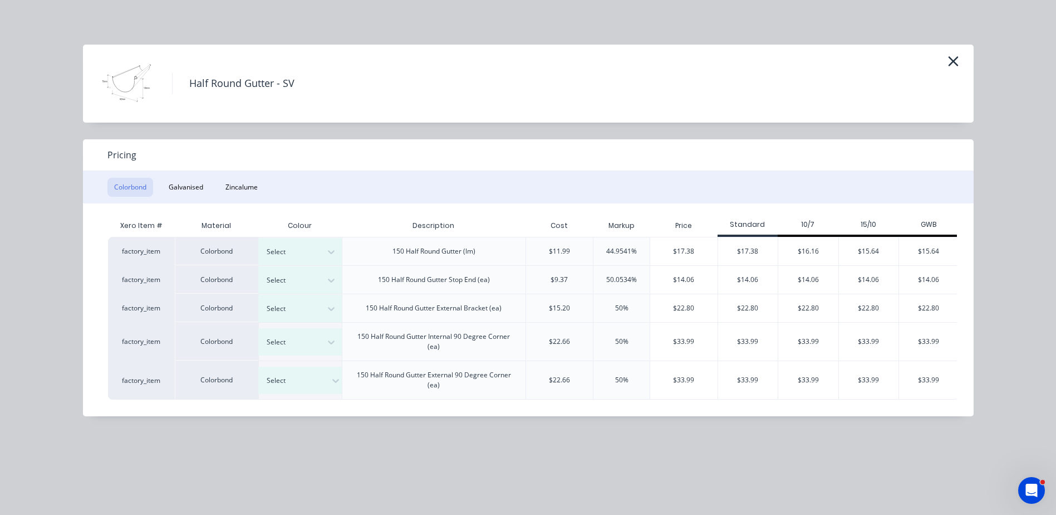
scroll to position [366, 0]
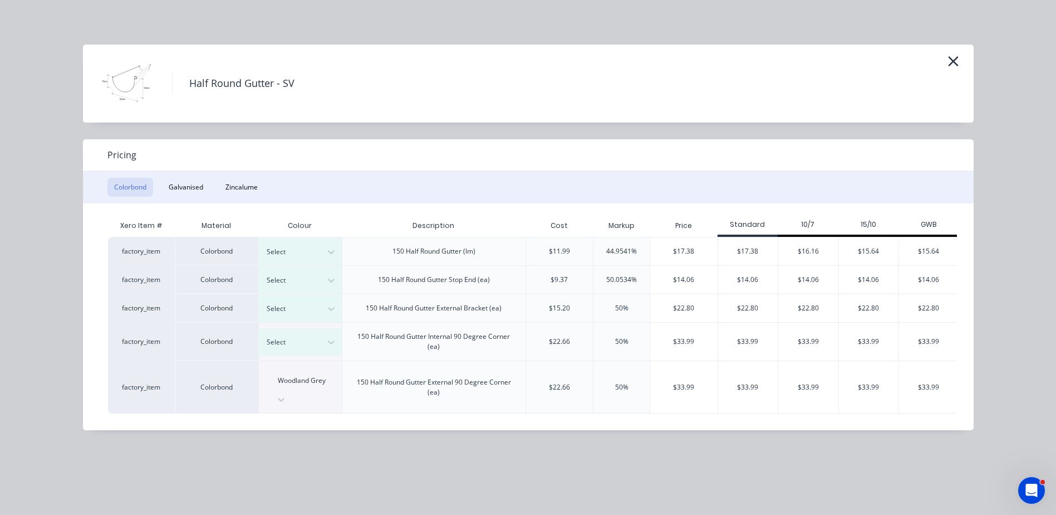
click at [346, 471] on div "Half Round Gutter - SV Pricing Colorbond Galvanised Zincalume Xero Item # Mater…" at bounding box center [528, 257] width 1056 height 515
click at [890, 378] on div "$33.99" at bounding box center [869, 387] width 60 height 52
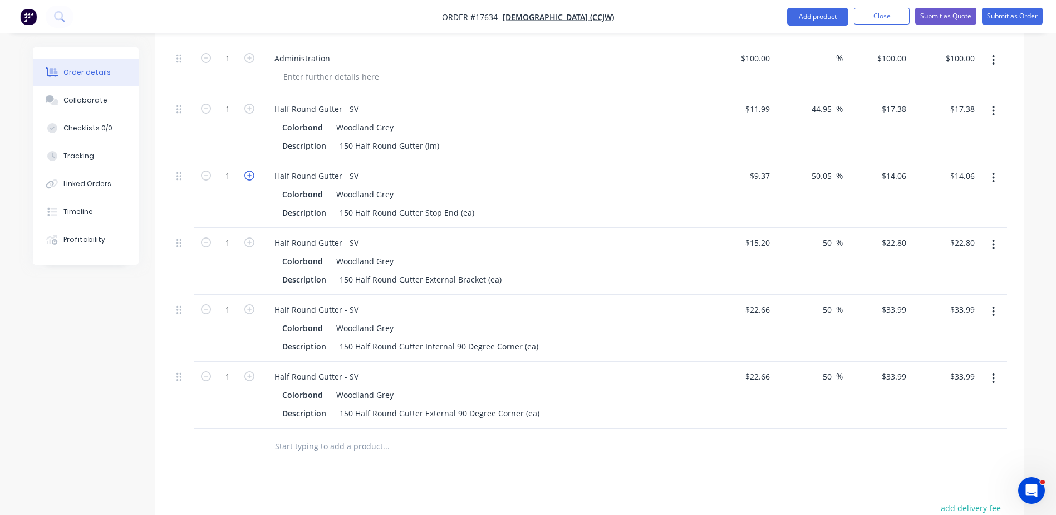
click at [249, 170] on icon "button" at bounding box center [249, 175] width 10 height 10
type input "2"
type input "$28.12"
click at [473, 204] on div "150 Half Round Gutter Stop End (ea)" at bounding box center [407, 212] width 144 height 16
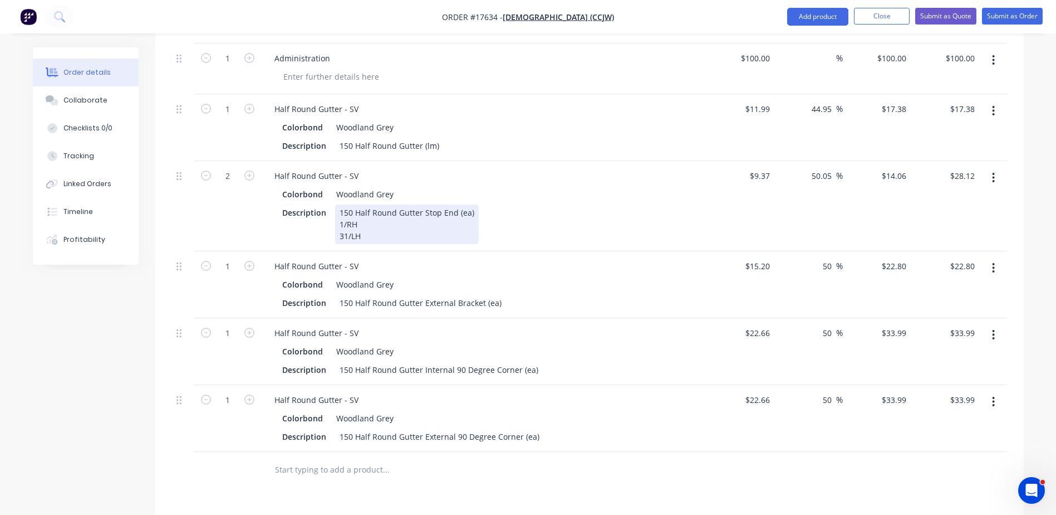
click at [343, 222] on div "150 Half Round Gutter Stop End (ea) 1/RH 31/LH" at bounding box center [407, 224] width 144 height 40
click at [234, 101] on input "1" at bounding box center [227, 109] width 29 height 17
type input "114"
type input "$1,981.32"
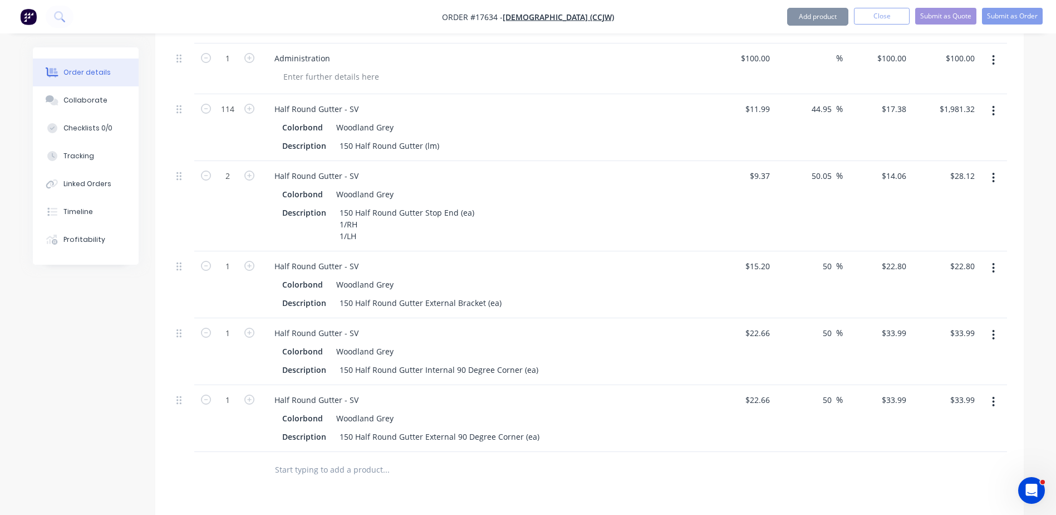
click at [548, 138] on div "Description 150 Half Round Gutter (lm)" at bounding box center [482, 146] width 408 height 16
click at [230, 258] on input "1" at bounding box center [227, 266] width 29 height 17
type input "180"
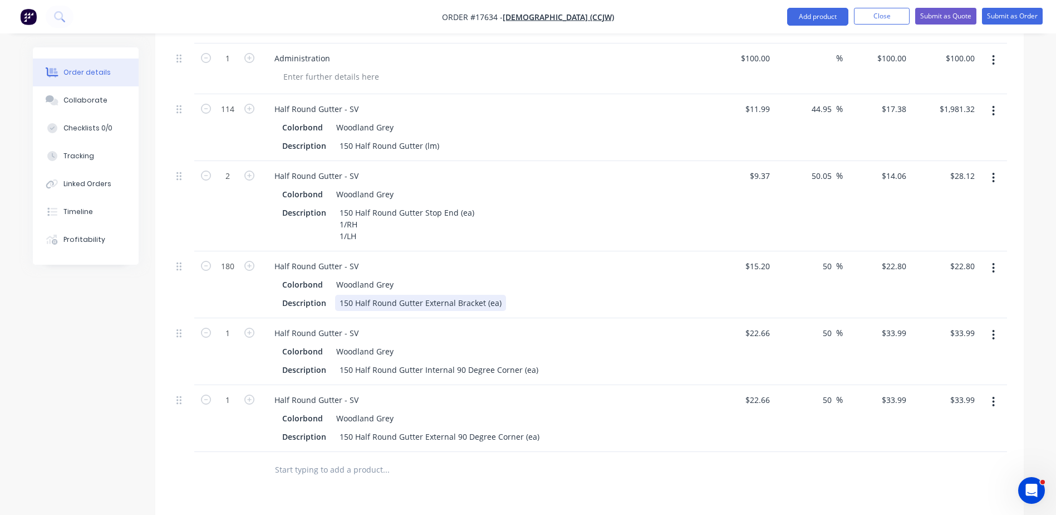
type input "$4,104.00"
click at [550, 297] on div "Half Round Gutter - SV Colorbond Woodland Grey Description 150 Half Round Gutte…" at bounding box center [484, 284] width 446 height 67
click at [248, 327] on icon "button" at bounding box center [249, 332] width 10 height 10
type input "2"
type input "$67.98"
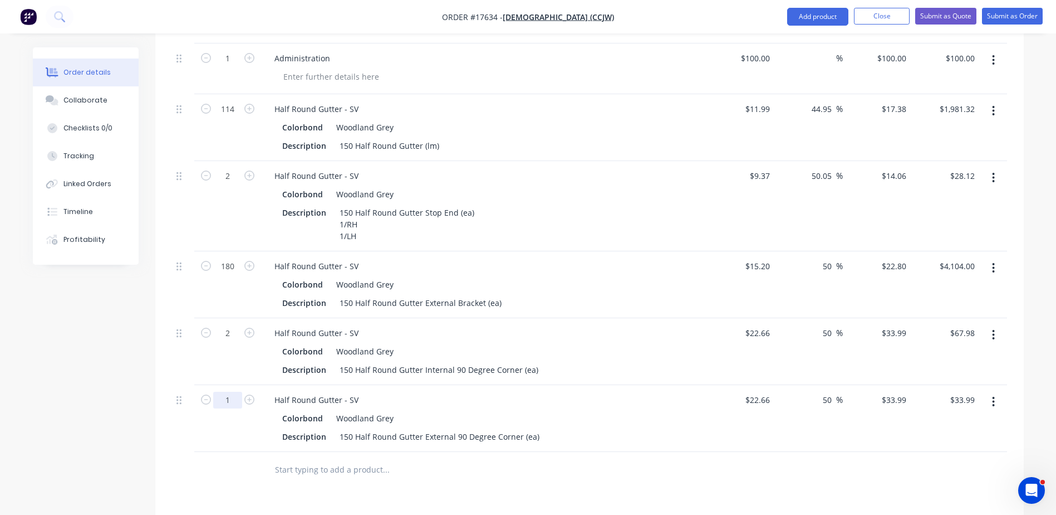
click at [228, 392] on input "1" at bounding box center [227, 400] width 29 height 17
type input "7"
type input "$237.93"
click at [113, 397] on div "Created by Barry Created 23/09/25 Required 23/09/25 Assigned to Add team member…" at bounding box center [528, 32] width 991 height 1479
click at [833, 392] on input "50" at bounding box center [829, 400] width 14 height 16
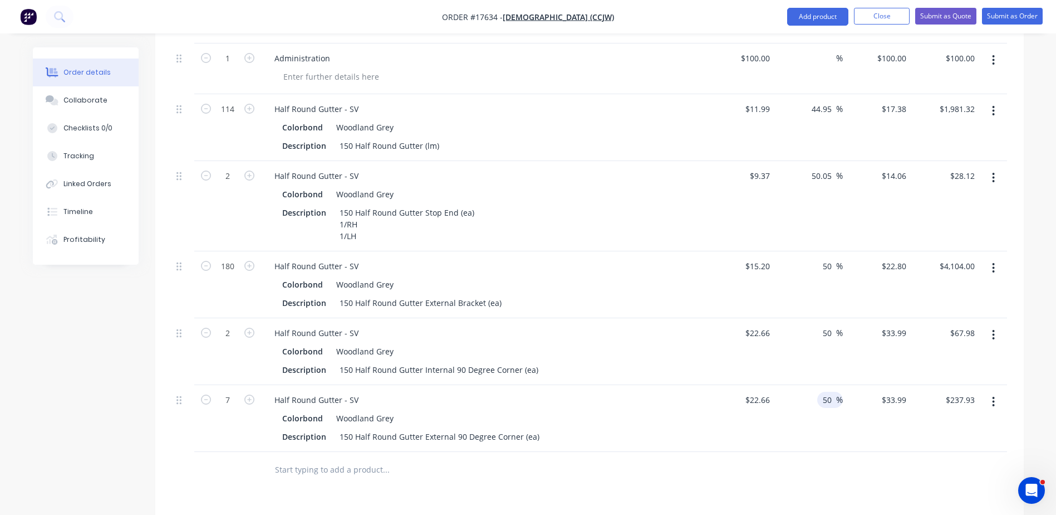
drag, startPoint x: 833, startPoint y: 383, endPoint x: 839, endPoint y: 380, distance: 6.5
click at [821, 392] on div "50 50 %" at bounding box center [831, 400] width 26 height 16
type input "0"
type input "$22.66"
type input "$158.62"
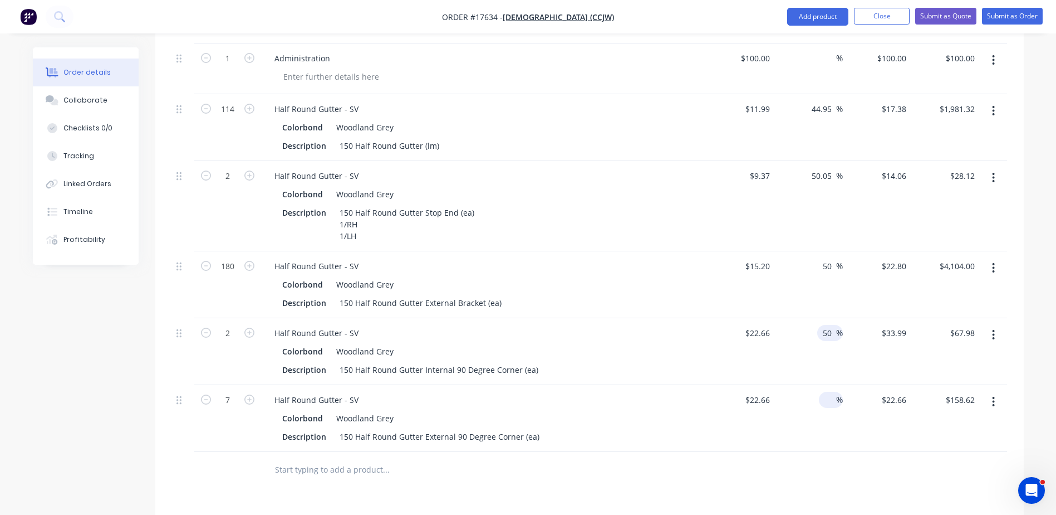
click at [831, 325] on input "50" at bounding box center [829, 333] width 14 height 16
click at [827, 325] on input "50" at bounding box center [829, 333] width 14 height 16
type input "0"
type input "$22.66"
type input "$45.32"
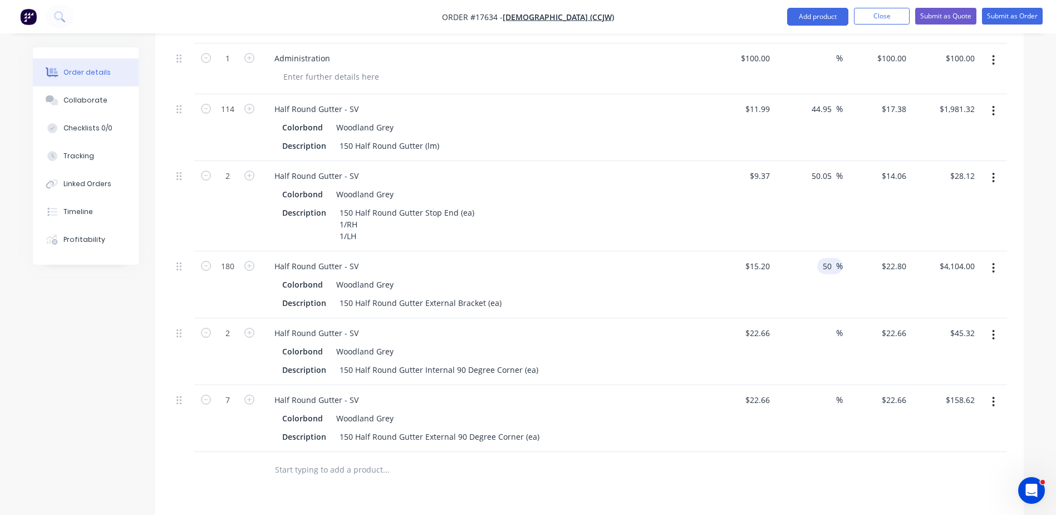
click at [828, 258] on input "50" at bounding box center [829, 266] width 14 height 16
type input "0"
type input "$15.20"
type input "$2,736.00"
drag, startPoint x: 833, startPoint y: 160, endPoint x: 777, endPoint y: 151, distance: 56.3
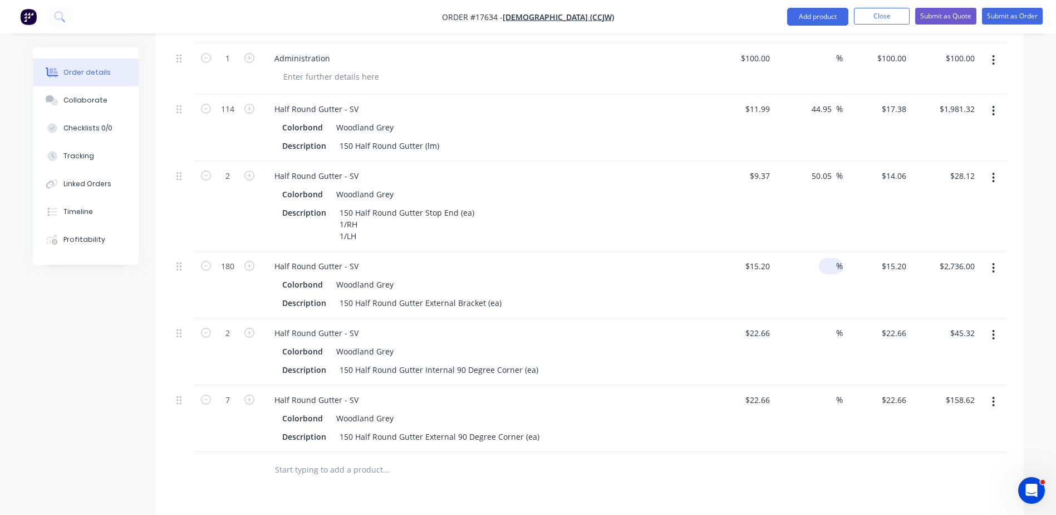
click at [777, 161] on div "50.05 50.05 %" at bounding box center [809, 206] width 68 height 90
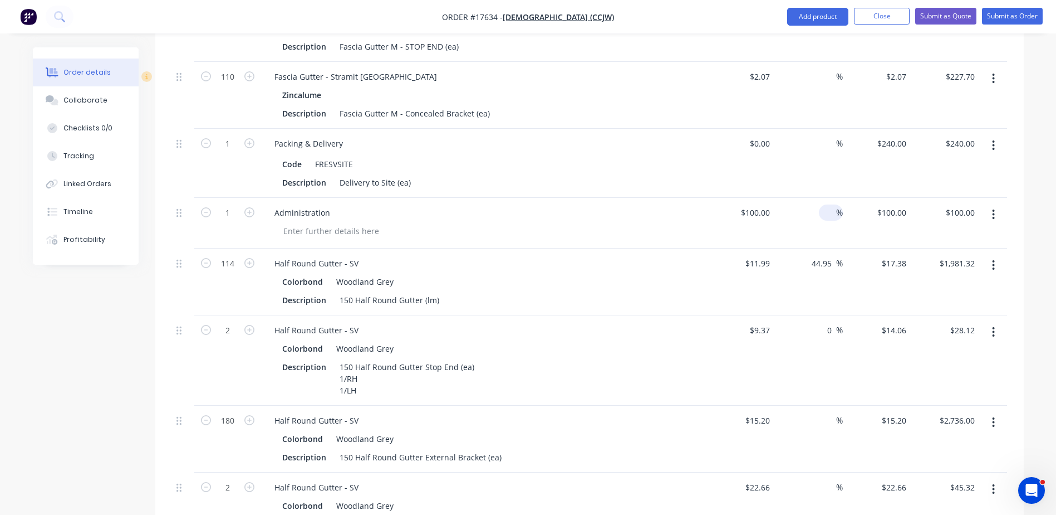
scroll to position [587, 0]
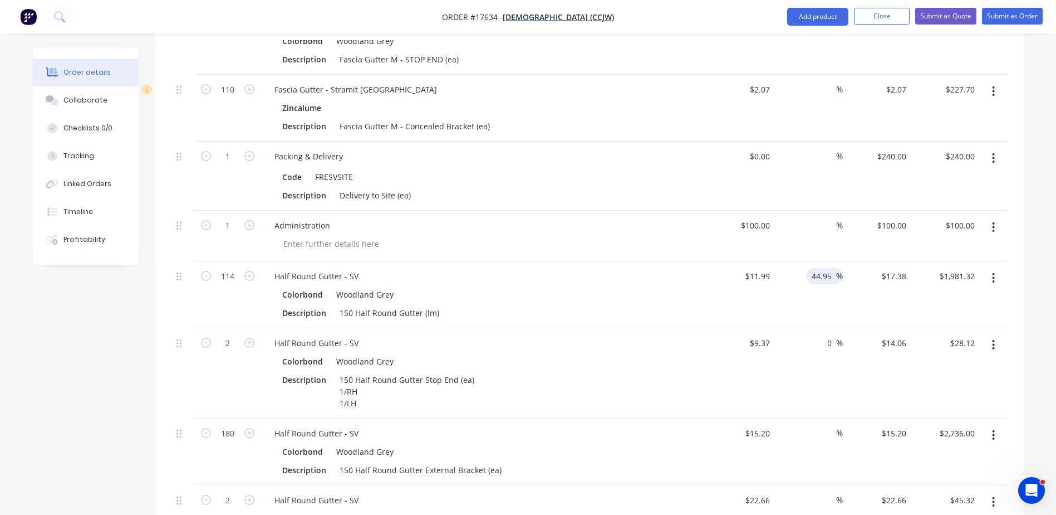
type input "0"
type input "$9.37"
type input "$18.74"
drag, startPoint x: 831, startPoint y: 261, endPoint x: 771, endPoint y: 261, distance: 60.1
click at [771, 261] on div "114 Half Round Gutter - SV Colorbond Woodland Grey Description 150 Half Round G…" at bounding box center [589, 294] width 835 height 67
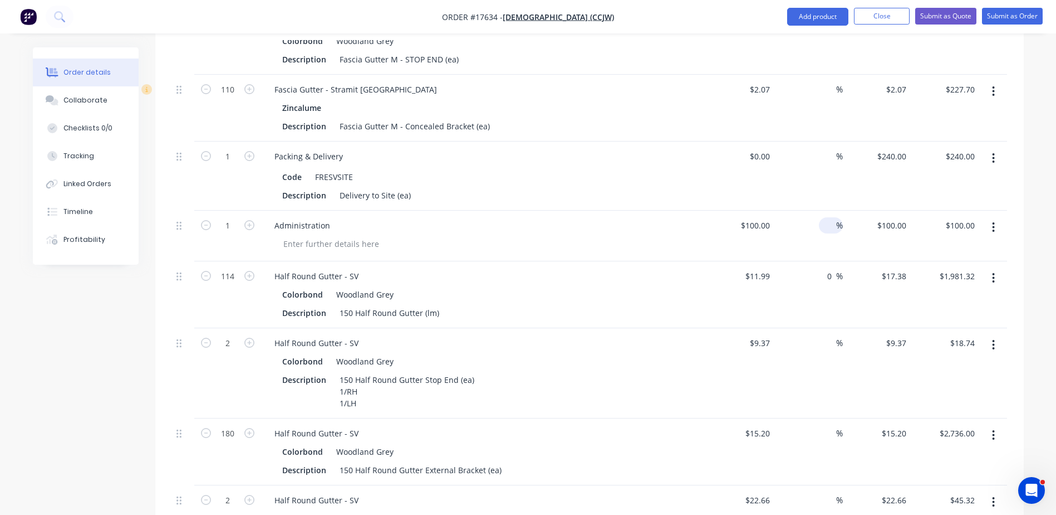
type input "0"
type input "$11.99"
type input "$1,366.86"
click at [824, 217] on input at bounding box center [830, 225] width 13 height 16
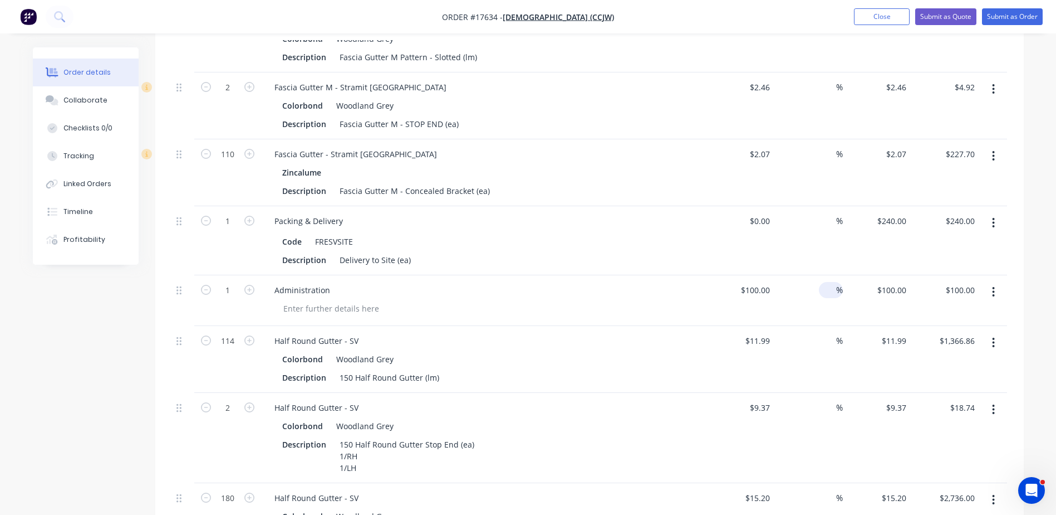
scroll to position [420, 0]
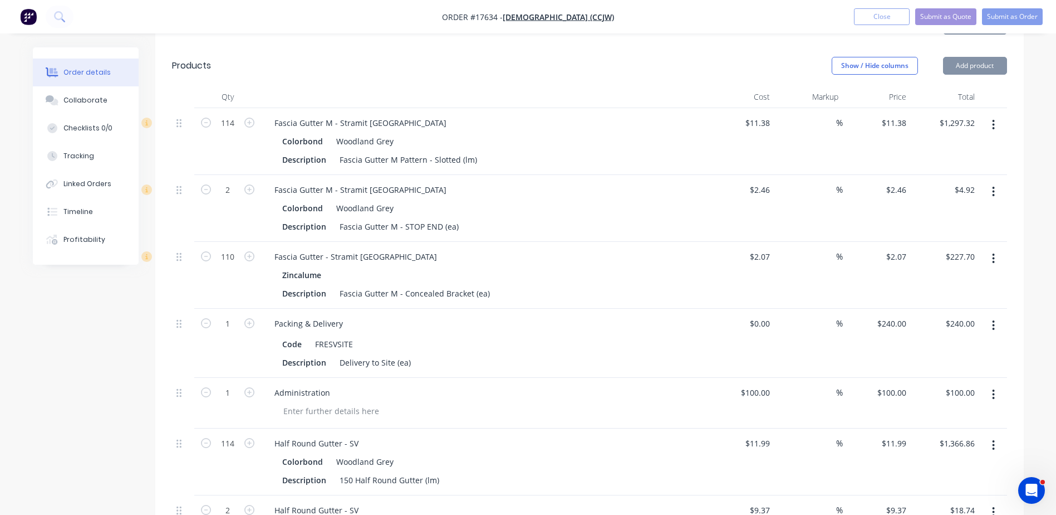
click at [996, 115] on button "button" at bounding box center [994, 125] width 26 height 20
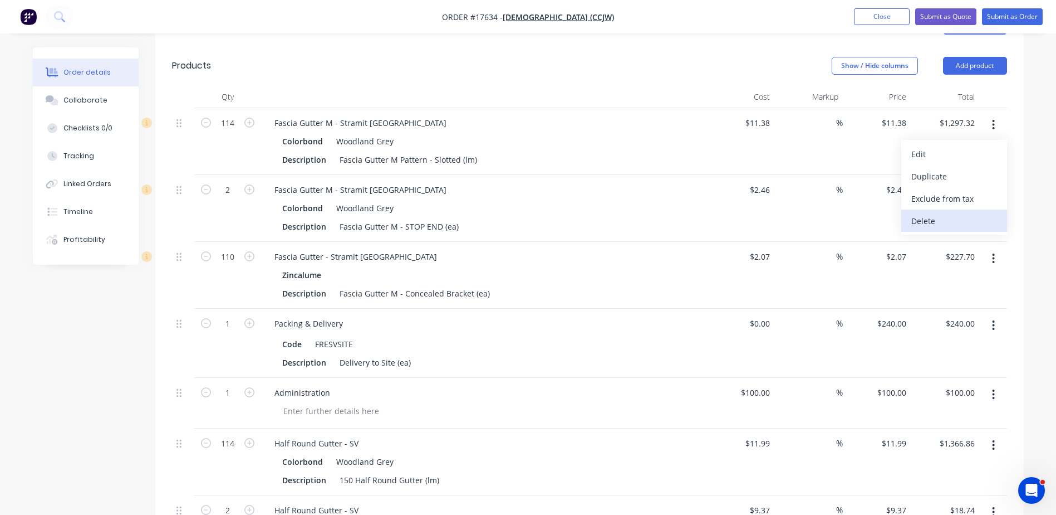
click at [944, 213] on div "Delete" at bounding box center [955, 221] width 86 height 16
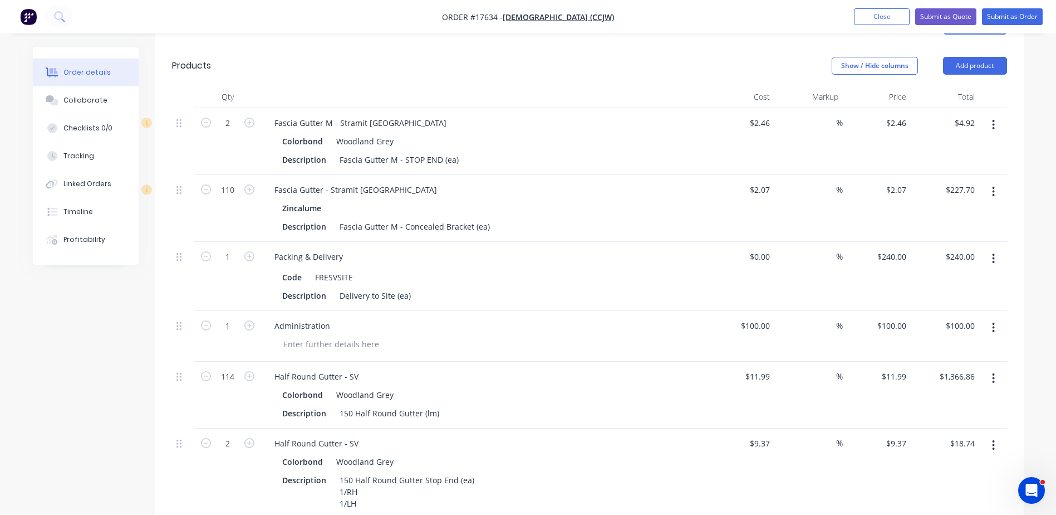
click at [997, 115] on button "button" at bounding box center [994, 125] width 26 height 20
click at [945, 213] on div "Delete" at bounding box center [955, 221] width 86 height 16
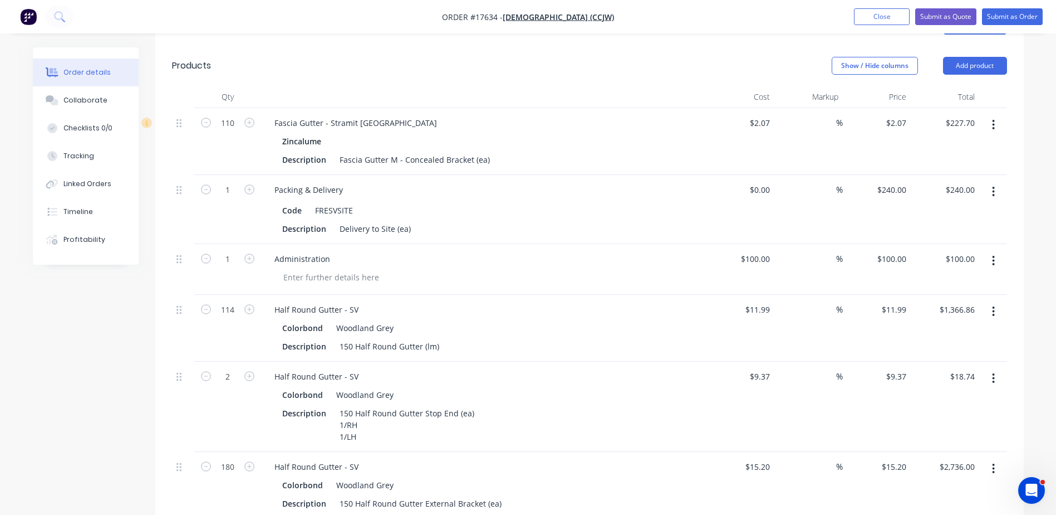
click at [993, 119] on icon "button" at bounding box center [993, 125] width 3 height 12
click at [938, 213] on div "Delete" at bounding box center [955, 221] width 86 height 16
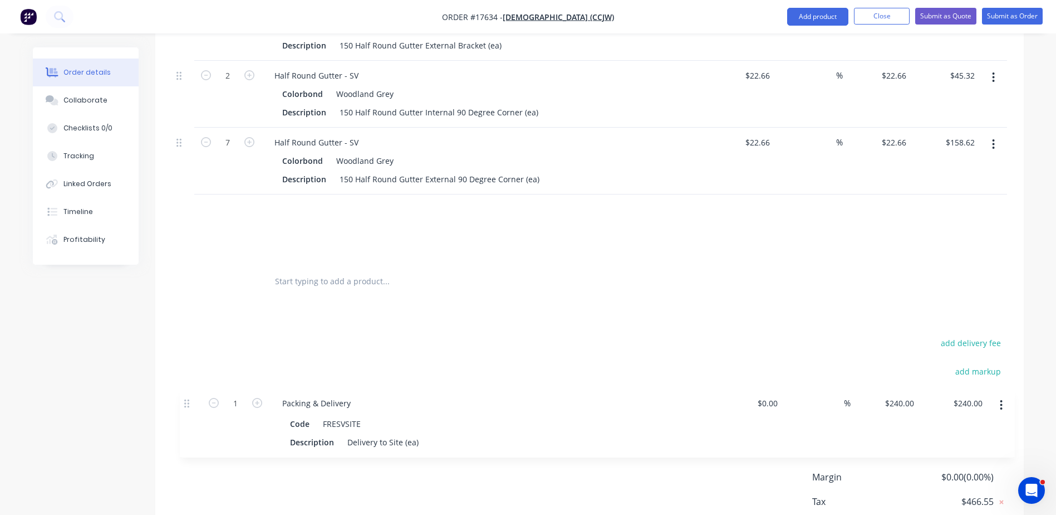
scroll to position [751, 0]
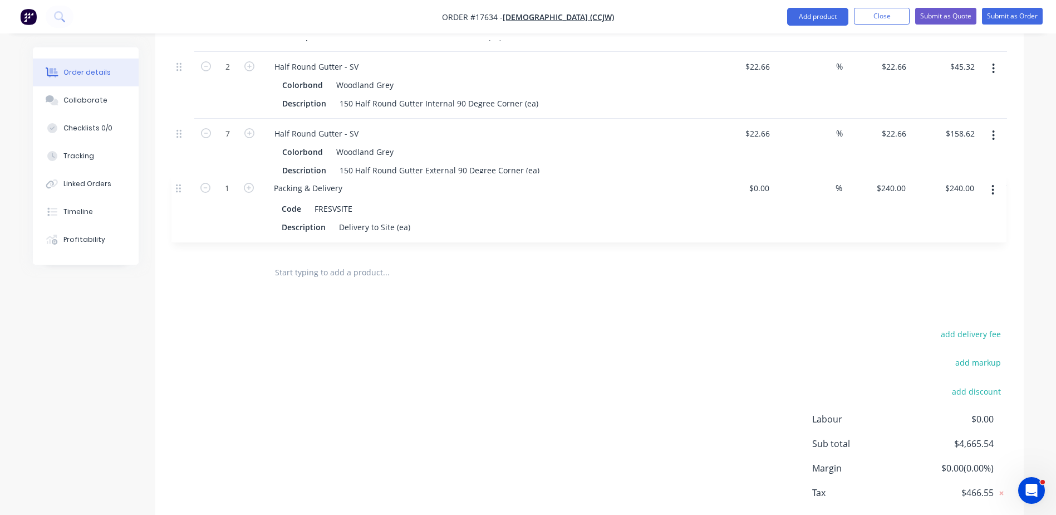
drag, startPoint x: 182, startPoint y: 112, endPoint x: 175, endPoint y: 195, distance: 83.3
click at [175, 195] on div "1 Packing & Delivery Code FRESVSITE Description Delivery to Site (ea) $0.00 $0.…" at bounding box center [589, 15] width 835 height 477
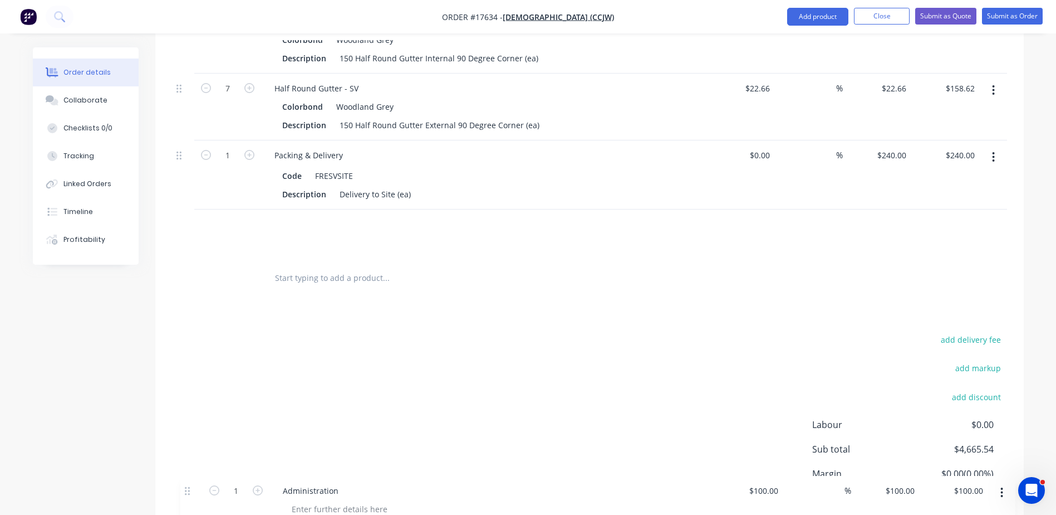
scroll to position [795, 0]
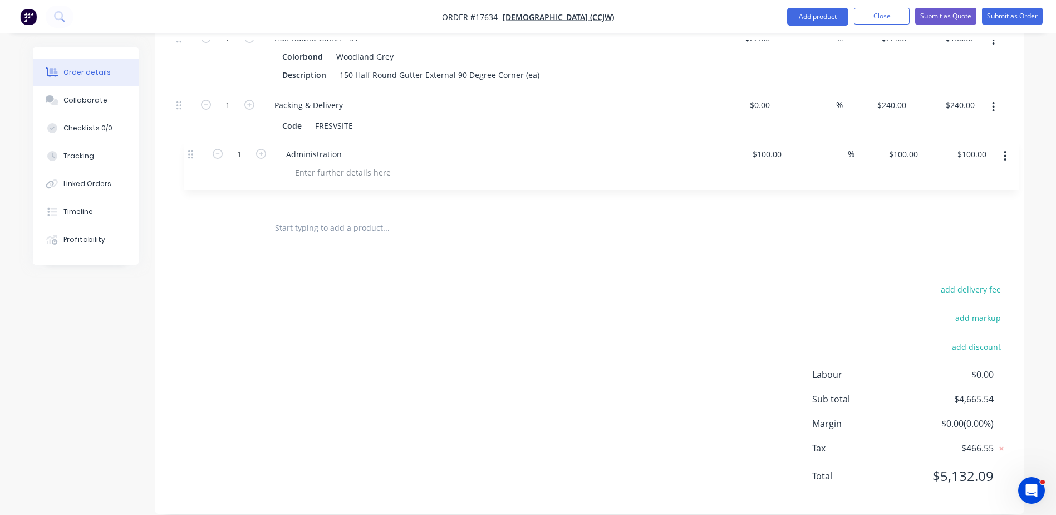
drag, startPoint x: 182, startPoint y: 223, endPoint x: 195, endPoint y: 163, distance: 61.1
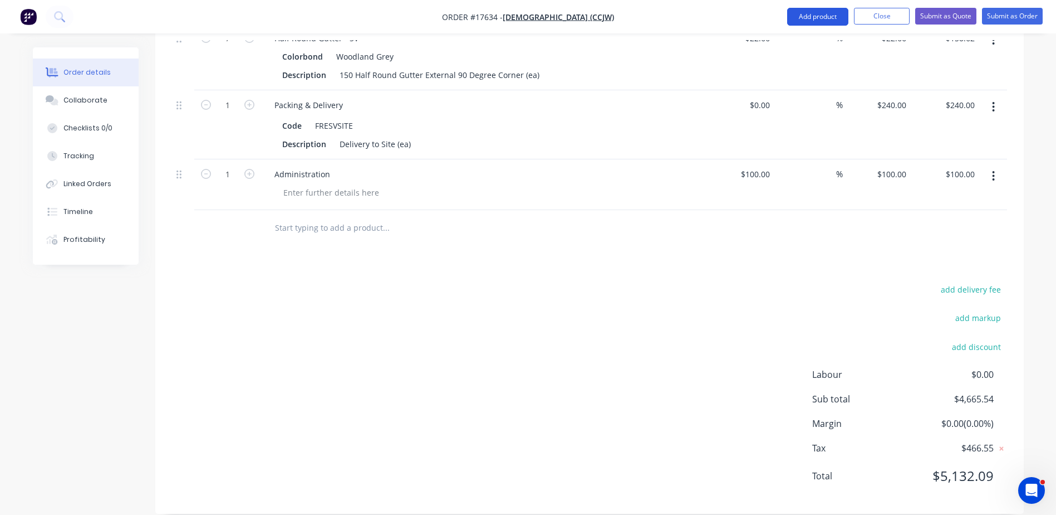
click at [823, 11] on button "Add product" at bounding box center [817, 17] width 61 height 18
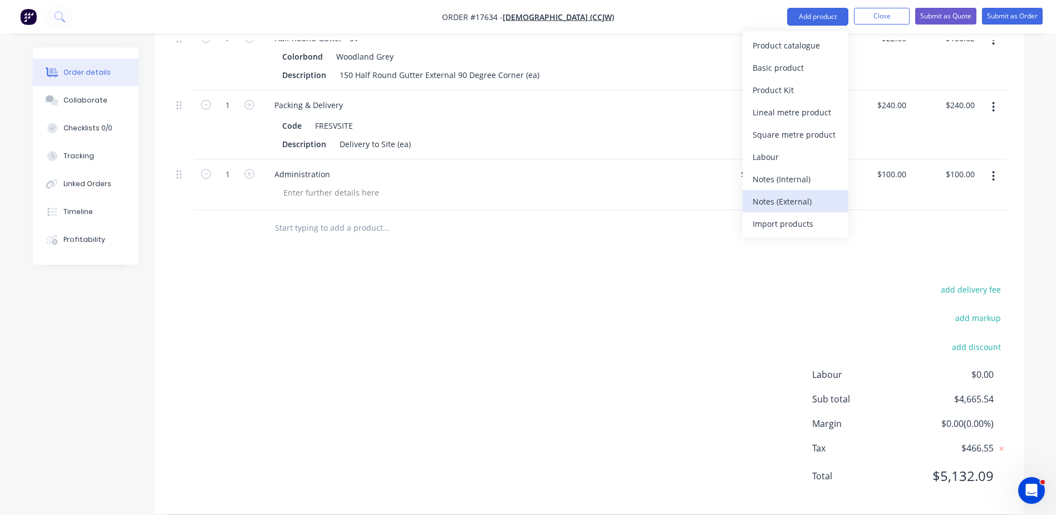
click at [786, 199] on div "Notes (External)" at bounding box center [796, 201] width 86 height 16
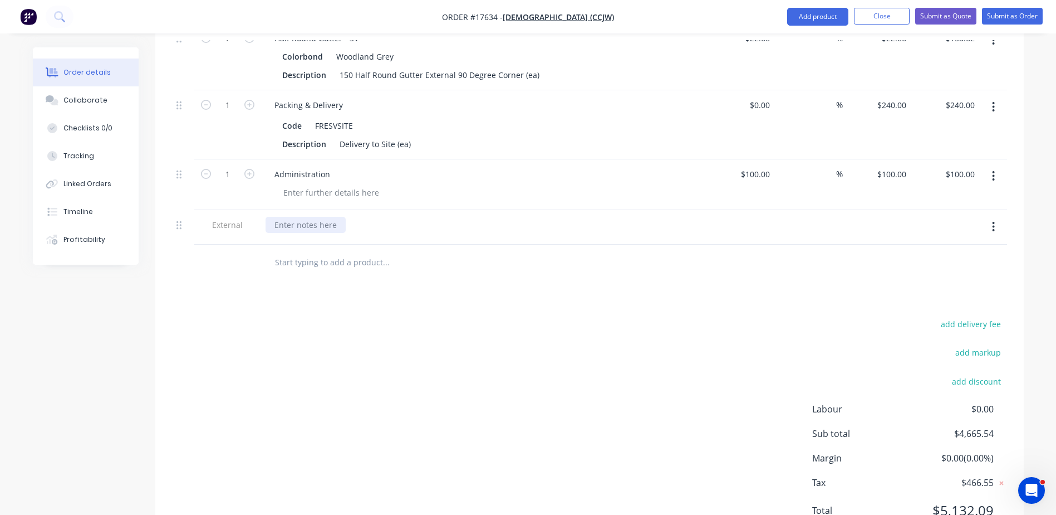
drag, startPoint x: 306, startPoint y: 203, endPoint x: 312, endPoint y: 213, distance: 12.2
click at [306, 217] on div at bounding box center [306, 225] width 80 height 16
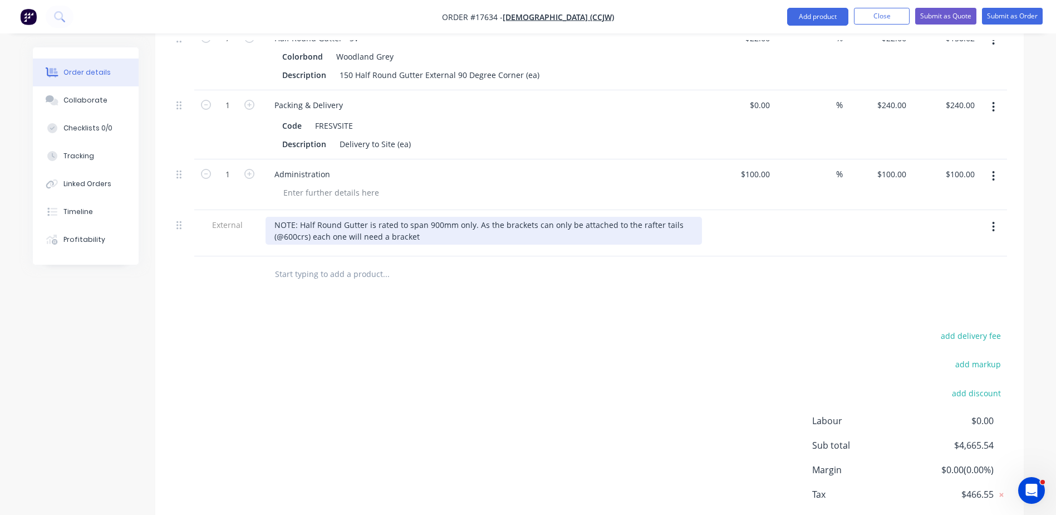
click at [475, 217] on div "NOTE: Half Round Gutter is rated to span 900mm only. As the brackets can only b…" at bounding box center [484, 231] width 437 height 28
drag, startPoint x: 529, startPoint y: 222, endPoint x: 541, endPoint y: 221, distance: 12.3
click at [541, 221] on div "NOTE: Half Round Gutter is rated to span 900mm only. As the brackets can only b…" at bounding box center [450, 231] width 368 height 28
click at [614, 219] on div "NOTE: Half Round Gutter is rated to span 900mm only. As the brackets can only b…" at bounding box center [450, 231] width 368 height 28
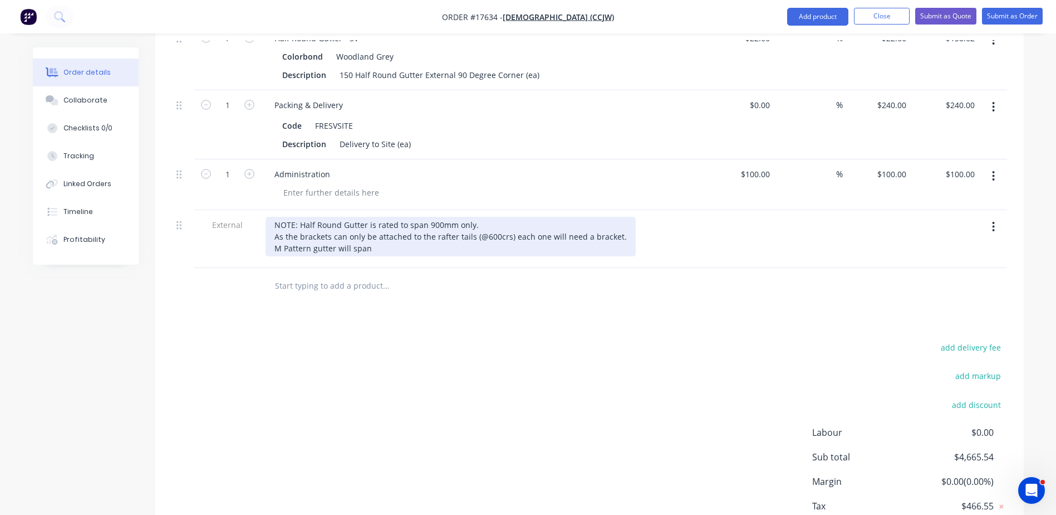
click at [380, 232] on div "NOTE: Half Round Gutter is rated to span 900mm only. As the brackets can only b…" at bounding box center [451, 237] width 370 height 40
drag, startPoint x: 408, startPoint y: 232, endPoint x: 251, endPoint y: 232, distance: 157.6
click at [251, 232] on div "External NOTE: Half Round Gutter is rated to span 900mm only. As the brackets c…" at bounding box center [589, 239] width 835 height 58
click at [405, 232] on div "NOTE: Half Round Gutter is rated to span 900mm only. As the brackets can only b…" at bounding box center [451, 237] width 370 height 40
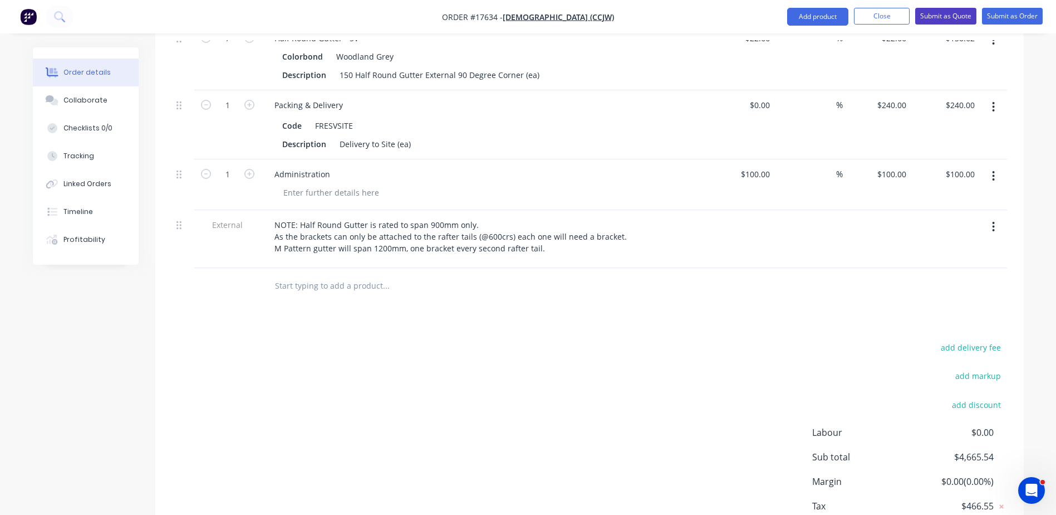
click at [948, 14] on button "Submit as Quote" at bounding box center [946, 16] width 61 height 17
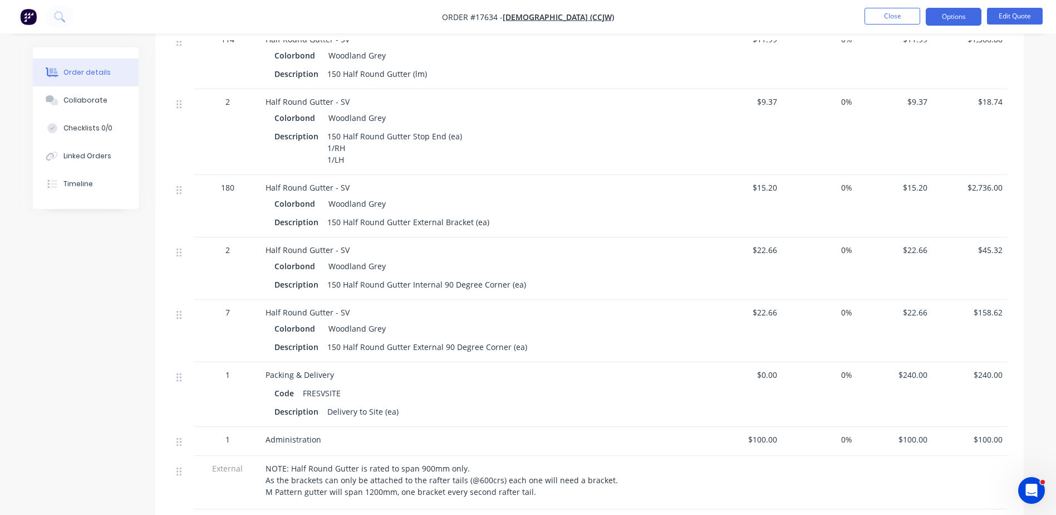
scroll to position [390, 0]
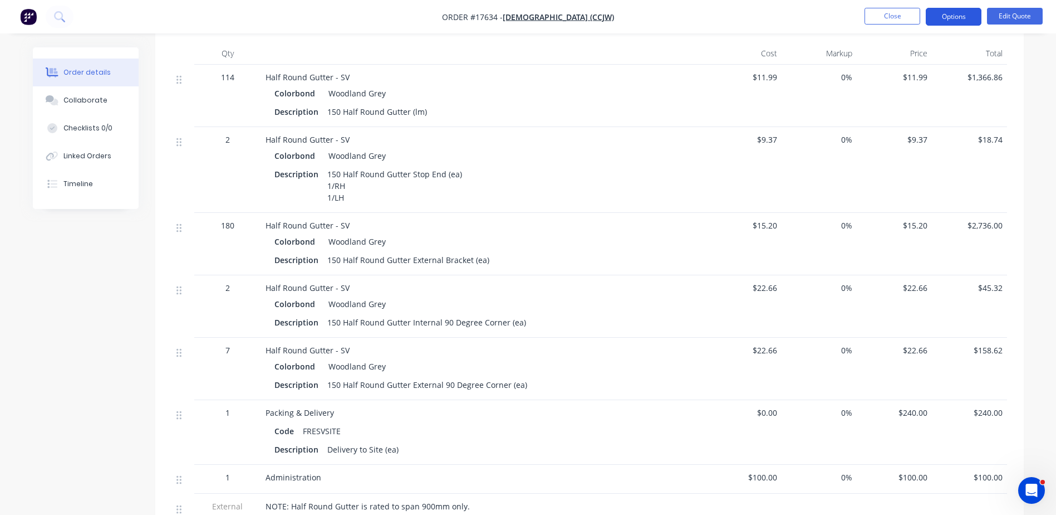
click at [968, 15] on button "Options" at bounding box center [954, 17] width 56 height 18
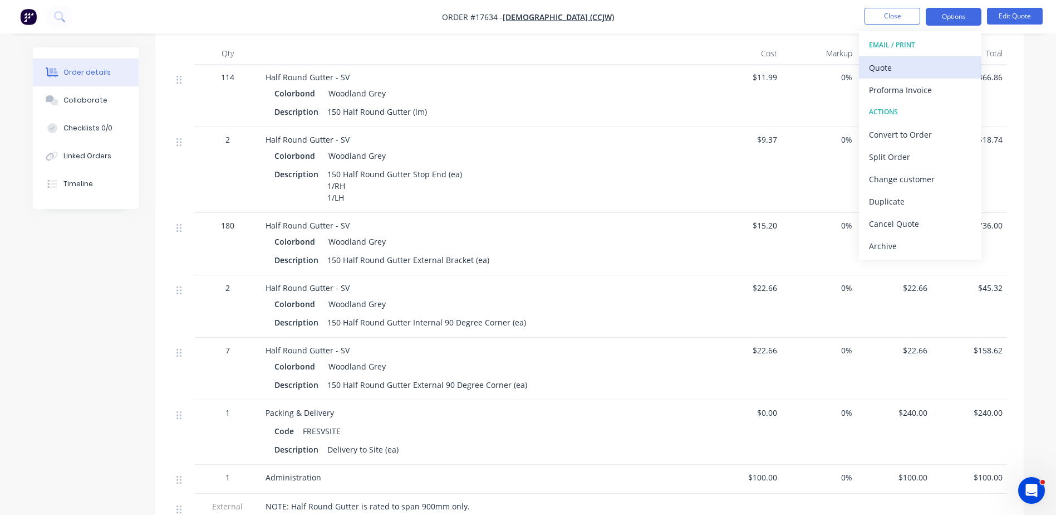
click at [886, 66] on div "Quote" at bounding box center [920, 68] width 102 height 16
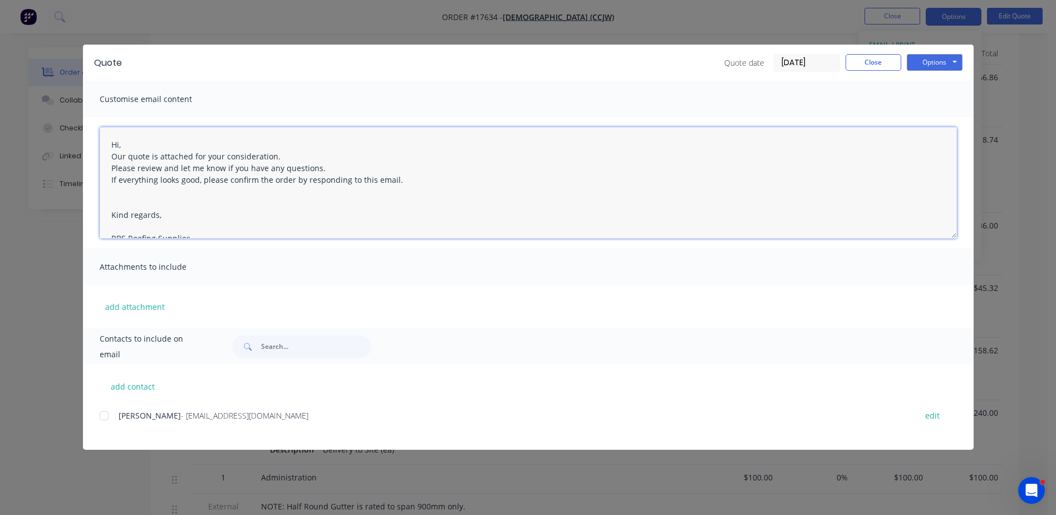
click at [125, 146] on textarea "Hi, Our quote is attached for your consideration. Please review and let me know…" at bounding box center [529, 182] width 858 height 111
drag, startPoint x: 126, startPoint y: 146, endPoint x: 104, endPoint y: 145, distance: 22.3
click at [104, 145] on textarea "Hi, Our quote is attached for your consideration. Please review and let me know…" at bounding box center [529, 182] width 858 height 111
click at [101, 418] on div at bounding box center [104, 415] width 22 height 22
click at [131, 147] on textarea "Hi, Our quote is attached for your consideration. Please review and let me know…" at bounding box center [529, 182] width 858 height 111
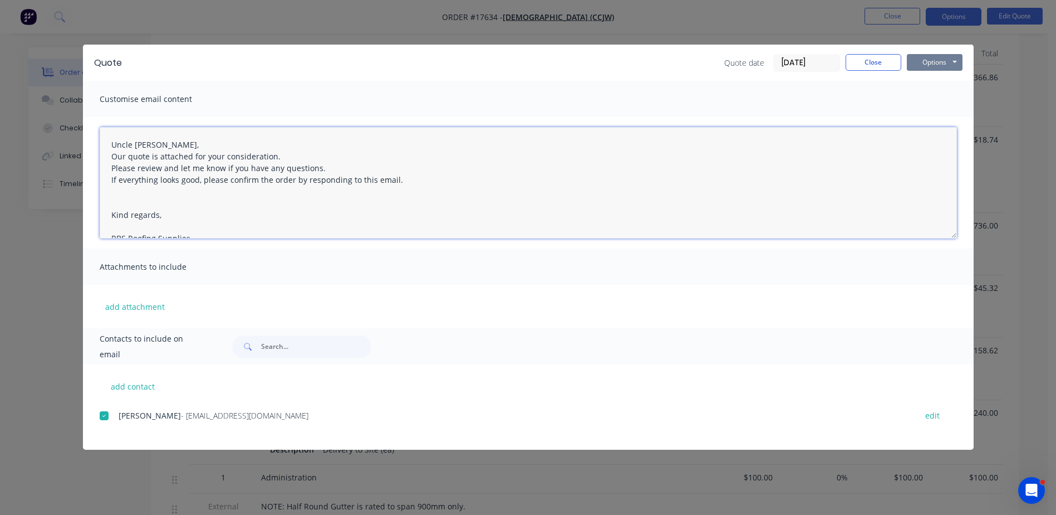
type textarea "Uncle Daz, Our quote is attached for your consideration. Please review and let …"
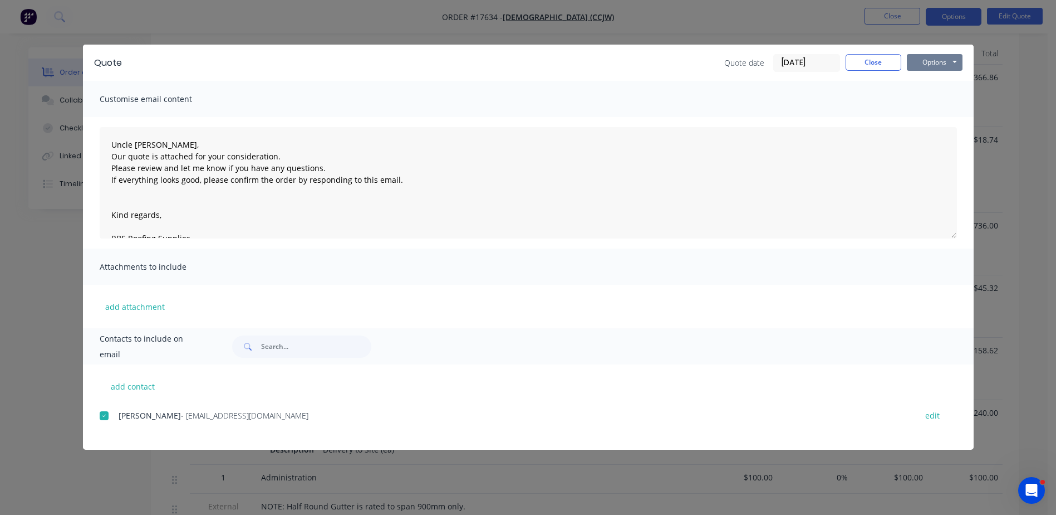
click at [936, 67] on button "Options" at bounding box center [935, 62] width 56 height 17
click at [944, 115] on button "Email" at bounding box center [942, 119] width 71 height 18
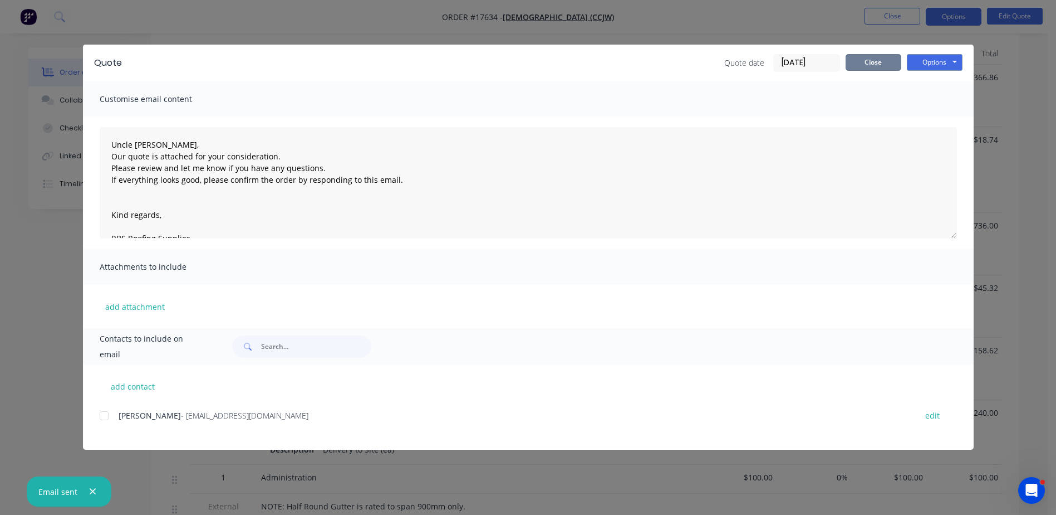
click at [879, 60] on button "Close" at bounding box center [874, 62] width 56 height 17
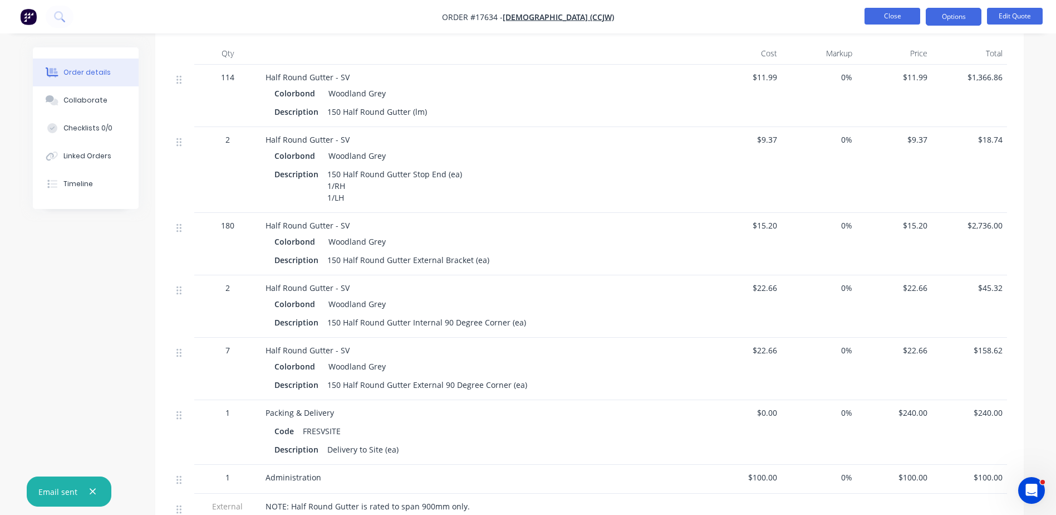
click at [885, 20] on button "Close" at bounding box center [893, 16] width 56 height 17
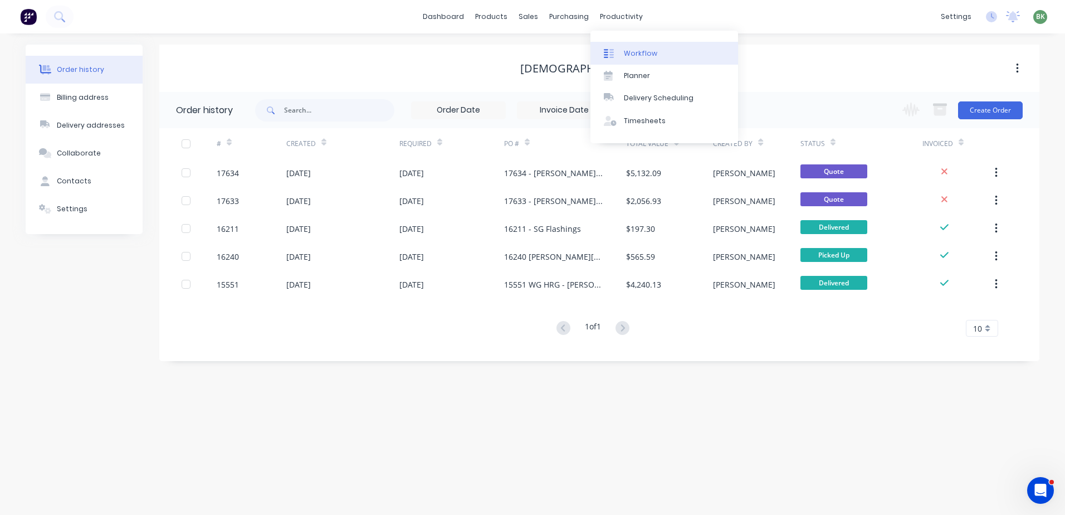
click at [635, 52] on div "Workflow" at bounding box center [640, 53] width 33 height 10
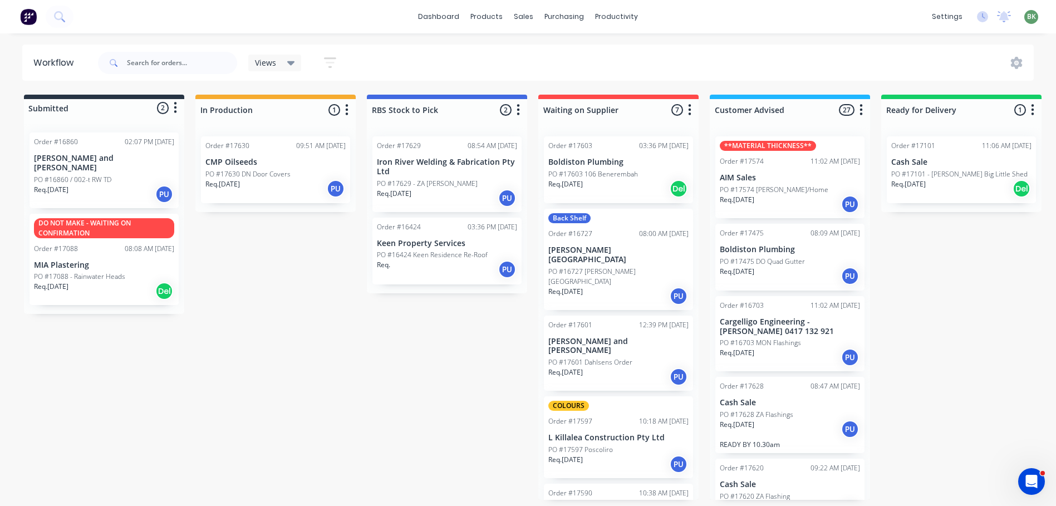
click at [244, 192] on div "Req. 23/09/25 PU" at bounding box center [275, 188] width 140 height 19
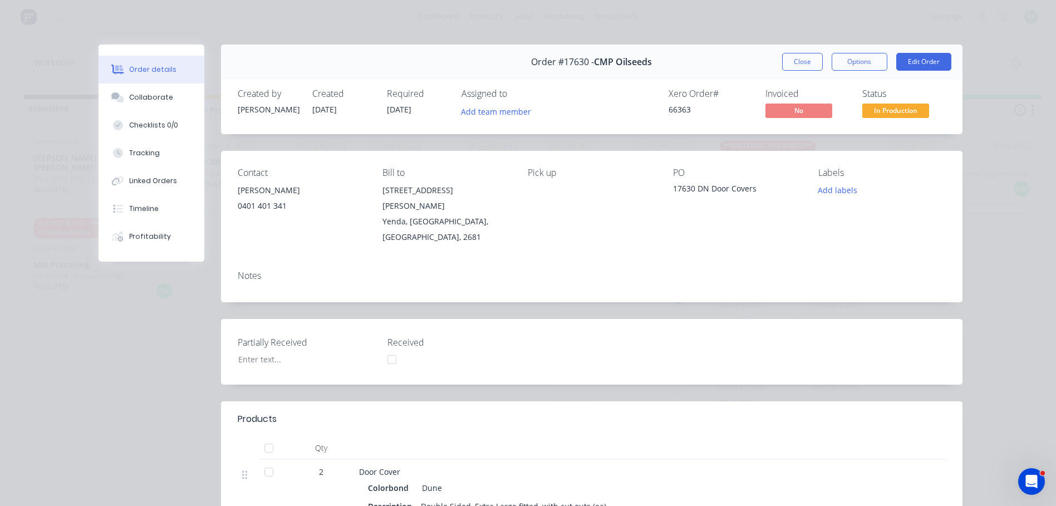
click at [801, 64] on button "Close" at bounding box center [802, 62] width 41 height 18
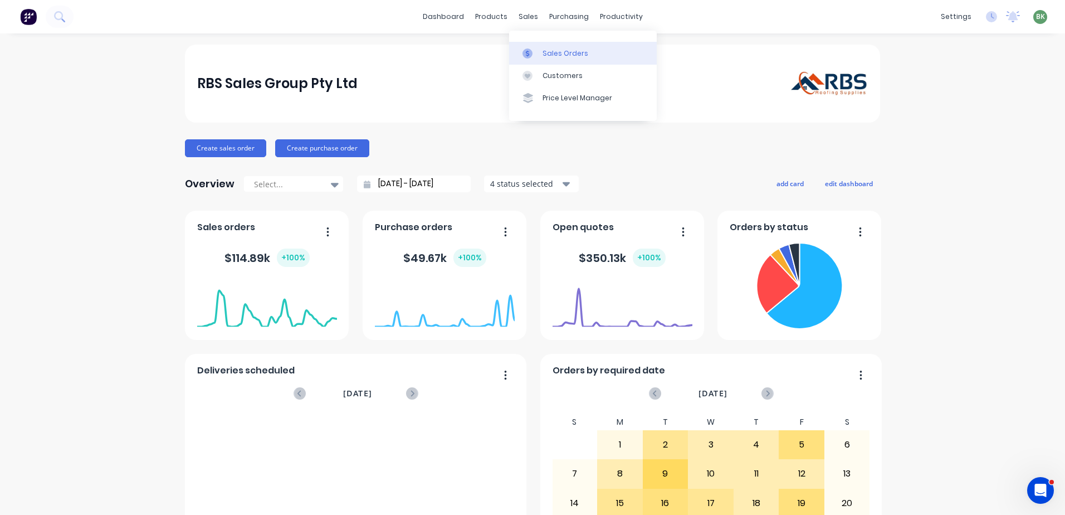
click at [557, 57] on div "Sales Orders" at bounding box center [565, 53] width 46 height 10
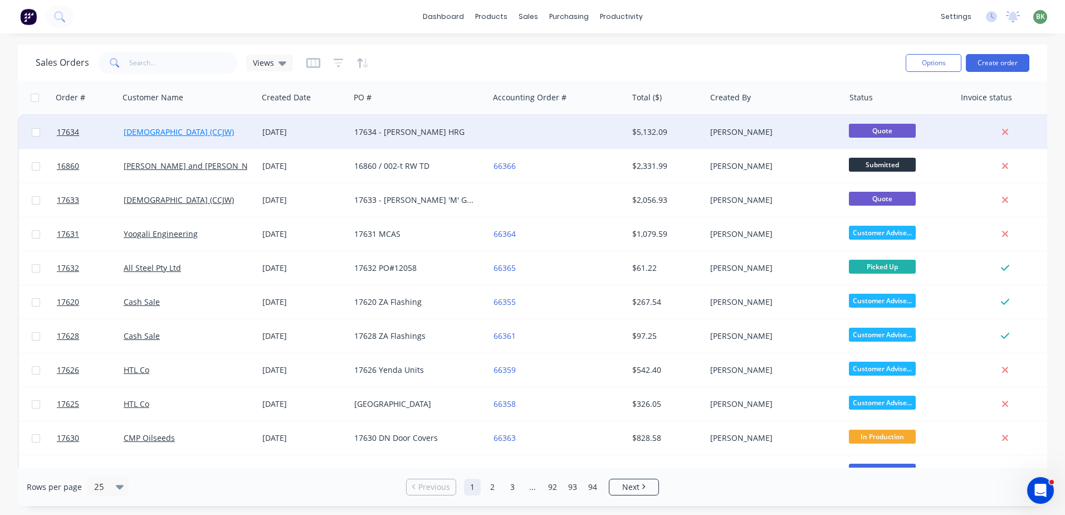
click at [159, 132] on link "Christian Congregation of Jehovah's Witnesses (CCJW)" at bounding box center [179, 131] width 110 height 11
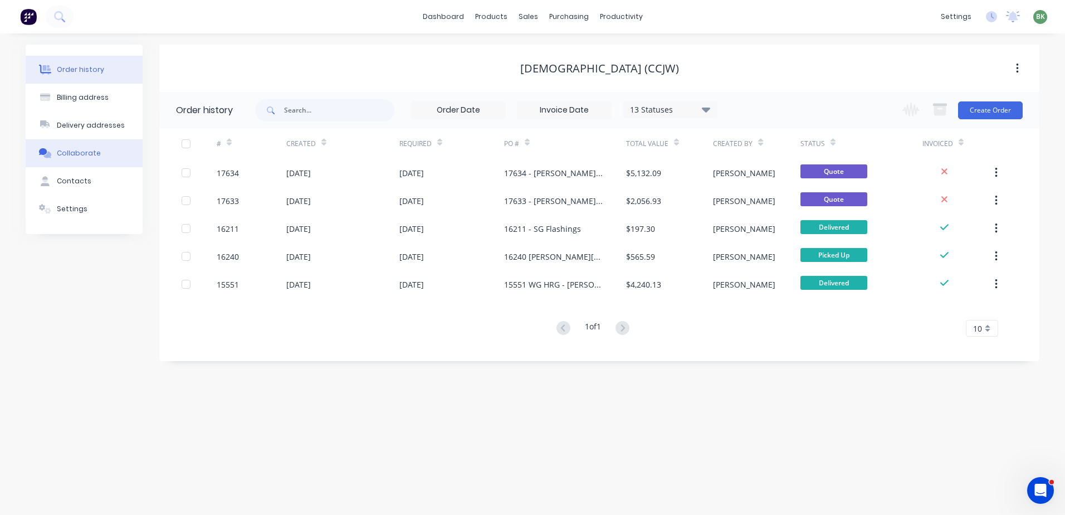
click at [75, 153] on div "Collaborate" at bounding box center [79, 153] width 44 height 10
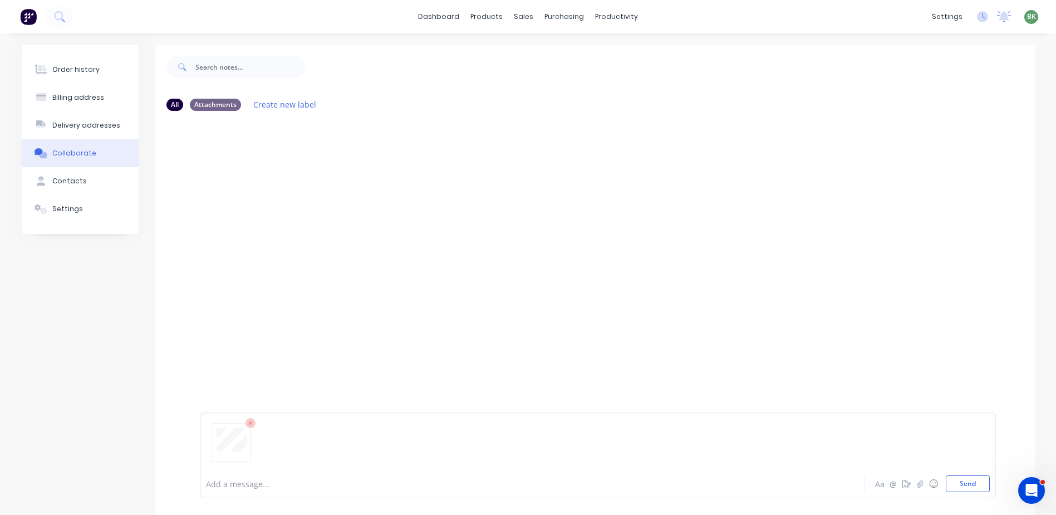
click at [248, 419] on icon at bounding box center [251, 423] width 10 height 10
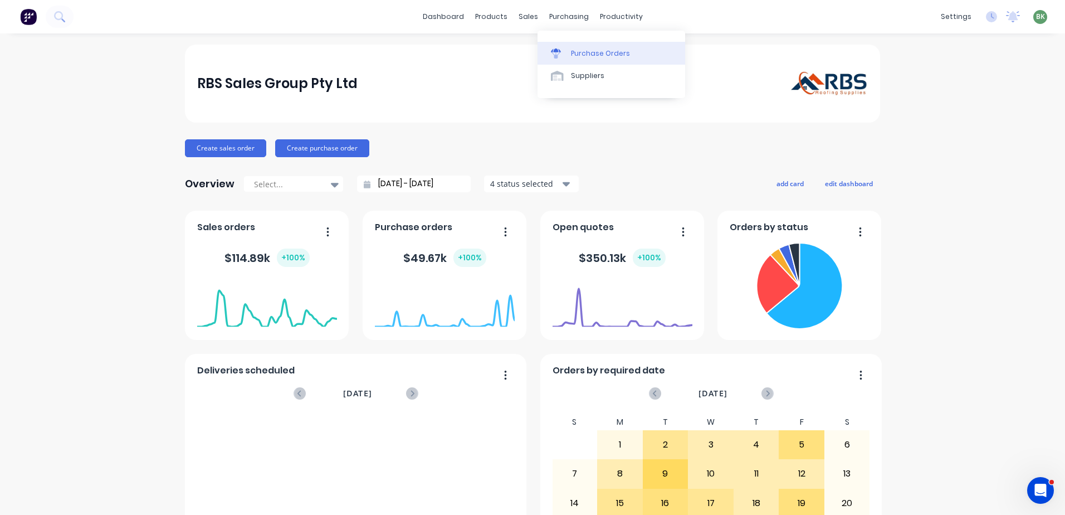
click at [597, 54] on div "Purchase Orders" at bounding box center [600, 53] width 59 height 10
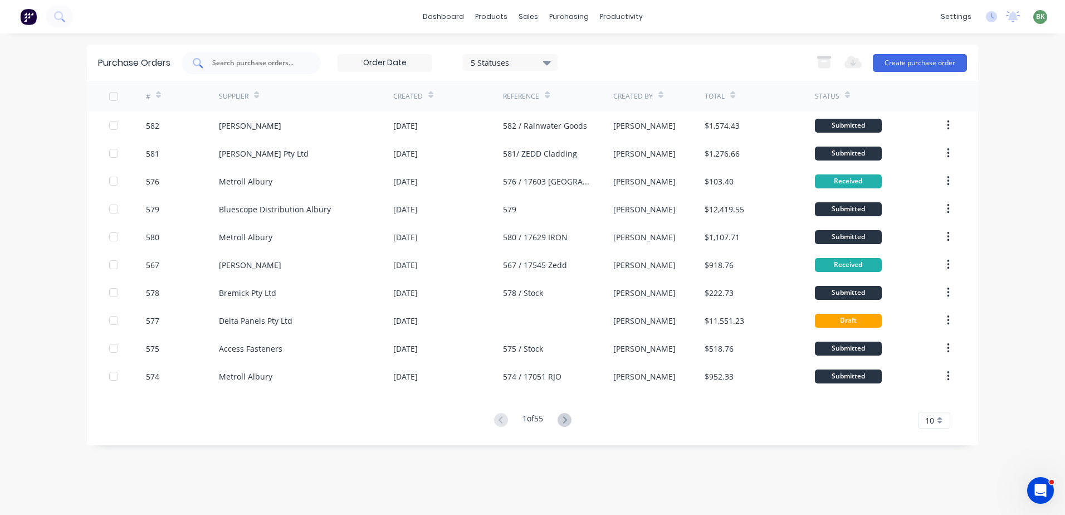
click at [256, 59] on input "text" at bounding box center [257, 62] width 92 height 11
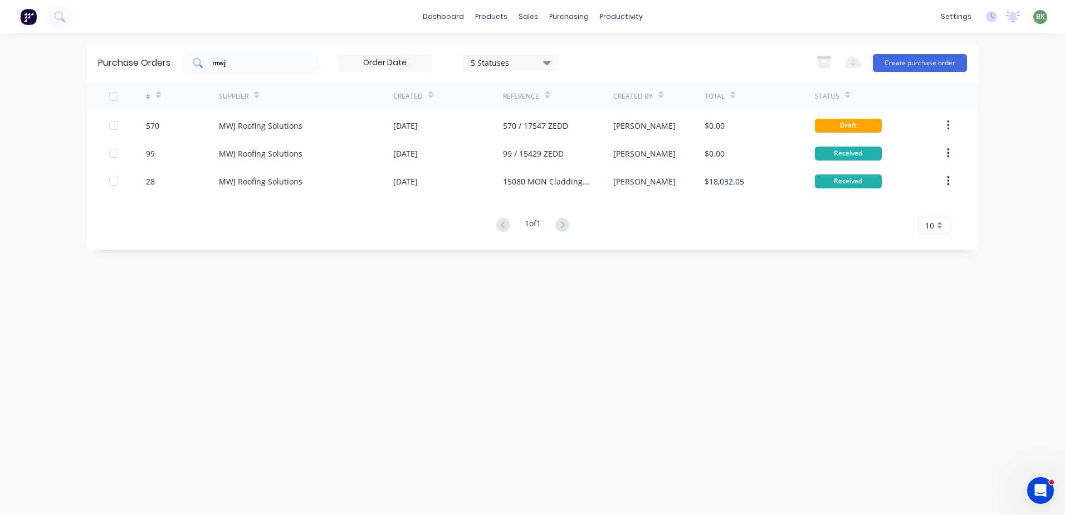
click at [234, 70] on div "mwj" at bounding box center [251, 63] width 139 height 22
type input "m"
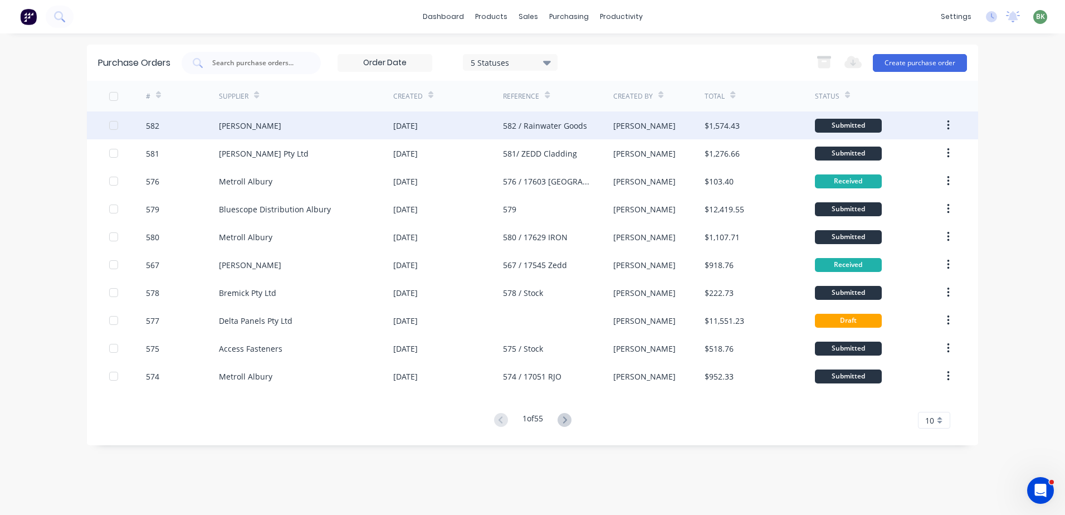
click at [408, 125] on div "[DATE]" at bounding box center [405, 126] width 25 height 12
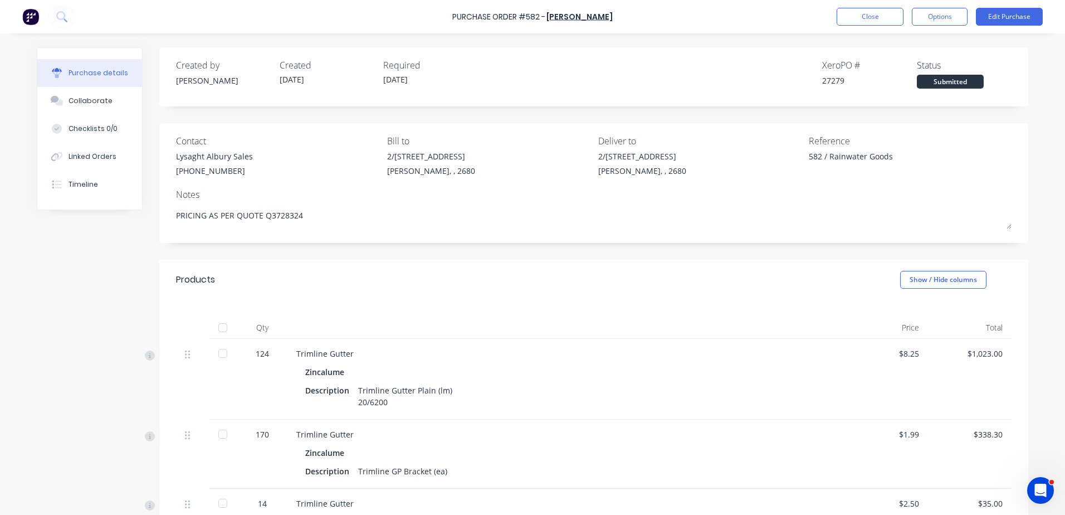
type textarea "x"
